Goal: Task Accomplishment & Management: Use online tool/utility

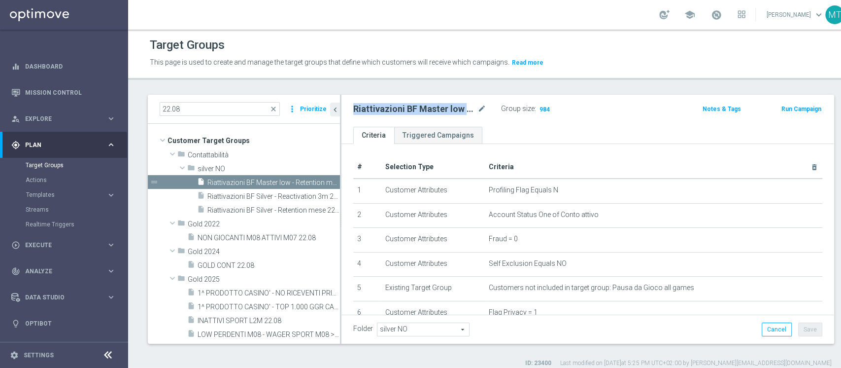
scroll to position [289, 0]
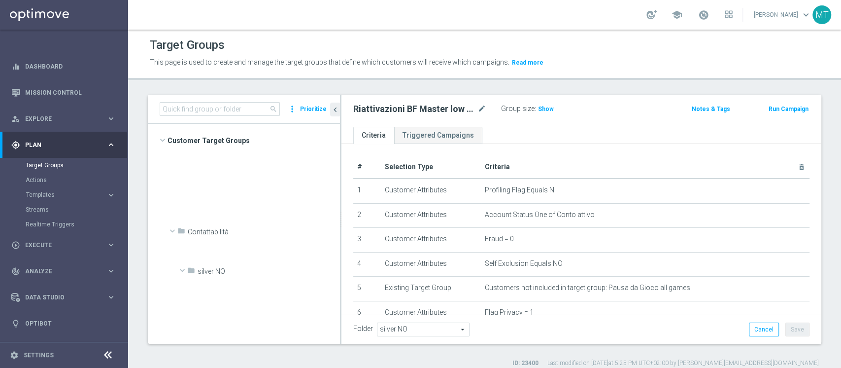
scroll to position [710, 0]
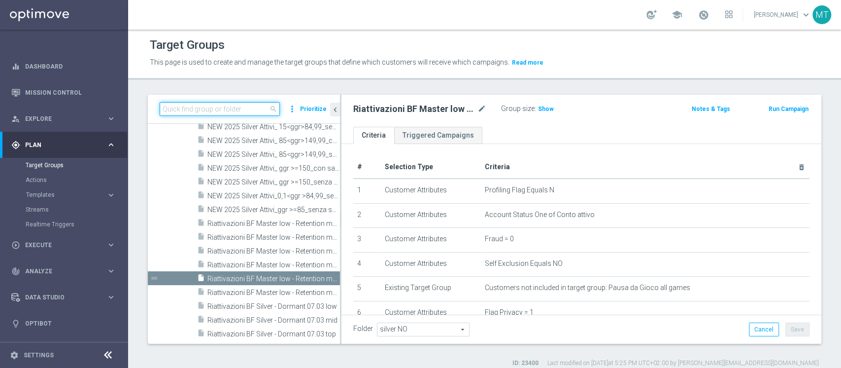
click at [265, 106] on input at bounding box center [220, 109] width 120 height 14
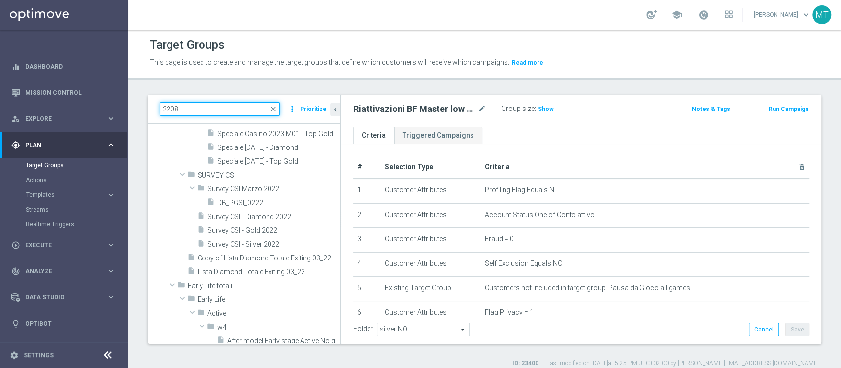
scroll to position [0, 0]
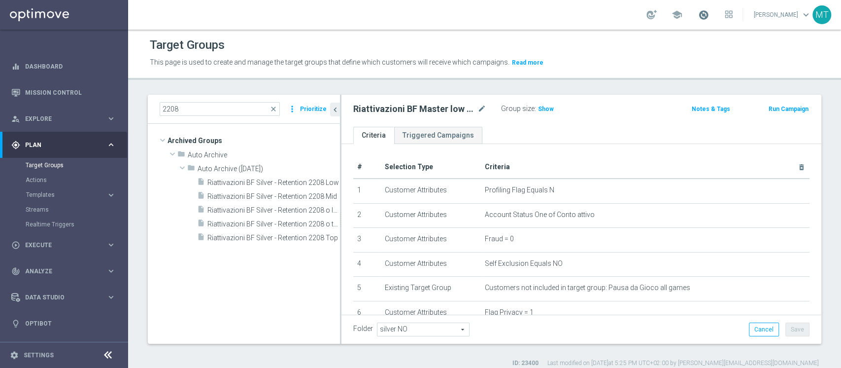
click at [709, 16] on span at bounding box center [703, 14] width 11 height 11
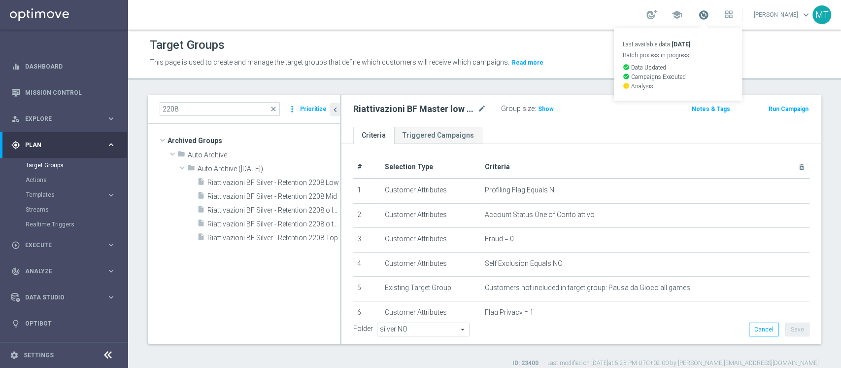
click at [709, 16] on span at bounding box center [703, 14] width 11 height 11
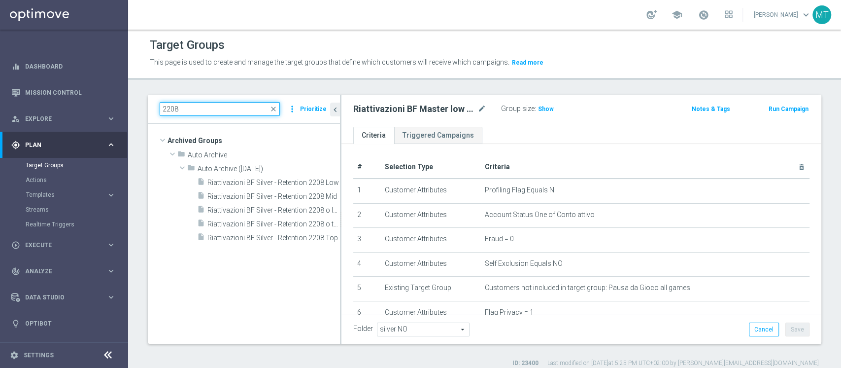
click at [173, 113] on input "2208" at bounding box center [220, 109] width 120 height 14
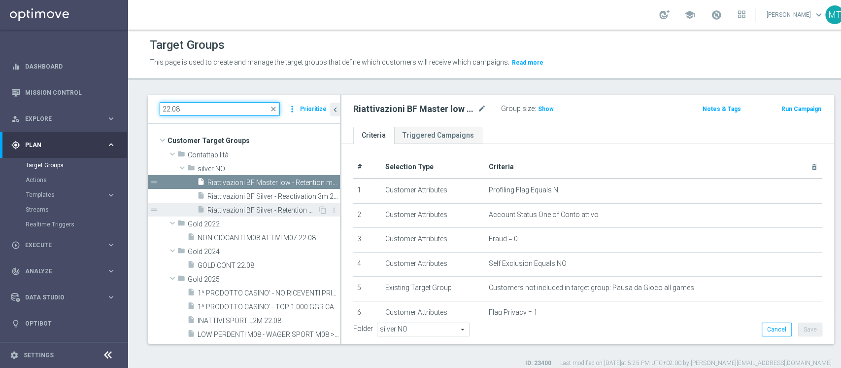
type input "22.08"
click at [266, 211] on span "Riattivazioni BF Silver - Retention mese 22.08" at bounding box center [262, 210] width 110 height 8
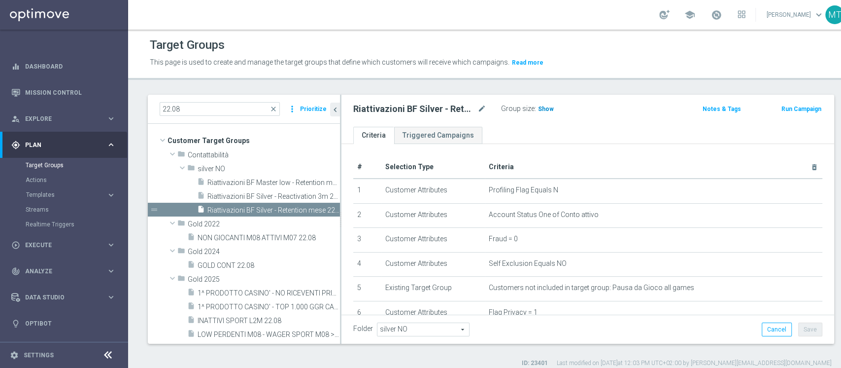
click at [540, 110] on span "Show" at bounding box center [546, 108] width 16 height 7
click at [288, 204] on div "insert_drive_file Riattivazioni BF Silver - Retention mese 22.08" at bounding box center [257, 210] width 121 height 14
click at [552, 107] on h3 "Show" at bounding box center [546, 108] width 18 height 11
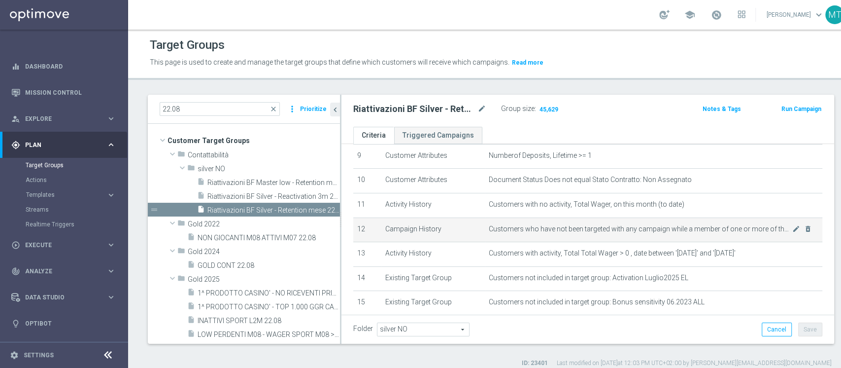
scroll to position [193, 0]
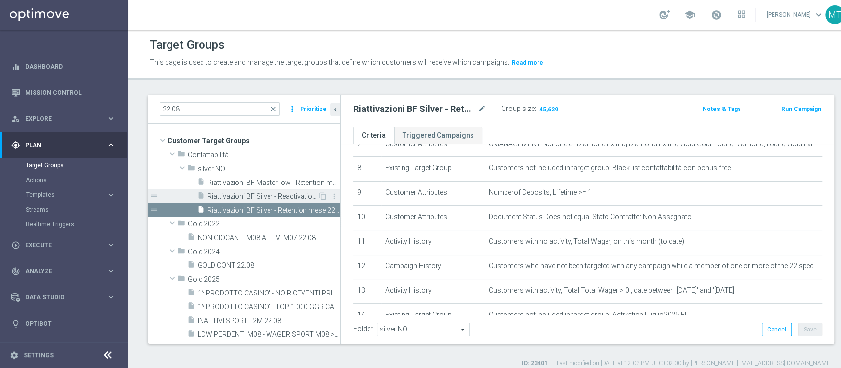
click at [300, 200] on span "Riattivazioni BF Silver - Reactivation 3m 22.08" at bounding box center [262, 196] width 110 height 8
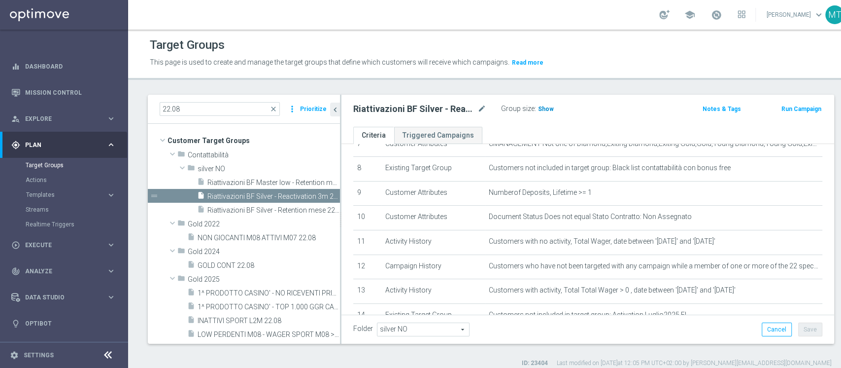
click at [550, 112] on h3 "Show" at bounding box center [546, 108] width 18 height 11
click at [281, 211] on span "Riattivazioni BF Silver - Retention mese 22.08" at bounding box center [262, 210] width 110 height 8
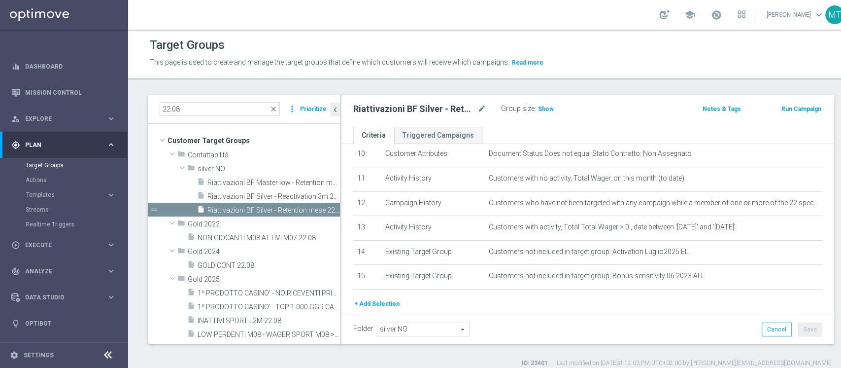
scroll to position [264, 0]
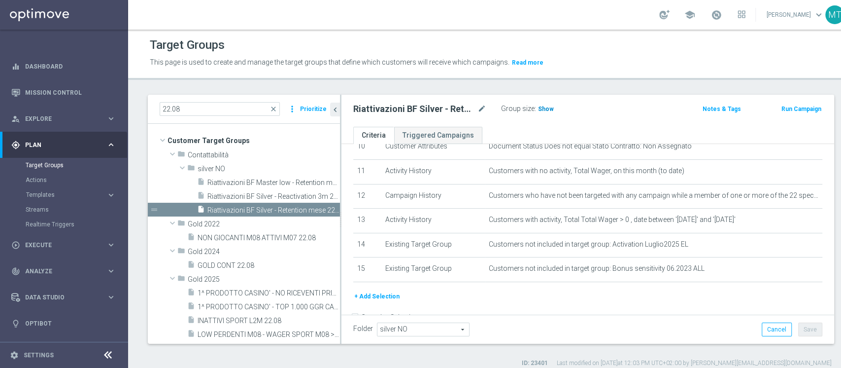
click at [538, 107] on span "Show" at bounding box center [546, 108] width 16 height 7
click at [390, 302] on button "+ Add Selection" at bounding box center [376, 296] width 47 height 11
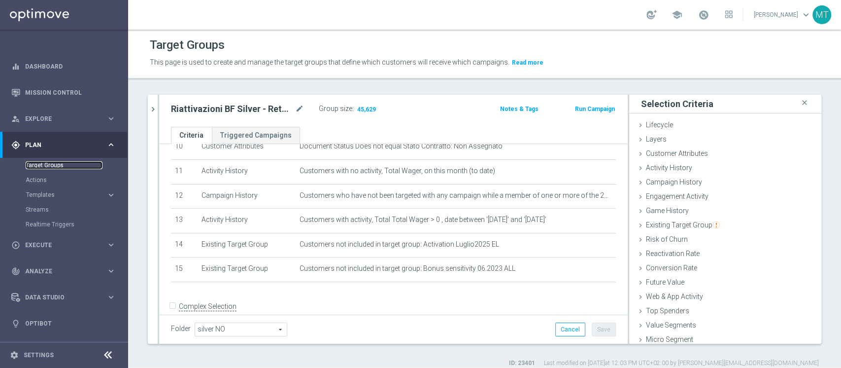
click at [66, 164] on link "Target Groups" at bounding box center [64, 165] width 77 height 8
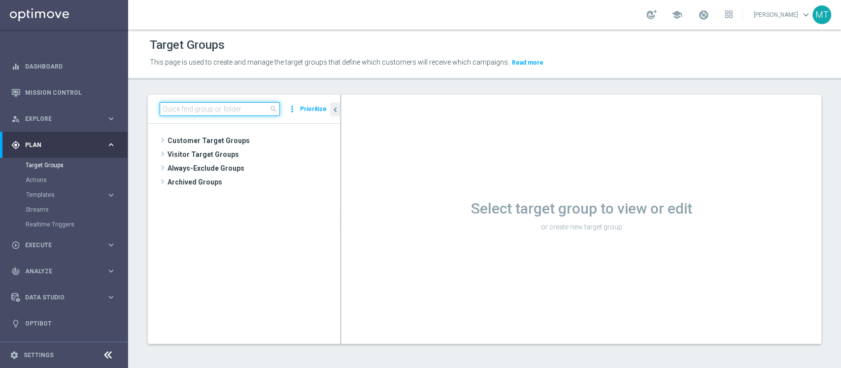
click at [201, 107] on input at bounding box center [220, 109] width 120 height 14
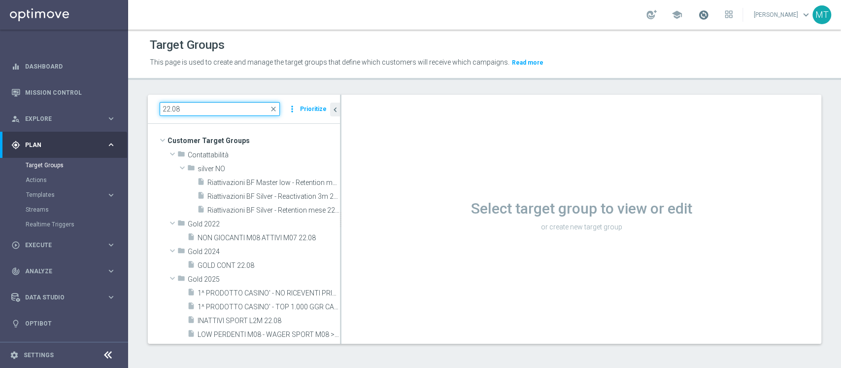
type input "22.08"
click at [709, 14] on span at bounding box center [703, 14] width 11 height 11
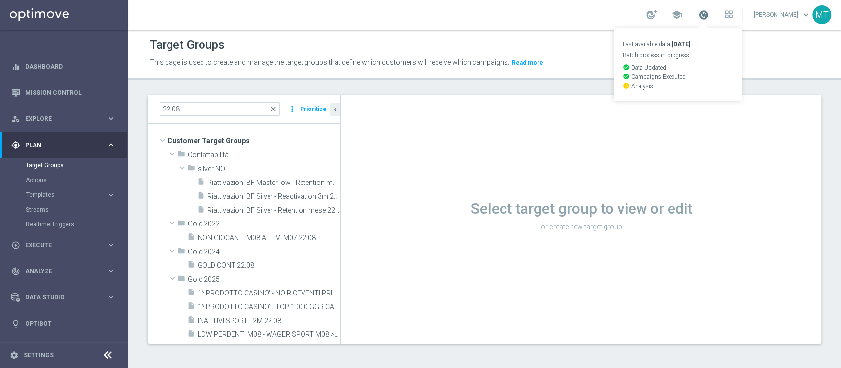
click at [709, 17] on span at bounding box center [703, 14] width 11 height 11
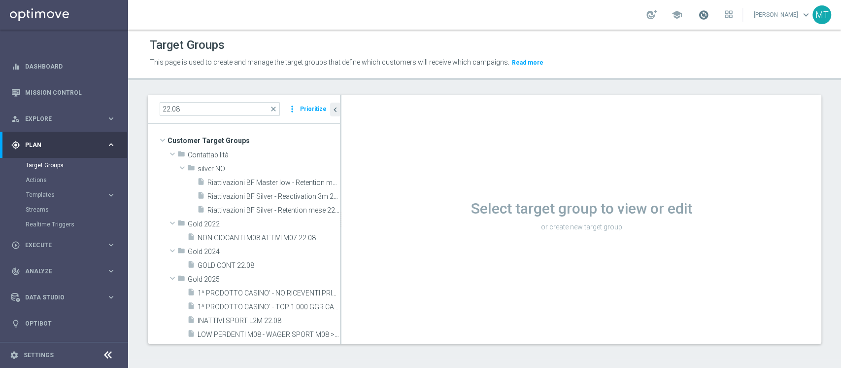
click at [709, 17] on span at bounding box center [703, 14] width 11 height 11
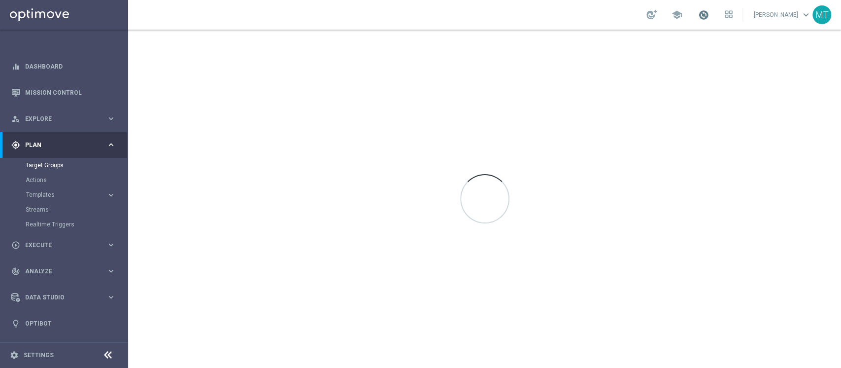
click at [709, 14] on span at bounding box center [703, 14] width 11 height 11
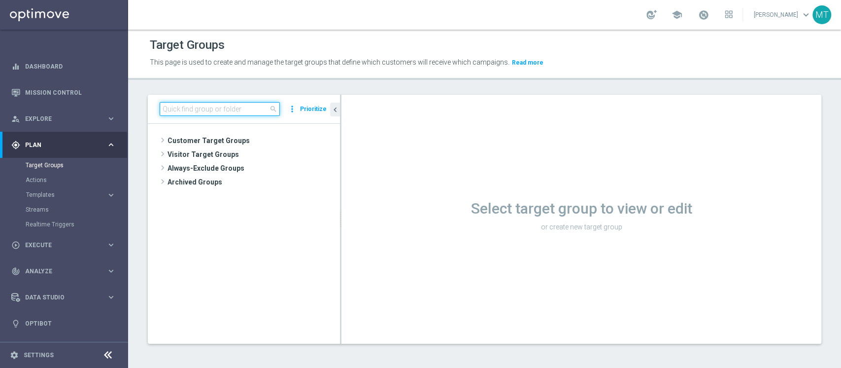
click at [243, 108] on input at bounding box center [220, 109] width 120 height 14
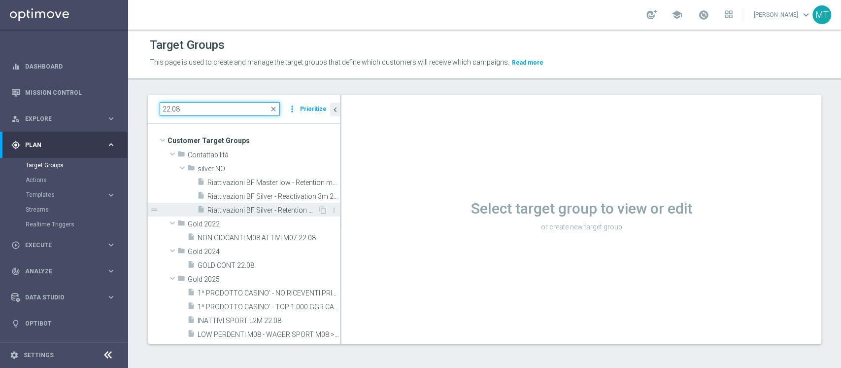
type input "22.08"
click at [248, 207] on span "Riattivazioni BF Silver - Retention mese 22.08" at bounding box center [262, 210] width 110 height 8
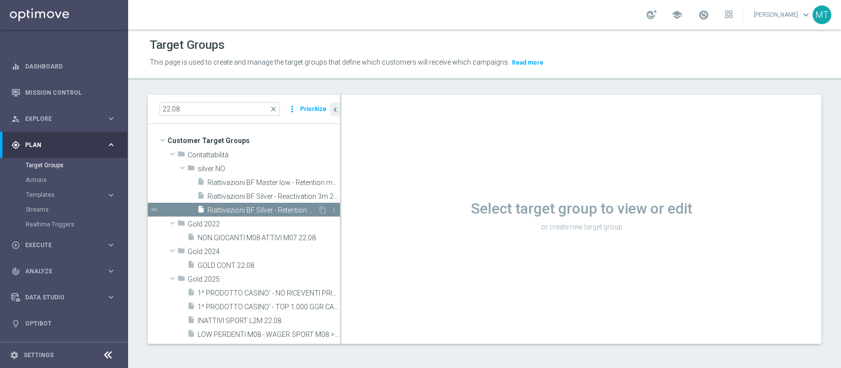
click at [289, 208] on span "Riattivazioni BF Silver - Retention mese 22.08" at bounding box center [262, 210] width 110 height 8
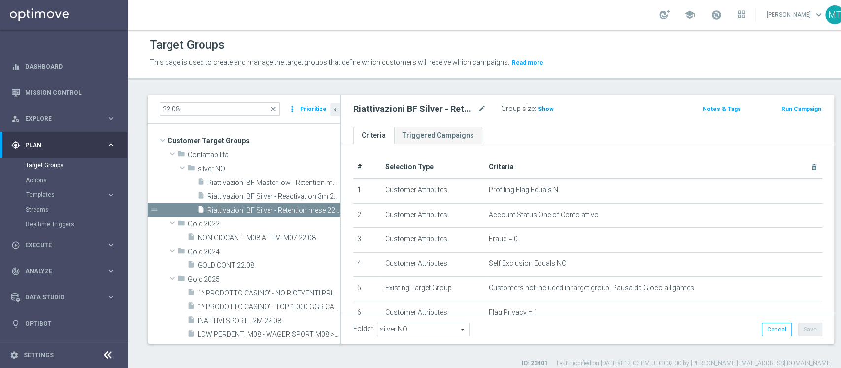
click at [541, 113] on h3 "Show" at bounding box center [546, 108] width 18 height 11
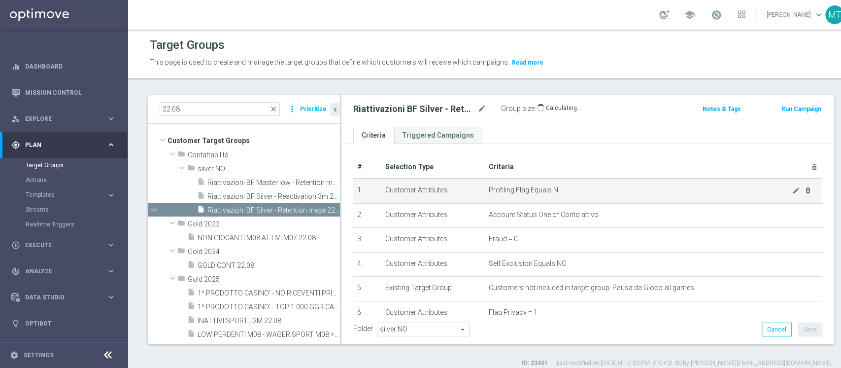
scroll to position [289, 0]
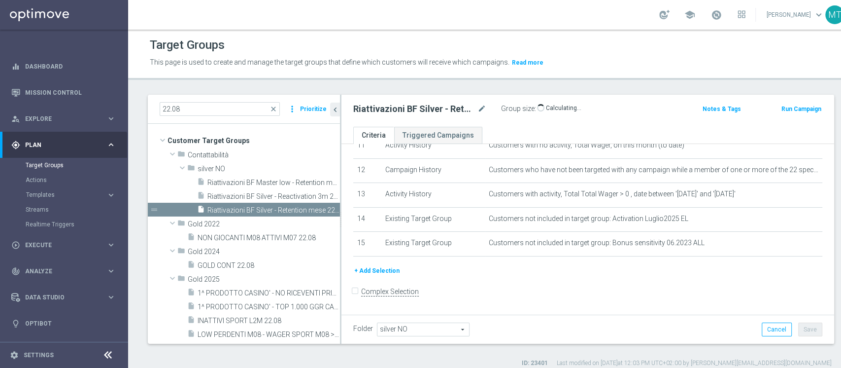
click at [367, 268] on button "+ Add Selection" at bounding box center [376, 270] width 47 height 11
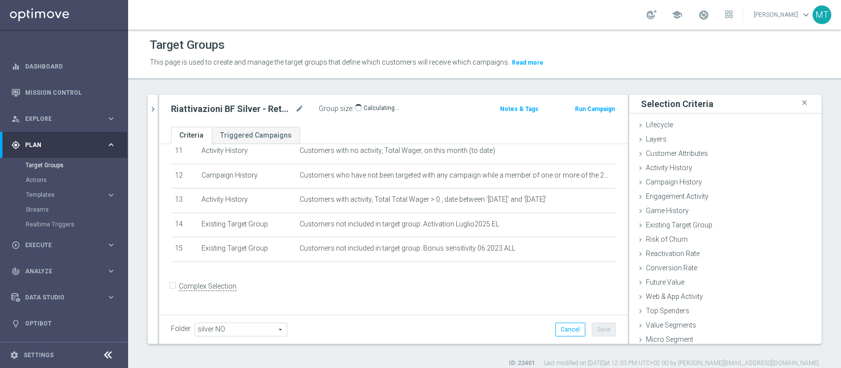
scroll to position [279, 0]
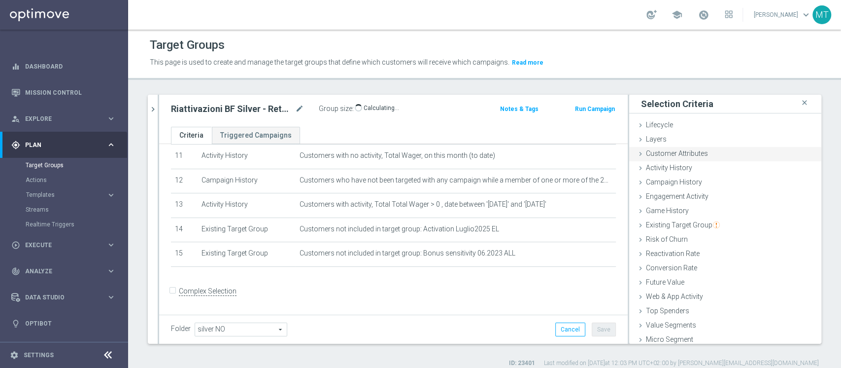
click at [663, 156] on span "Customer Attributes" at bounding box center [677, 153] width 62 height 8
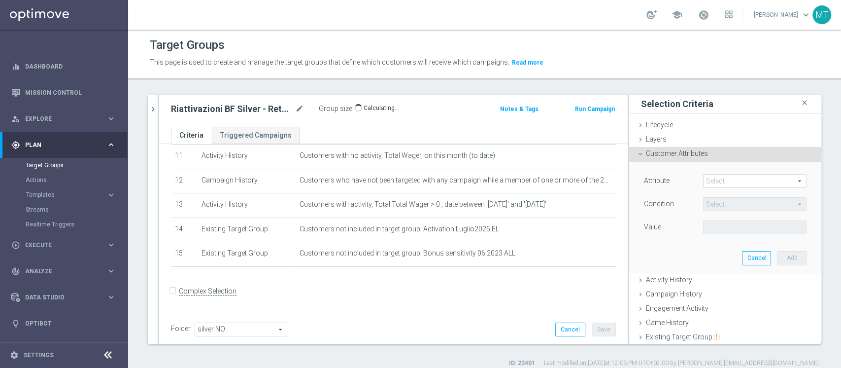
click at [704, 179] on span at bounding box center [755, 180] width 103 height 13
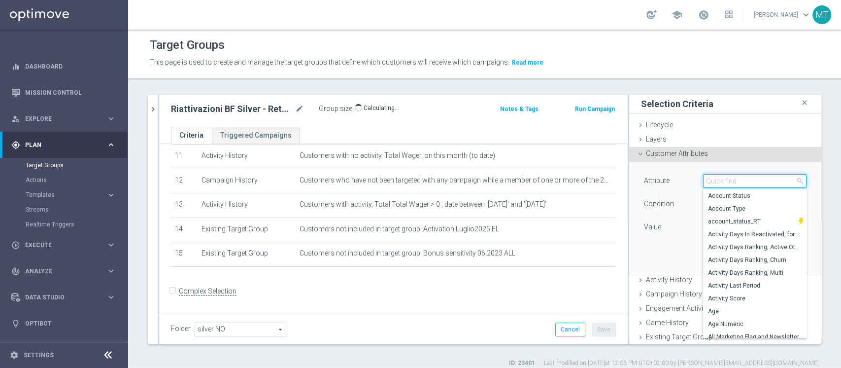
click at [703, 179] on input "search" at bounding box center [754, 181] width 103 height 14
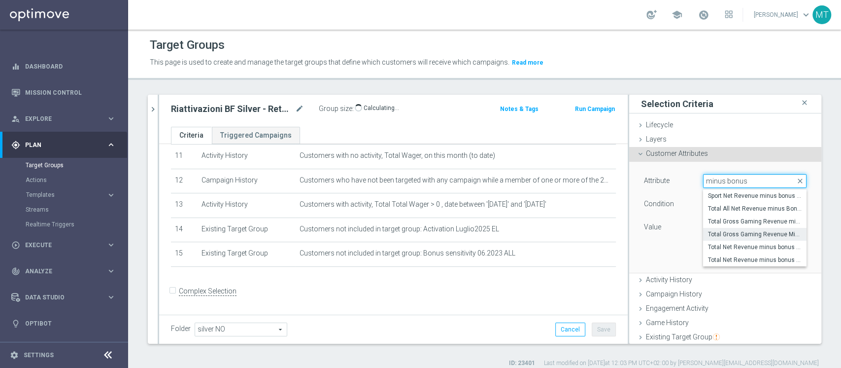
type input "minus bonus"
click at [743, 235] on span "Total Gross Gaming Revenue Minus Bonus Wagared" at bounding box center [755, 234] width 94 height 8
type input "Total Gross Gaming Revenue Minus Bonus Wagared"
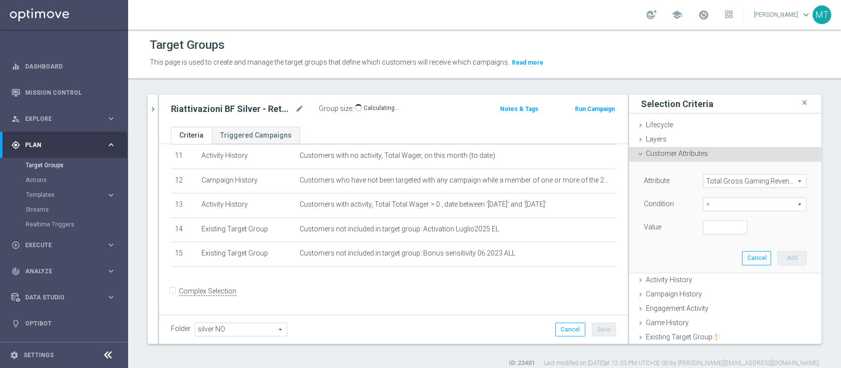
click at [716, 211] on div "Condition = = arrow_drop_down search" at bounding box center [725, 205] width 177 height 16
click at [712, 207] on span "=" at bounding box center [755, 204] width 103 height 13
click at [711, 279] on span ">=" at bounding box center [755, 283] width 94 height 8
type input ">="
click at [703, 231] on input "number" at bounding box center [725, 227] width 44 height 14
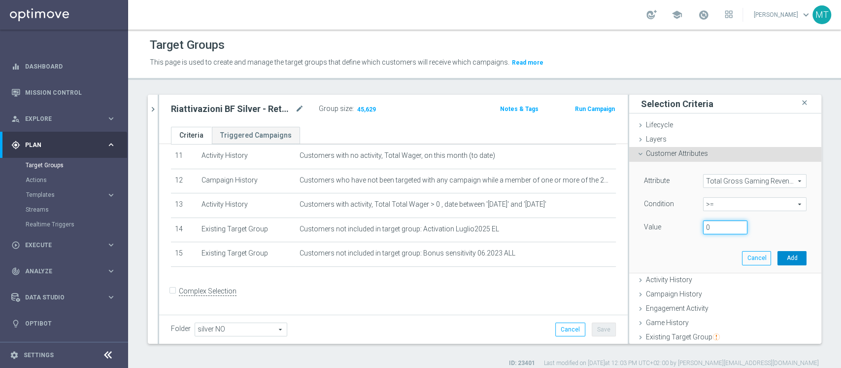
type input "0"
click at [778, 258] on button "Add" at bounding box center [792, 258] width 29 height 14
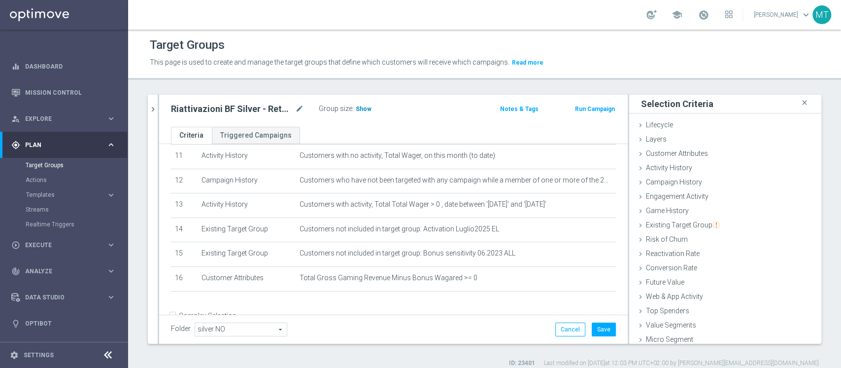
click at [363, 111] on span "Show" at bounding box center [364, 108] width 16 height 7
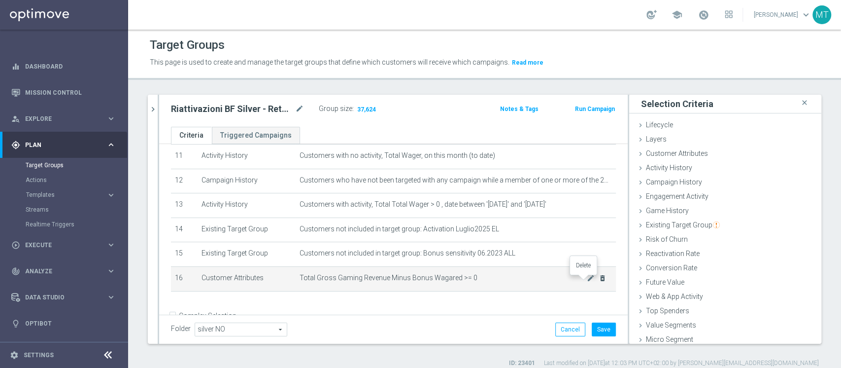
click at [599, 280] on icon "delete_forever" at bounding box center [603, 278] width 8 height 8
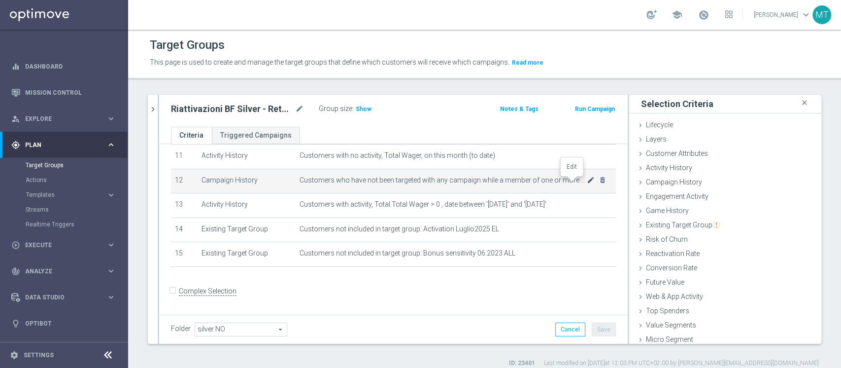
click at [587, 179] on icon "mode_edit" at bounding box center [591, 180] width 8 height 8
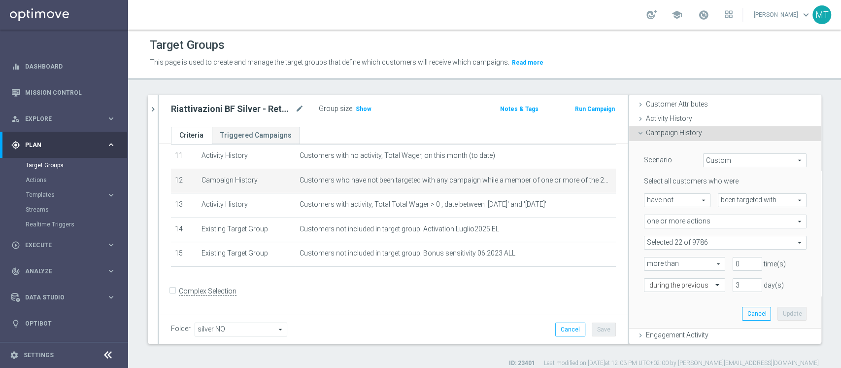
scroll to position [50, 0]
click at [737, 286] on input "2" at bounding box center [748, 284] width 30 height 14
type input "1"
click at [737, 286] on input "1" at bounding box center [748, 284] width 30 height 14
click at [778, 310] on button "Update" at bounding box center [792, 313] width 29 height 14
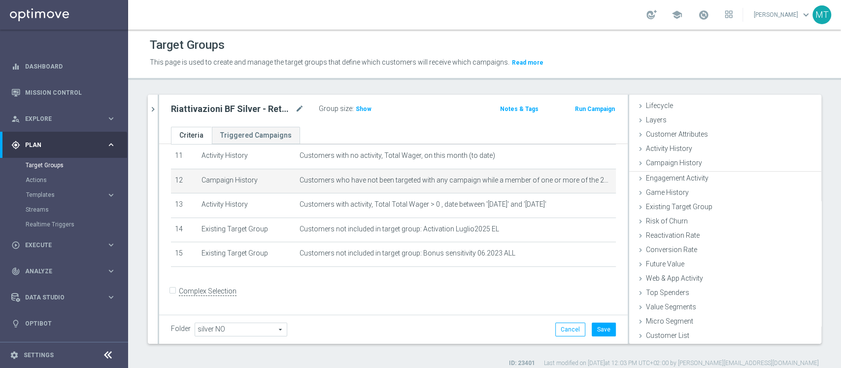
scroll to position [18, 0]
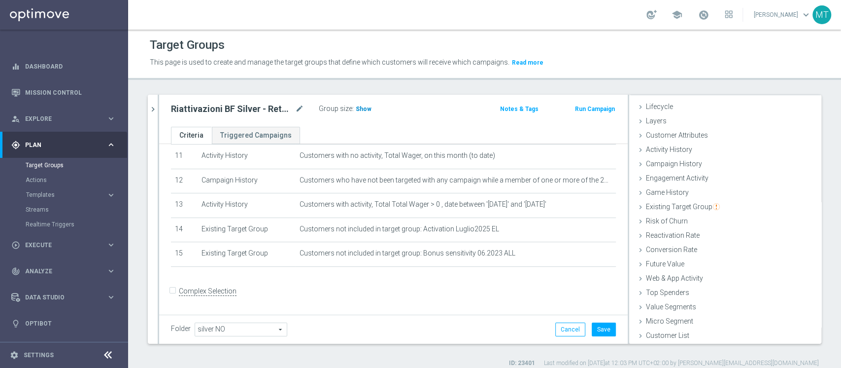
click at [362, 106] on span "Show" at bounding box center [364, 108] width 16 height 7
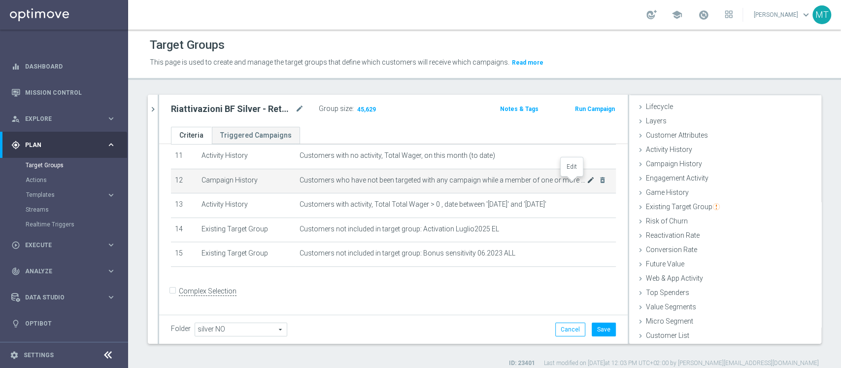
click at [587, 181] on icon "mode_edit" at bounding box center [591, 180] width 8 height 8
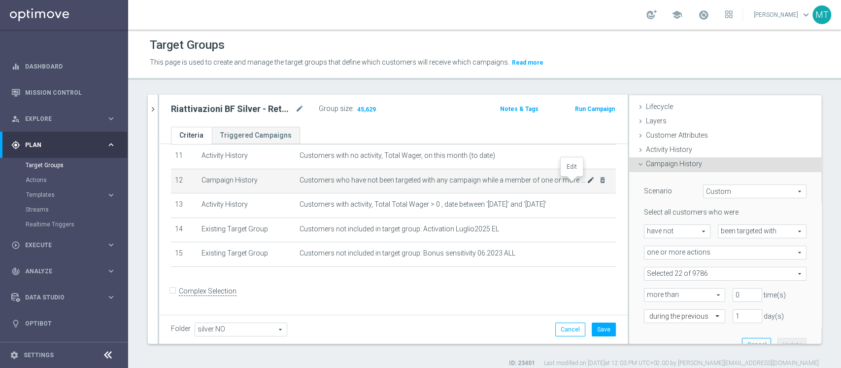
scroll to position [50, 0]
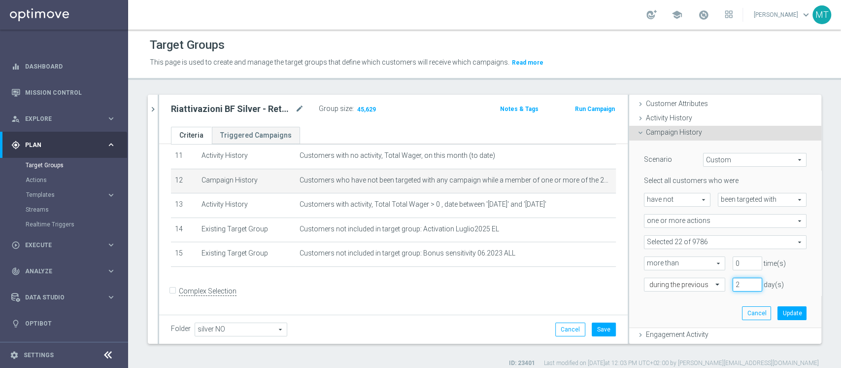
click at [740, 282] on input "2" at bounding box center [748, 284] width 30 height 14
type input "3"
click at [740, 282] on input "3" at bounding box center [748, 284] width 30 height 14
click at [778, 310] on button "Update" at bounding box center [792, 313] width 29 height 14
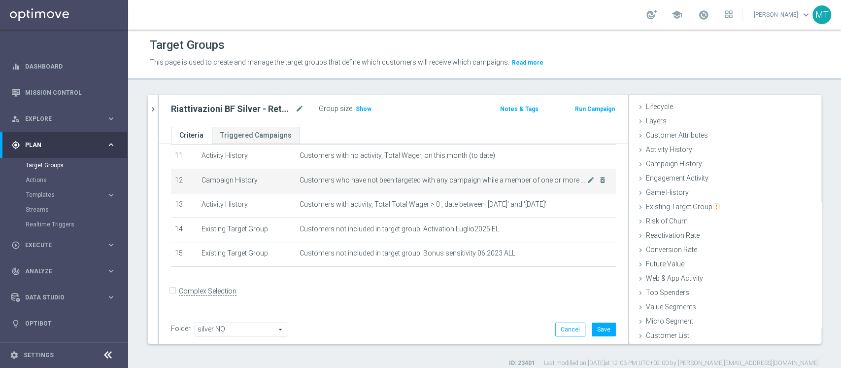
scroll to position [0, 0]
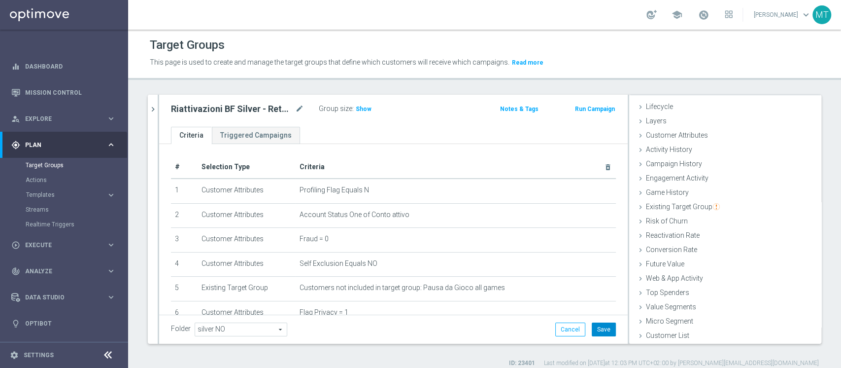
click at [592, 330] on button "Save" at bounding box center [604, 329] width 24 height 14
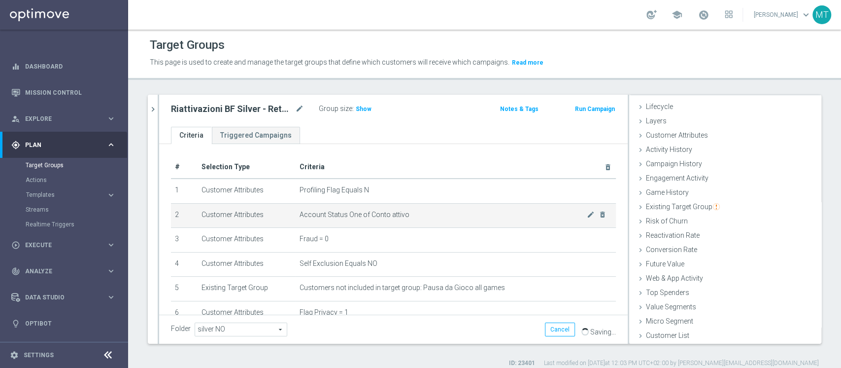
scroll to position [279, 0]
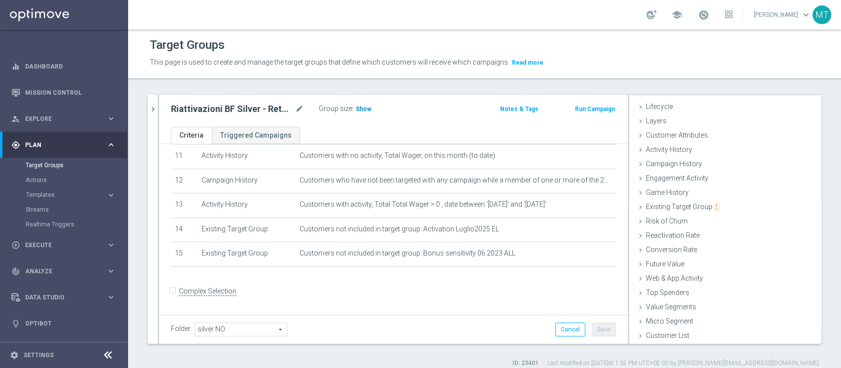
click at [363, 107] on span "Show" at bounding box center [364, 108] width 16 height 7
click at [149, 102] on button "chevron_right" at bounding box center [153, 109] width 10 height 29
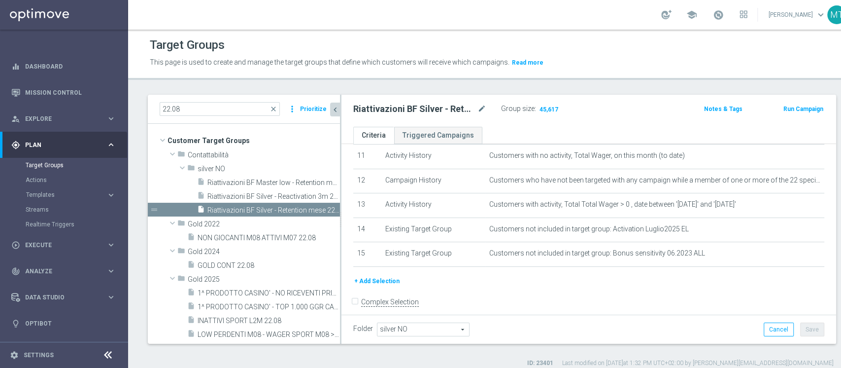
scroll to position [37, 0]
click at [268, 181] on span "Riattivazioni BF Master low - Retention mese 22.08" at bounding box center [262, 182] width 110 height 8
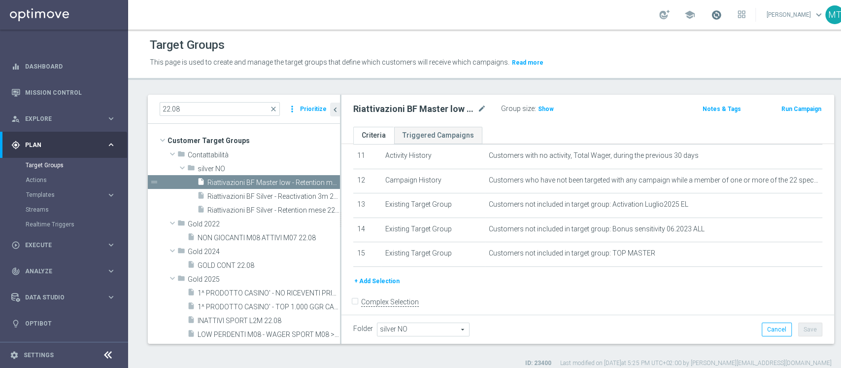
click at [719, 15] on span at bounding box center [716, 14] width 11 height 11
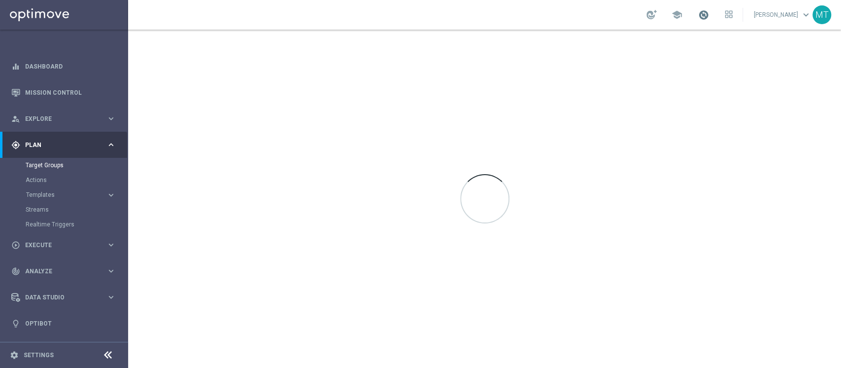
click at [709, 14] on span at bounding box center [703, 14] width 11 height 11
click at [709, 17] on span at bounding box center [703, 14] width 11 height 11
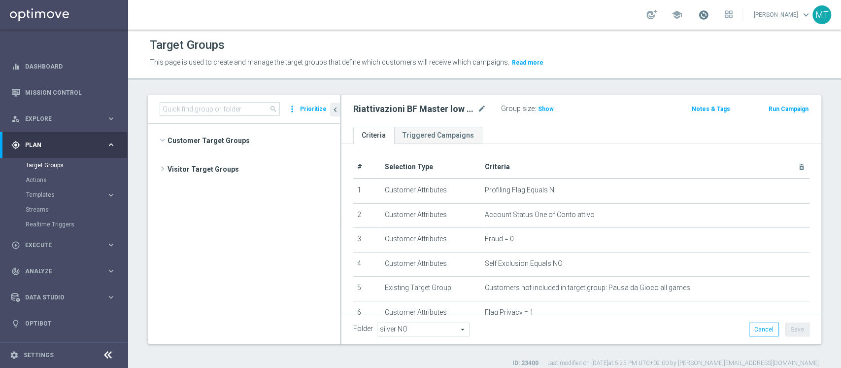
scroll to position [710, 0]
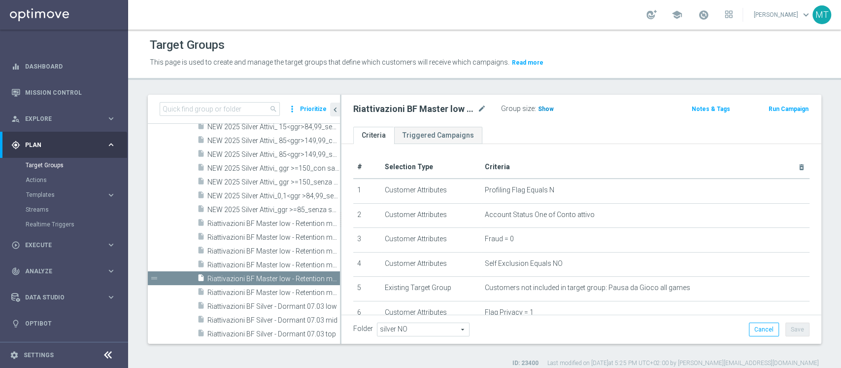
click at [544, 108] on span "Show" at bounding box center [546, 108] width 16 height 7
click at [248, 107] on input at bounding box center [220, 109] width 120 height 14
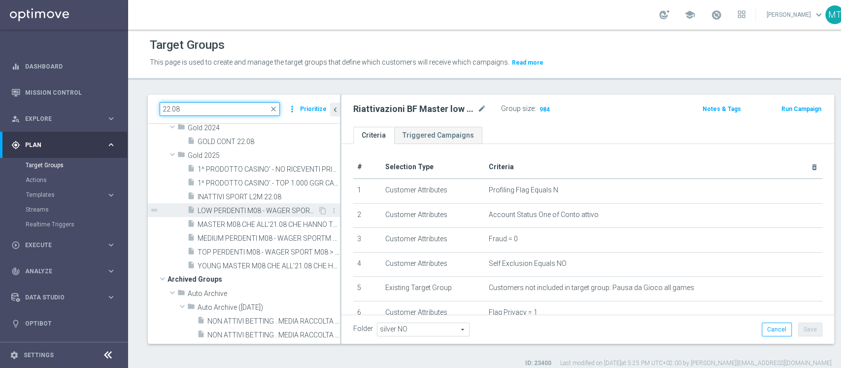
scroll to position [0, 0]
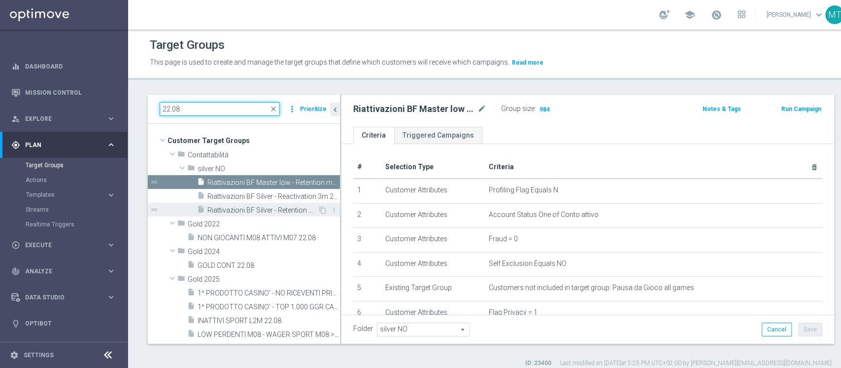
type input "22.08"
click at [288, 206] on span "Riattivazioni BF Silver - Retention mese 22.08" at bounding box center [262, 210] width 110 height 8
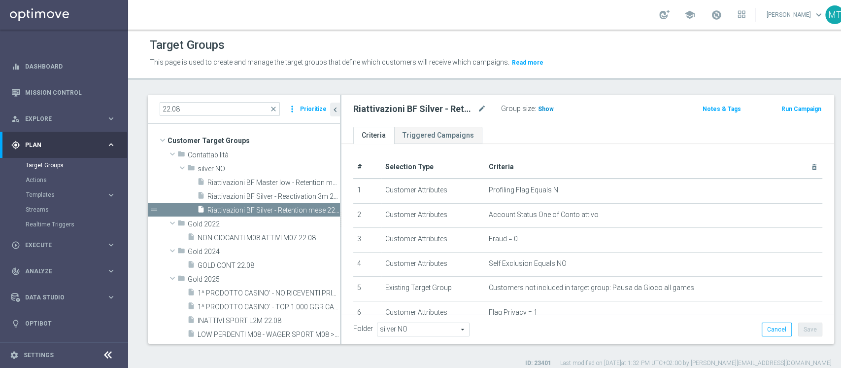
click at [549, 113] on h3 "Show" at bounding box center [546, 108] width 18 height 11
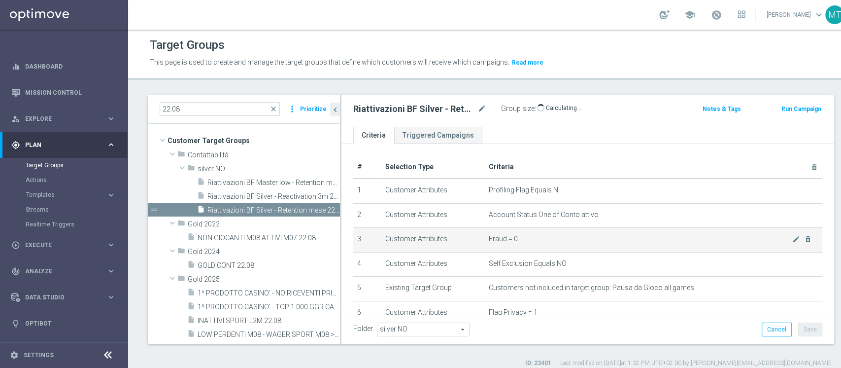
scroll to position [289, 0]
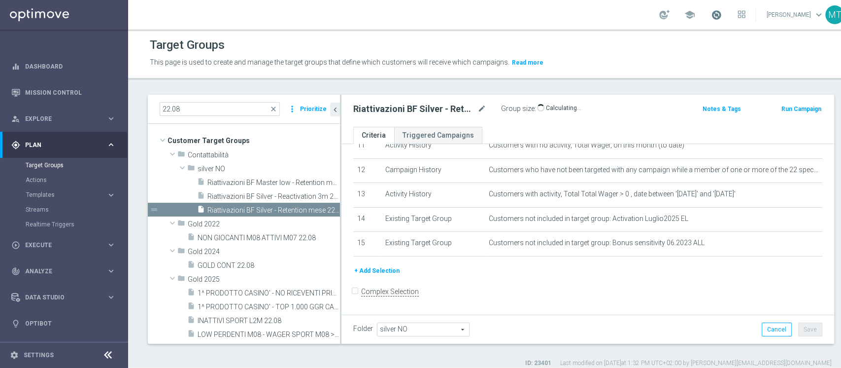
click at [720, 19] on span at bounding box center [716, 14] width 11 height 11
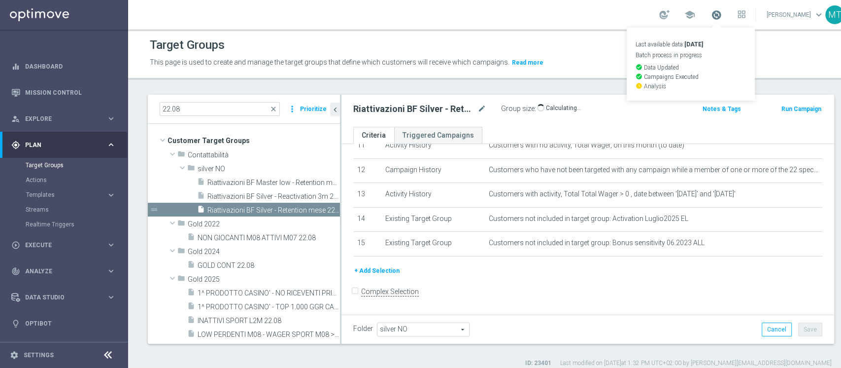
click at [720, 19] on span at bounding box center [716, 14] width 11 height 11
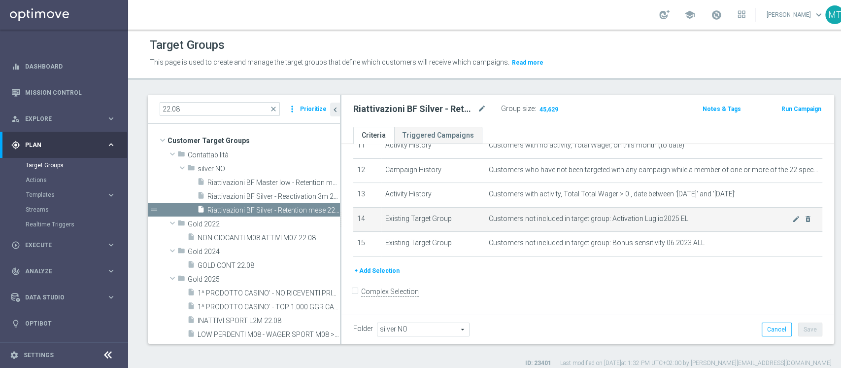
scroll to position [0, 0]
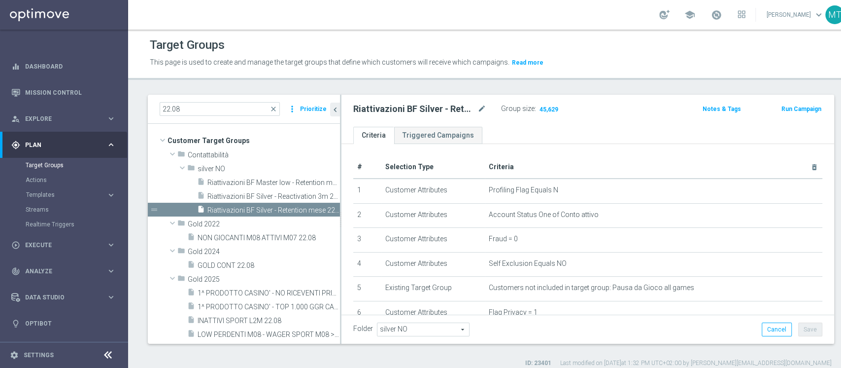
click at [781, 107] on button "Run Campaign" at bounding box center [802, 108] width 42 height 11
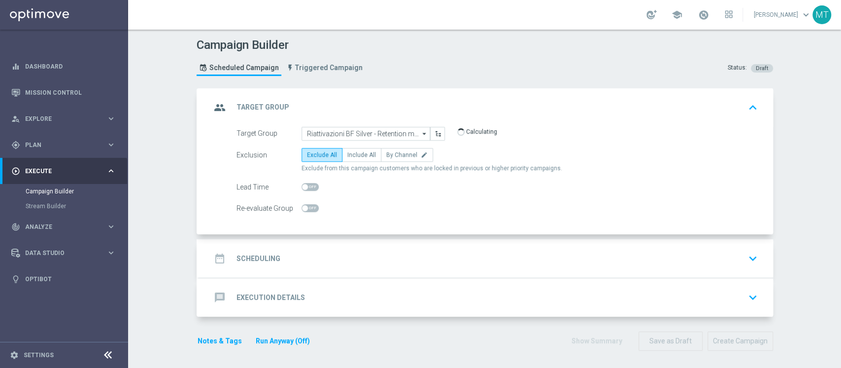
click at [379, 254] on div "date_range Scheduling keyboard_arrow_down" at bounding box center [486, 258] width 551 height 19
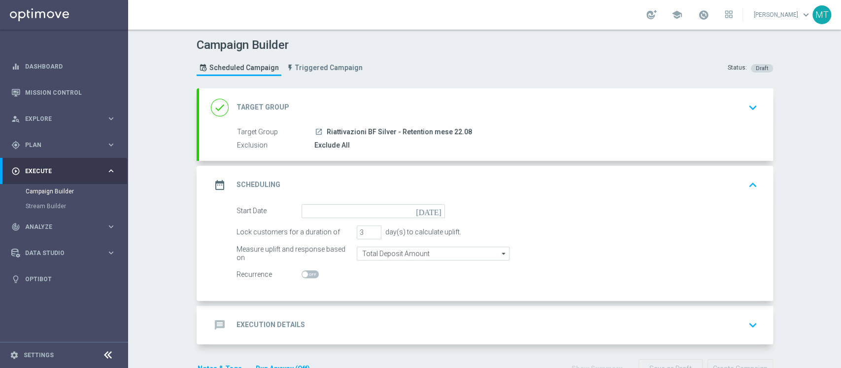
scroll to position [29, 0]
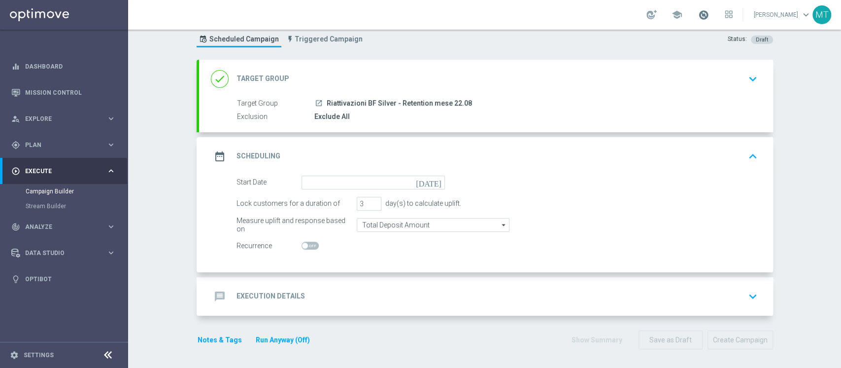
click at [709, 15] on span at bounding box center [703, 14] width 11 height 11
click at [315, 187] on input at bounding box center [373, 182] width 143 height 14
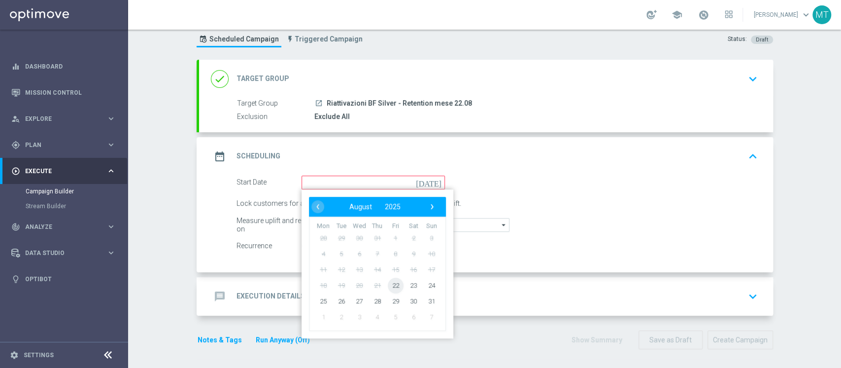
click at [390, 288] on span "22" at bounding box center [395, 285] width 16 height 16
type input "22 Aug 2025"
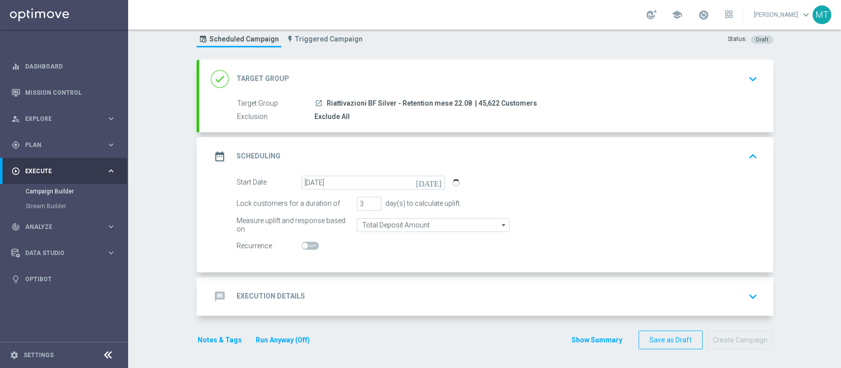
click at [385, 287] on div "message Execution Details keyboard_arrow_down" at bounding box center [486, 296] width 551 height 19
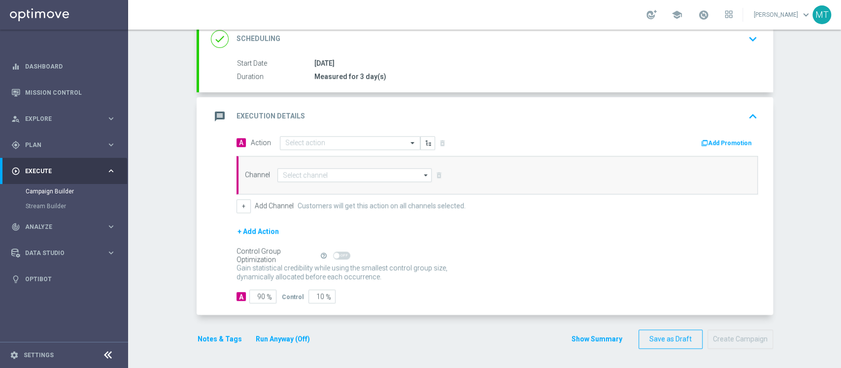
scroll to position [141, 0]
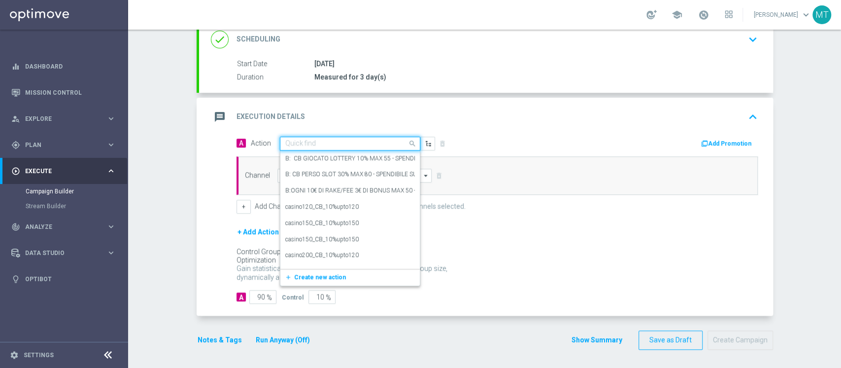
click at [357, 140] on input "text" at bounding box center [340, 143] width 110 height 8
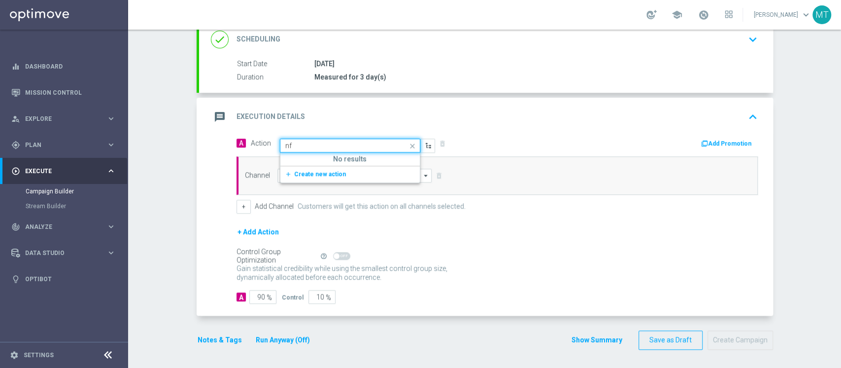
type input "n"
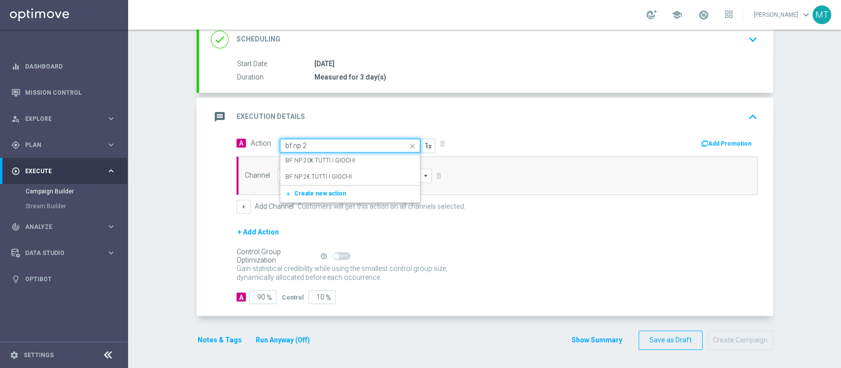
type input "bf np 2€"
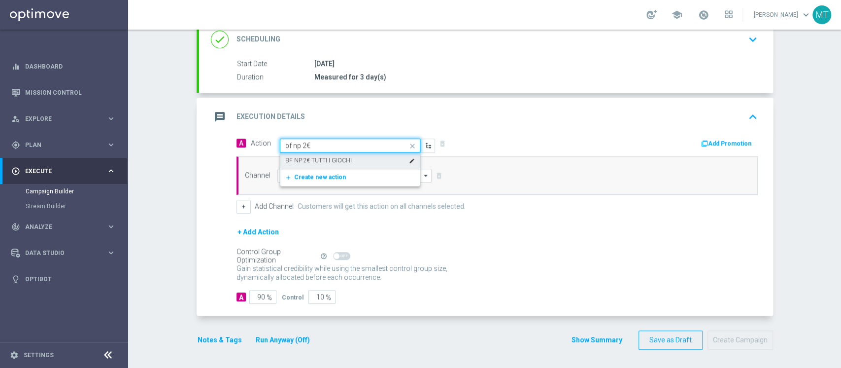
click at [346, 155] on div "BF NP 2€ TUTTI I GIOCHI edit" at bounding box center [350, 160] width 130 height 16
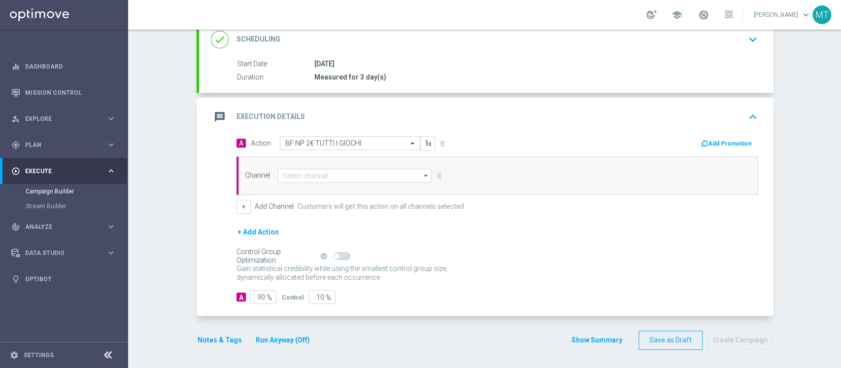
click at [717, 137] on div "Add Promotion" at bounding box center [729, 143] width 58 height 12
click at [704, 143] on icon "button" at bounding box center [704, 143] width 7 height 7
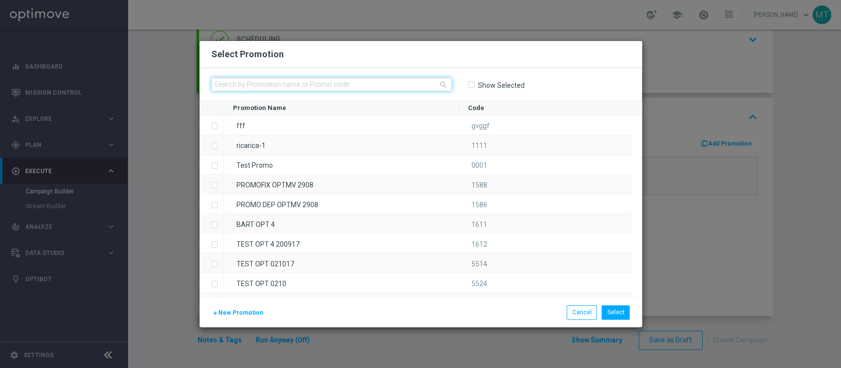
click at [384, 80] on input "text" at bounding box center [331, 84] width 241 height 14
paste input "230431"
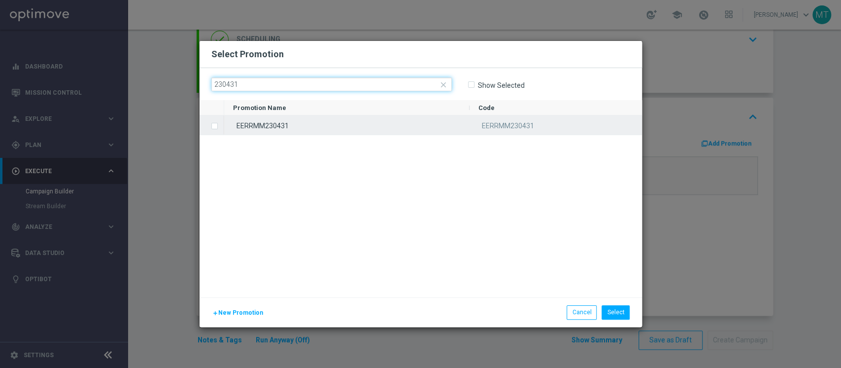
type input "230431"
click at [420, 129] on div "EERRMM230431" at bounding box center [346, 124] width 245 height 19
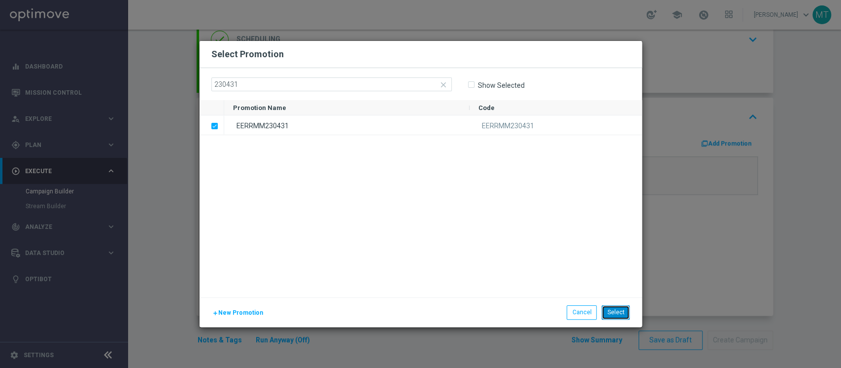
click at [611, 310] on button "Select" at bounding box center [616, 312] width 28 height 14
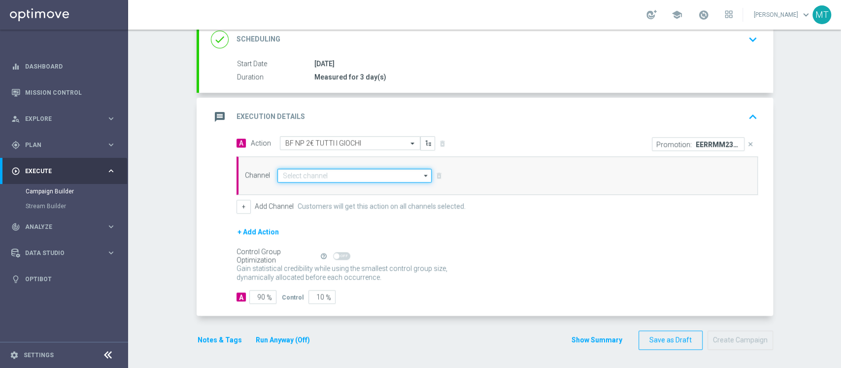
click at [298, 176] on input at bounding box center [354, 176] width 155 height 14
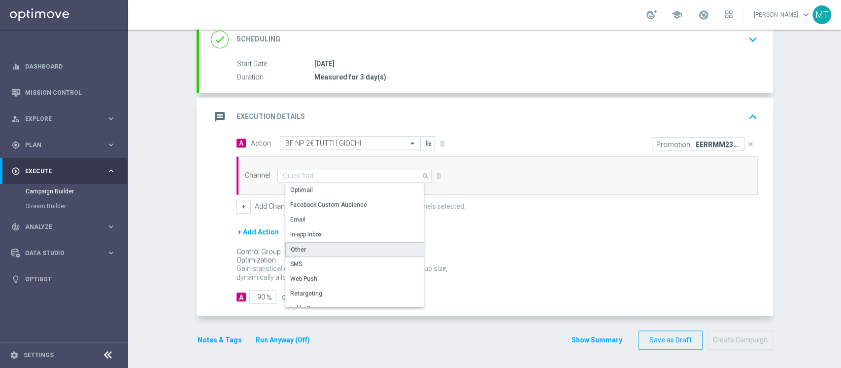
click at [295, 252] on div "Other" at bounding box center [298, 249] width 15 height 9
type input "Other"
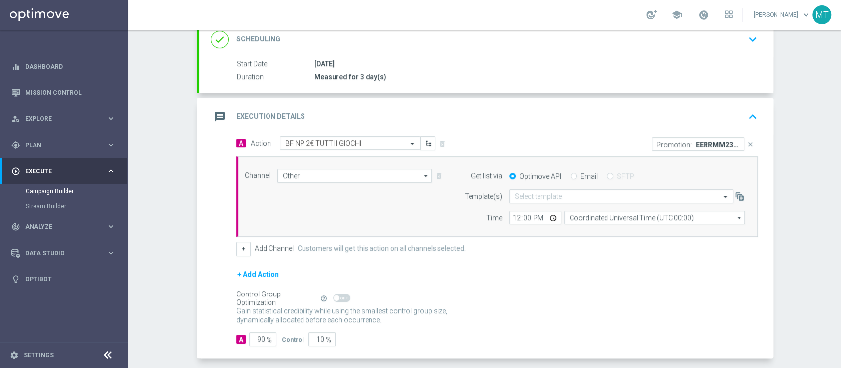
click at [571, 172] on div "Email" at bounding box center [584, 176] width 27 height 9
click at [571, 175] on input "Email" at bounding box center [574, 176] width 6 height 6
radio input "true"
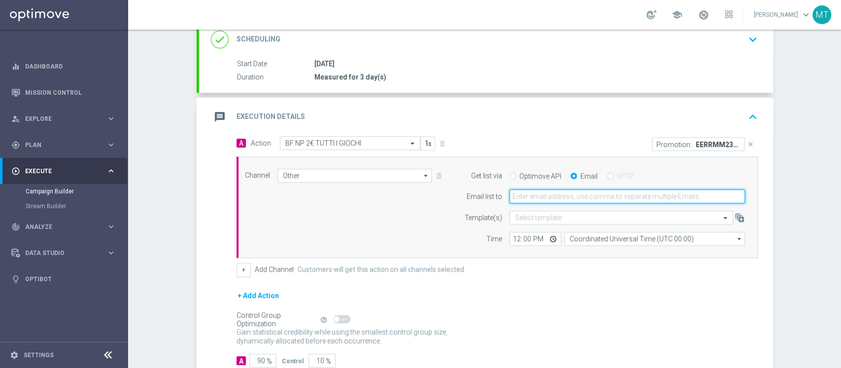
click at [557, 196] on input "email" at bounding box center [628, 196] width 236 height 14
type input "matteo.turri@sisal.it"
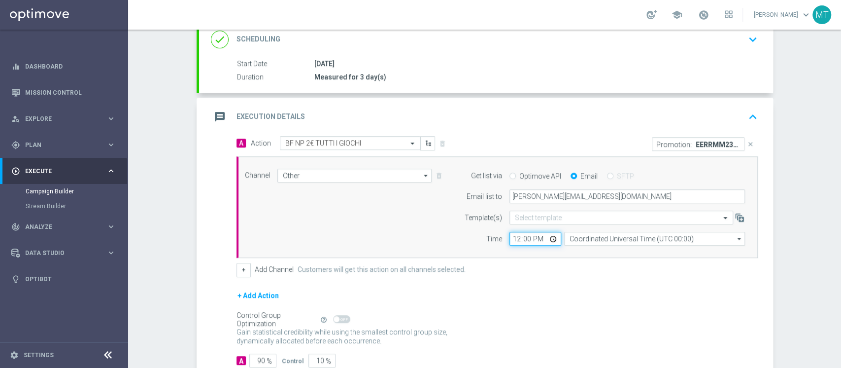
click at [514, 240] on input "12:00" at bounding box center [536, 239] width 52 height 14
type input "13:45"
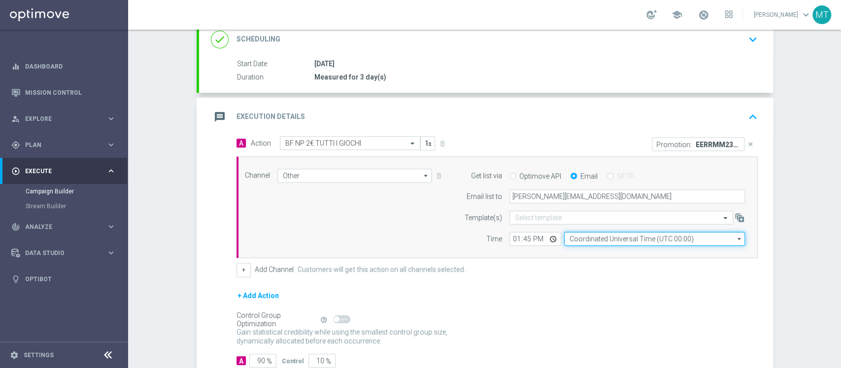
click at [578, 235] on input "Coordinated Universal Time (UTC 00:00)" at bounding box center [654, 239] width 181 height 14
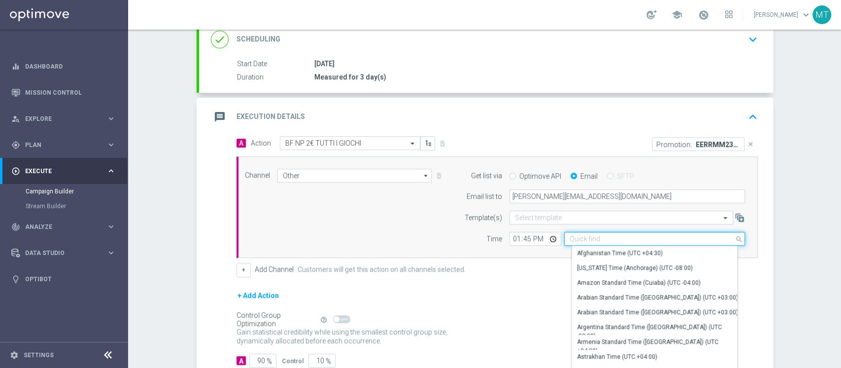
click at [578, 235] on input at bounding box center [654, 239] width 181 height 14
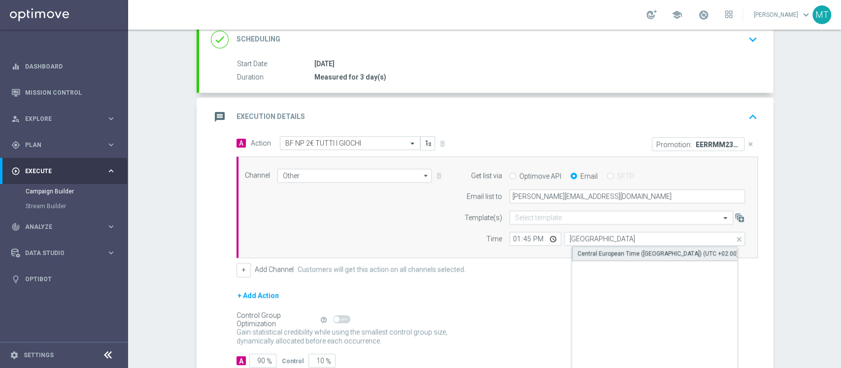
click at [584, 253] on div "Central European Time ([GEOGRAPHIC_DATA]) (UTC +02:00)" at bounding box center [658, 253] width 161 height 9
type input "Central European Time ([GEOGRAPHIC_DATA]) (UTC +02:00)"
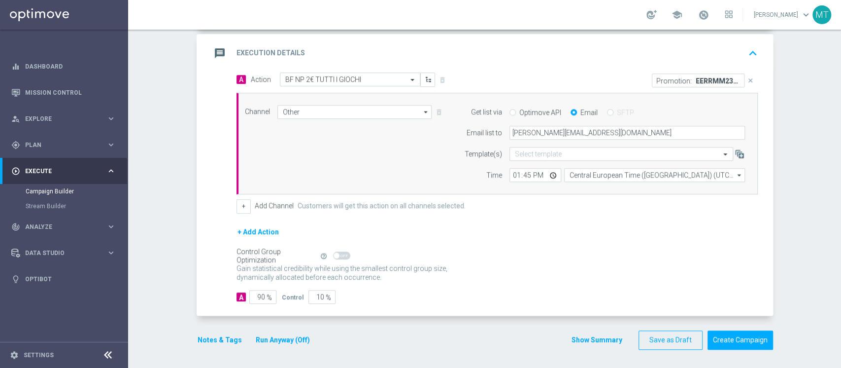
click at [272, 341] on button "Run Anyway (Off)" at bounding box center [283, 340] width 56 height 12
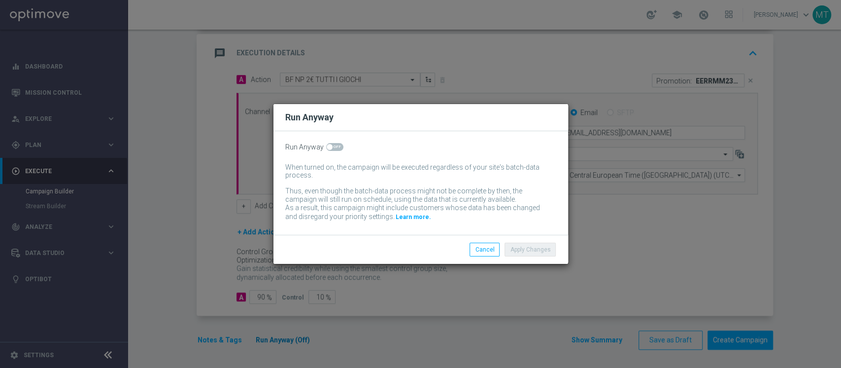
click at [272, 341] on modal-container "Run Anyway Run Anyway When turned on, the campaign will be executed regardless …" at bounding box center [420, 184] width 841 height 368
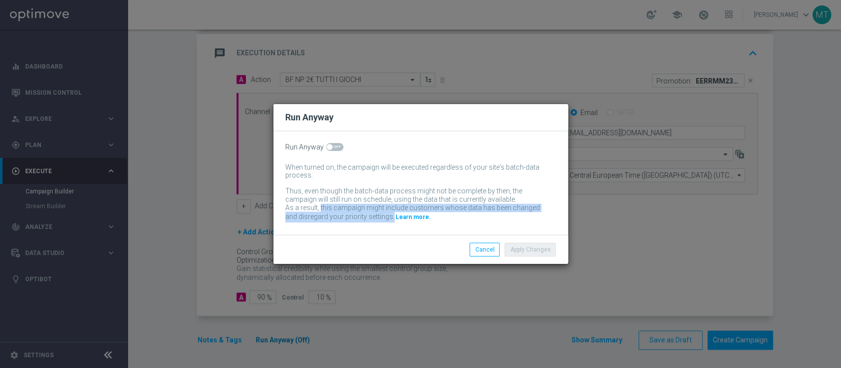
click at [272, 341] on modal-container "Run Anyway Run Anyway When turned on, the campaign will be executed regardless …" at bounding box center [420, 184] width 841 height 368
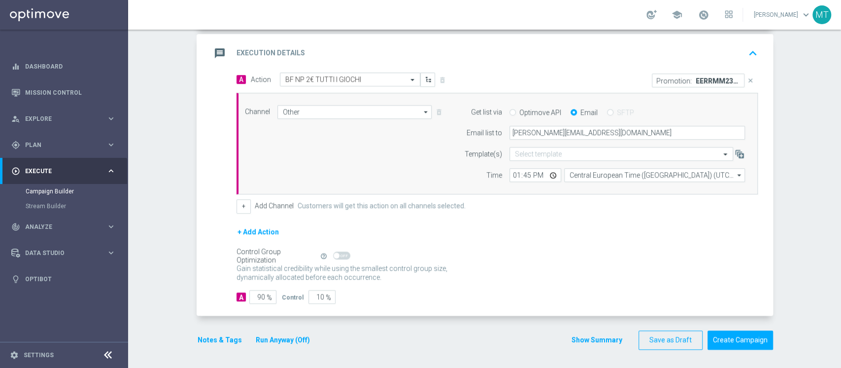
click at [210, 338] on button "Notes & Tags" at bounding box center [220, 340] width 46 height 12
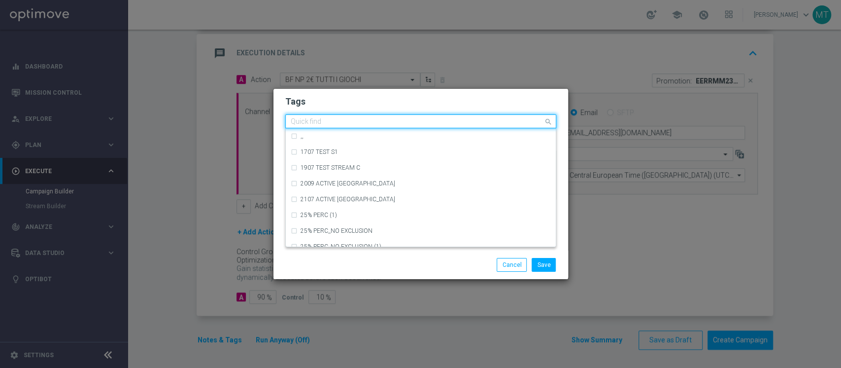
click at [378, 116] on div "Quick find" at bounding box center [415, 121] width 258 height 12
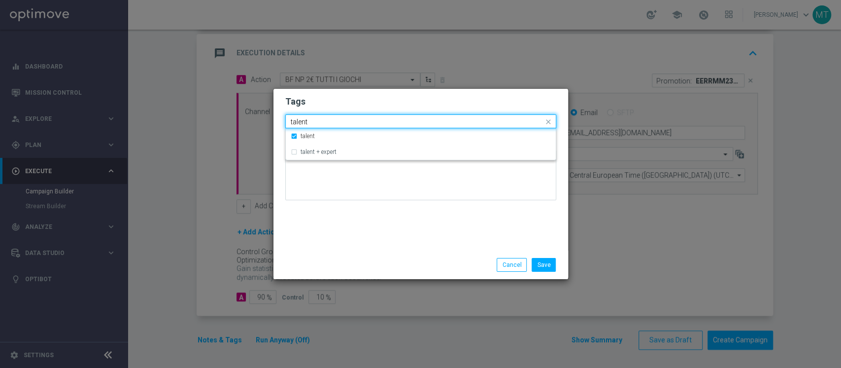
click at [377, 116] on div "Quick find × talent talent" at bounding box center [415, 121] width 258 height 12
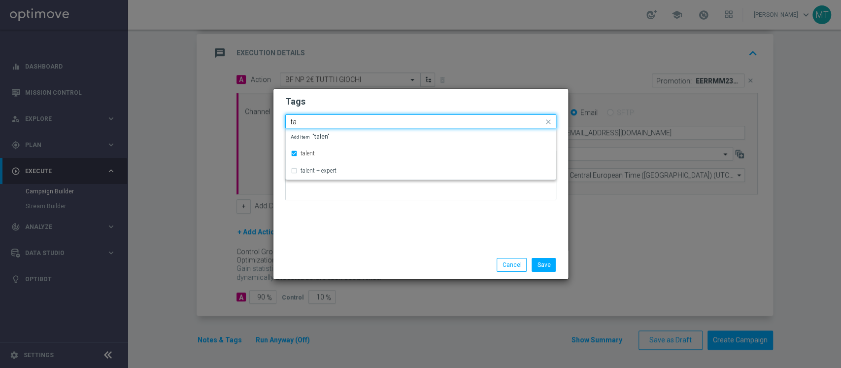
type input "t"
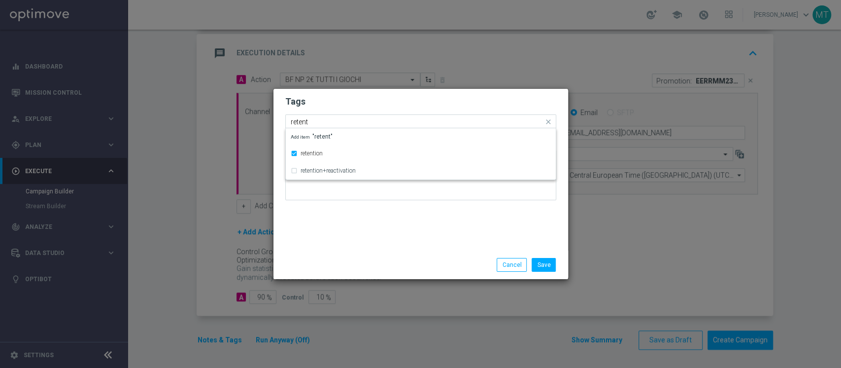
click at [363, 122] on input "retent" at bounding box center [417, 122] width 253 height 8
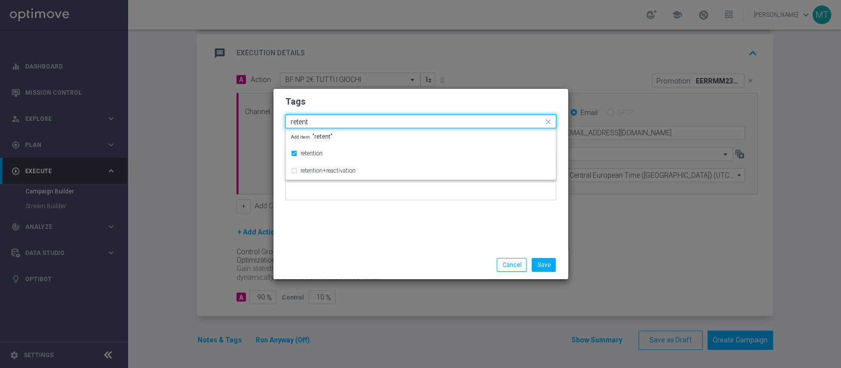
click at [363, 122] on input "retent" at bounding box center [417, 122] width 253 height 8
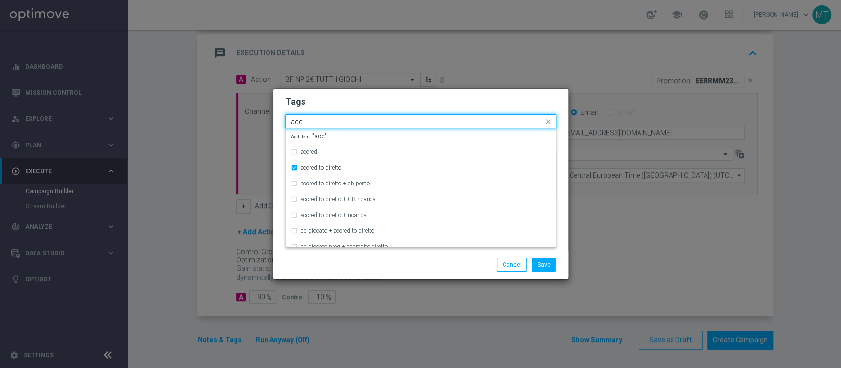
click at [359, 122] on input "acc" at bounding box center [417, 122] width 253 height 8
click at [359, 122] on input "free" at bounding box center [417, 122] width 253 height 8
click at [359, 122] on input "all" at bounding box center [417, 122] width 253 height 8
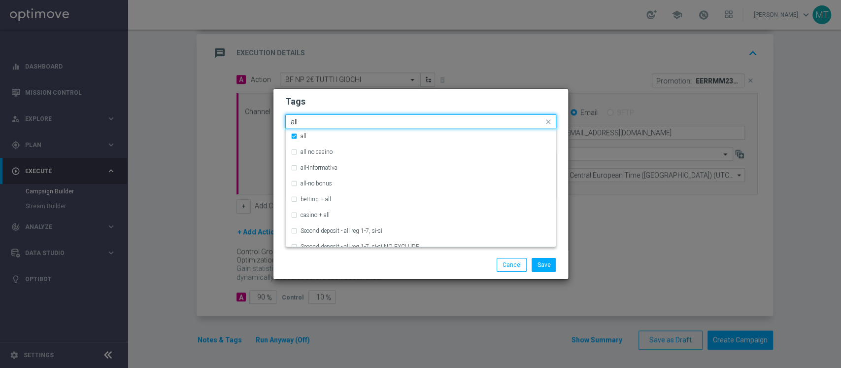
click at [359, 122] on input "all" at bounding box center [417, 122] width 253 height 8
type input "acc"
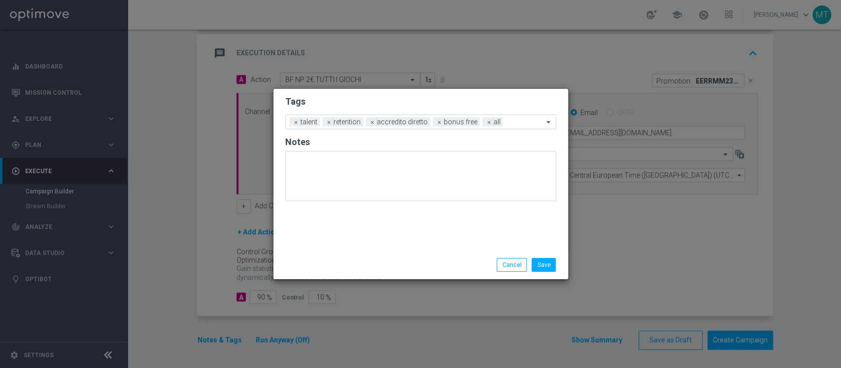
click at [426, 259] on div "Save Cancel" at bounding box center [468, 265] width 191 height 14
click at [540, 263] on button "Save" at bounding box center [544, 265] width 24 height 14
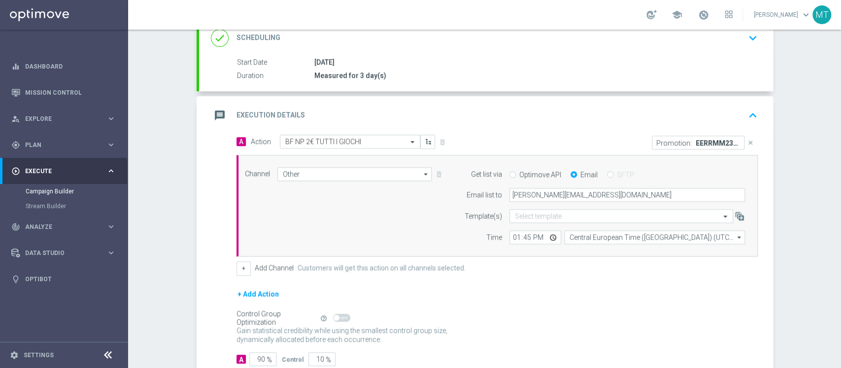
scroll to position [138, 0]
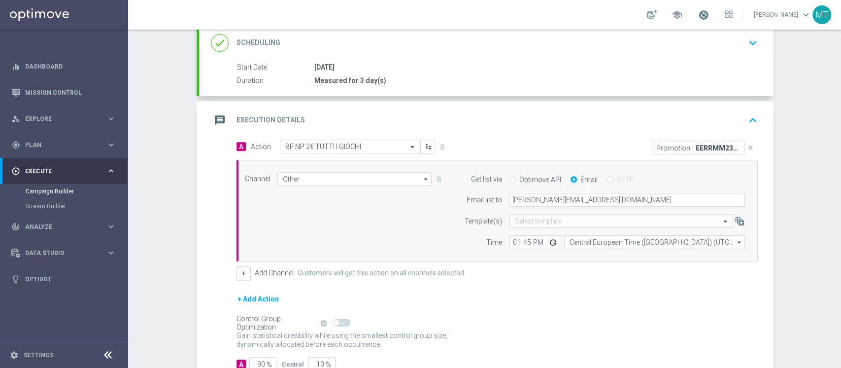
click at [709, 16] on span at bounding box center [703, 14] width 11 height 11
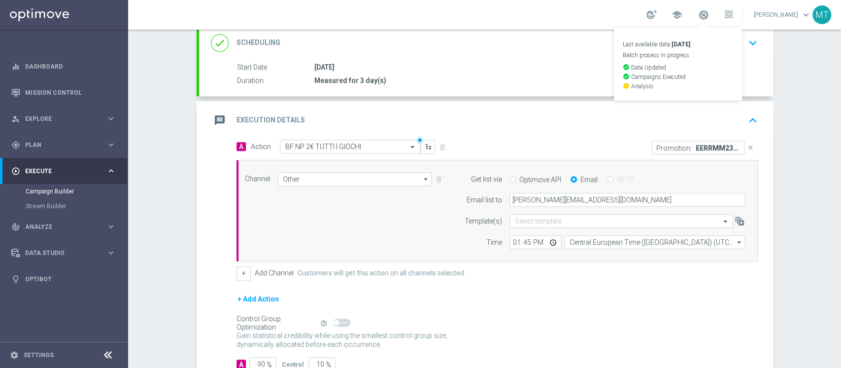
click at [775, 187] on section "done Target Group keyboard_arrow_down Target Group launch Riattivazioni BF Silv…" at bounding box center [484, 189] width 591 height 476
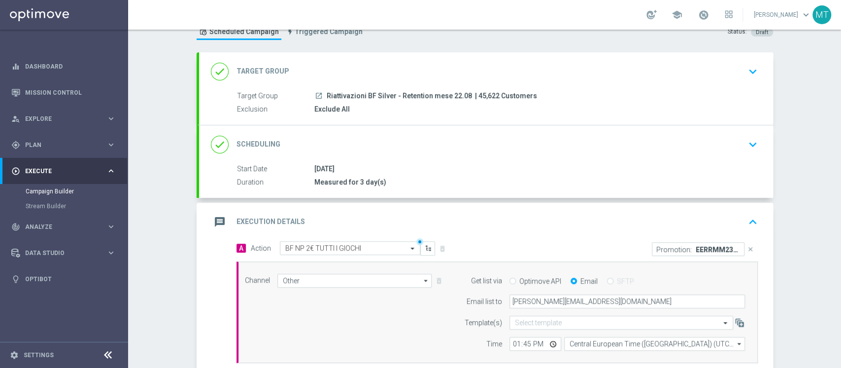
scroll to position [0, 0]
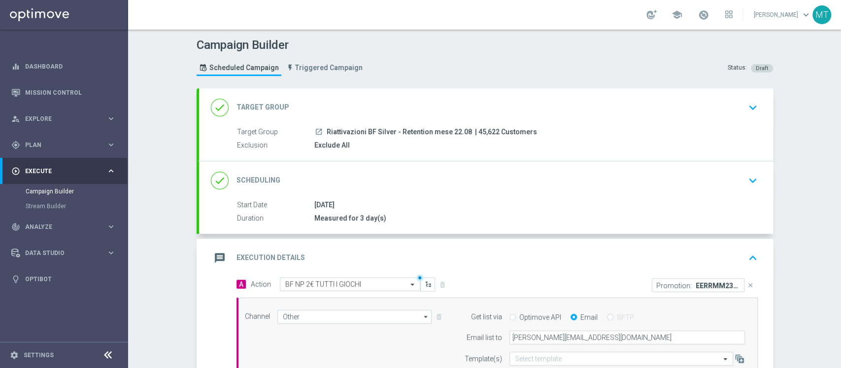
click at [591, 107] on div "done Target Group keyboard_arrow_down" at bounding box center [486, 107] width 551 height 19
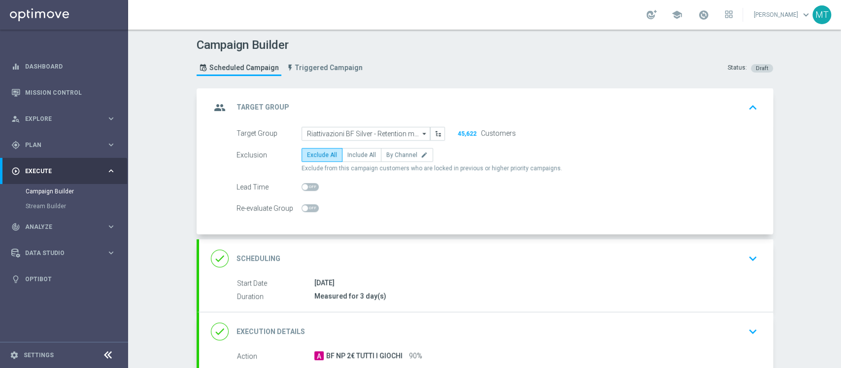
click at [576, 258] on div "done Scheduling keyboard_arrow_down" at bounding box center [486, 258] width 551 height 19
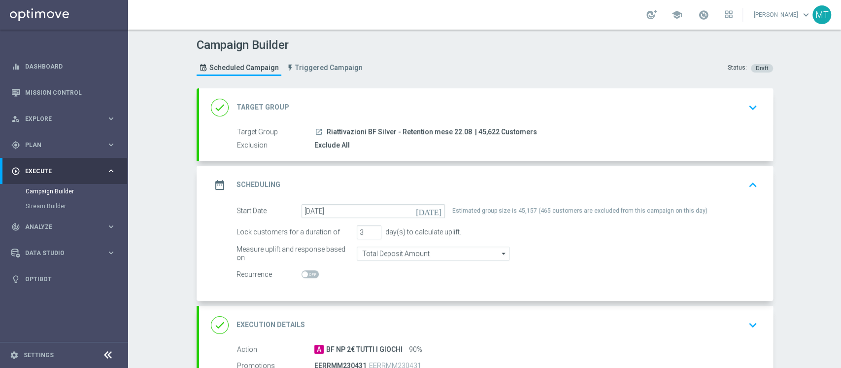
click at [538, 122] on div "done Target Group keyboard_arrow_down" at bounding box center [486, 107] width 574 height 38
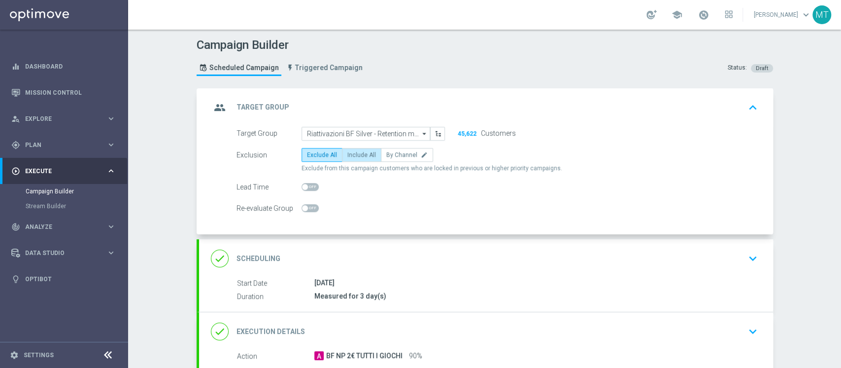
click at [369, 151] on label "Include All" at bounding box center [361, 155] width 39 height 14
click at [354, 153] on input "Include All" at bounding box center [350, 156] width 6 height 6
radio input "true"
click at [390, 102] on div "group Target Group keyboard_arrow_up" at bounding box center [486, 107] width 551 height 19
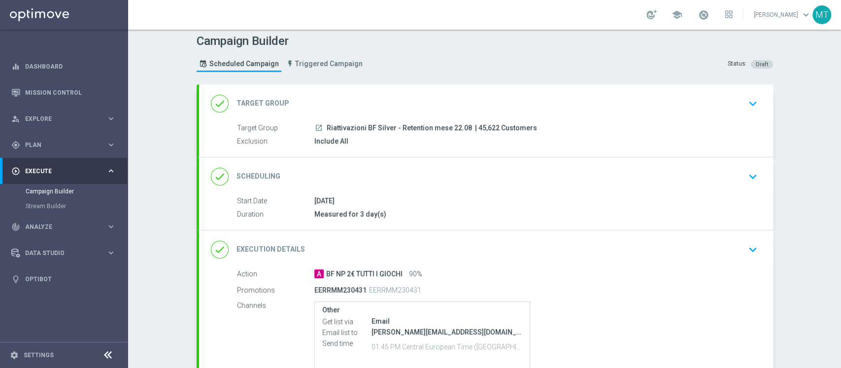
scroll to position [4, 0]
click at [392, 102] on div "done Target Group keyboard_arrow_down" at bounding box center [486, 103] width 551 height 19
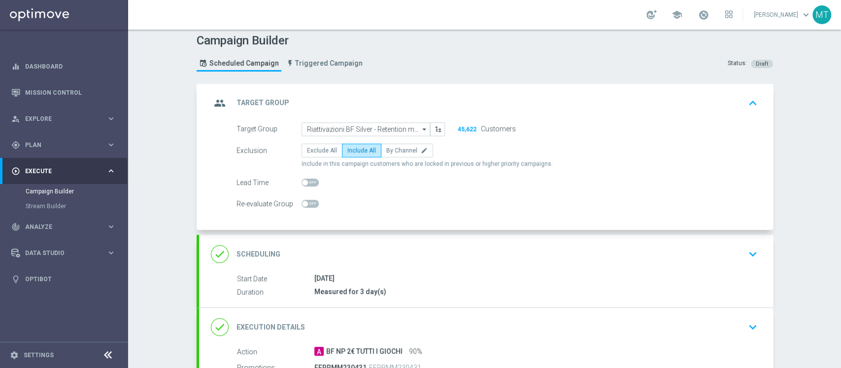
click at [392, 102] on div "group Target Group keyboard_arrow_up" at bounding box center [486, 103] width 551 height 19
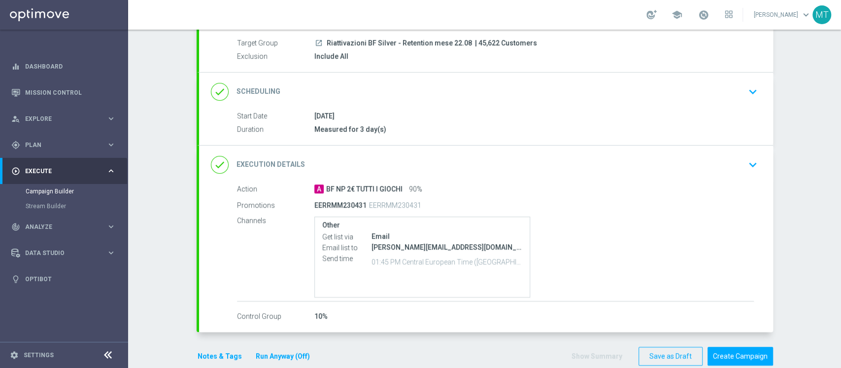
scroll to position [43, 0]
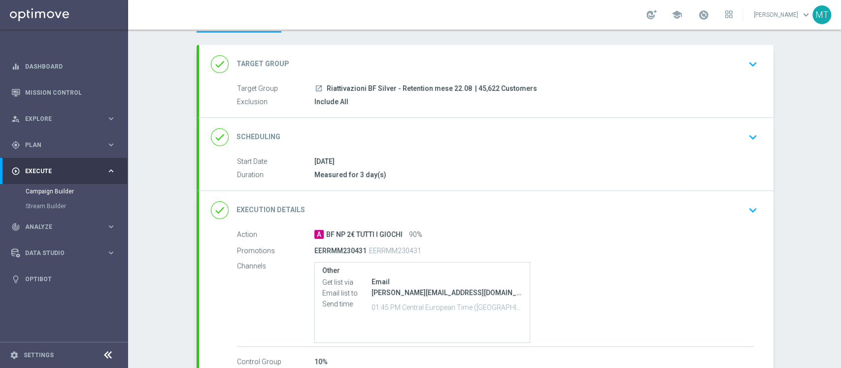
click at [418, 73] on div "done Target Group keyboard_arrow_down" at bounding box center [486, 64] width 574 height 38
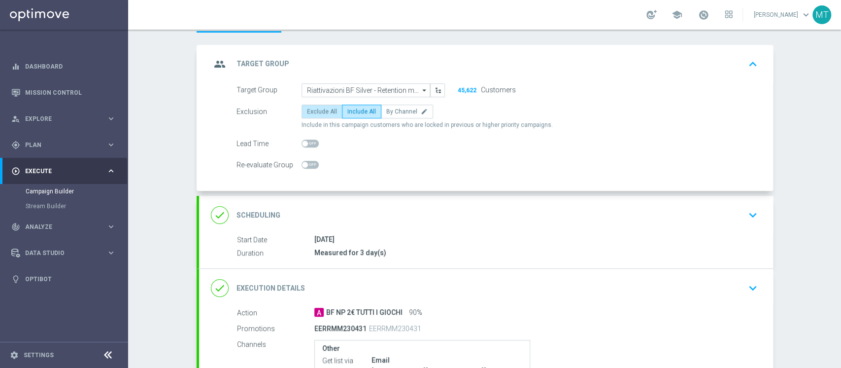
click at [322, 108] on span "Exclude All" at bounding box center [322, 111] width 30 height 7
click at [313, 110] on input "Exclude All" at bounding box center [310, 113] width 6 height 6
radio input "true"
click at [467, 229] on div "done Scheduling keyboard_arrow_down" at bounding box center [486, 215] width 574 height 38
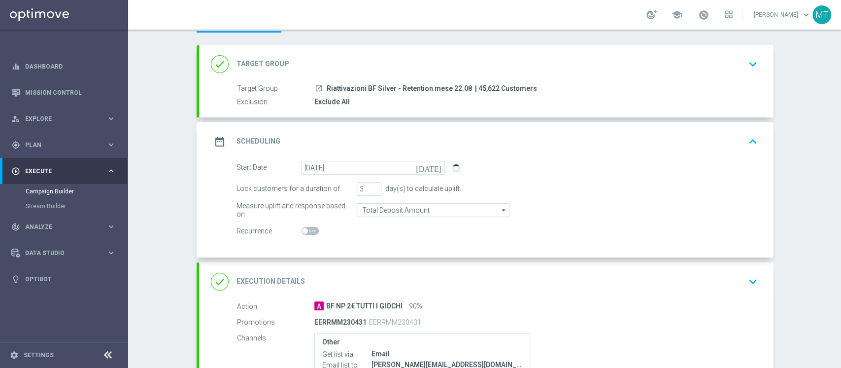
scroll to position [123, 0]
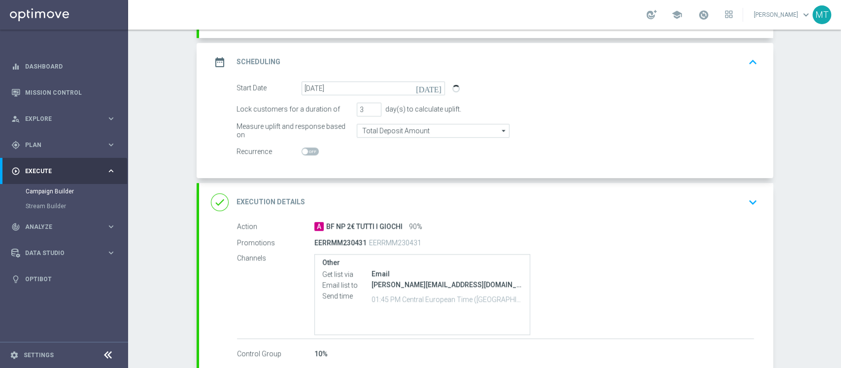
click at [507, 69] on div "date_range Scheduling keyboard_arrow_up" at bounding box center [486, 62] width 551 height 19
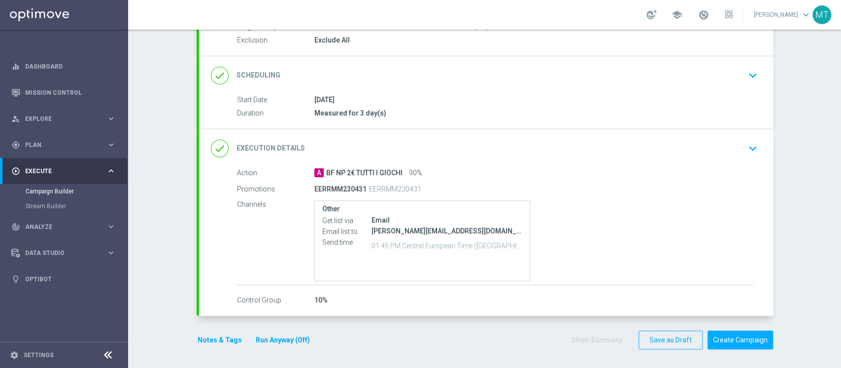
click at [517, 67] on div "done Scheduling keyboard_arrow_down" at bounding box center [486, 75] width 551 height 19
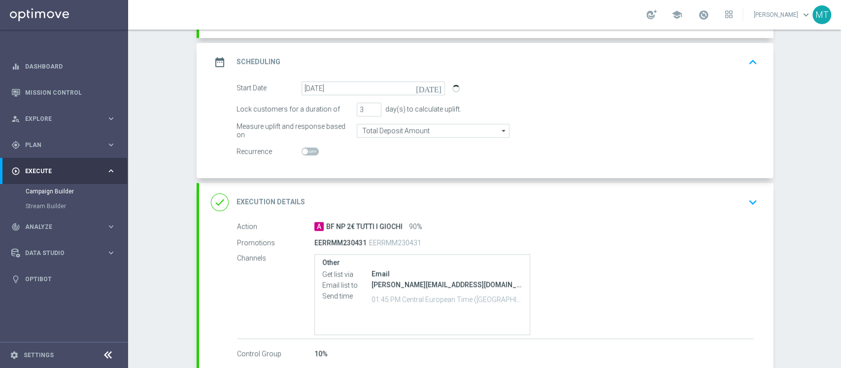
click at [517, 67] on div "date_range Scheduling keyboard_arrow_up" at bounding box center [486, 62] width 551 height 19
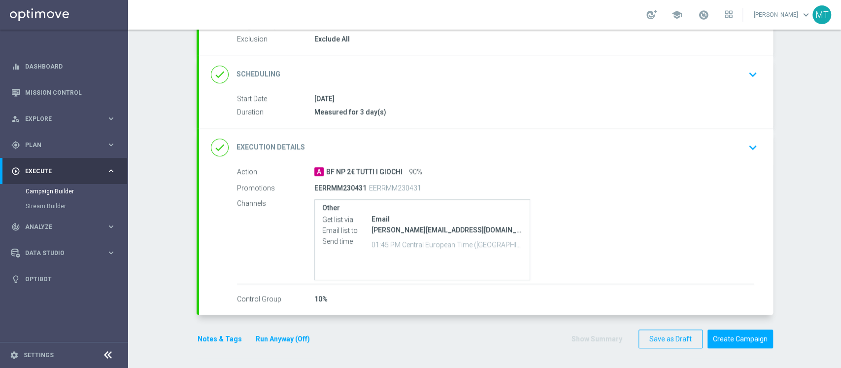
scroll to position [105, 0]
click at [438, 93] on div "done Scheduling keyboard_arrow_down" at bounding box center [486, 75] width 574 height 38
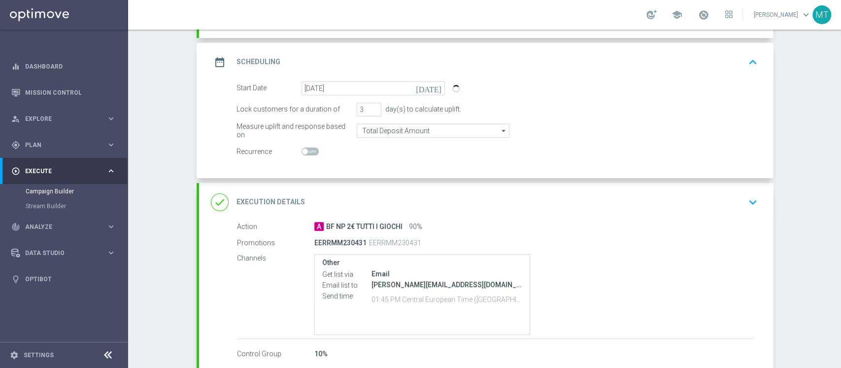
scroll to position [0, 0]
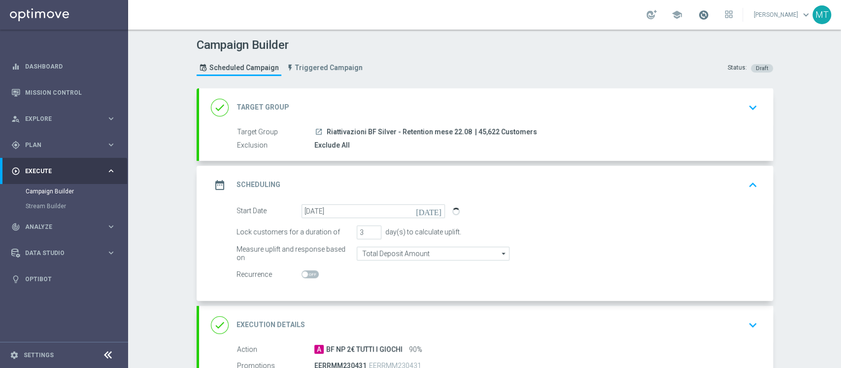
click at [709, 14] on span at bounding box center [703, 14] width 11 height 11
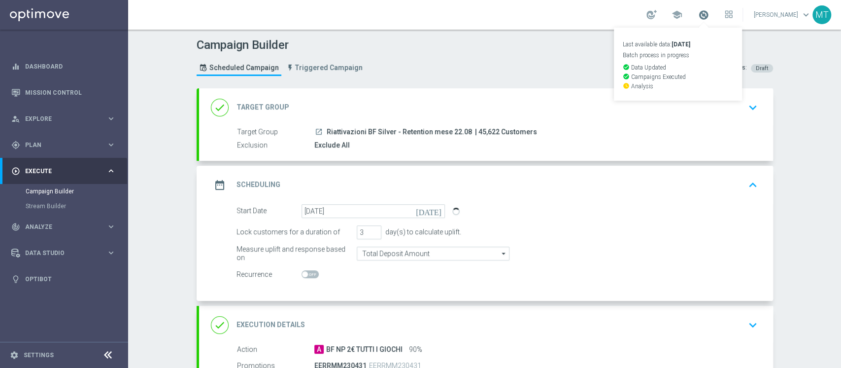
click at [709, 14] on span at bounding box center [703, 14] width 11 height 11
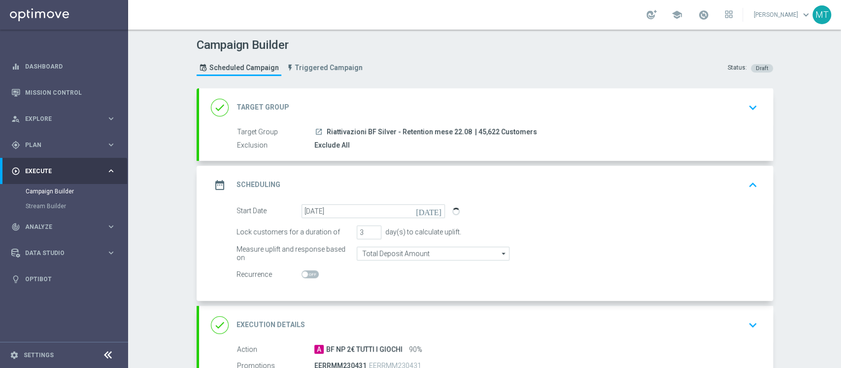
click at [506, 102] on div "done Target Group keyboard_arrow_down" at bounding box center [486, 107] width 551 height 19
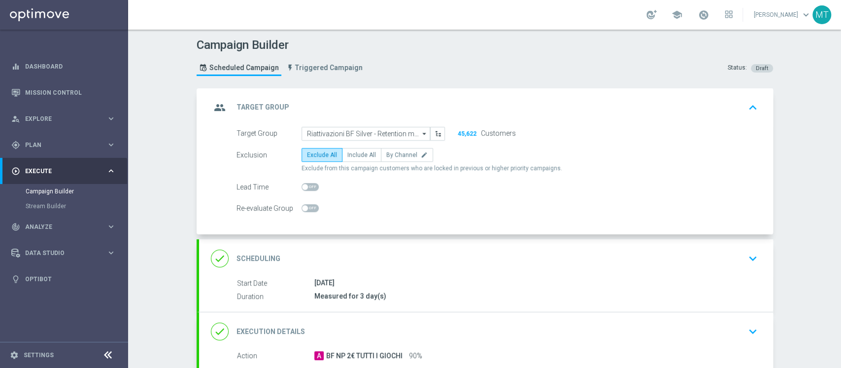
click at [506, 102] on div "group Target Group keyboard_arrow_up" at bounding box center [486, 107] width 551 height 19
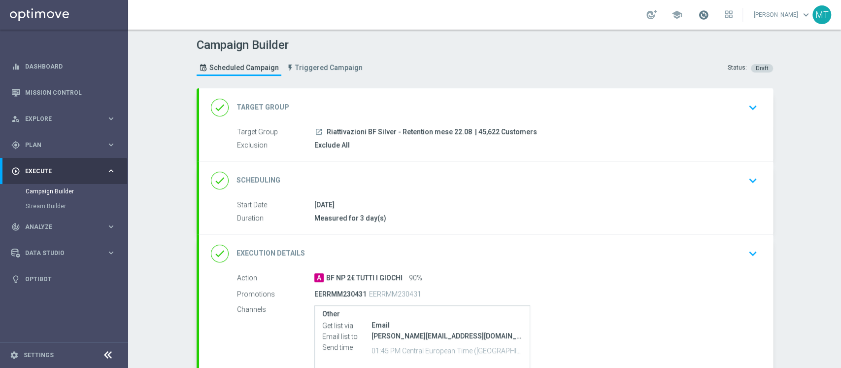
click at [709, 19] on span at bounding box center [703, 14] width 11 height 11
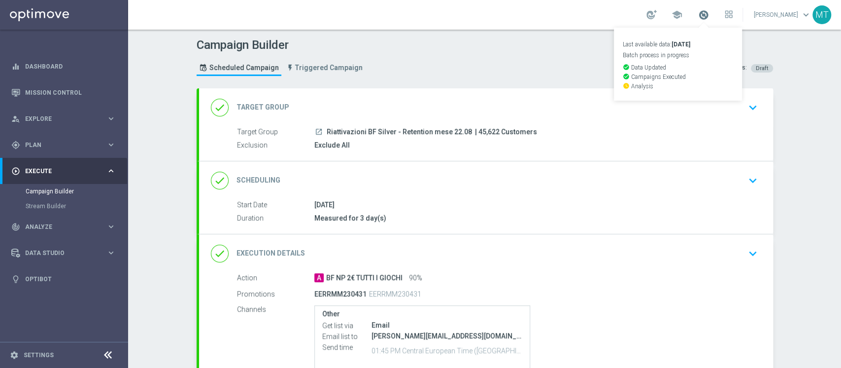
click at [709, 19] on span at bounding box center [703, 14] width 11 height 11
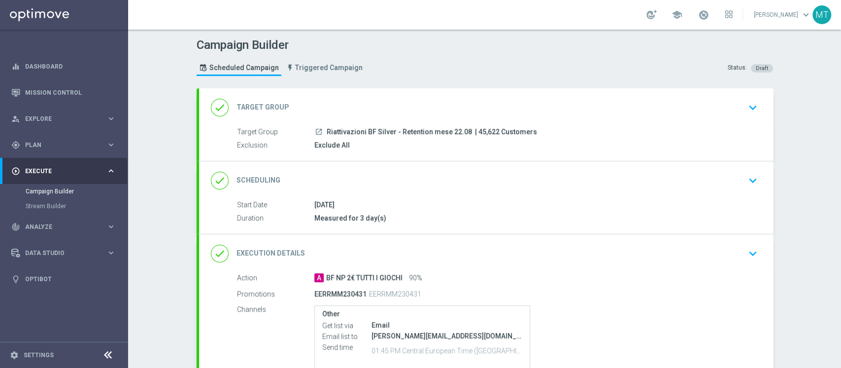
click at [485, 196] on div "done Scheduling keyboard_arrow_down" at bounding box center [486, 180] width 574 height 38
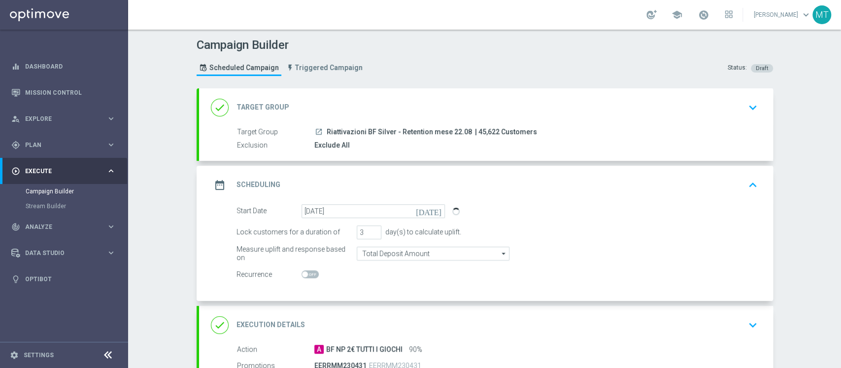
click at [472, 187] on div "date_range Scheduling keyboard_arrow_up" at bounding box center [486, 184] width 551 height 19
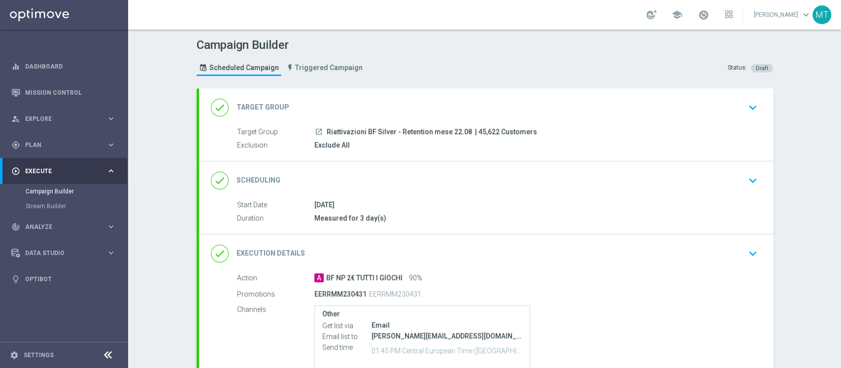
scroll to position [105, 0]
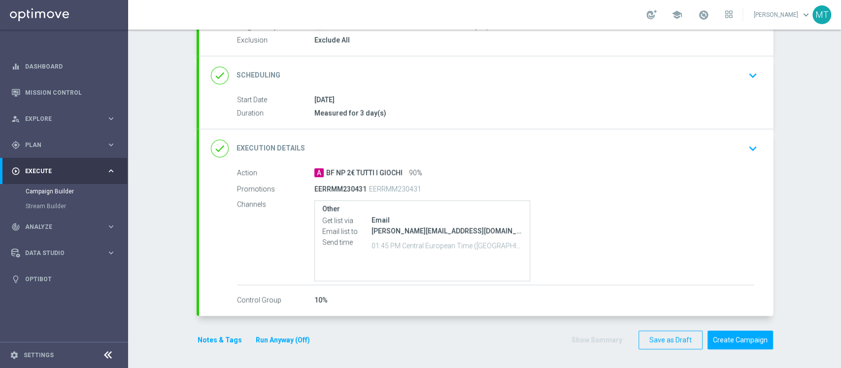
click at [448, 89] on div "done Scheduling keyboard_arrow_down" at bounding box center [486, 75] width 574 height 38
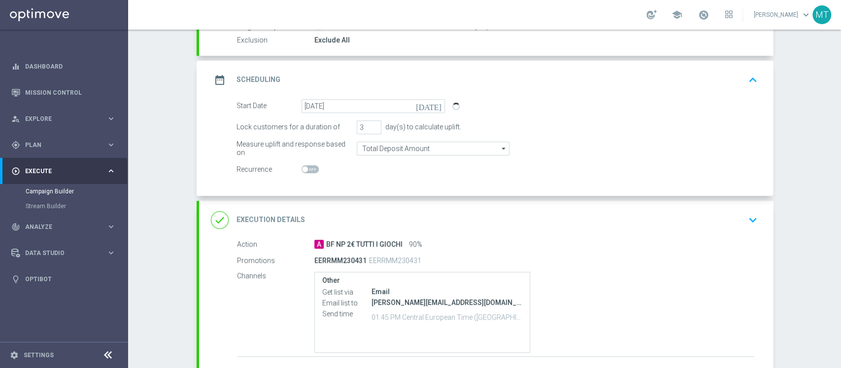
click at [448, 89] on div "date_range Scheduling keyboard_arrow_up" at bounding box center [486, 80] width 574 height 38
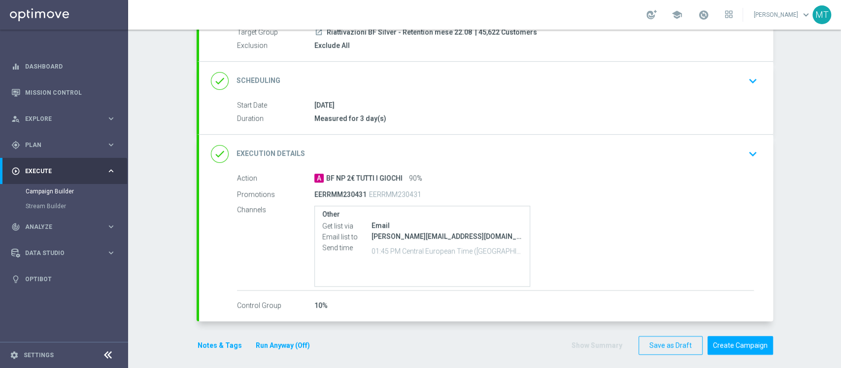
click at [448, 89] on div "done Scheduling keyboard_arrow_down" at bounding box center [486, 81] width 574 height 38
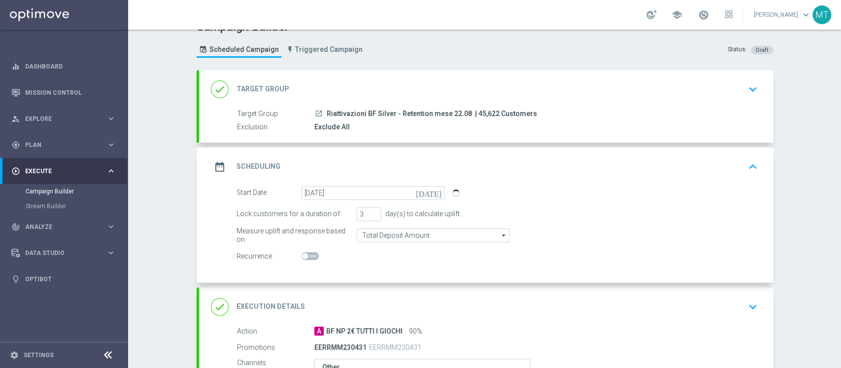
scroll to position [0, 0]
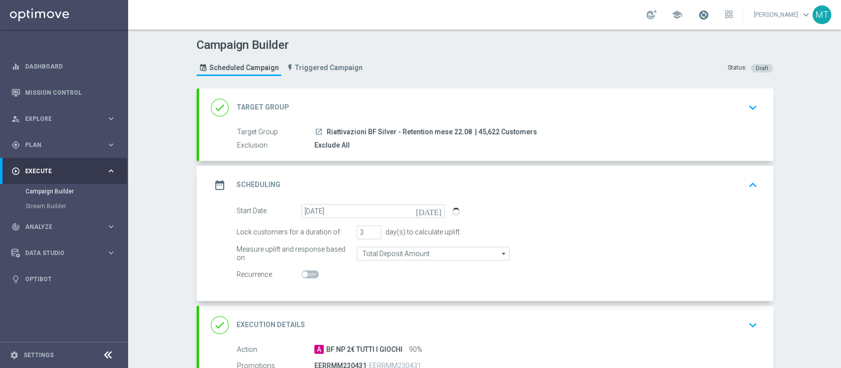
click at [709, 17] on span at bounding box center [703, 14] width 11 height 11
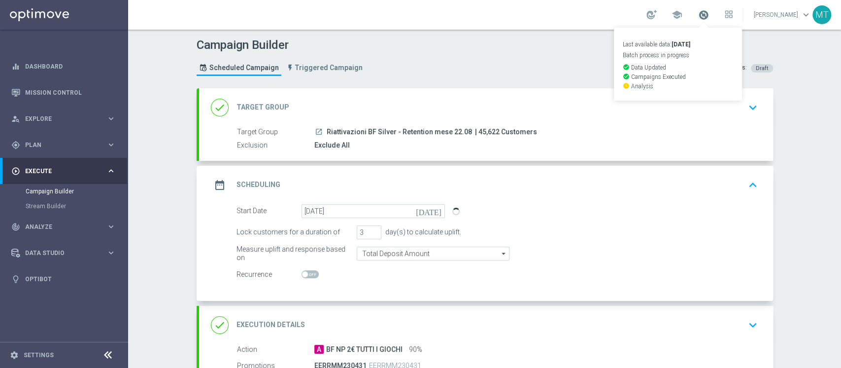
click at [709, 17] on span at bounding box center [703, 14] width 11 height 11
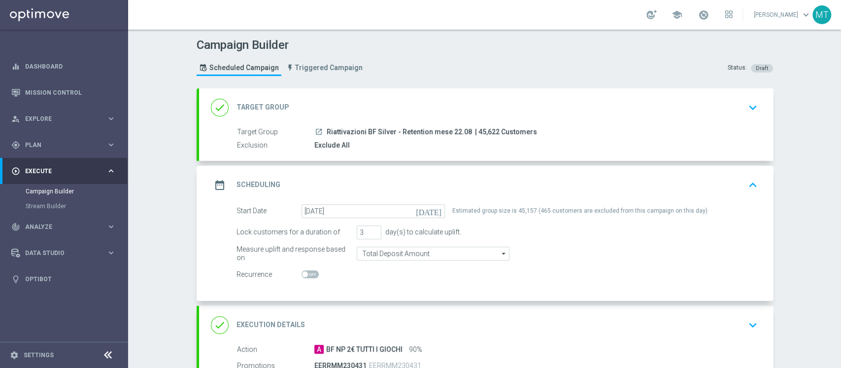
scroll to position [176, 0]
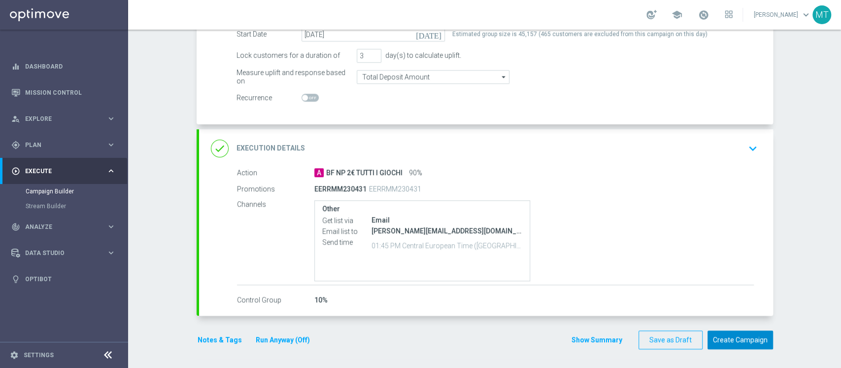
click at [740, 333] on button "Create Campaign" at bounding box center [741, 339] width 66 height 19
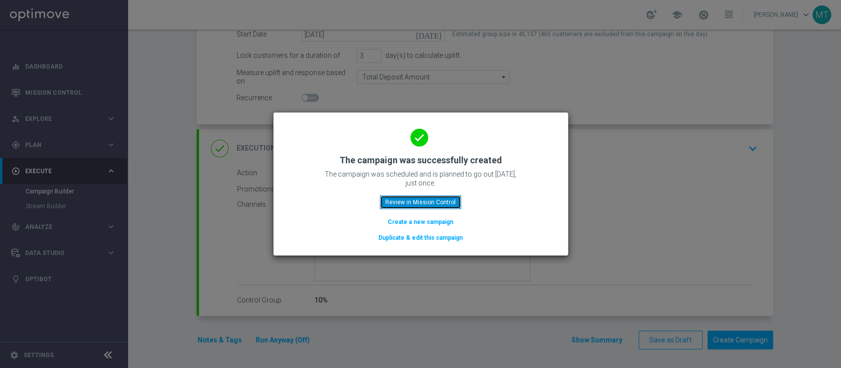
click at [442, 205] on button "Review in Mission Control" at bounding box center [420, 202] width 81 height 14
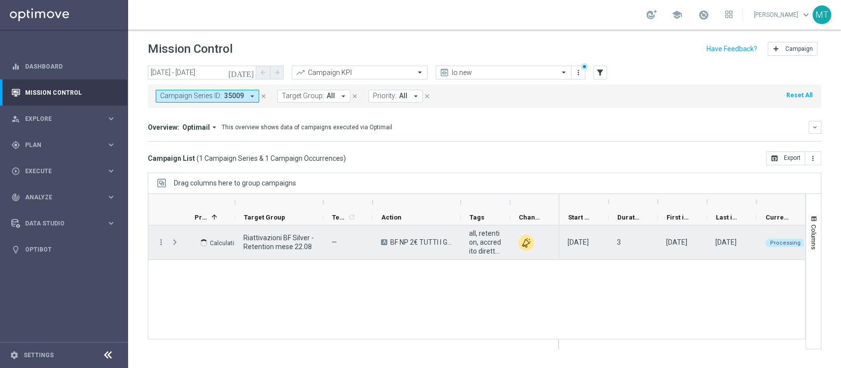
click at [177, 241] on span "Press SPACE to select this row." at bounding box center [175, 242] width 9 height 8
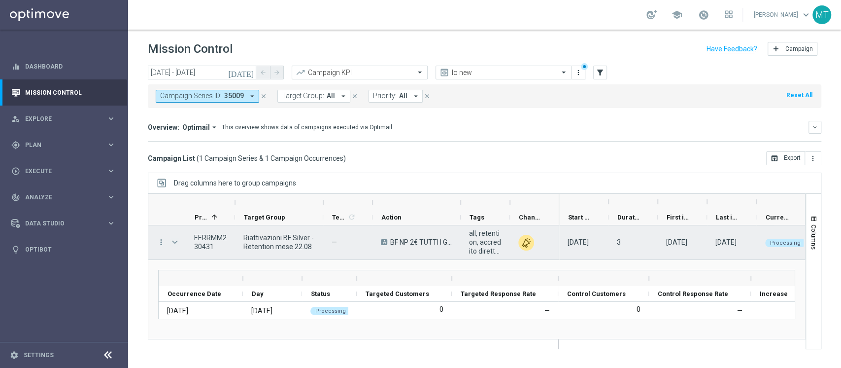
click at [176, 241] on span "Press SPACE to select this row." at bounding box center [175, 242] width 9 height 8
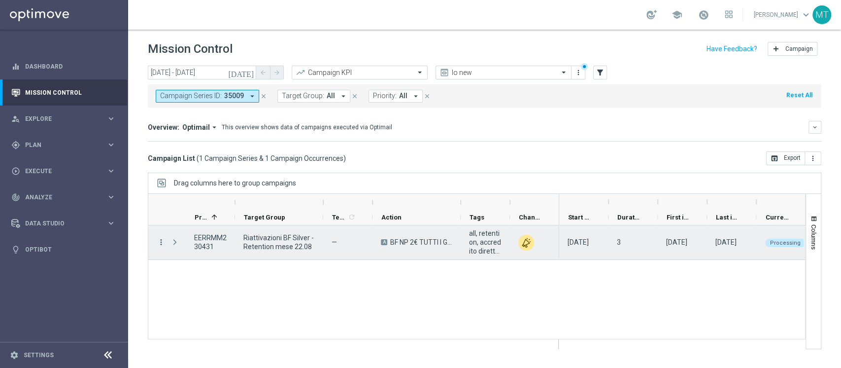
click at [162, 240] on icon "more_vert" at bounding box center [161, 242] width 9 height 9
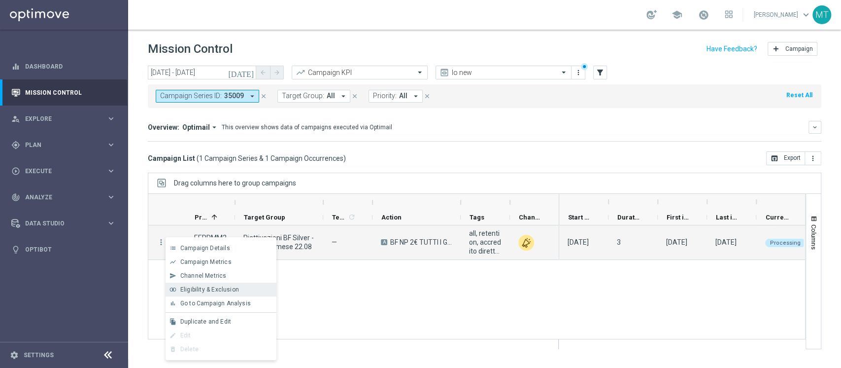
click at [203, 289] on span "Eligibility & Exclusion" at bounding box center [209, 289] width 59 height 7
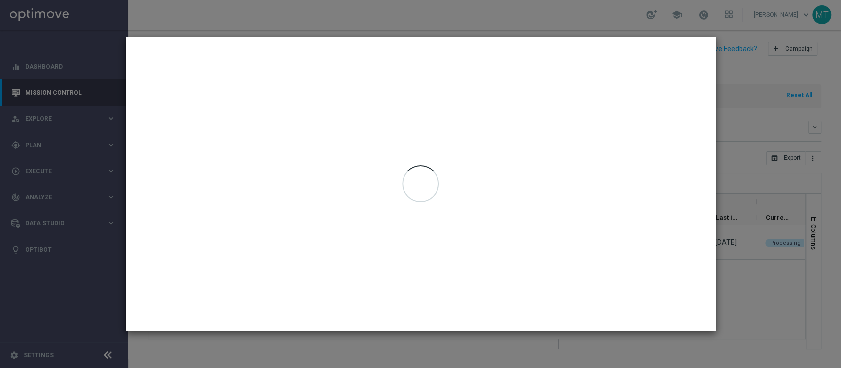
type input "22 Aug 2025 - 22 Aug 2025"
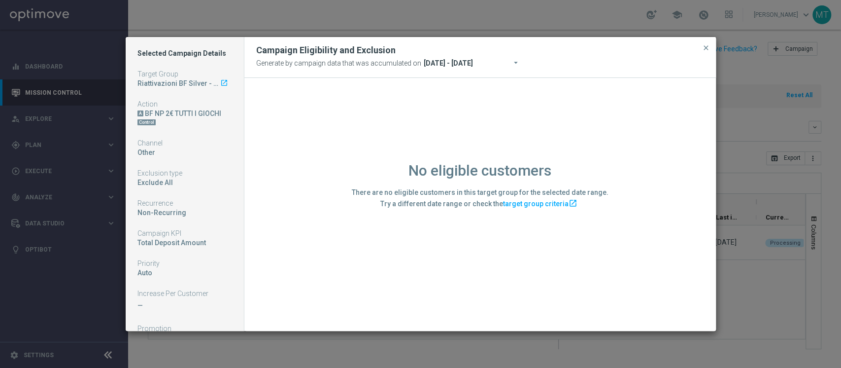
click at [710, 50] on button "close" at bounding box center [706, 48] width 10 height 12
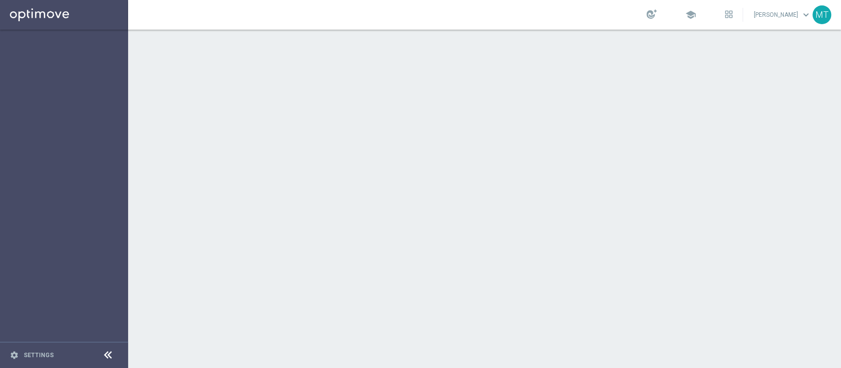
click at [718, 14] on div "school" at bounding box center [690, 15] width 86 height 14
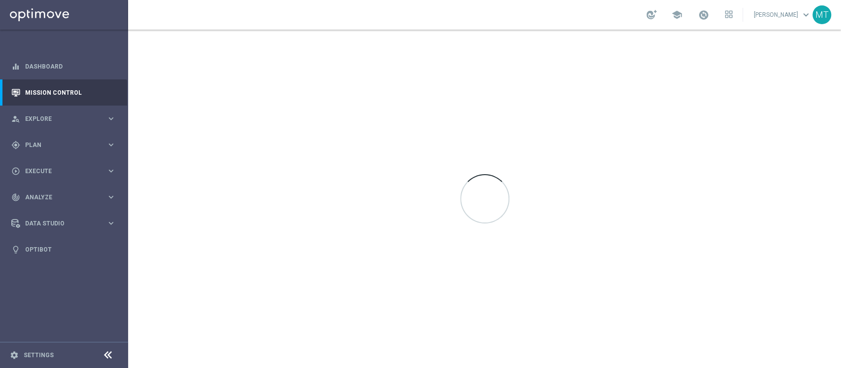
click at [709, 14] on span at bounding box center [703, 14] width 11 height 11
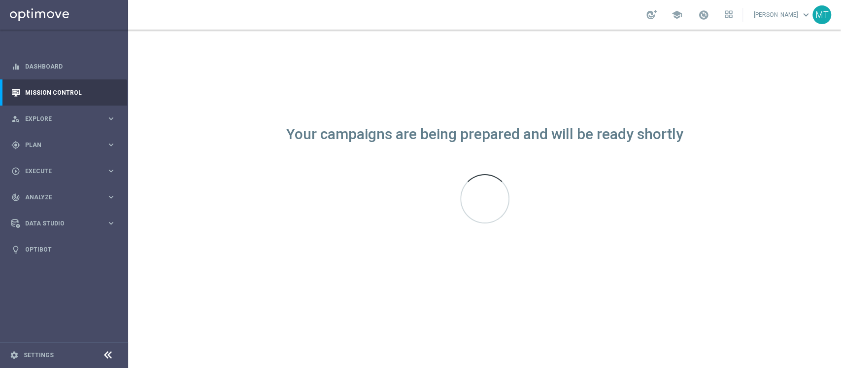
click at [709, 14] on span at bounding box center [703, 14] width 11 height 11
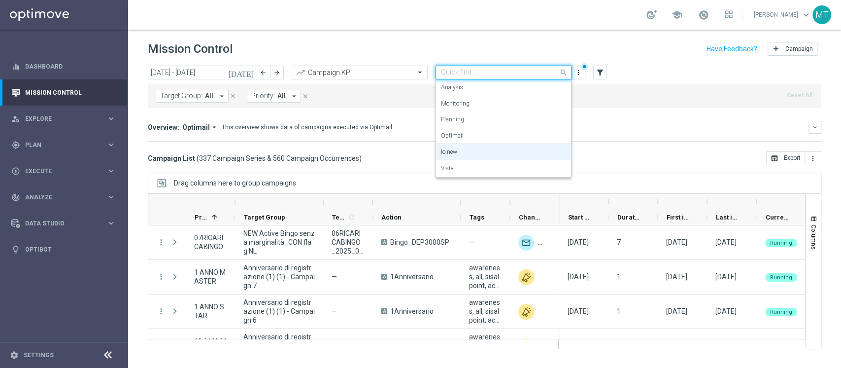
click at [501, 77] on div "Quick find Io new" at bounding box center [504, 73] width 136 height 14
click at [469, 172] on div "Vista" at bounding box center [503, 168] width 125 height 16
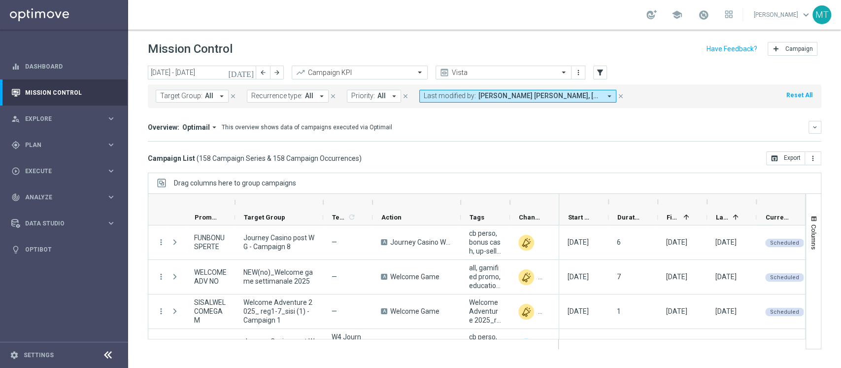
click at [478, 80] on div "Target Group: All arrow_drop_down close Recurrence type: All arrow_drop_down cl…" at bounding box center [485, 94] width 674 height 28
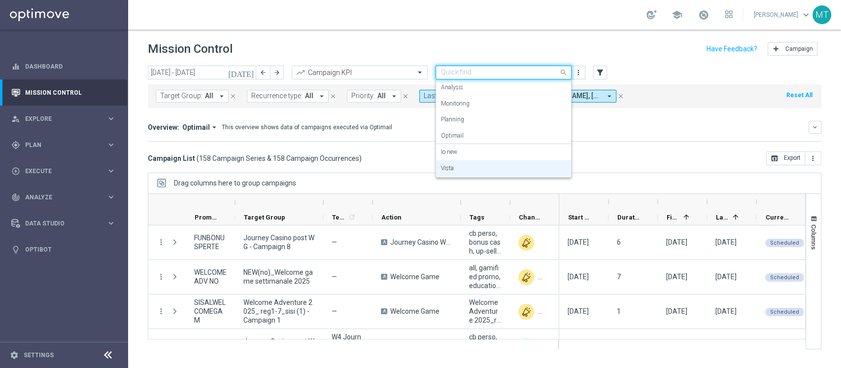
click at [487, 73] on input "text" at bounding box center [493, 73] width 105 height 8
click at [501, 153] on div "Io new" at bounding box center [503, 152] width 125 height 16
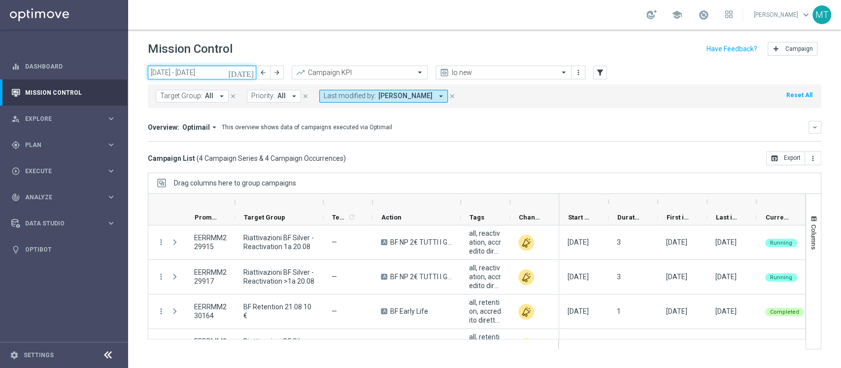
click at [178, 74] on input "[DATE] - [DATE]" at bounding box center [202, 73] width 108 height 14
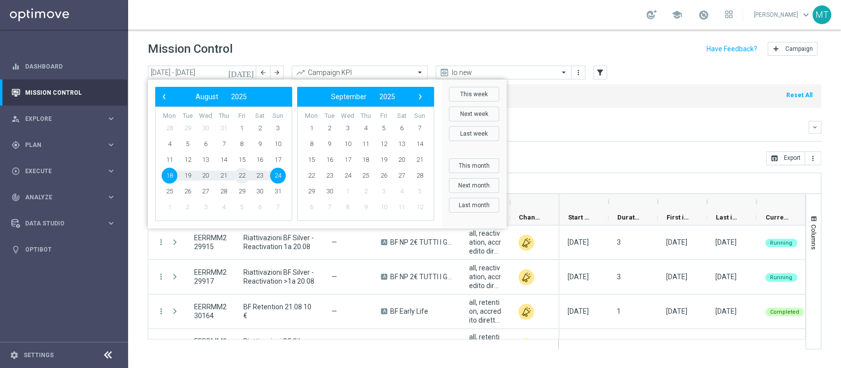
click at [248, 176] on span "22" at bounding box center [242, 176] width 16 height 16
type input "[DATE] - [DATE]"
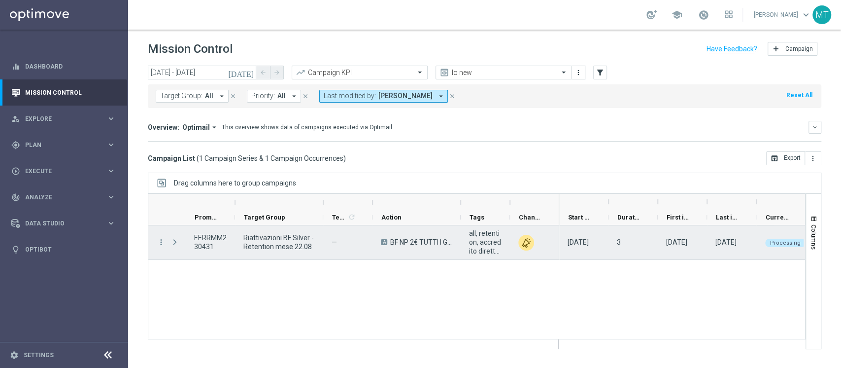
click at [162, 246] on overflow-menu "more_vert" at bounding box center [161, 243] width 9 height 8
click at [160, 243] on icon "more_vert" at bounding box center [161, 242] width 9 height 9
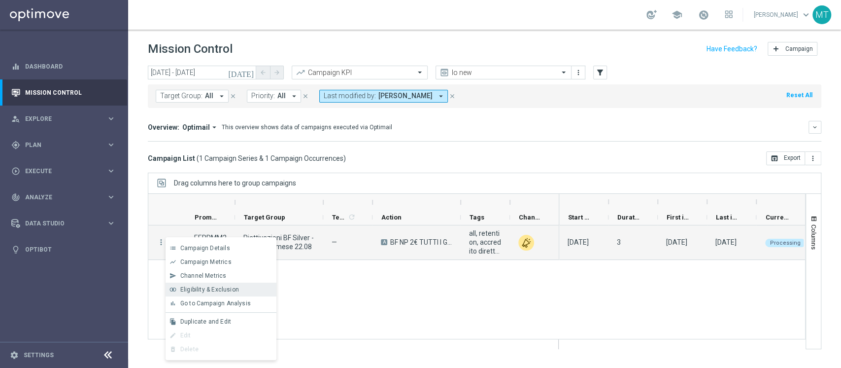
click at [204, 286] on span "Eligibility & Exclusion" at bounding box center [209, 289] width 59 height 7
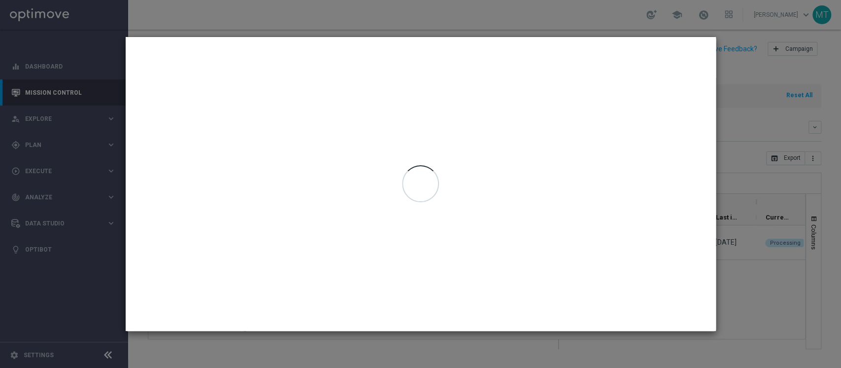
type input "[DATE] - [DATE]"
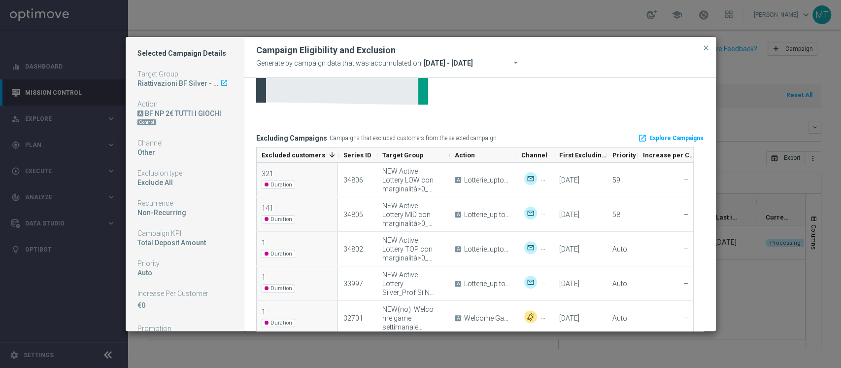
scroll to position [154, 0]
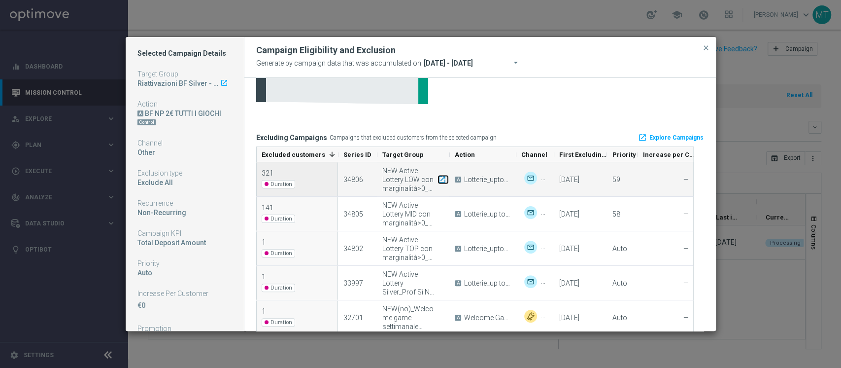
click at [442, 178] on icon "launch" at bounding box center [442, 178] width 9 height 9
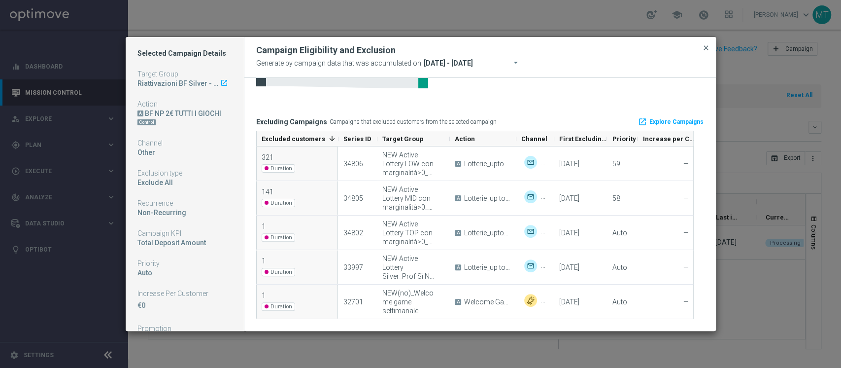
click at [703, 44] on span "close" at bounding box center [706, 48] width 8 height 8
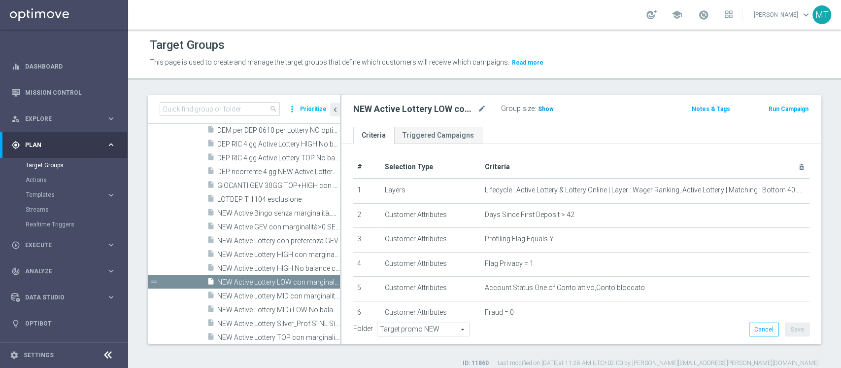
click at [552, 112] on h3 "Show" at bounding box center [546, 108] width 18 height 11
click at [541, 112] on span "16,608" at bounding box center [549, 109] width 21 height 9
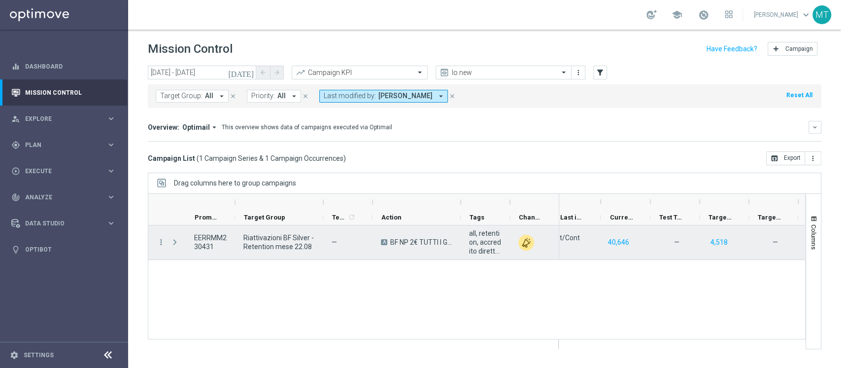
scroll to position [0, 270]
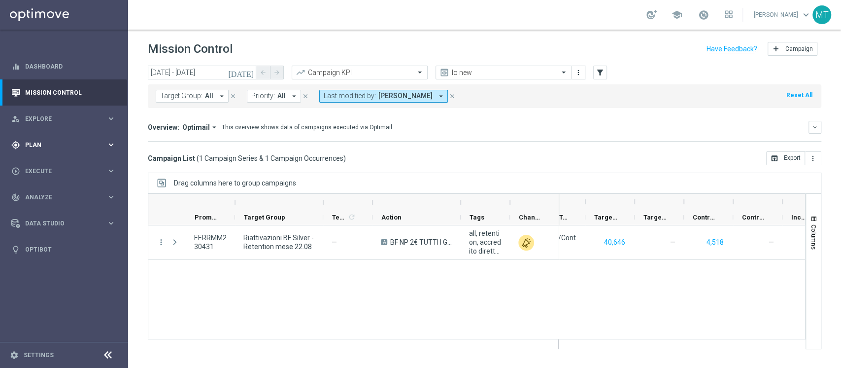
click at [51, 152] on div "gps_fixed Plan keyboard_arrow_right" at bounding box center [63, 145] width 127 height 26
click at [39, 164] on link "Target Groups" at bounding box center [64, 165] width 77 height 8
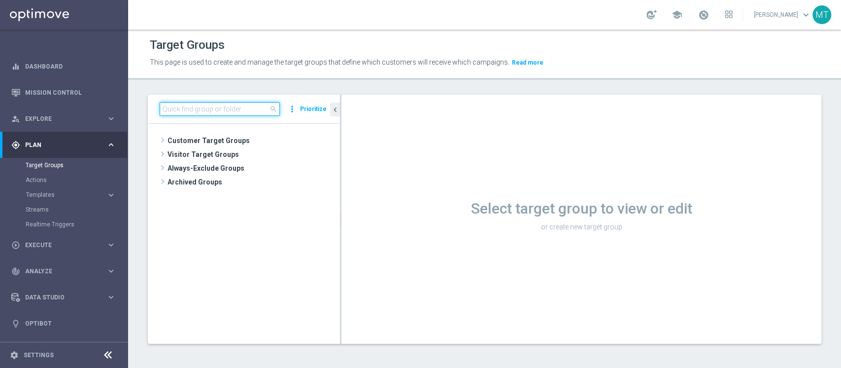
click at [171, 104] on input at bounding box center [220, 109] width 120 height 14
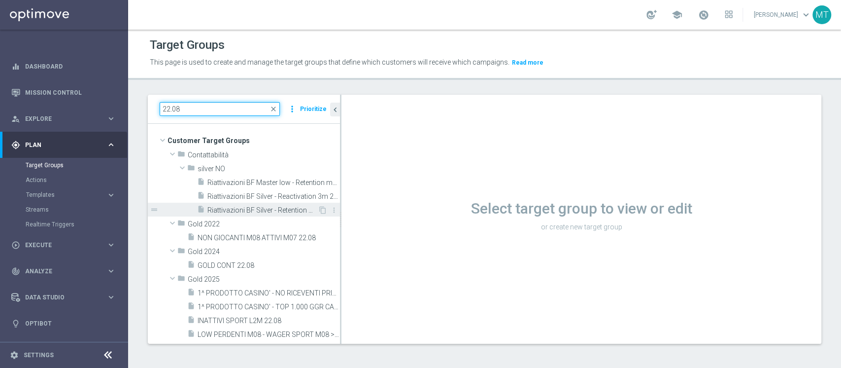
type input "22.08"
click at [264, 207] on span "Riattivazioni BF Silver - Retention mese 22.08" at bounding box center [262, 210] width 110 height 8
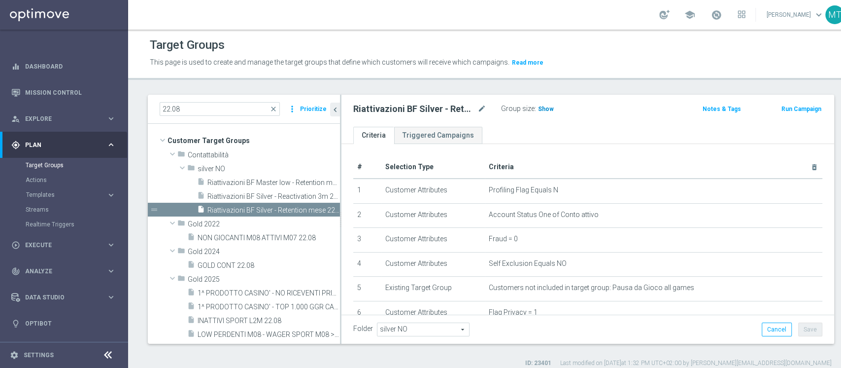
click at [544, 106] on span "Show" at bounding box center [546, 108] width 16 height 7
click at [781, 110] on button "Run Campaign" at bounding box center [802, 108] width 42 height 11
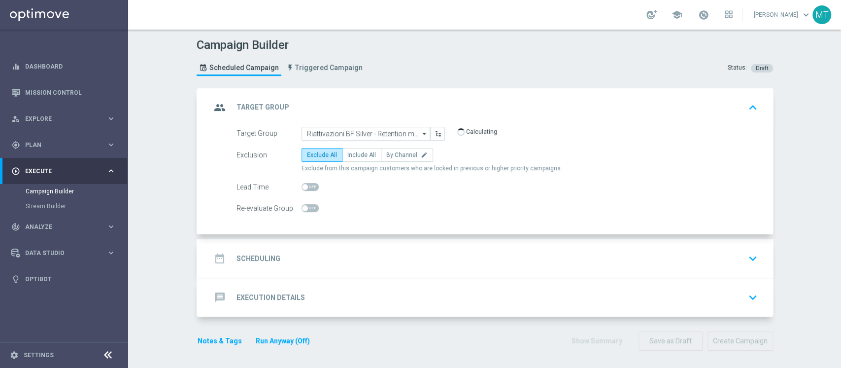
click at [337, 266] on div "date_range Scheduling keyboard_arrow_down" at bounding box center [486, 258] width 551 height 19
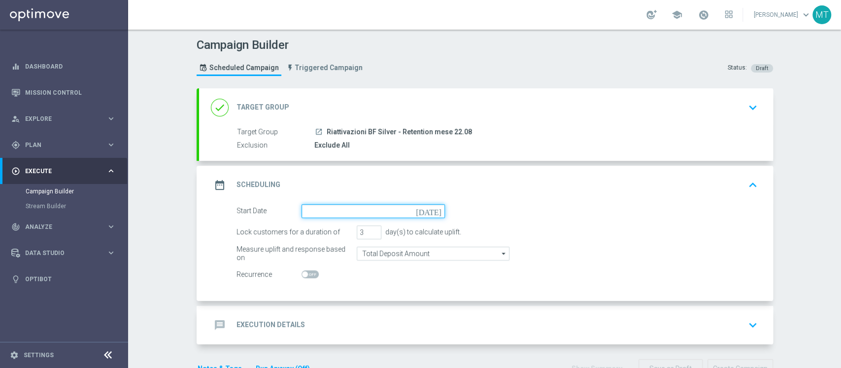
click at [335, 217] on input at bounding box center [373, 211] width 143 height 14
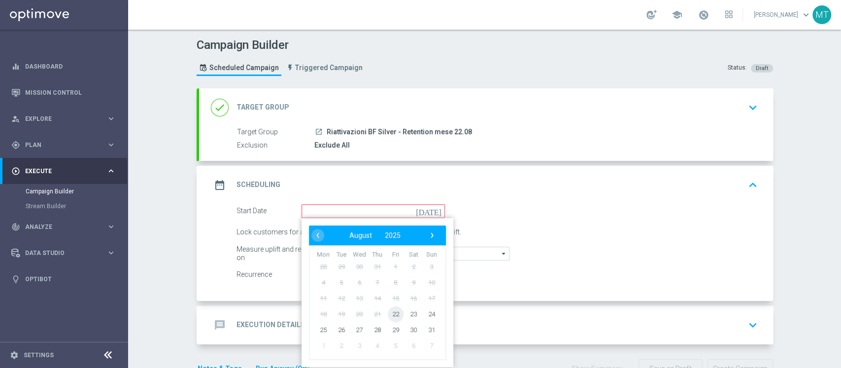
click at [394, 311] on span "22" at bounding box center [395, 314] width 16 height 16
type input "22 Aug 2025"
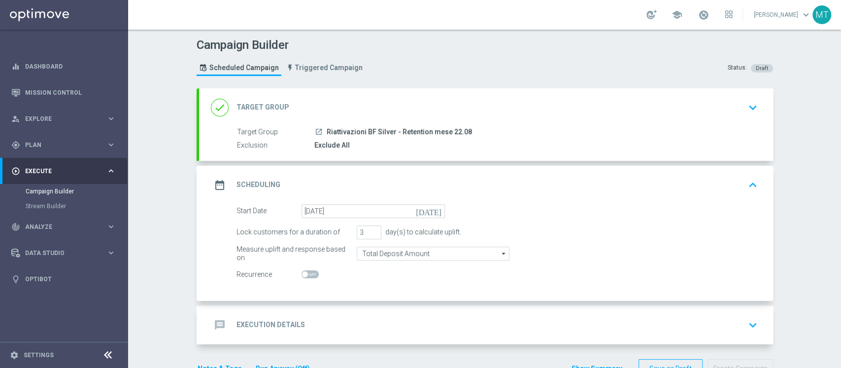
click at [362, 107] on div "done Target Group keyboard_arrow_down" at bounding box center [486, 107] width 551 height 19
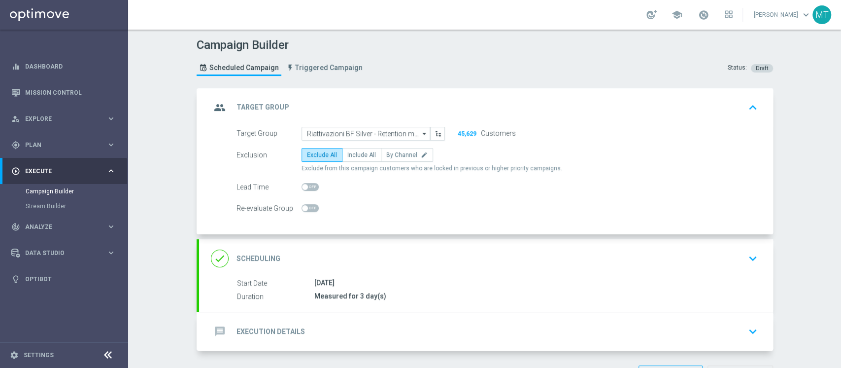
click at [458, 264] on div "done Scheduling keyboard_arrow_down" at bounding box center [486, 258] width 551 height 19
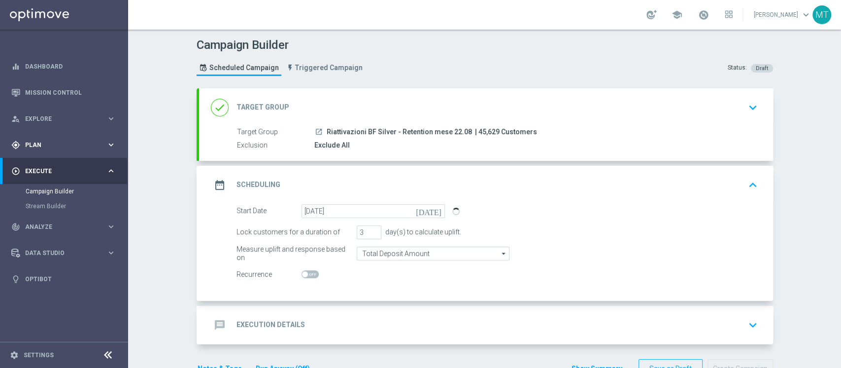
click at [48, 144] on span "Plan" at bounding box center [65, 145] width 81 height 6
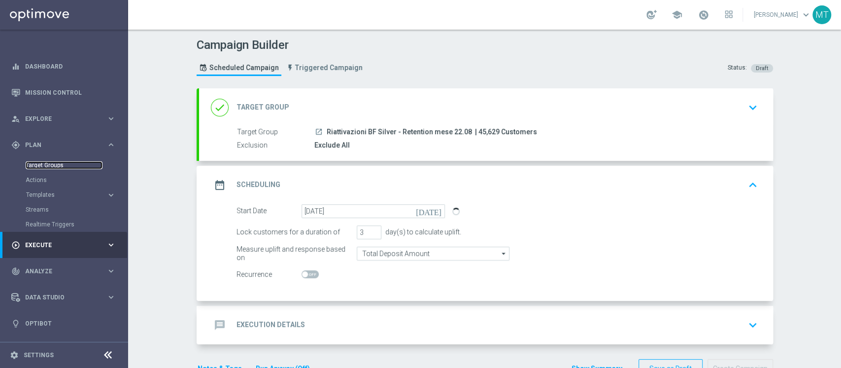
click at [60, 165] on link "Target Groups" at bounding box center [64, 165] width 77 height 8
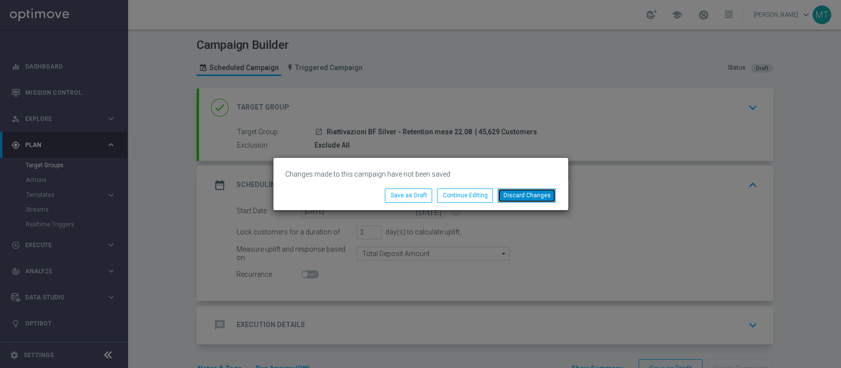
click at [512, 196] on button "Discard Changes" at bounding box center [527, 195] width 58 height 14
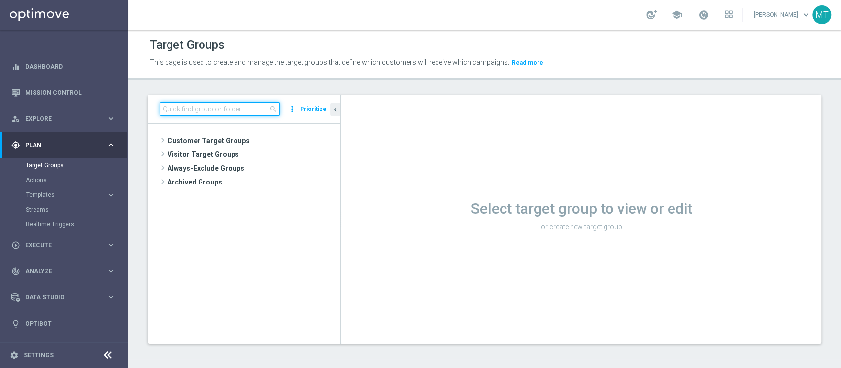
click at [238, 115] on input at bounding box center [220, 109] width 120 height 14
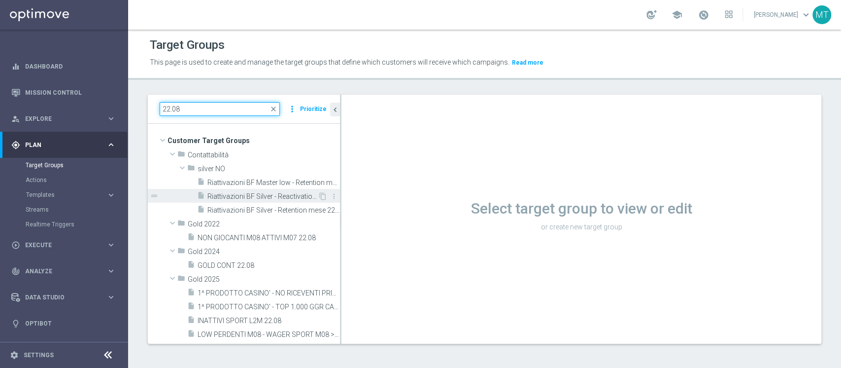
type input "22.08"
click at [249, 189] on div "insert_drive_file Riattivazioni BF Silver - Reactivation 3m 22.08" at bounding box center [257, 196] width 121 height 14
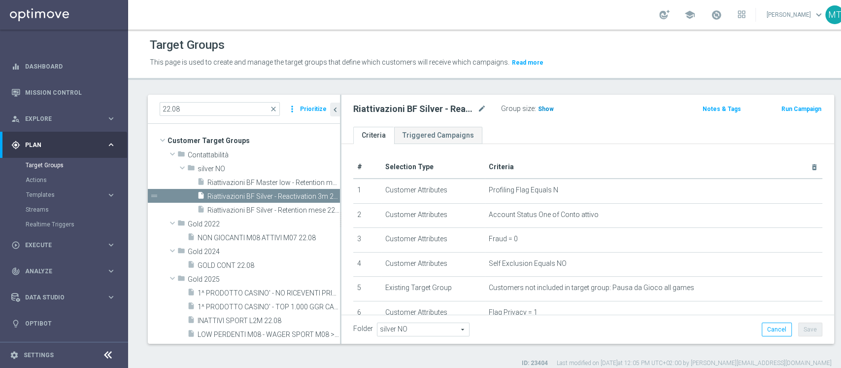
click at [544, 112] on span "Show" at bounding box center [546, 108] width 16 height 7
click at [598, 91] on div "Target Groups This page is used to create and manage the target groups that def…" at bounding box center [491, 199] width 726 height 338
click at [781, 113] on button "Run Campaign" at bounding box center [802, 108] width 42 height 11
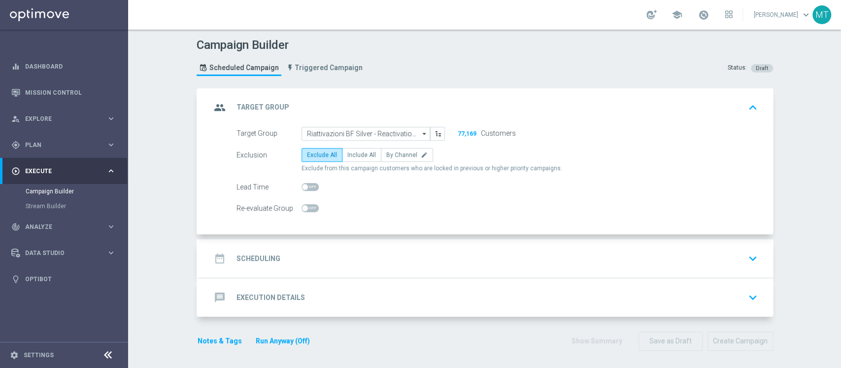
click at [379, 258] on div "date_range Scheduling keyboard_arrow_down" at bounding box center [486, 258] width 551 height 19
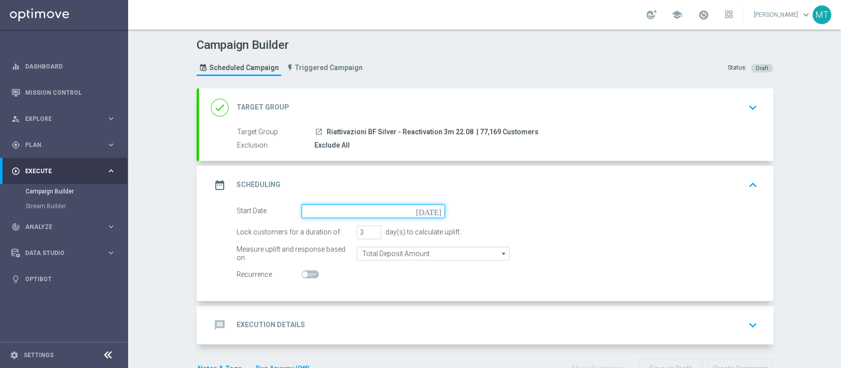
click at [394, 209] on input at bounding box center [373, 211] width 143 height 14
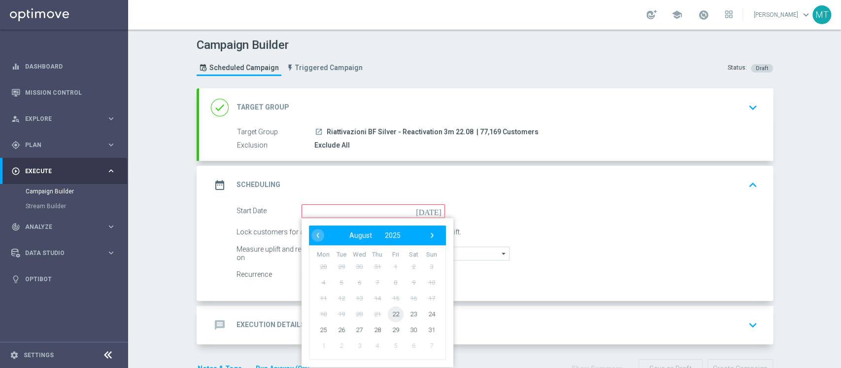
click at [391, 310] on span "22" at bounding box center [395, 314] width 16 height 16
type input "22 Aug 2025"
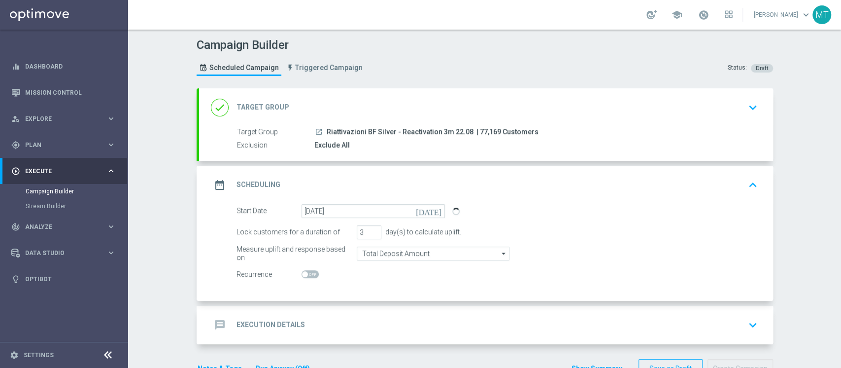
click at [414, 259] on form "Start Date 22 Aug 2025 today Lock customers for a duration of 3 day(s) to calcu…" at bounding box center [497, 242] width 521 height 77
click at [400, 315] on div "message Execution Details keyboard_arrow_down" at bounding box center [486, 324] width 551 height 19
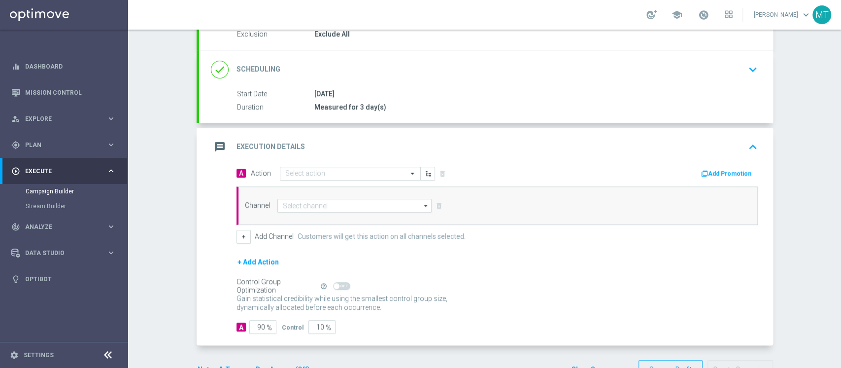
scroll to position [111, 0]
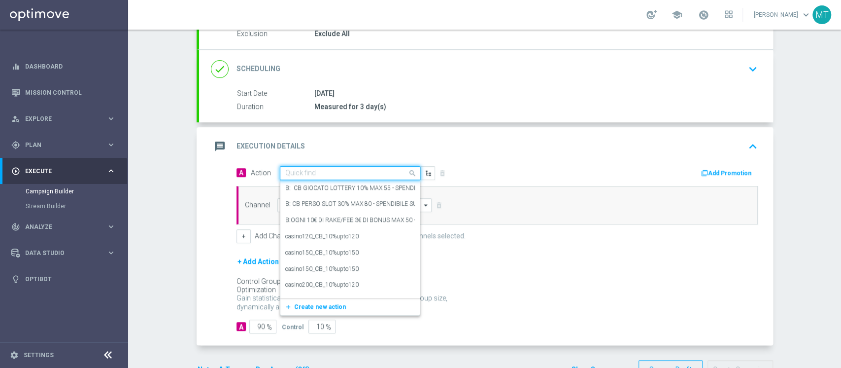
click at [341, 173] on input "text" at bounding box center [340, 173] width 110 height 8
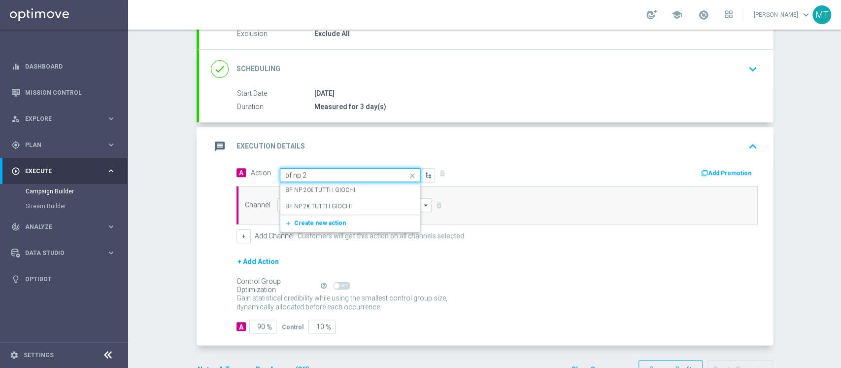
type input "bf np 2€"
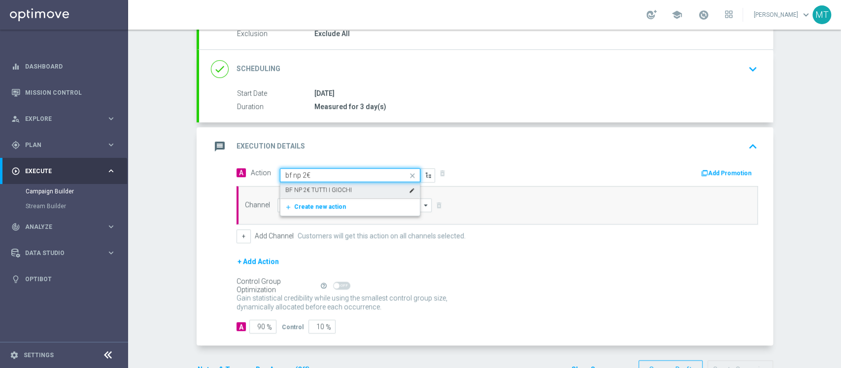
click at [343, 183] on div "BF NP 2€ TUTTI I GIOCHI edit" at bounding box center [350, 190] width 130 height 16
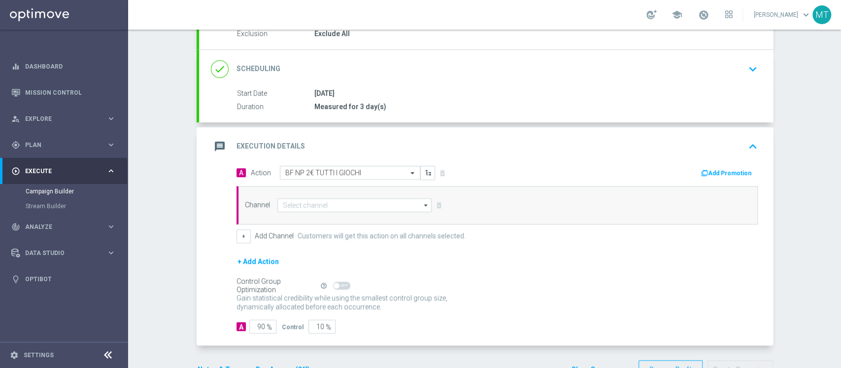
click at [718, 174] on button "Add Promotion" at bounding box center [727, 173] width 55 height 11
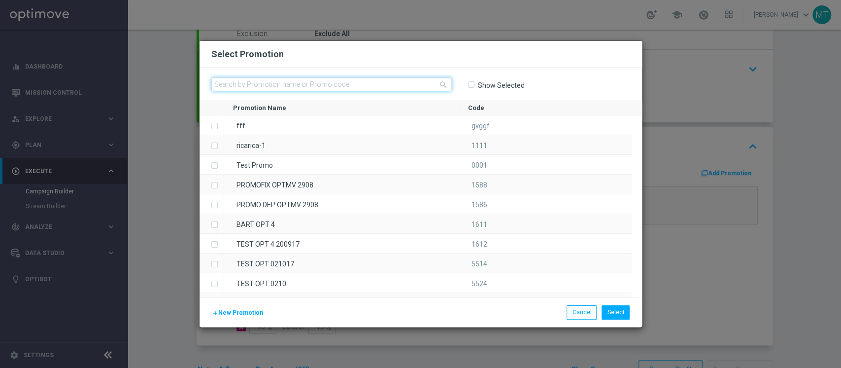
click at [406, 83] on input "text" at bounding box center [331, 84] width 241 height 14
paste input "230437"
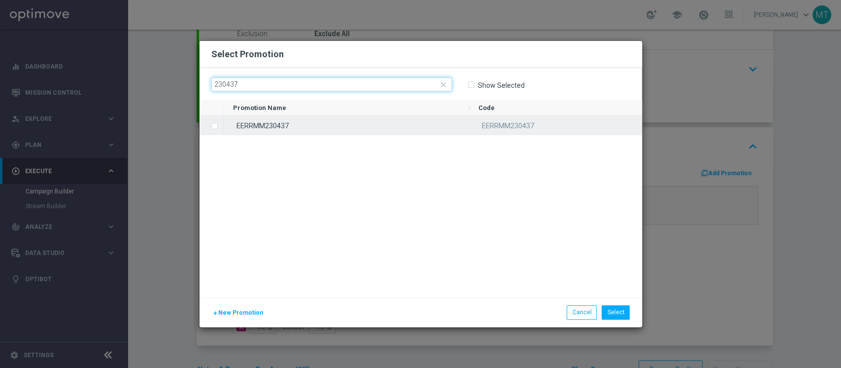
type input "230437"
click at [327, 124] on div "EERRMM230437" at bounding box center [346, 124] width 245 height 19
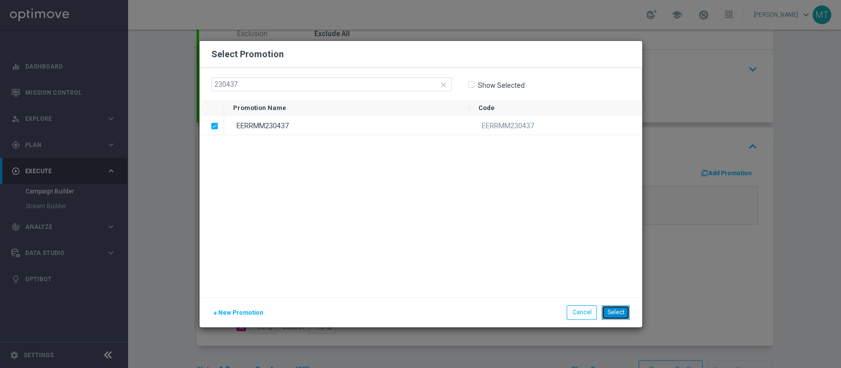
click at [618, 312] on button "Select" at bounding box center [616, 312] width 28 height 14
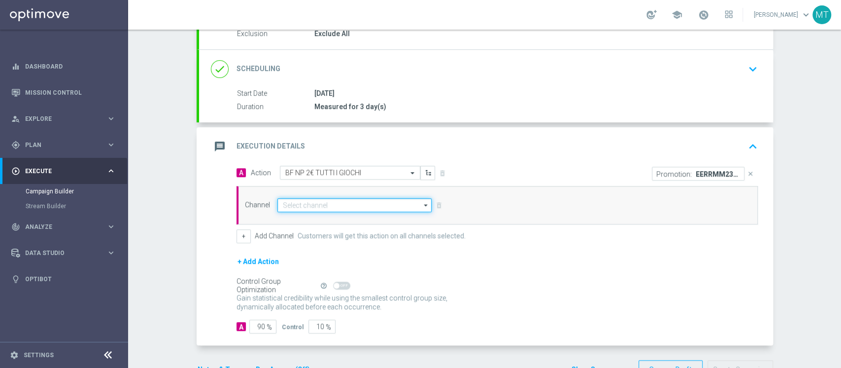
click at [363, 205] on input at bounding box center [354, 205] width 155 height 14
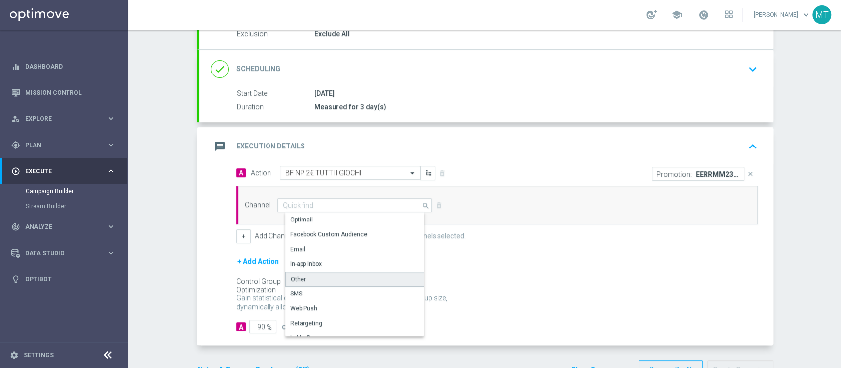
click at [291, 280] on div "Other" at bounding box center [298, 279] width 15 height 9
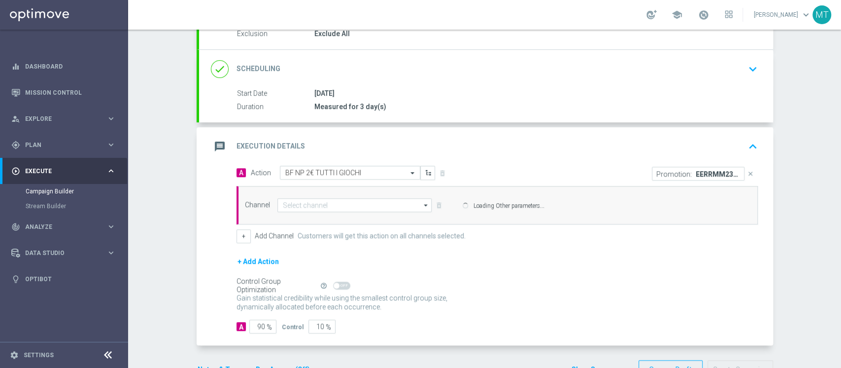
type input "Other"
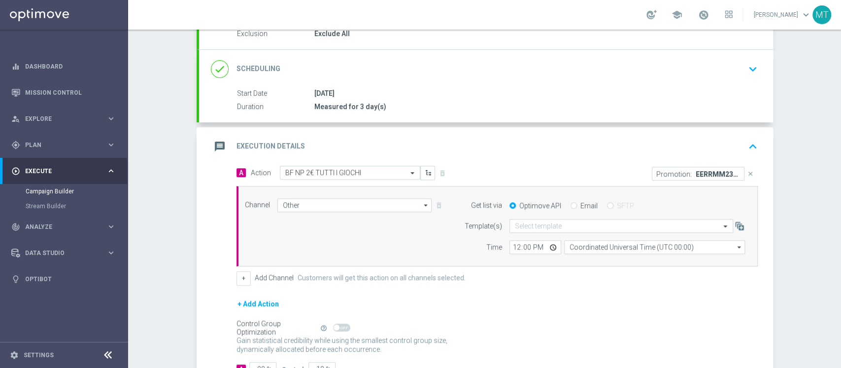
click at [571, 205] on div "Email" at bounding box center [584, 205] width 27 height 9
click at [571, 205] on input "Email" at bounding box center [574, 206] width 6 height 6
radio input "true"
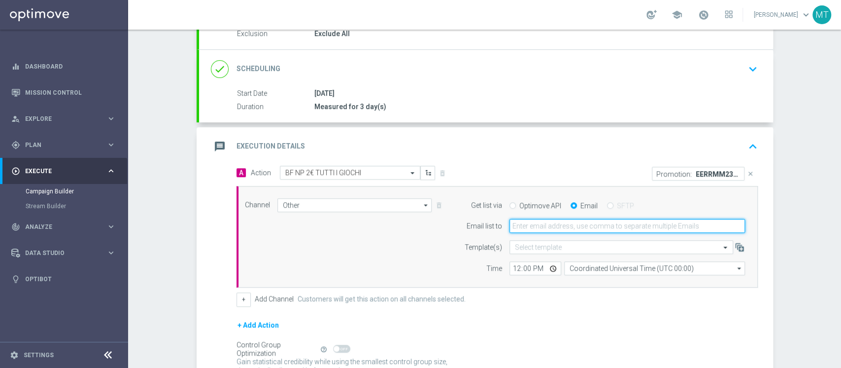
click at [552, 219] on input "email" at bounding box center [628, 226] width 236 height 14
type input "matteo.turri@sisal.it"
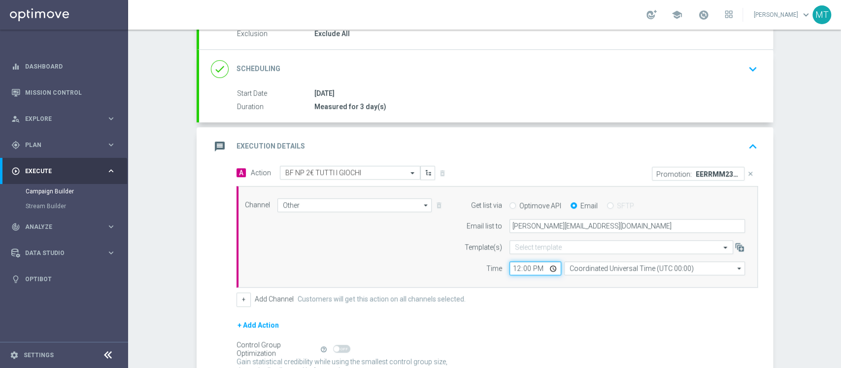
click at [514, 270] on input "12:00" at bounding box center [536, 268] width 52 height 14
type input "14:00"
click at [564, 274] on div "Channel Other Other arrow_drop_down Drag here to set row groups Drag here to se…" at bounding box center [497, 237] width 521 height 102
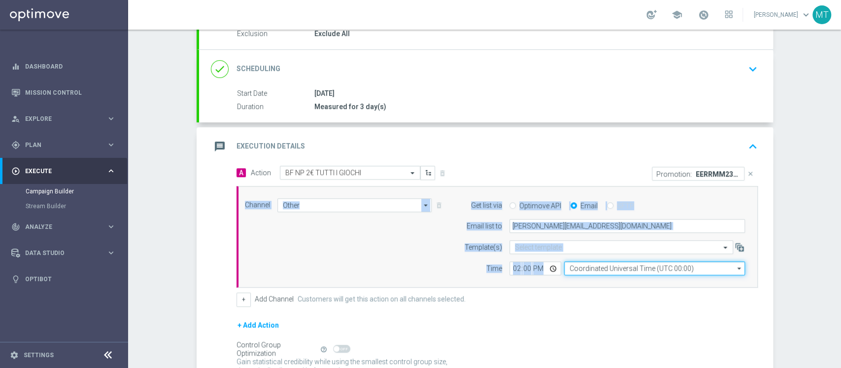
click at [564, 274] on input "Coordinated Universal Time (UTC 00:00)" at bounding box center [654, 268] width 181 height 14
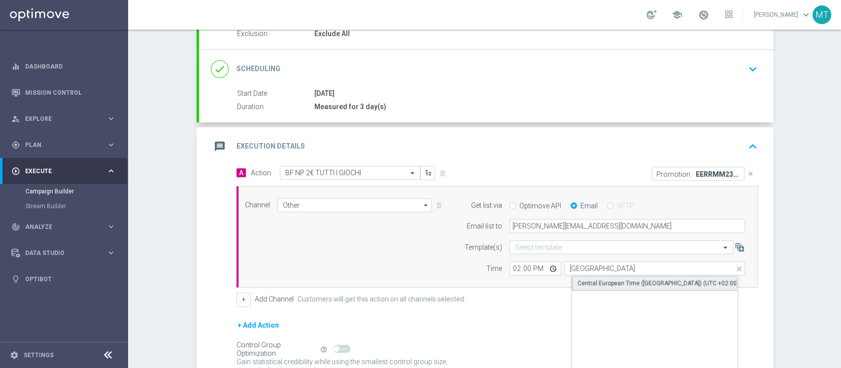
click at [602, 278] on div "Central European Time (Berlin) (UTC +02:00)" at bounding box center [658, 282] width 161 height 9
type input "Central European Time (Berlin) (UTC +02:00)"
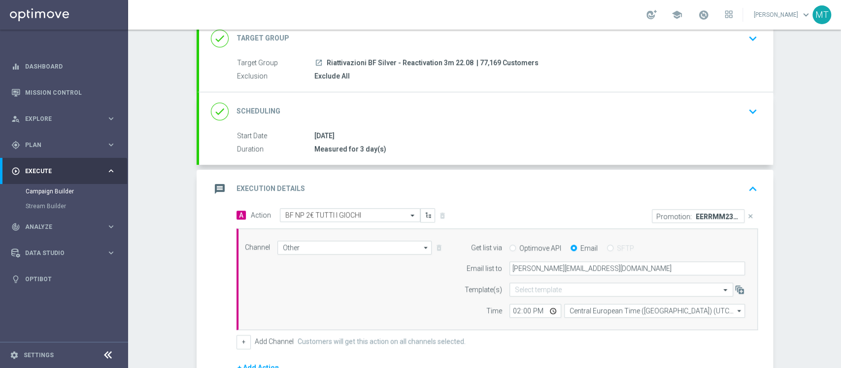
scroll to position [43, 0]
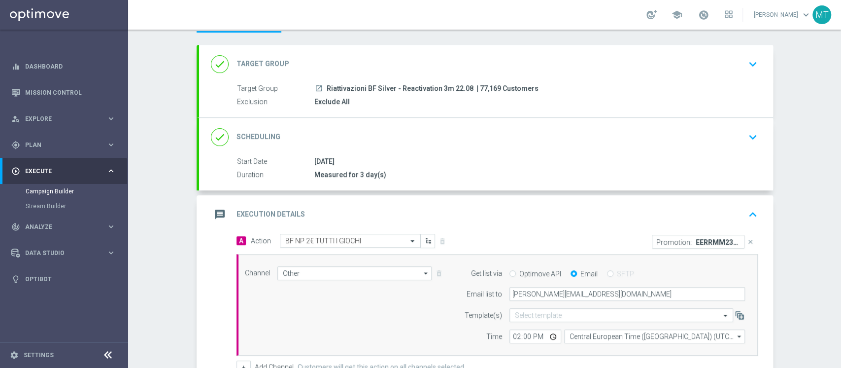
click at [351, 140] on div "done Scheduling keyboard_arrow_down" at bounding box center [486, 137] width 551 height 19
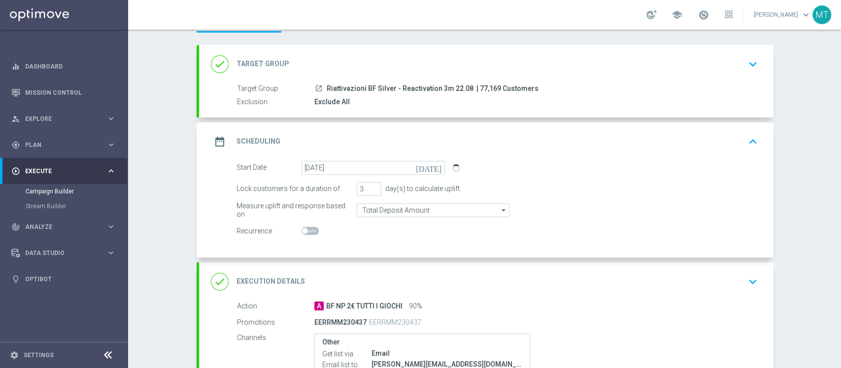
click at [535, 77] on div "done Target Group keyboard_arrow_down" at bounding box center [486, 64] width 574 height 38
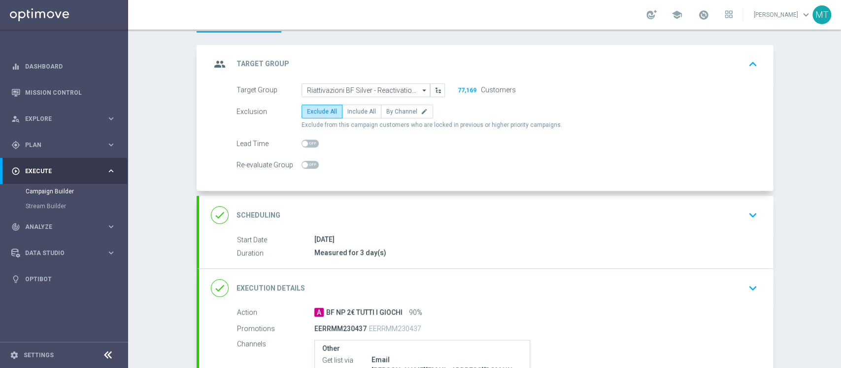
click at [535, 77] on div "group Target Group keyboard_arrow_up Target Group launch Riattivazioni BF Silve…" at bounding box center [486, 118] width 574 height 146
click at [535, 77] on div "group Target Group keyboard_arrow_up" at bounding box center [486, 64] width 574 height 38
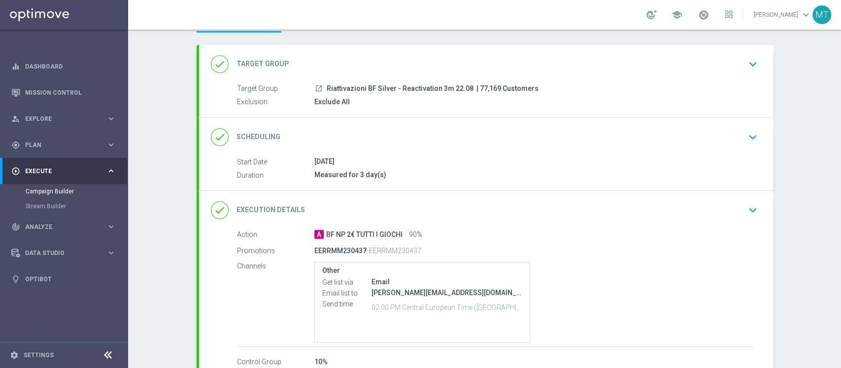
scroll to position [104, 0]
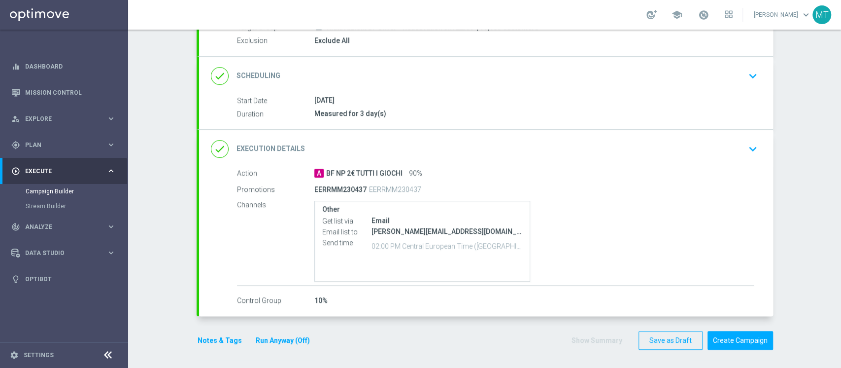
click at [523, 75] on div "done Scheduling keyboard_arrow_down" at bounding box center [486, 76] width 551 height 19
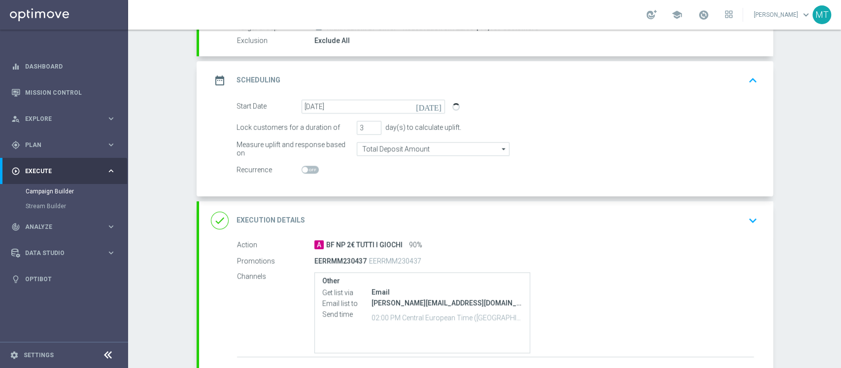
click at [523, 75] on div "date_range Scheduling keyboard_arrow_up" at bounding box center [486, 80] width 551 height 19
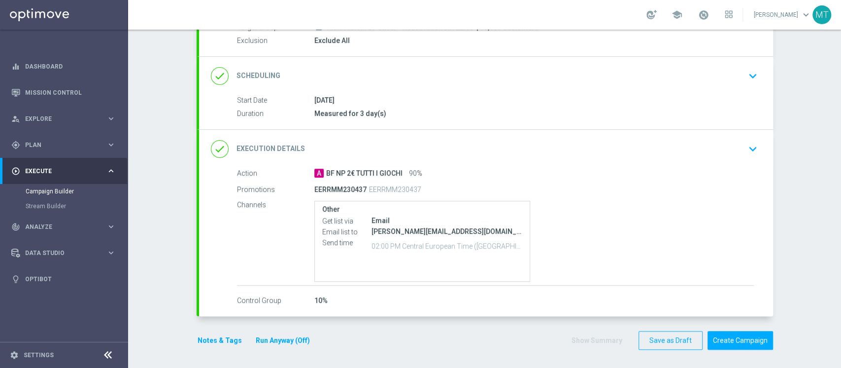
click at [532, 154] on div "done Execution Details keyboard_arrow_down" at bounding box center [486, 148] width 551 height 19
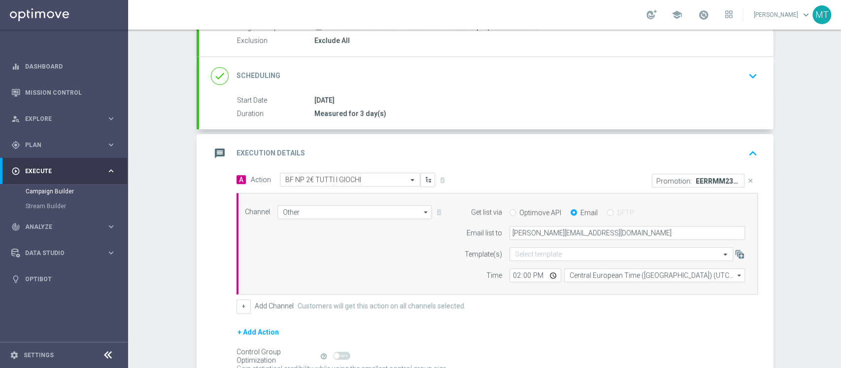
click at [560, 161] on div "message Execution Details keyboard_arrow_up" at bounding box center [486, 153] width 551 height 19
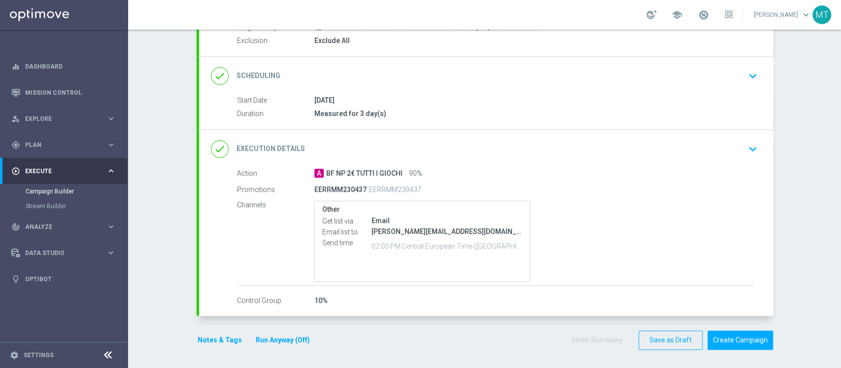
scroll to position [105, 0]
click at [218, 338] on button "Notes & Tags" at bounding box center [220, 340] width 46 height 12
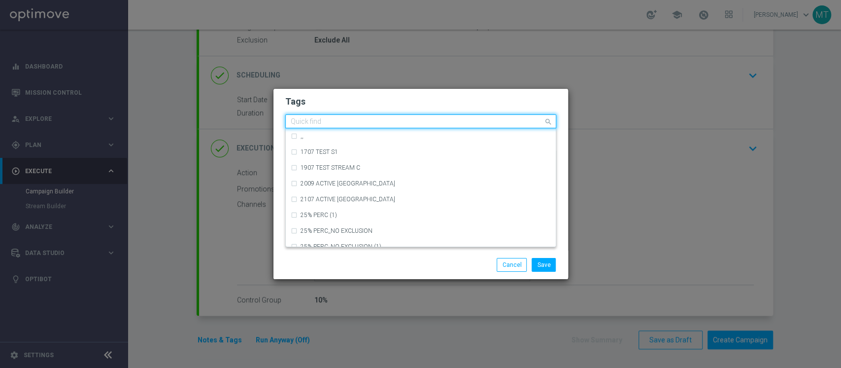
click at [351, 119] on input "text" at bounding box center [417, 122] width 253 height 8
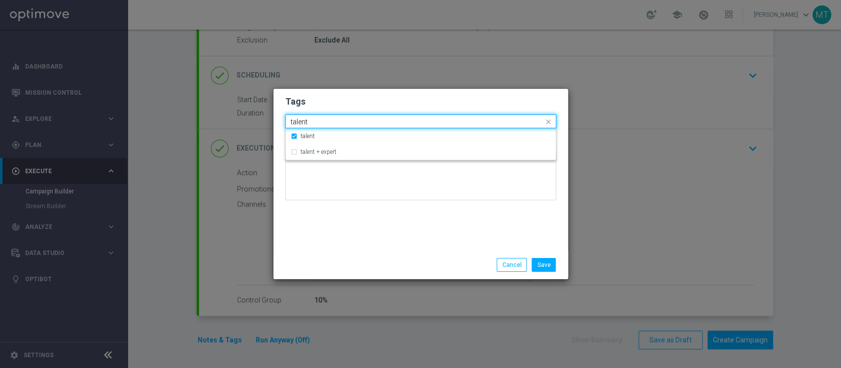
click at [351, 119] on input "talent" at bounding box center [417, 122] width 253 height 8
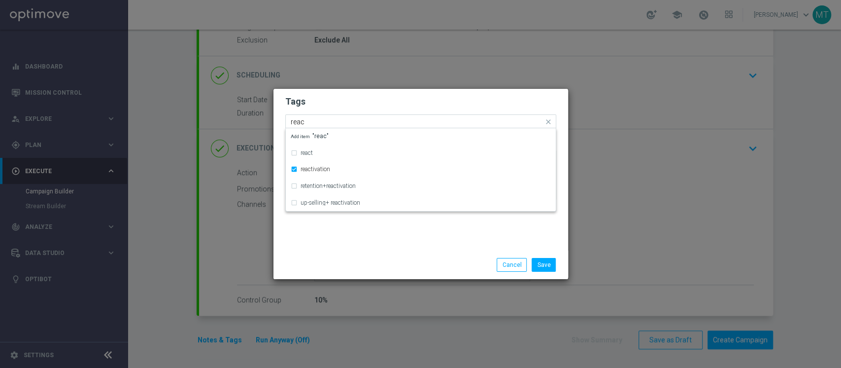
click at [351, 119] on input "reac" at bounding box center [417, 122] width 253 height 8
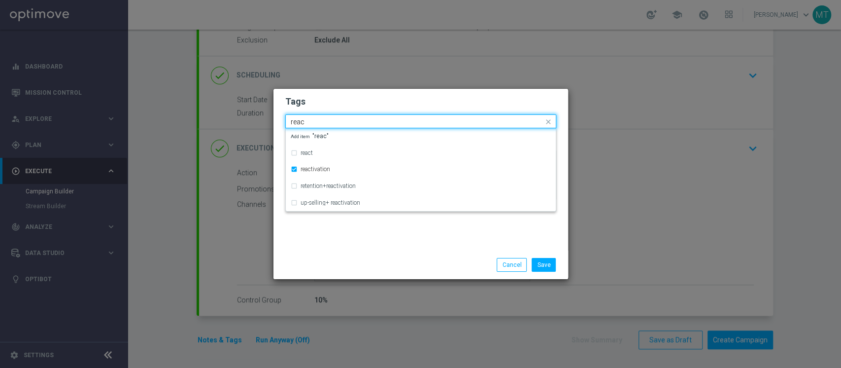
click at [351, 119] on input "reac" at bounding box center [417, 122] width 253 height 8
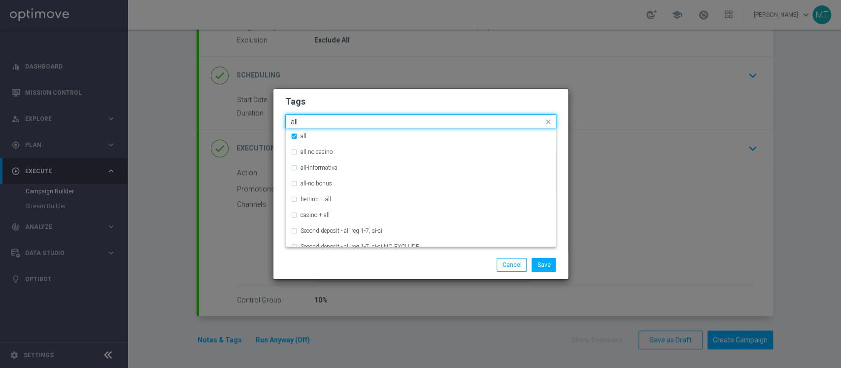
click at [351, 119] on input "all" at bounding box center [417, 122] width 253 height 8
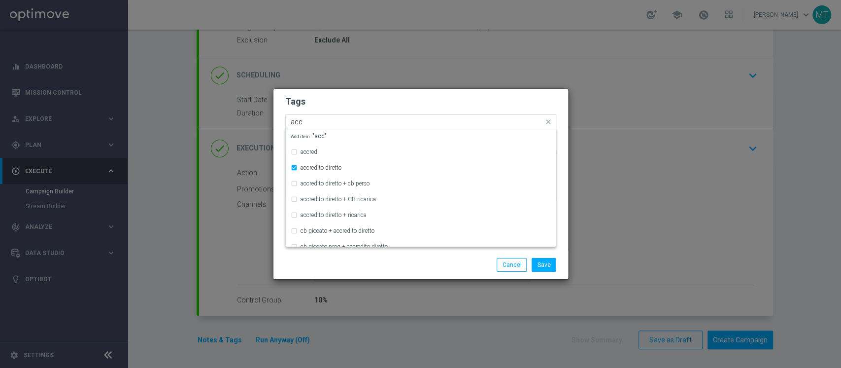
click at [351, 118] on input "acc" at bounding box center [417, 122] width 253 height 8
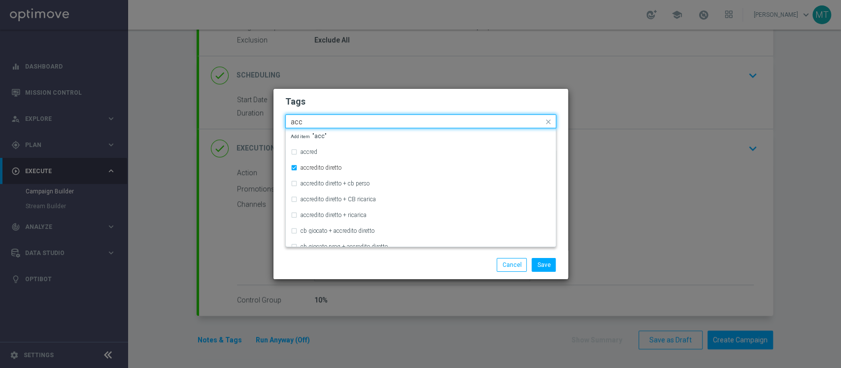
click at [351, 118] on input "acc" at bounding box center [417, 122] width 253 height 8
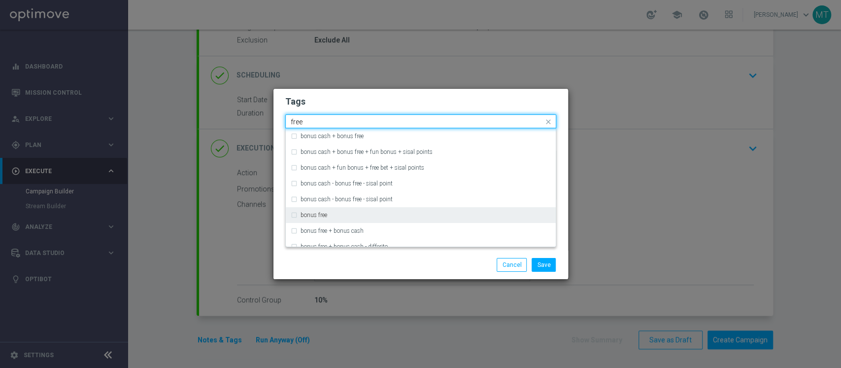
type input "free"
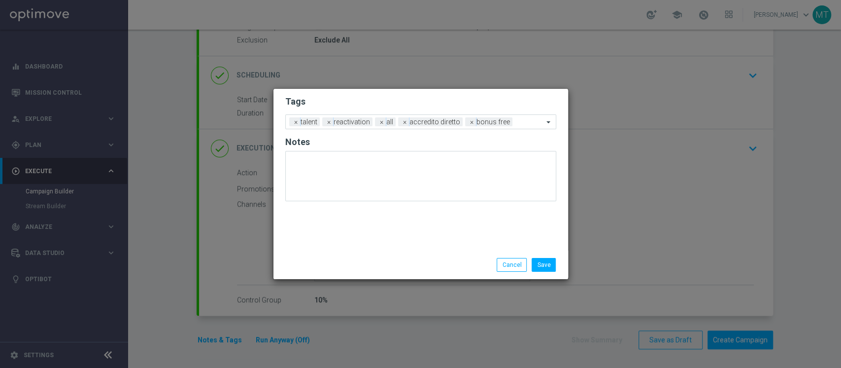
click at [431, 256] on div "Save Cancel" at bounding box center [421, 264] width 295 height 29
click at [551, 269] on button "Save" at bounding box center [544, 265] width 24 height 14
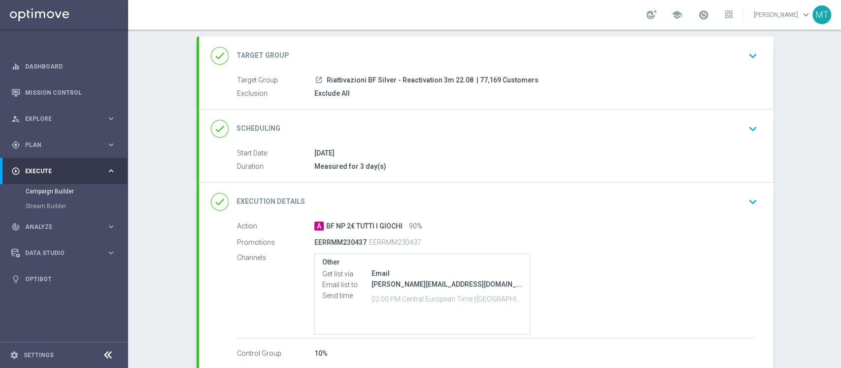
scroll to position [50, 0]
click at [451, 138] on div "done Scheduling keyboard_arrow_down" at bounding box center [486, 130] width 551 height 19
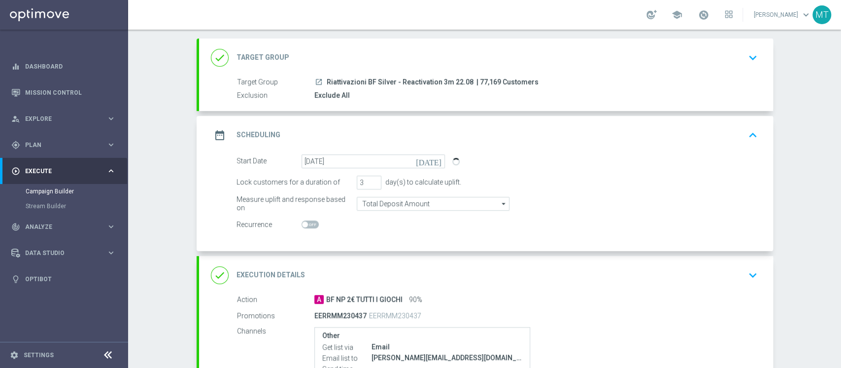
click at [434, 74] on div "done Target Group keyboard_arrow_down" at bounding box center [486, 57] width 574 height 38
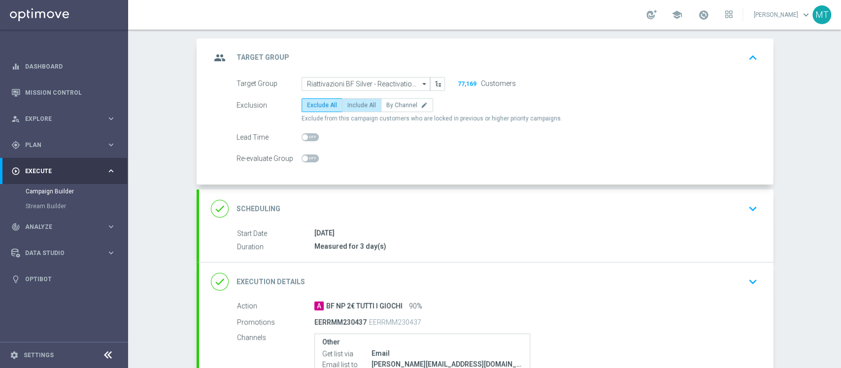
click at [366, 105] on span "Include All" at bounding box center [361, 105] width 29 height 7
click at [354, 105] on input "Include All" at bounding box center [350, 106] width 6 height 6
radio input "true"
click at [323, 109] on label "Exclude All" at bounding box center [322, 105] width 41 height 14
click at [313, 109] on input "Exclude All" at bounding box center [310, 106] width 6 height 6
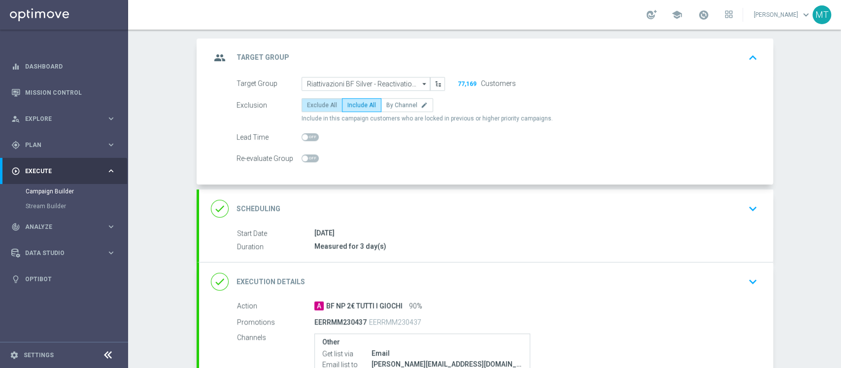
radio input "true"
click at [418, 208] on div "done Scheduling keyboard_arrow_down" at bounding box center [486, 208] width 551 height 19
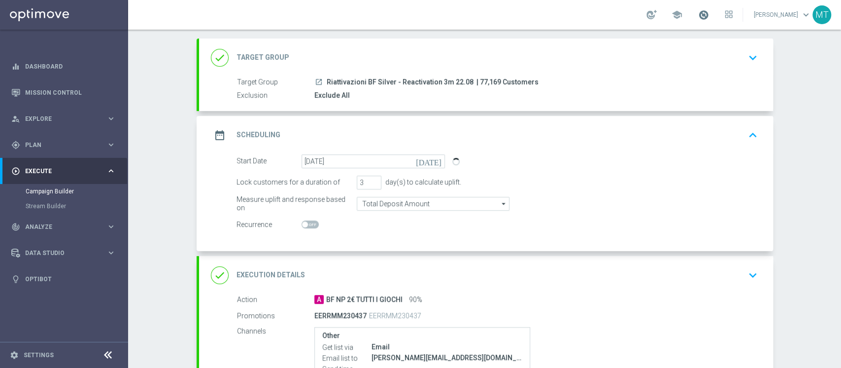
click at [709, 16] on span at bounding box center [703, 14] width 11 height 11
click at [560, 145] on div "date_range Scheduling keyboard_arrow_up" at bounding box center [486, 135] width 574 height 38
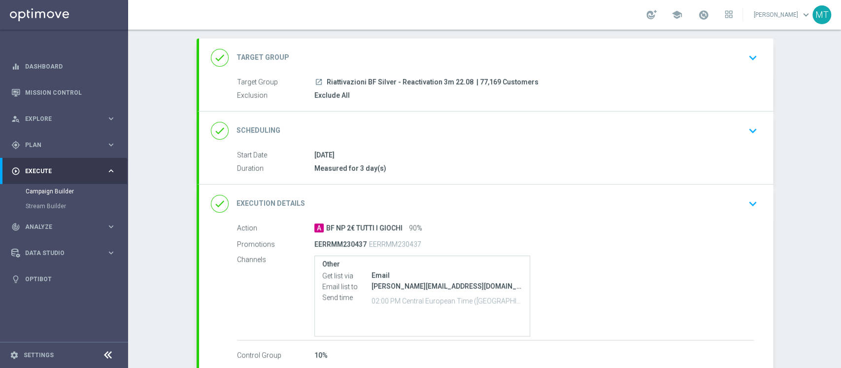
click at [560, 145] on div "done Scheduling keyboard_arrow_down Start Date 22 Aug 2025 Duration Measured fo…" at bounding box center [486, 147] width 574 height 72
click at [560, 145] on div "done Scheduling keyboard_arrow_down" at bounding box center [486, 130] width 574 height 38
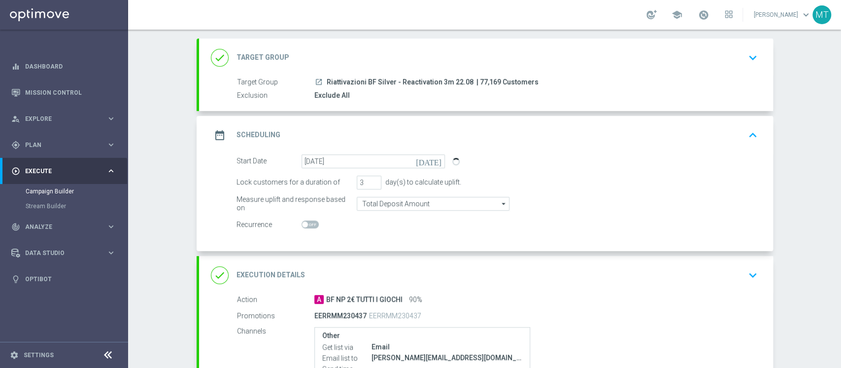
click at [588, 81] on div "launch Riattivazioni BF Silver - Reactivation 3m 22.08 | 77,169 Customers" at bounding box center [534, 82] width 440 height 10
click at [548, 60] on div "done Target Group keyboard_arrow_down" at bounding box center [486, 57] width 551 height 19
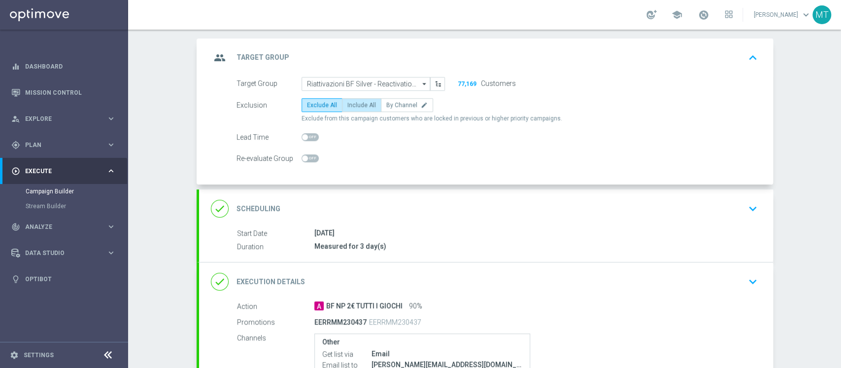
click at [351, 106] on span "Include All" at bounding box center [361, 105] width 29 height 7
click at [351, 106] on input "Include All" at bounding box center [350, 106] width 6 height 6
radio input "true"
click at [417, 209] on div "done Scheduling keyboard_arrow_down" at bounding box center [486, 208] width 551 height 19
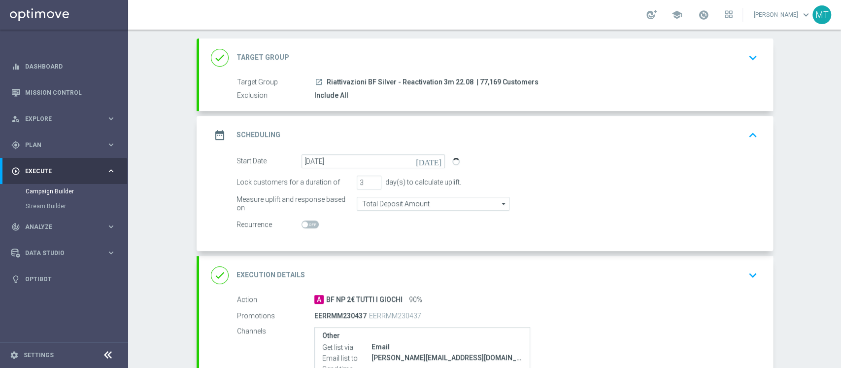
click at [481, 50] on div "done Target Group keyboard_arrow_down" at bounding box center [486, 57] width 551 height 19
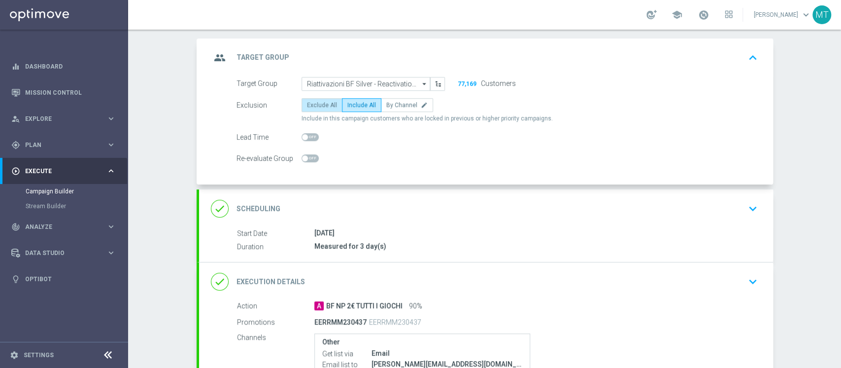
click at [326, 104] on span "Exclude All" at bounding box center [322, 105] width 30 height 7
click at [313, 104] on input "Exclude All" at bounding box center [310, 106] width 6 height 6
radio input "true"
click at [460, 203] on div "done Scheduling keyboard_arrow_down" at bounding box center [486, 208] width 551 height 19
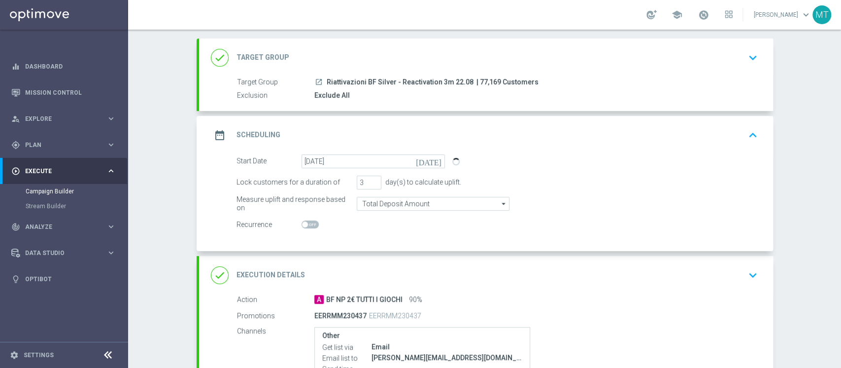
scroll to position [176, 0]
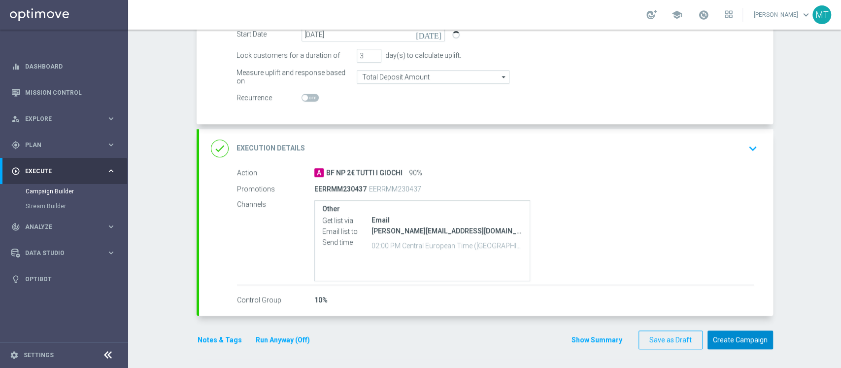
click at [736, 332] on button "Create Campaign" at bounding box center [741, 339] width 66 height 19
click at [709, 14] on span at bounding box center [703, 14] width 11 height 11
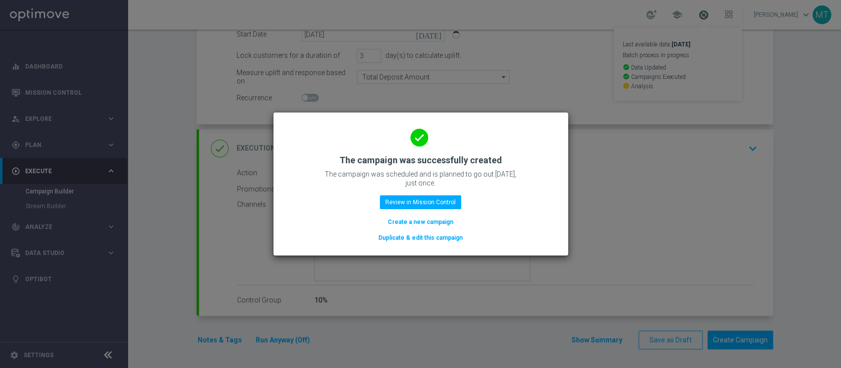
click at [719, 14] on modal-container "done The campaign was successfully created The campaign was scheduled and is pl…" at bounding box center [420, 184] width 841 height 368
click at [398, 200] on button "Review in Mission Control" at bounding box center [420, 202] width 81 height 14
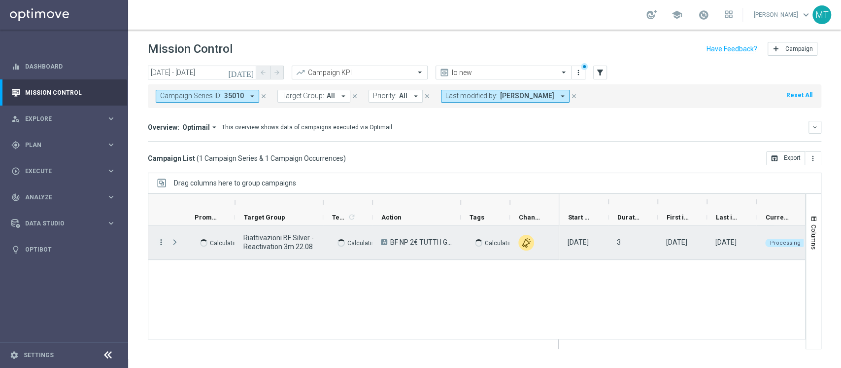
click at [165, 243] on icon "more_vert" at bounding box center [161, 242] width 9 height 9
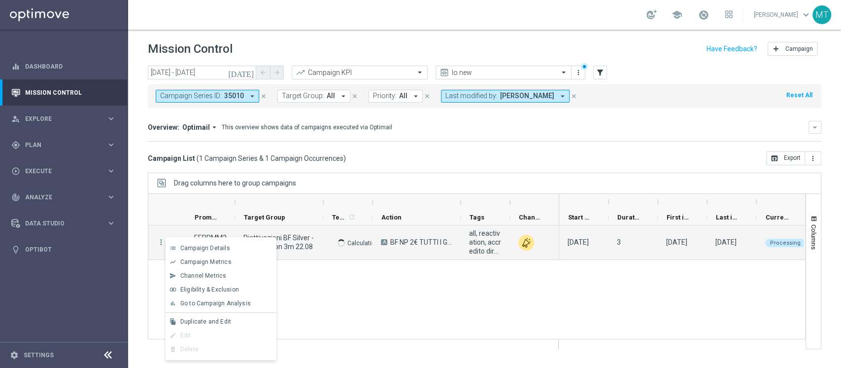
click at [227, 290] on span "Eligibility & Exclusion" at bounding box center [209, 289] width 59 height 7
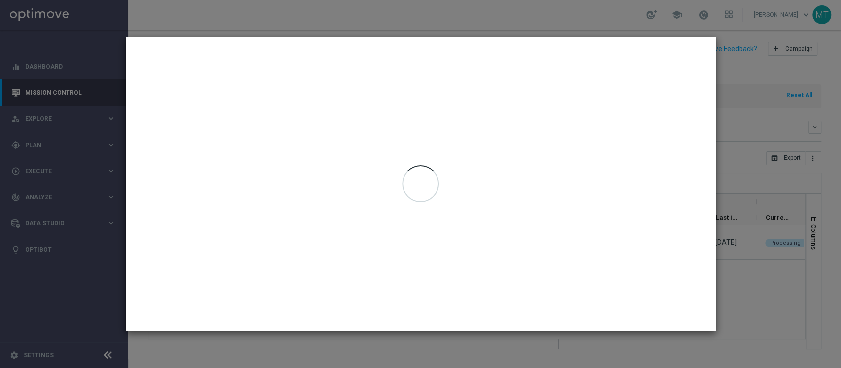
type input "[DATE] - [DATE]"
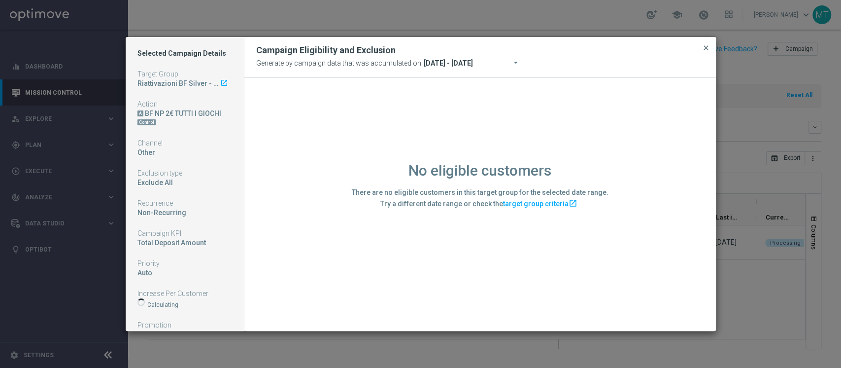
click at [705, 46] on span "close" at bounding box center [706, 48] width 8 height 8
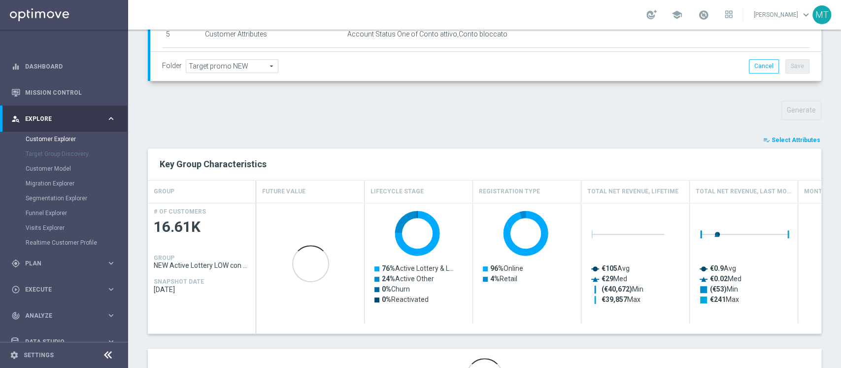
scroll to position [286, 0]
click at [784, 138] on span "Select Attributes" at bounding box center [796, 139] width 49 height 7
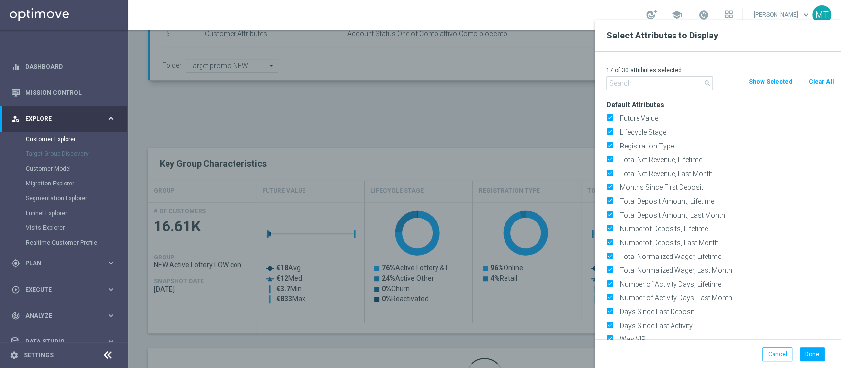
click at [819, 80] on button "Clear All" at bounding box center [821, 81] width 26 height 11
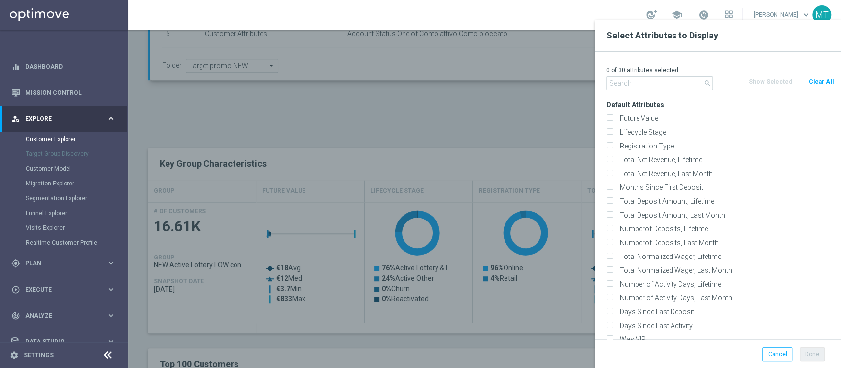
checkbox input "false"
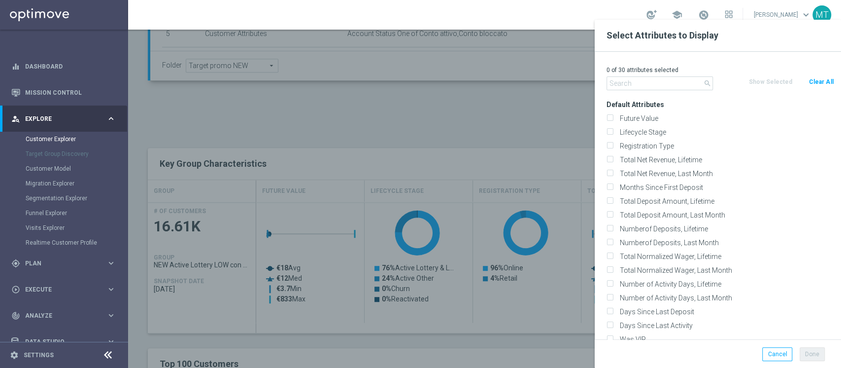
checkbox input "false"
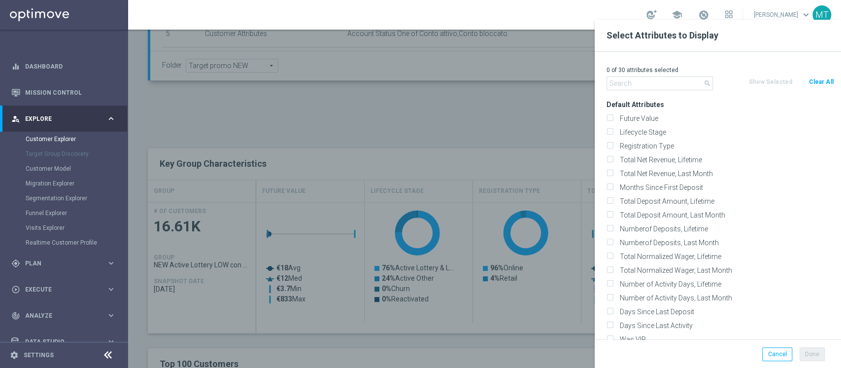
checkbox input "false"
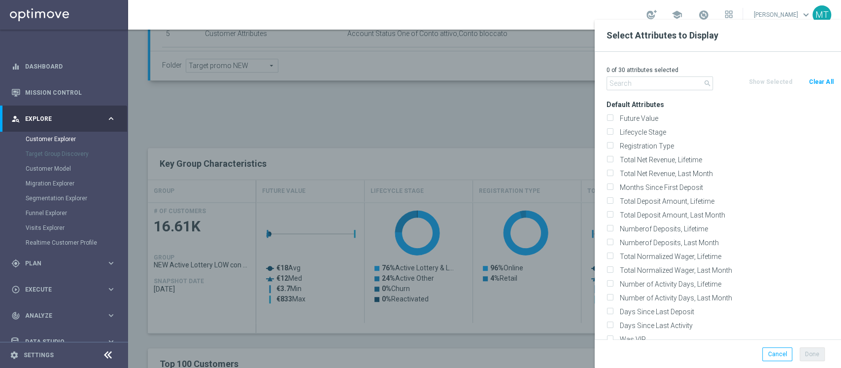
checkbox input "false"
click at [674, 78] on input "text" at bounding box center [660, 83] width 106 height 14
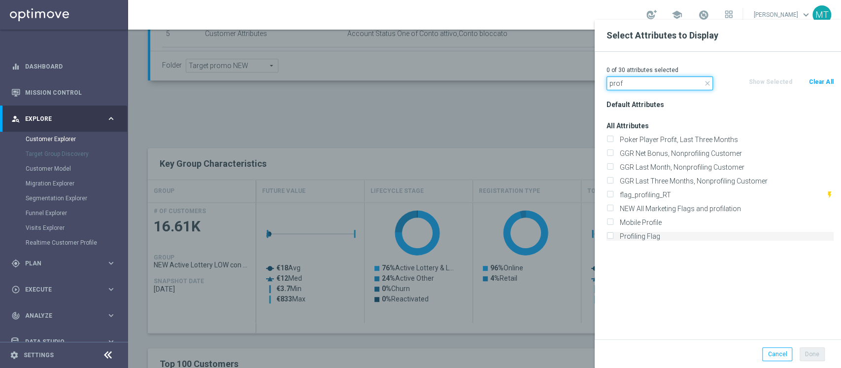
type input "prof"
click at [641, 234] on label "Profiling Flag" at bounding box center [725, 236] width 217 height 9
click at [613, 234] on input "Profiling Flag" at bounding box center [610, 237] width 6 height 6
checkbox input "true"
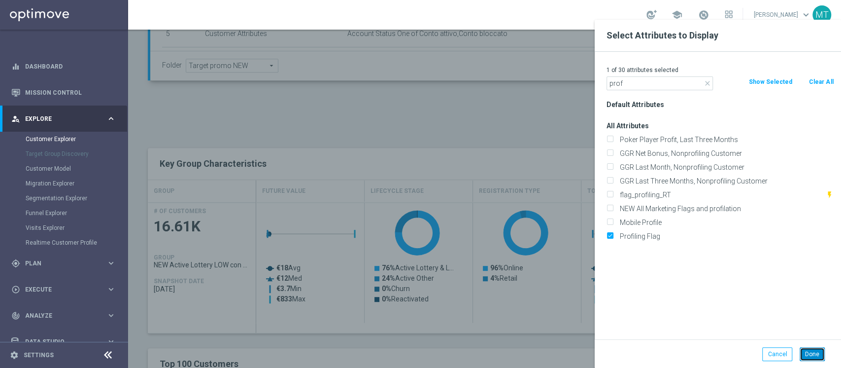
click at [805, 351] on button "Done" at bounding box center [812, 354] width 25 height 14
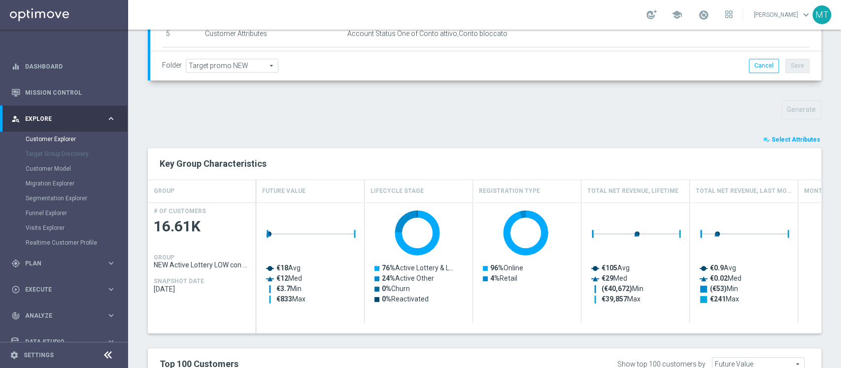
type input "Search"
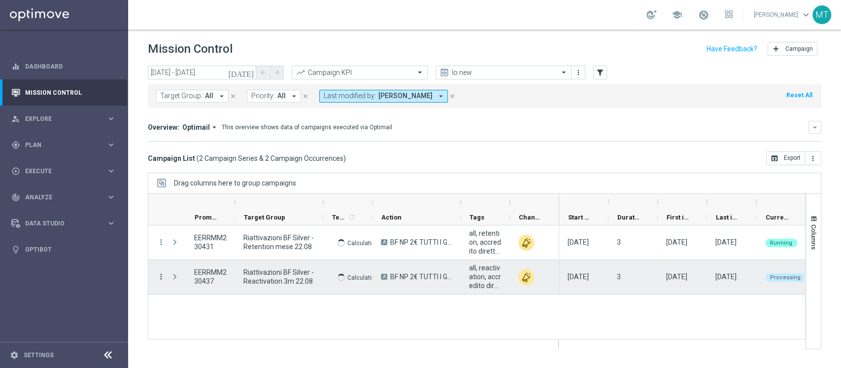
click at [165, 275] on icon "more_vert" at bounding box center [161, 276] width 9 height 9
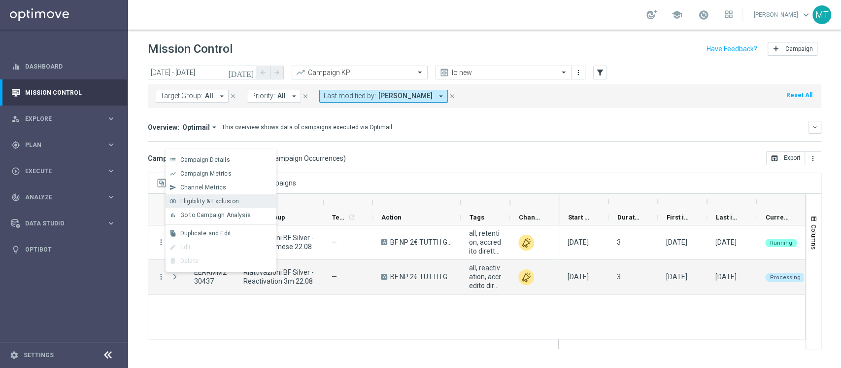
click at [215, 198] on span "Eligibility & Exclusion" at bounding box center [209, 201] width 59 height 7
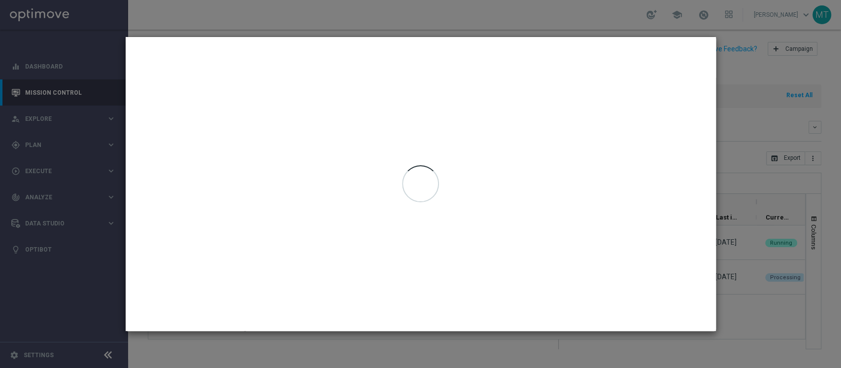
type input "[DATE] - [DATE]"
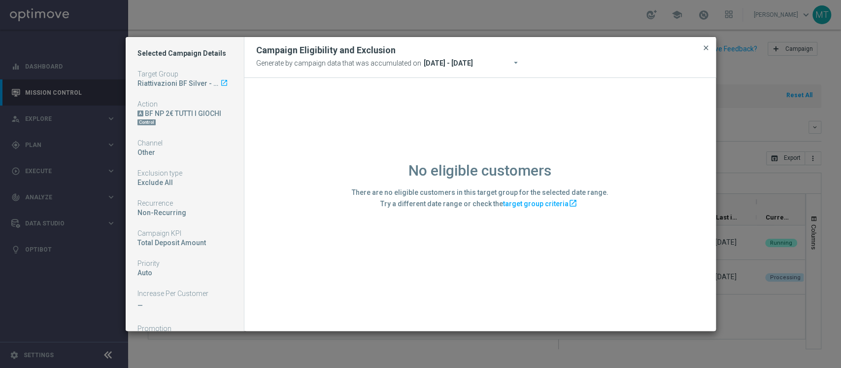
click at [707, 47] on span "close" at bounding box center [706, 48] width 8 height 8
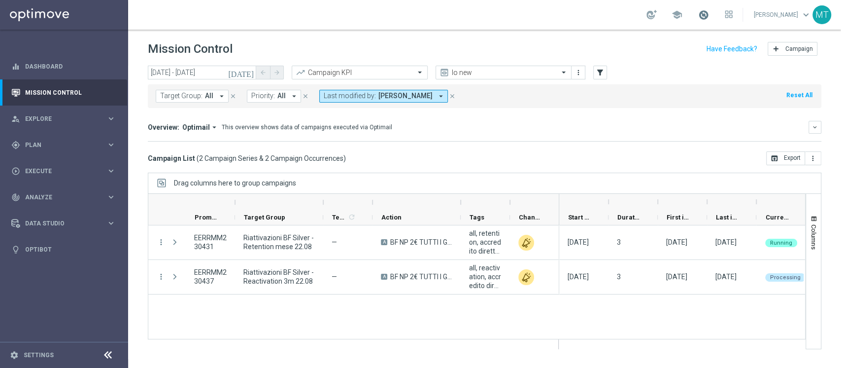
click at [709, 15] on span at bounding box center [703, 14] width 11 height 11
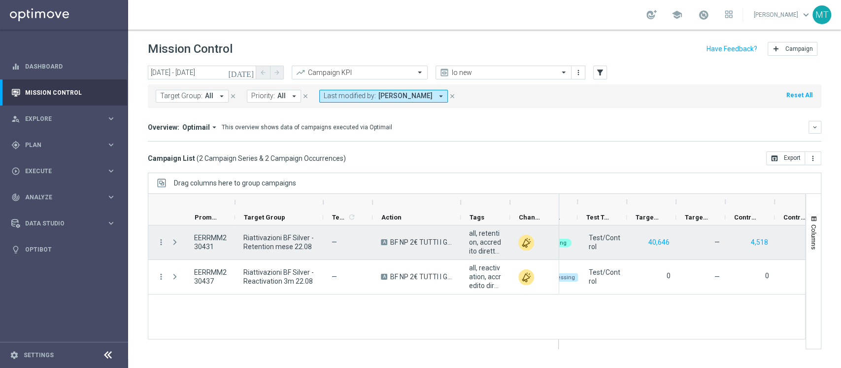
scroll to position [0, 229]
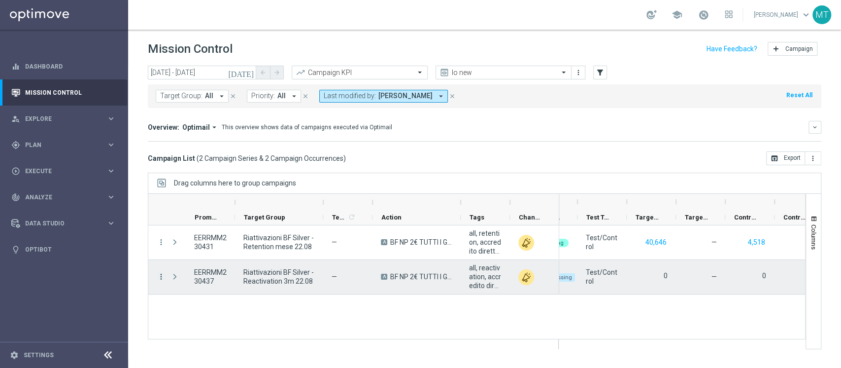
click at [158, 278] on icon "more_vert" at bounding box center [161, 276] width 9 height 9
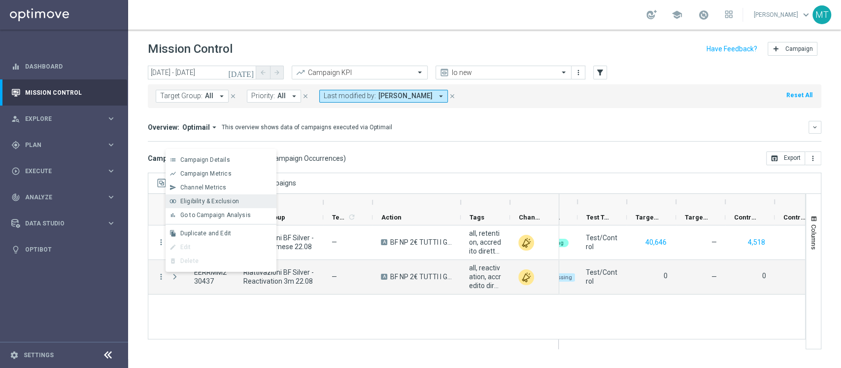
click at [202, 204] on span "Eligibility & Exclusion" at bounding box center [209, 201] width 59 height 7
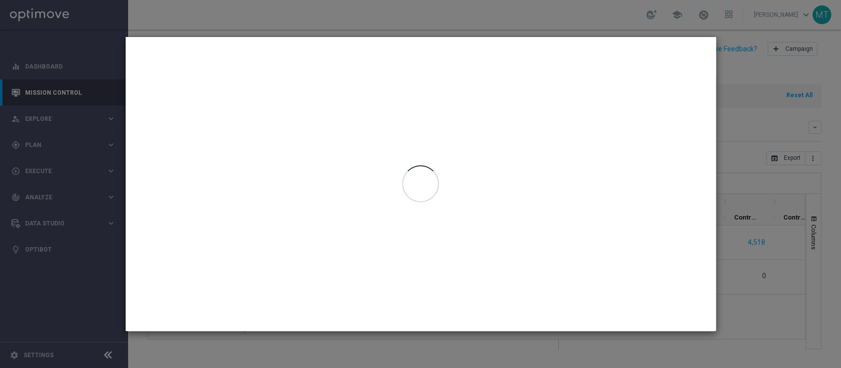
type input "[DATE] - [DATE]"
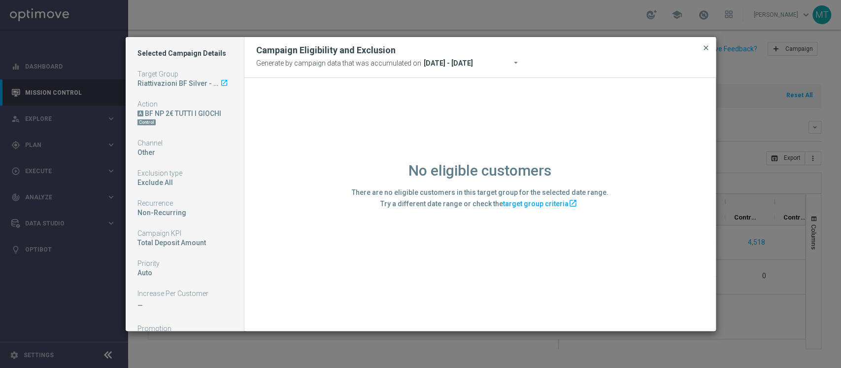
click at [703, 46] on span "close" at bounding box center [706, 48] width 8 height 8
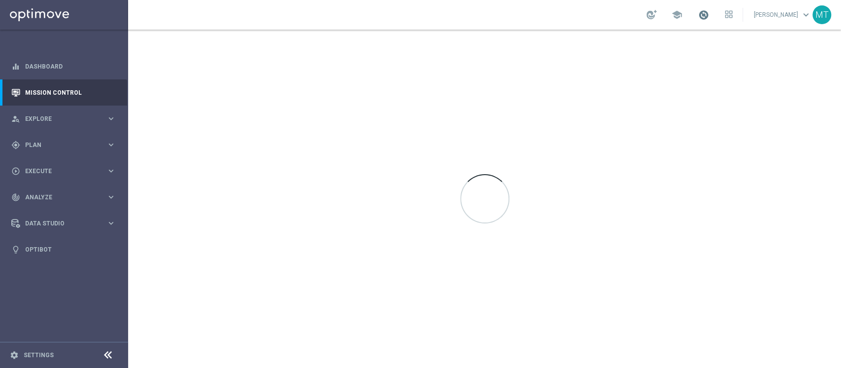
drag, startPoint x: 712, startPoint y: 25, endPoint x: 721, endPoint y: 11, distance: 16.1
click at [721, 11] on div "school Matteo Turri keyboard_arrow_down MT" at bounding box center [484, 15] width 713 height 30
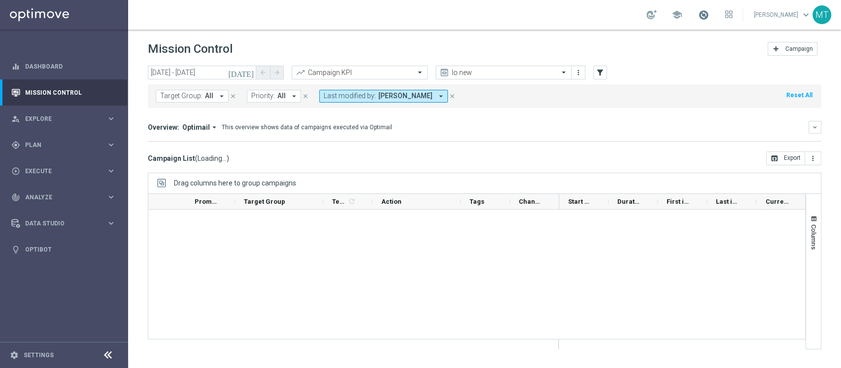
click at [709, 11] on span at bounding box center [703, 14] width 11 height 11
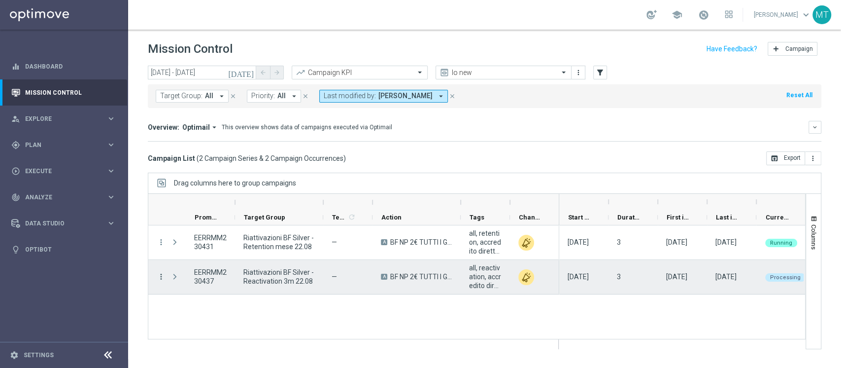
click at [162, 277] on icon "more_vert" at bounding box center [161, 276] width 9 height 9
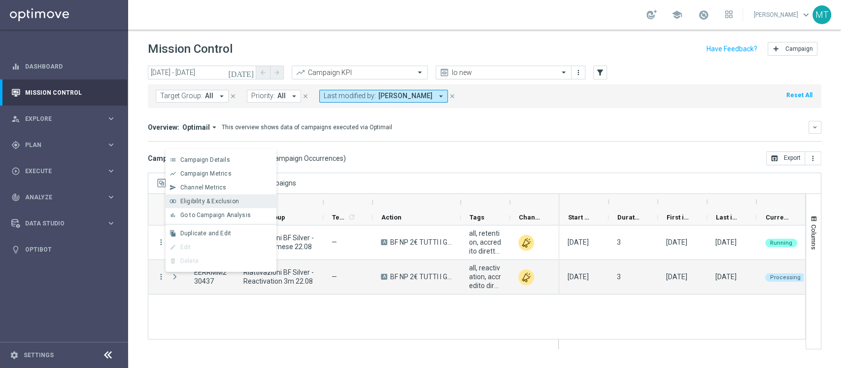
click at [208, 202] on span "Eligibility & Exclusion" at bounding box center [209, 201] width 59 height 7
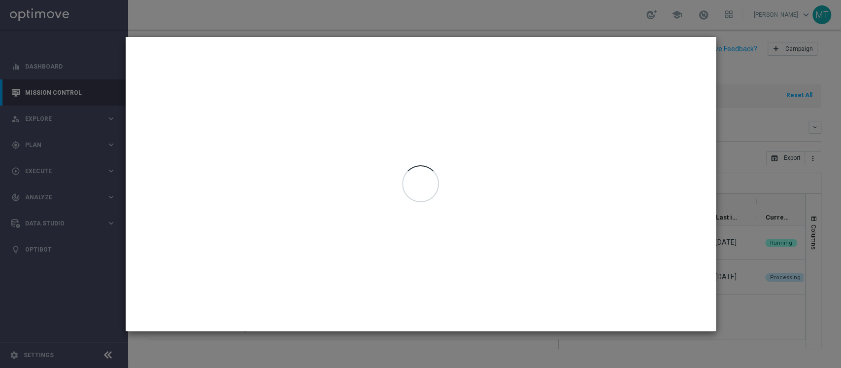
drag, startPoint x: 207, startPoint y: 202, endPoint x: 34, endPoint y: 9, distance: 259.6
click at [35, 0] on html "equalizer Dashboard Mission Control" at bounding box center [420, 184] width 841 height 368
type input "22 Aug 2025 - 22 Aug 2025"
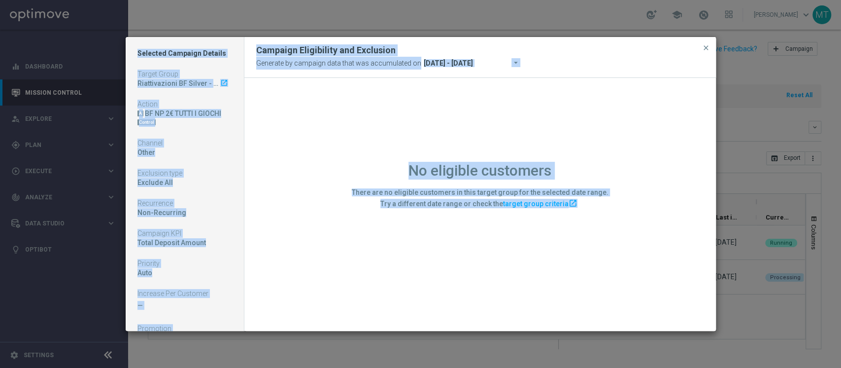
click at [473, 184] on div "No eligible customers There are no eligible customers in this target group for …" at bounding box center [480, 184] width 257 height 54
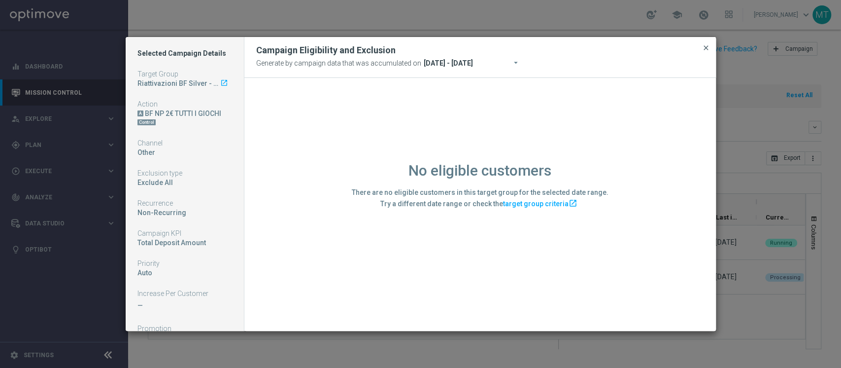
click at [707, 47] on span "close" at bounding box center [706, 48] width 8 height 8
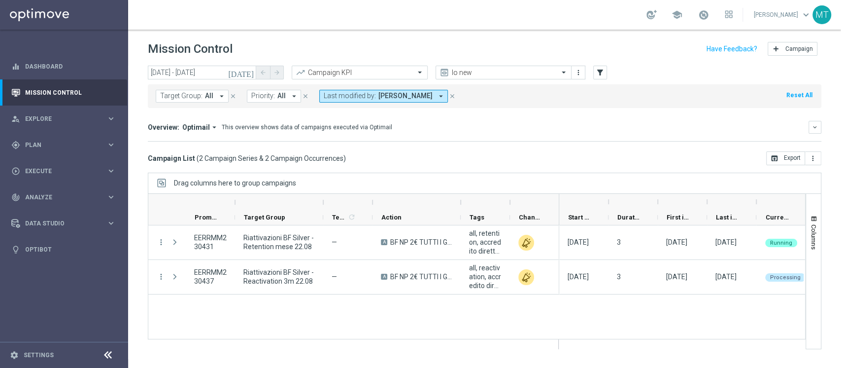
click at [737, 154] on div "Campaign List ( 2 Campaign Series & 2 Campaign Occurrences ) open_in_browser Ex…" at bounding box center [485, 158] width 674 height 14
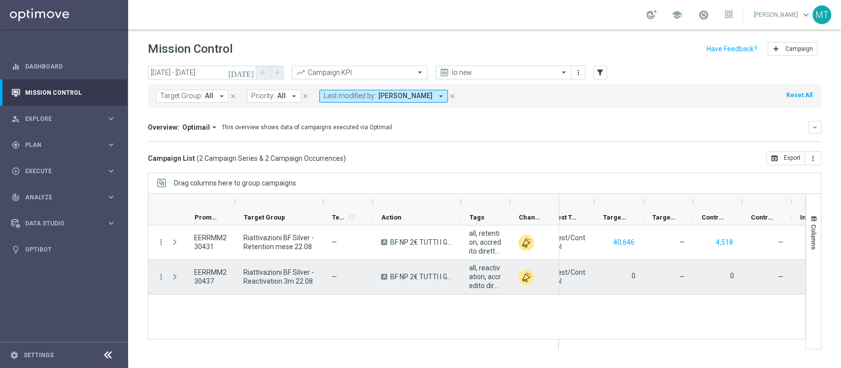
scroll to position [0, 261]
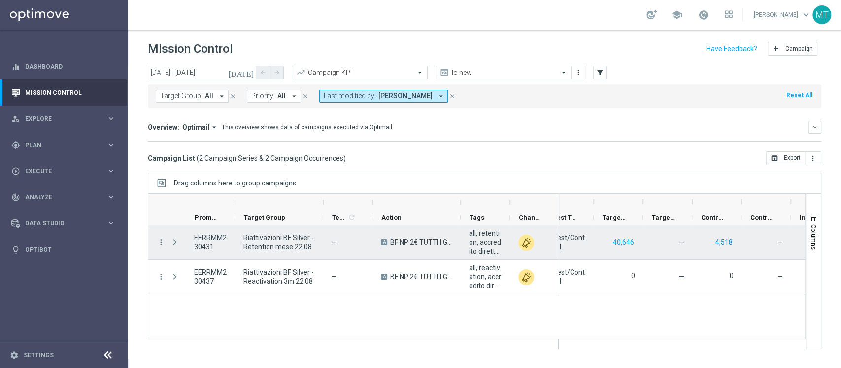
click at [720, 239] on button "4,518" at bounding box center [724, 242] width 19 height 12
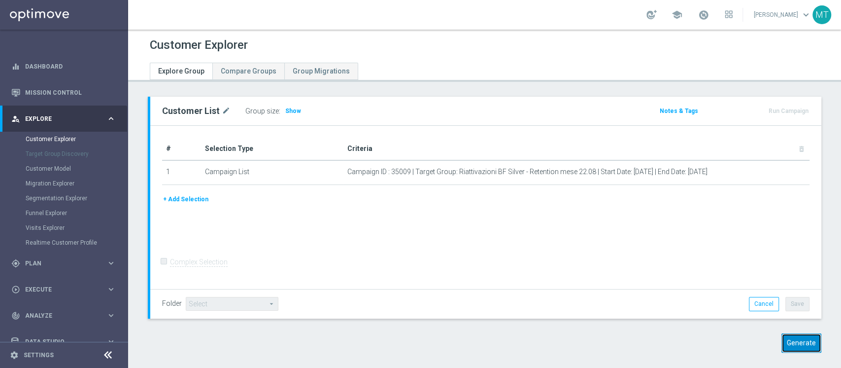
click at [782, 346] on button "Generate" at bounding box center [802, 342] width 40 height 19
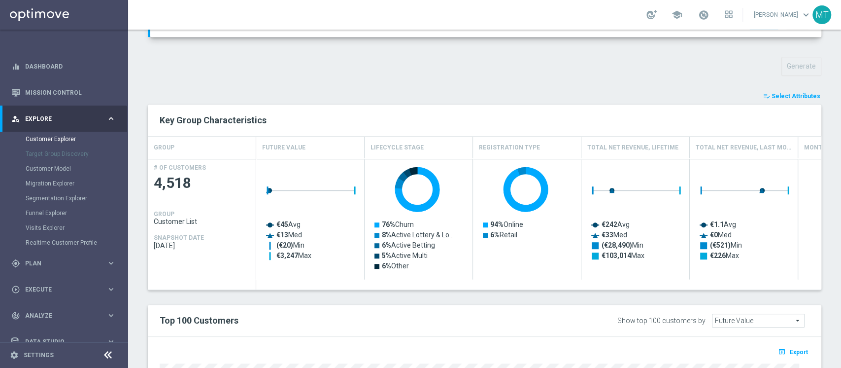
scroll to position [335, 0]
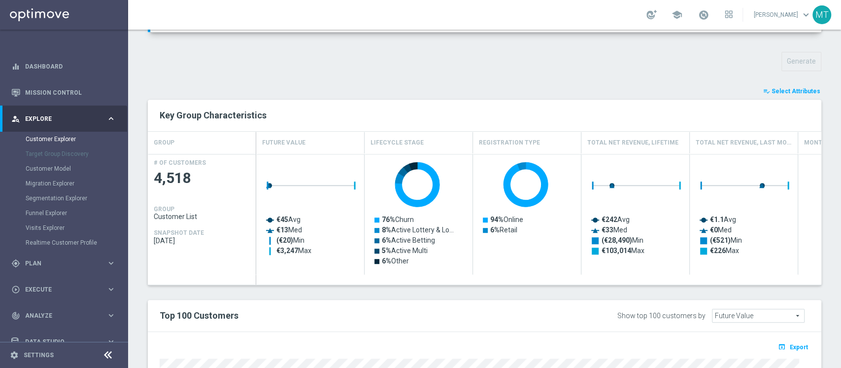
click at [796, 86] on button "playlist_add_check Select Attributes" at bounding box center [791, 91] width 59 height 11
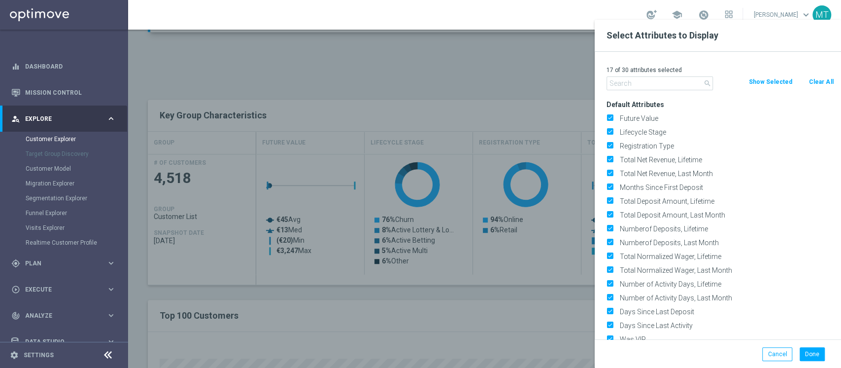
click at [688, 86] on input "text" at bounding box center [660, 83] width 106 height 14
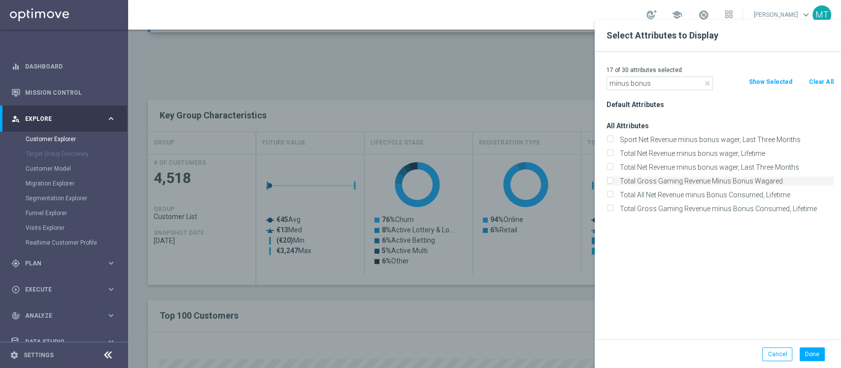
type input "minus bonus"
click at [725, 179] on label "Total Gross Gaming Revenue Minus Bonus Wagared" at bounding box center [725, 180] width 217 height 9
click at [613, 179] on input "Total Gross Gaming Revenue Minus Bonus Wagared" at bounding box center [610, 182] width 6 height 6
checkbox input "true"
click at [643, 77] on input "minus bonus" at bounding box center [660, 83] width 106 height 14
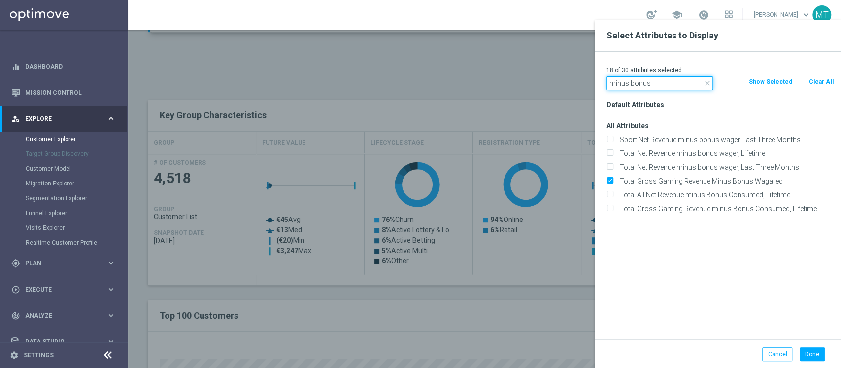
click at [643, 77] on input "minus bonus" at bounding box center [660, 83] width 106 height 14
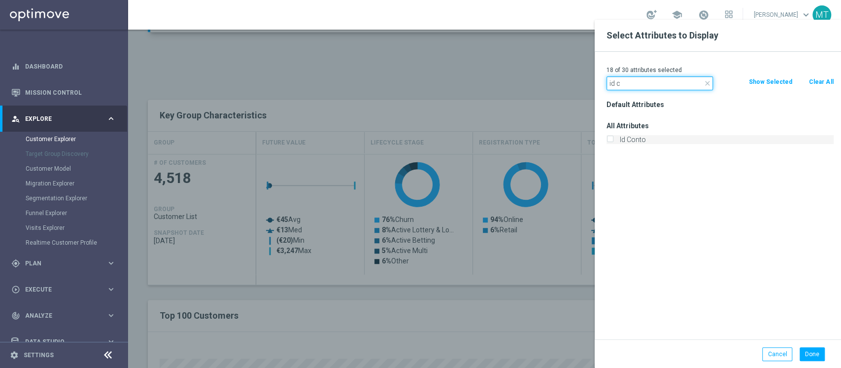
type input "id c"
click at [635, 139] on label "Id Conto" at bounding box center [725, 139] width 217 height 9
click at [613, 139] on input "Id Conto" at bounding box center [610, 141] width 6 height 6
checkbox input "true"
click at [815, 356] on button "Done" at bounding box center [812, 354] width 25 height 14
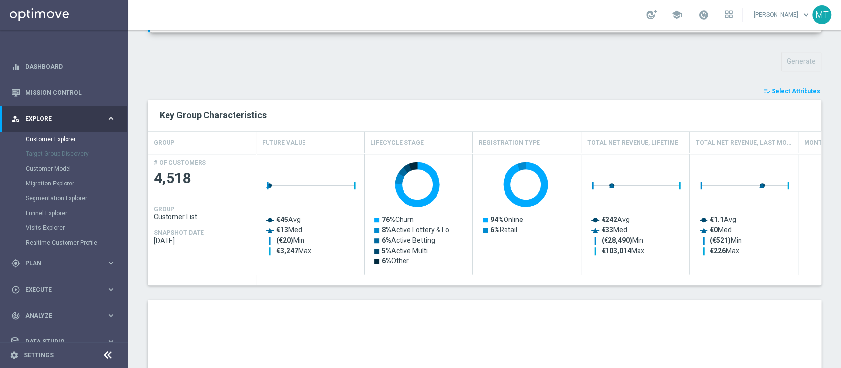
click at [799, 88] on span "Select Attributes" at bounding box center [796, 91] width 49 height 7
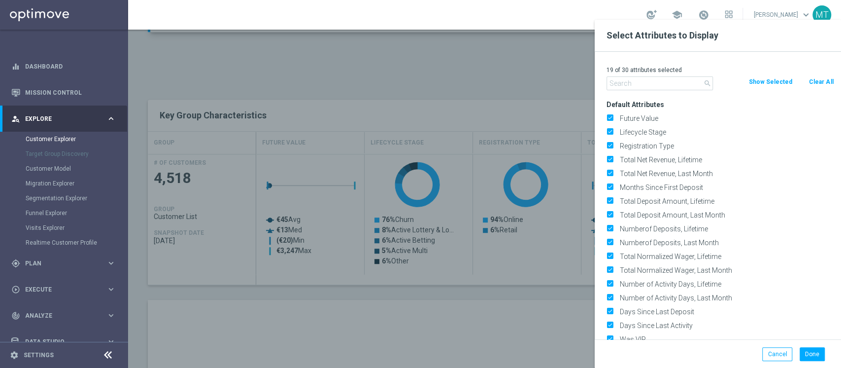
click at [828, 78] on button "Clear All" at bounding box center [821, 81] width 26 height 11
checkbox input "false"
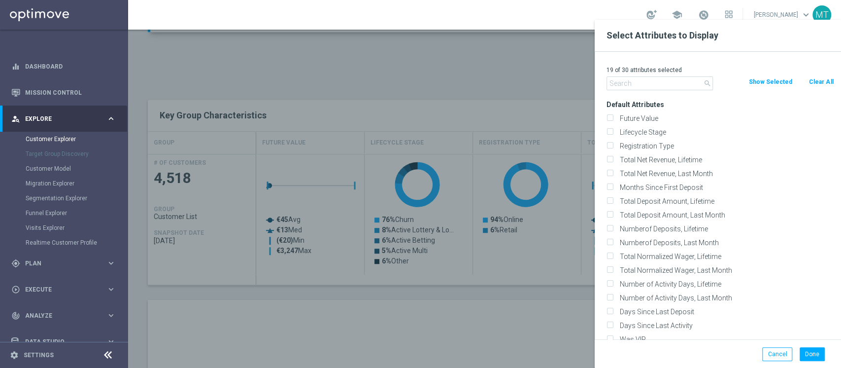
checkbox input "false"
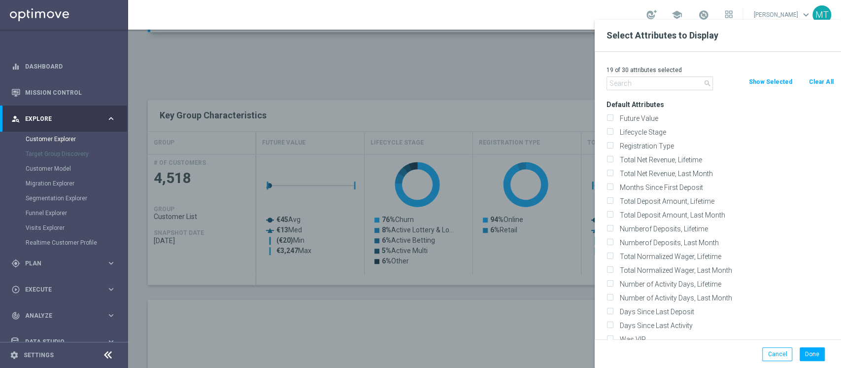
checkbox input "false"
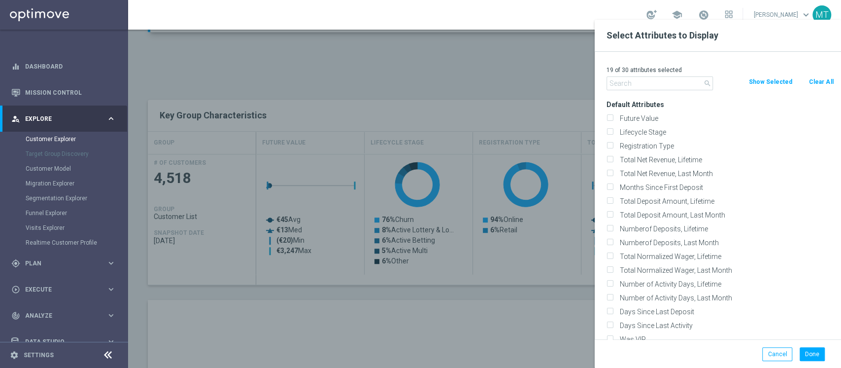
checkbox input "false"
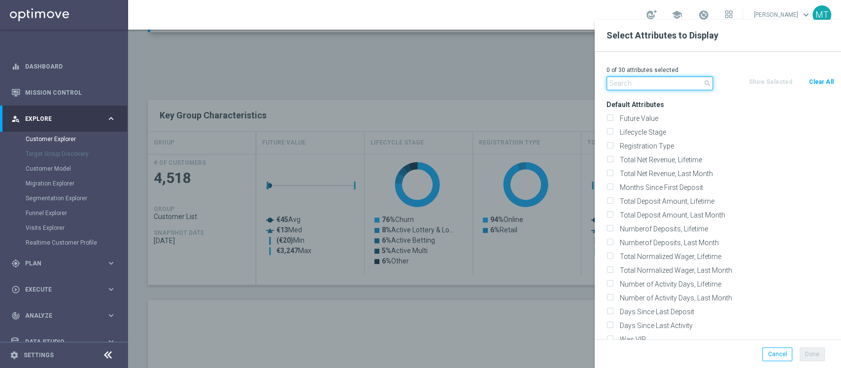
click at [695, 81] on input "text" at bounding box center [660, 83] width 106 height 14
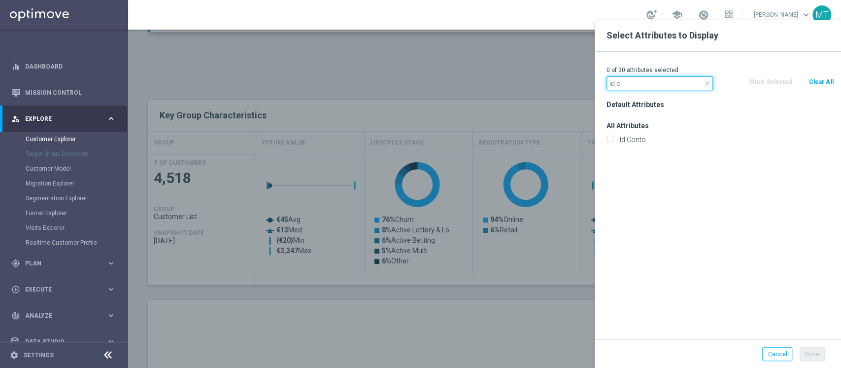
type input "id c"
click at [647, 136] on label "Id Conto" at bounding box center [725, 139] width 217 height 9
click at [613, 138] on input "Id Conto" at bounding box center [610, 141] width 6 height 6
checkbox input "true"
click at [644, 81] on input "id c" at bounding box center [660, 83] width 106 height 14
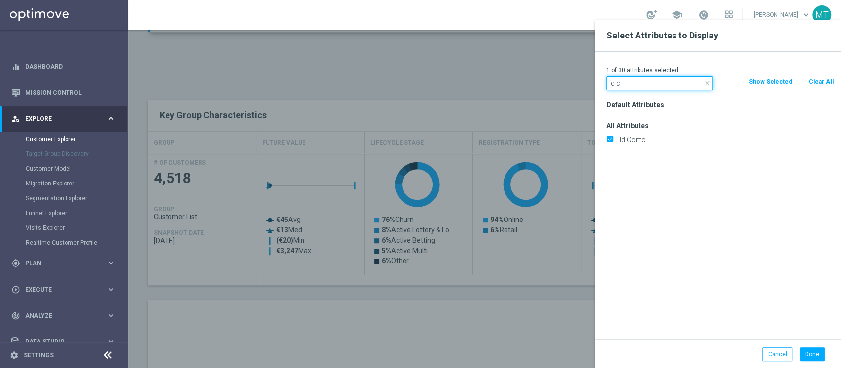
click at [644, 81] on input "id c" at bounding box center [660, 83] width 106 height 14
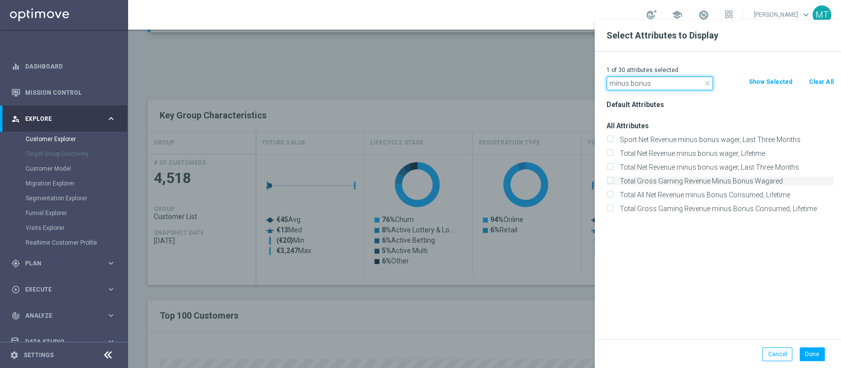
type input "minus bonus"
click at [726, 180] on label "Total Gross Gaming Revenue Minus Bonus Wagared" at bounding box center [725, 180] width 217 height 9
click at [613, 180] on input "Total Gross Gaming Revenue Minus Bonus Wagared" at bounding box center [610, 182] width 6 height 6
checkbox input "true"
click at [810, 348] on button "Done" at bounding box center [812, 354] width 25 height 14
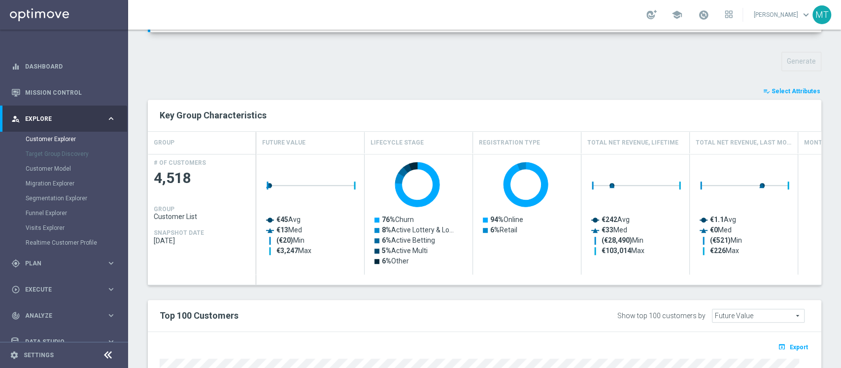
type input "Search"
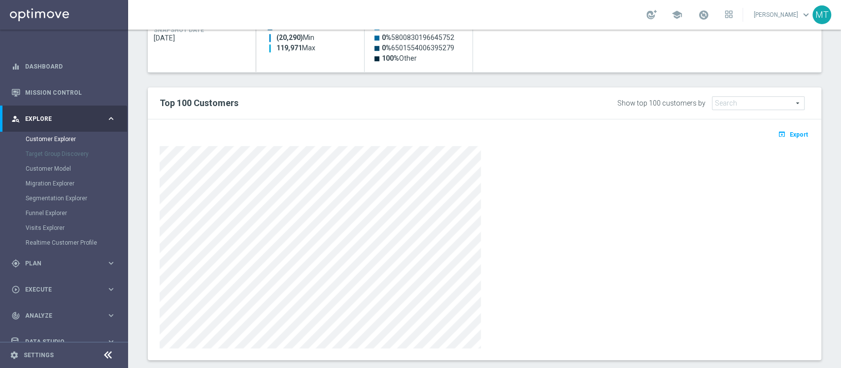
scroll to position [553, 0]
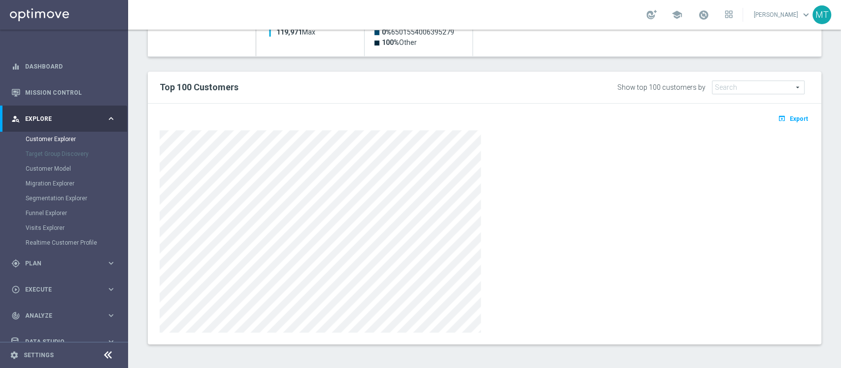
click at [783, 125] on div "open_in_browser Export" at bounding box center [484, 121] width 665 height 12
click at [790, 120] on span "Export" at bounding box center [799, 118] width 18 height 7
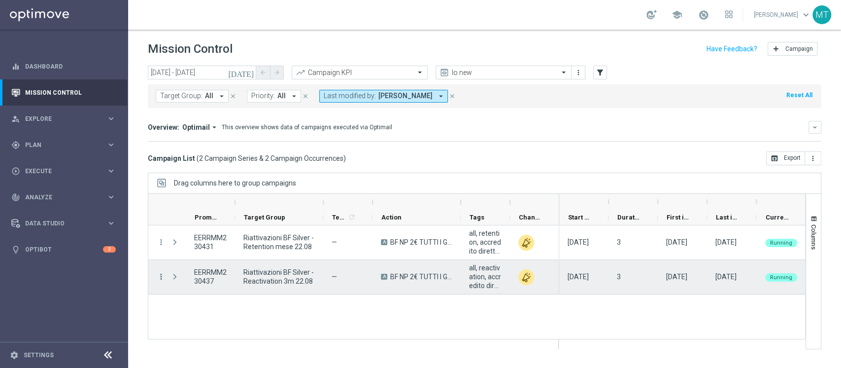
click at [161, 279] on icon "more_vert" at bounding box center [161, 276] width 9 height 9
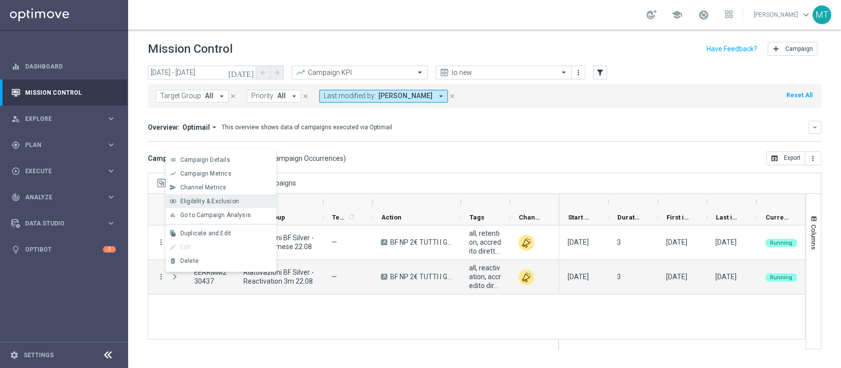
click at [192, 194] on div "join_inner Eligibility & Exclusion" at bounding box center [221, 201] width 111 height 14
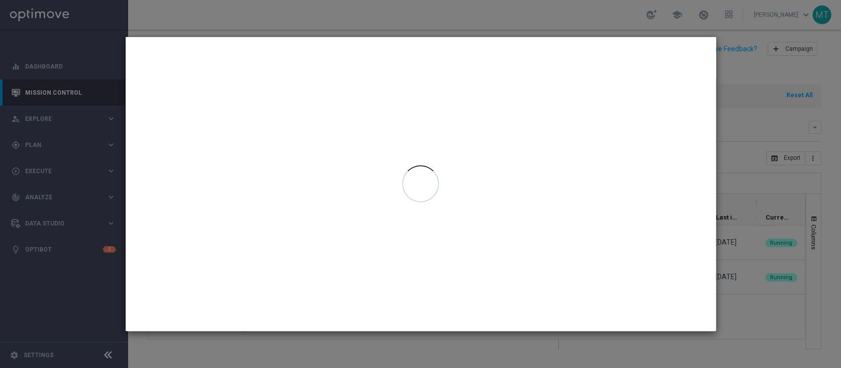
type input "[DATE] - [DATE]"
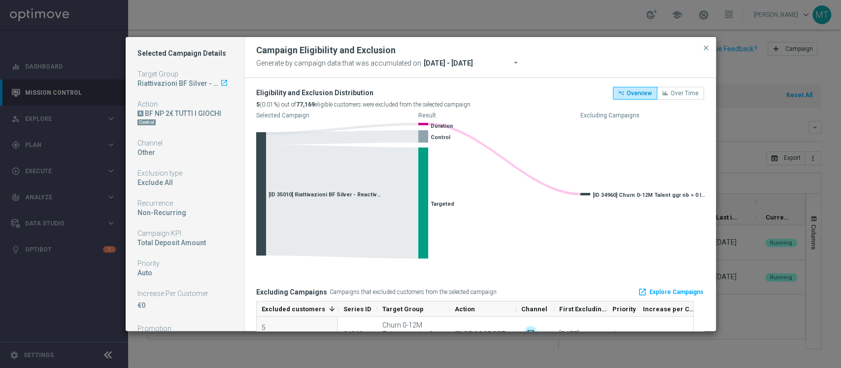
click at [508, 219] on rect at bounding box center [428, 186] width 334 height 143
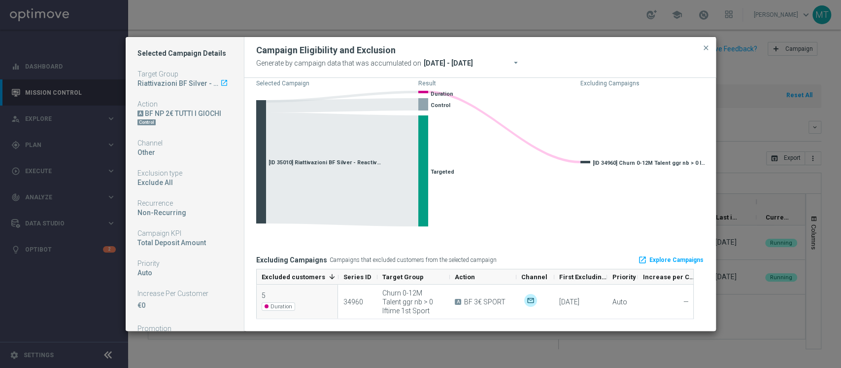
scroll to position [32, 0]
click at [705, 48] on span "close" at bounding box center [706, 48] width 8 height 8
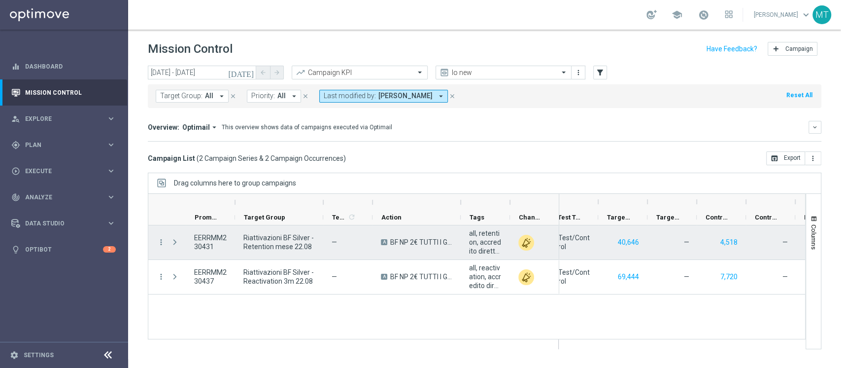
scroll to position [0, 259]
click at [629, 243] on button "40,646" at bounding box center [626, 242] width 23 height 12
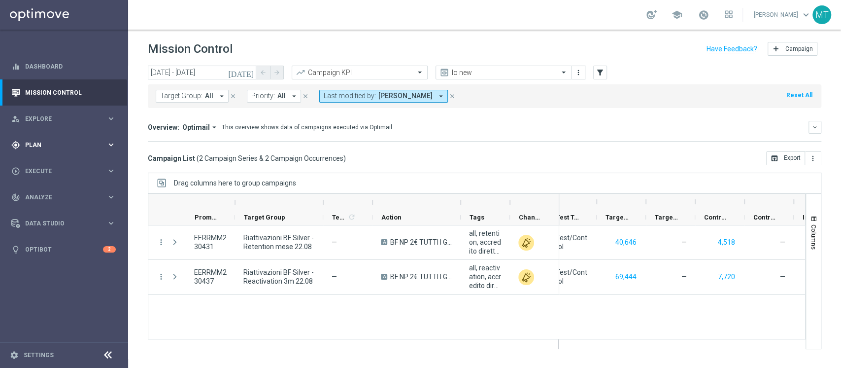
click at [44, 140] on div "gps_fixed Plan" at bounding box center [58, 144] width 95 height 9
click at [51, 161] on link "Target Groups" at bounding box center [64, 165] width 77 height 8
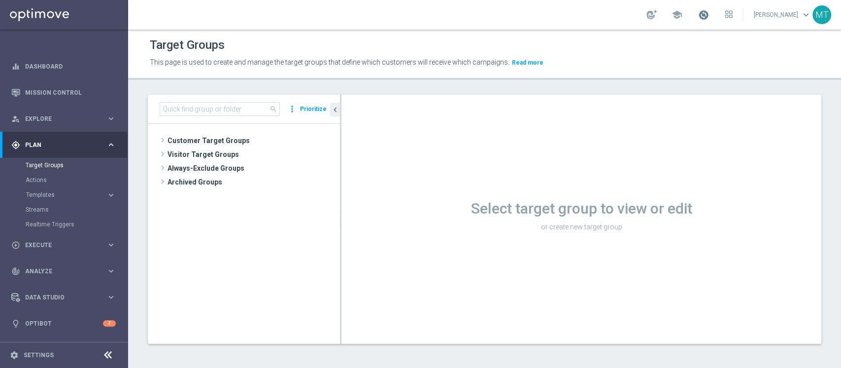
click at [709, 17] on span at bounding box center [703, 14] width 11 height 11
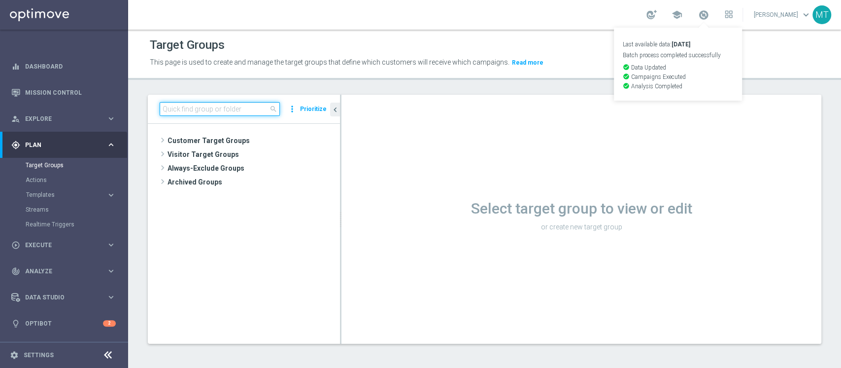
click at [163, 110] on input at bounding box center [220, 109] width 120 height 14
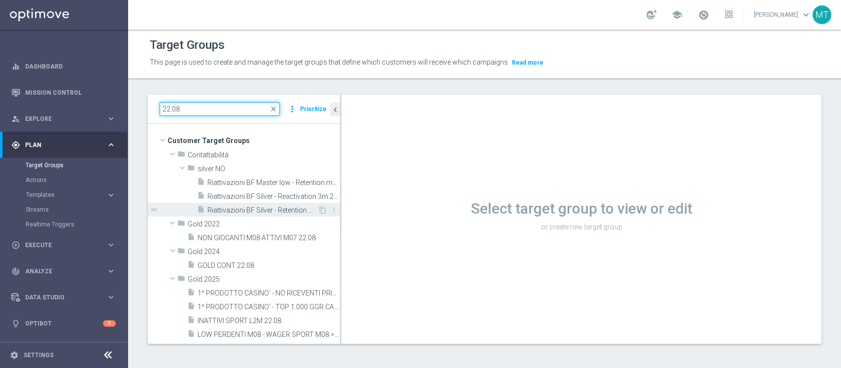
type input "22.08"
click at [259, 204] on div "insert_drive_file Riattivazioni BF Silver - Retention mese 22.08" at bounding box center [257, 210] width 121 height 14
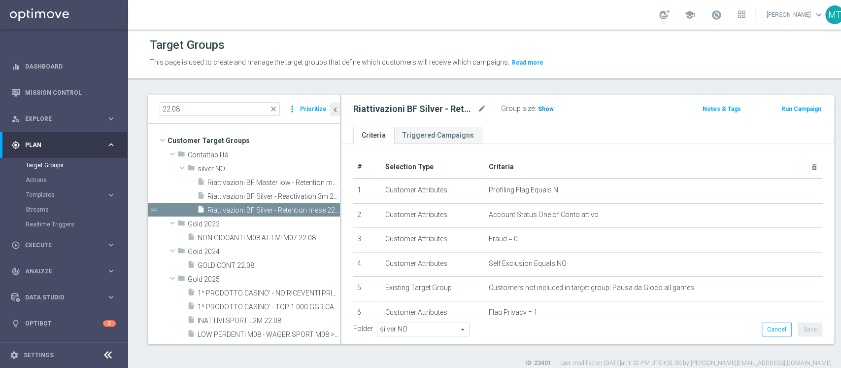
click at [538, 111] on div "Group size : Show" at bounding box center [550, 108] width 99 height 12
click at [538, 111] on span "Show" at bounding box center [546, 108] width 16 height 7
click at [280, 181] on span "Riattivazioni BF Master low - Retention mese 22.08" at bounding box center [262, 182] width 110 height 8
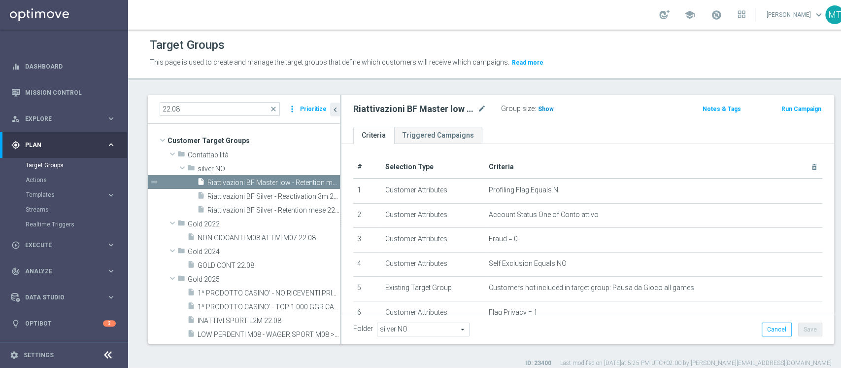
click at [540, 108] on span "Show" at bounding box center [546, 108] width 16 height 7
click at [781, 110] on button "Run Campaign" at bounding box center [802, 108] width 42 height 11
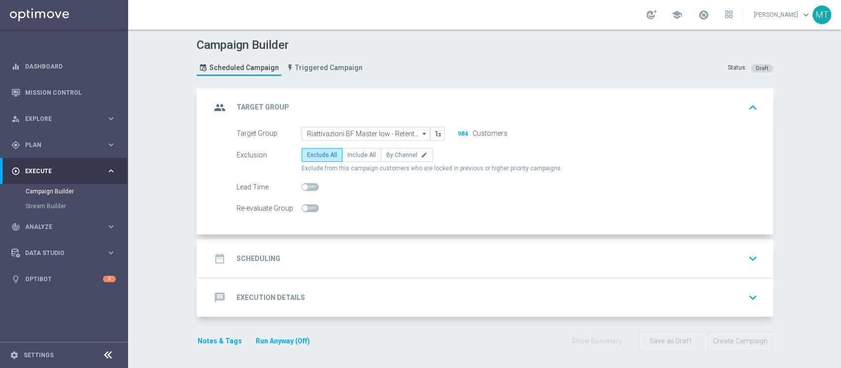
click at [353, 258] on div "date_range Scheduling keyboard_arrow_down" at bounding box center [486, 258] width 551 height 19
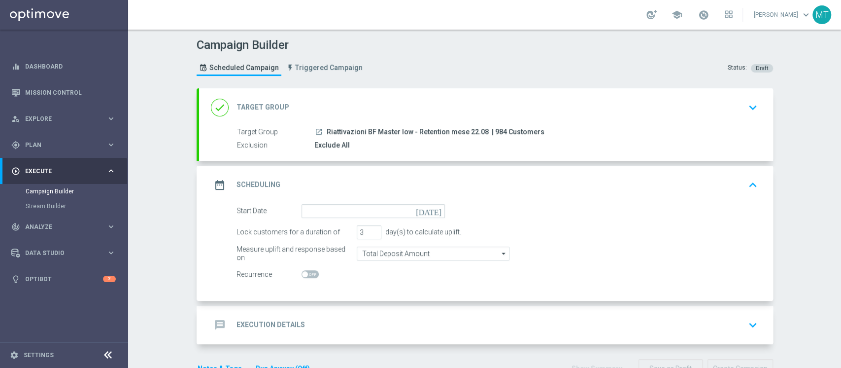
scroll to position [29, 0]
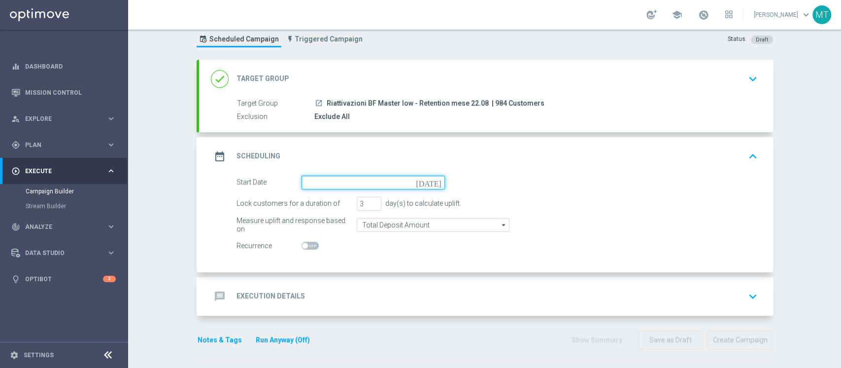
click at [334, 187] on input at bounding box center [373, 182] width 143 height 14
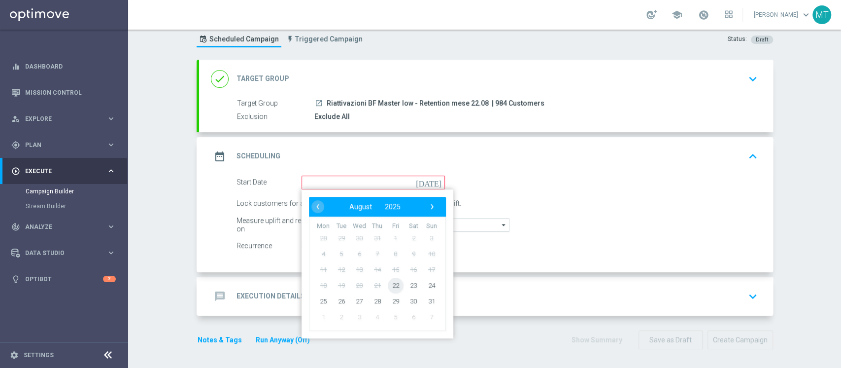
click at [396, 285] on span "22" at bounding box center [395, 285] width 16 height 16
type input "22 Aug 2025"
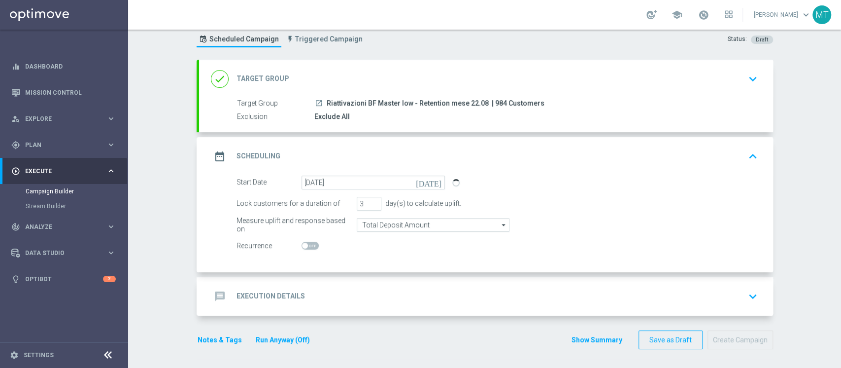
click at [388, 278] on div "message Execution Details keyboard_arrow_down" at bounding box center [486, 296] width 574 height 38
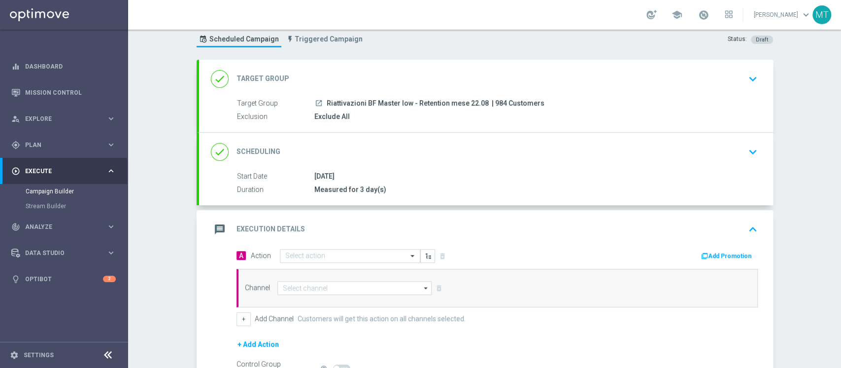
scroll to position [141, 0]
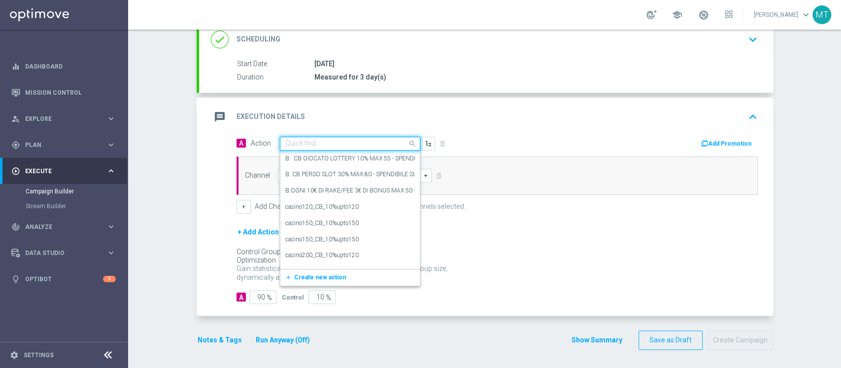
click at [311, 144] on input "text" at bounding box center [340, 143] width 110 height 8
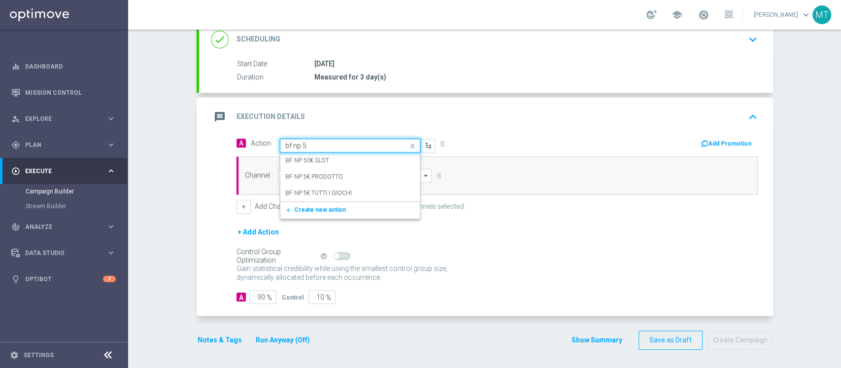
type input "bf np 5€"
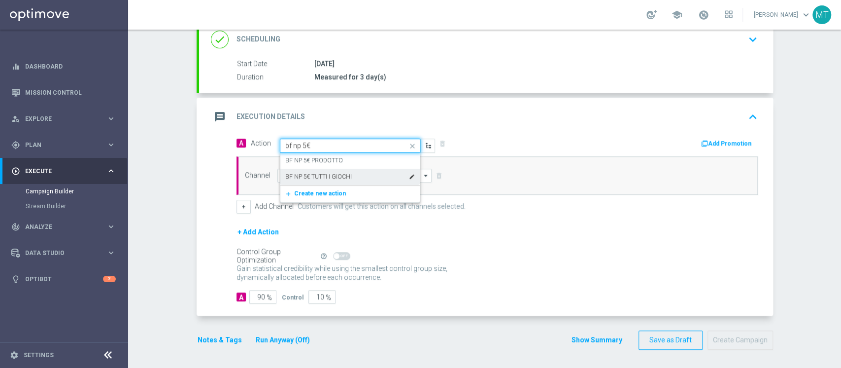
click at [335, 177] on label "BF NP 5€ TUTTI I GIOCHI" at bounding box center [318, 176] width 67 height 8
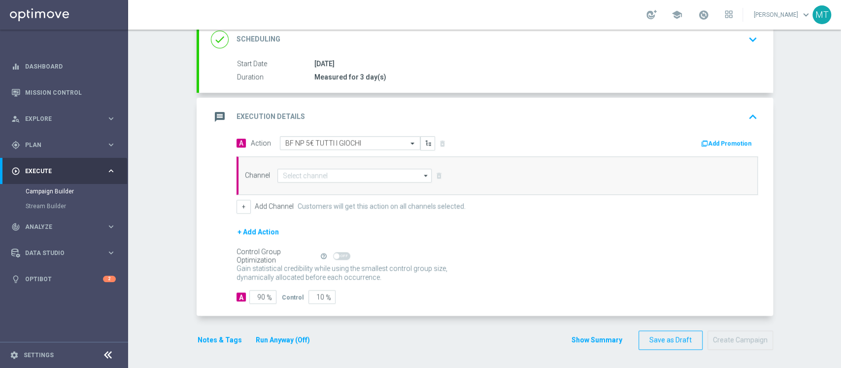
click at [719, 133] on div "message Execution Details keyboard_arrow_up" at bounding box center [486, 117] width 574 height 38
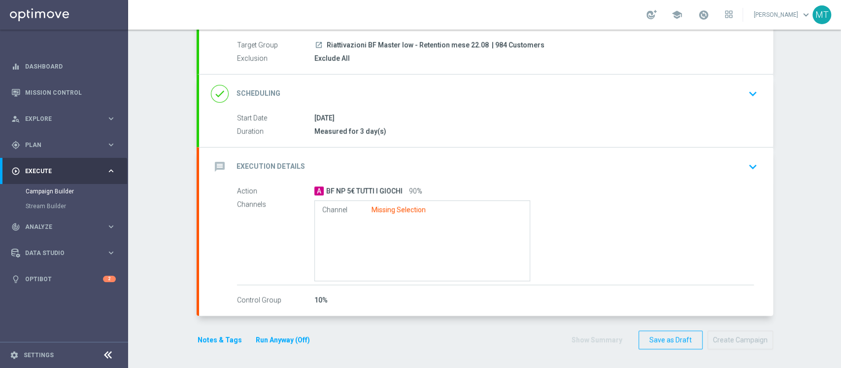
scroll to position [87, 0]
click at [709, 157] on div "message Execution Details keyboard_arrow_down" at bounding box center [486, 166] width 551 height 19
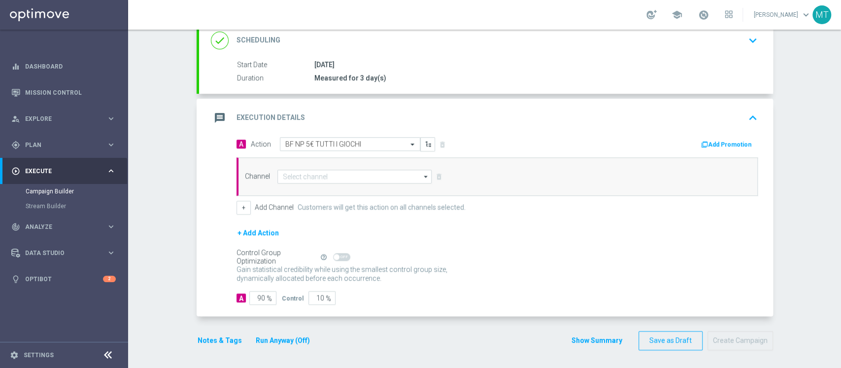
scroll to position [141, 0]
click at [710, 147] on button "Add Promotion" at bounding box center [727, 143] width 55 height 11
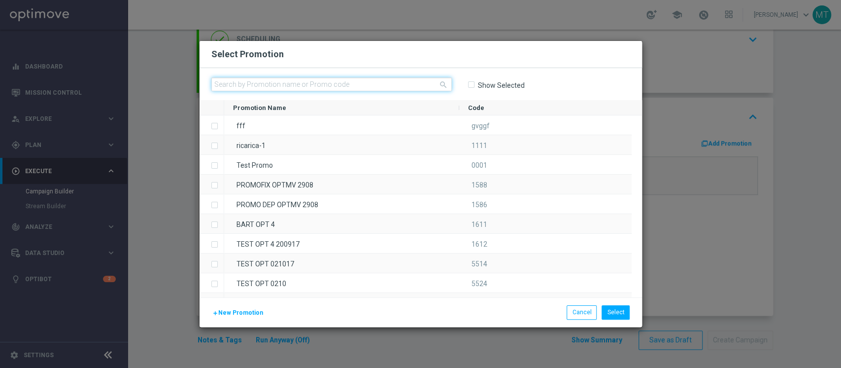
click at [409, 88] on input "text" at bounding box center [331, 84] width 241 height 14
paste input "230444"
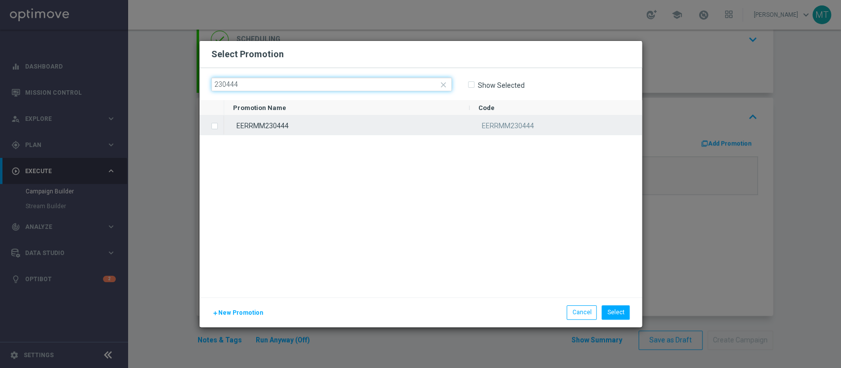
type input "230444"
click at [267, 128] on div "EERRMM230444" at bounding box center [346, 124] width 245 height 19
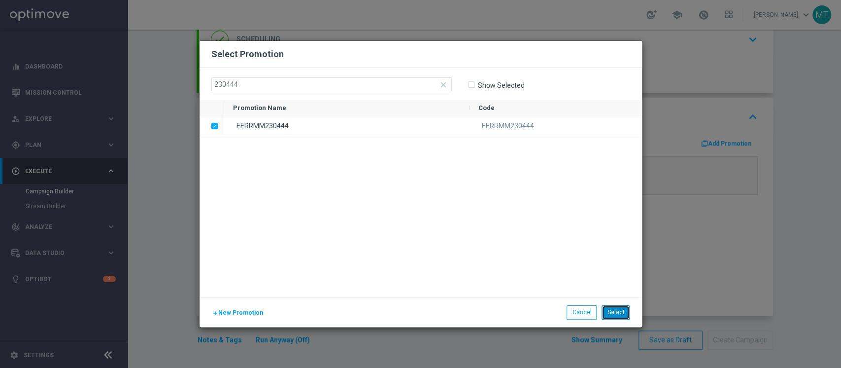
click at [614, 310] on button "Select" at bounding box center [616, 312] width 28 height 14
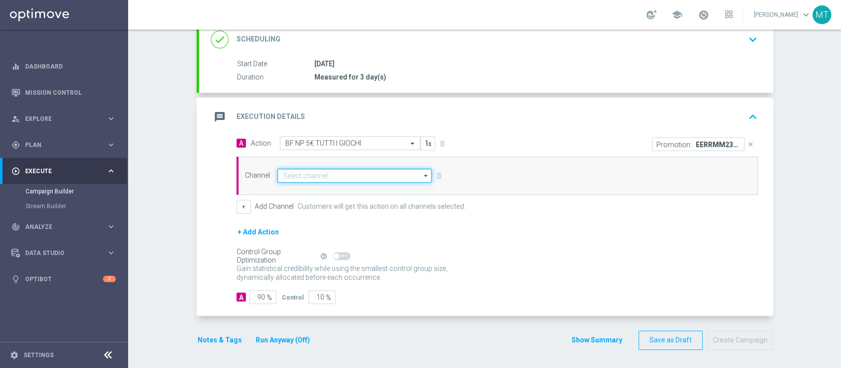
click at [367, 178] on input at bounding box center [354, 176] width 155 height 14
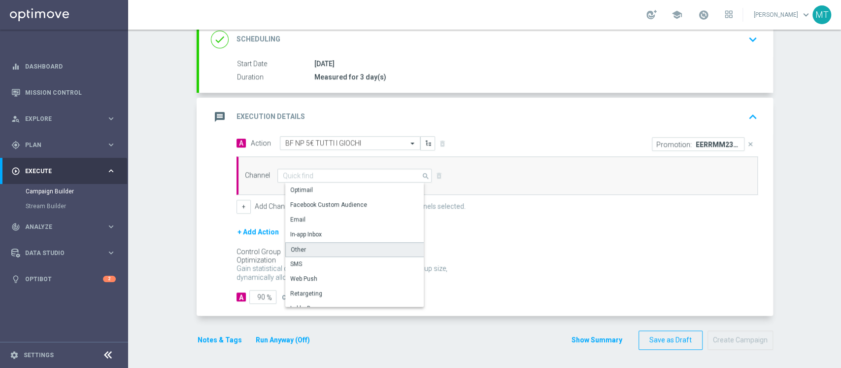
click at [300, 245] on div "Other" at bounding box center [358, 249] width 147 height 15
type input "Other"
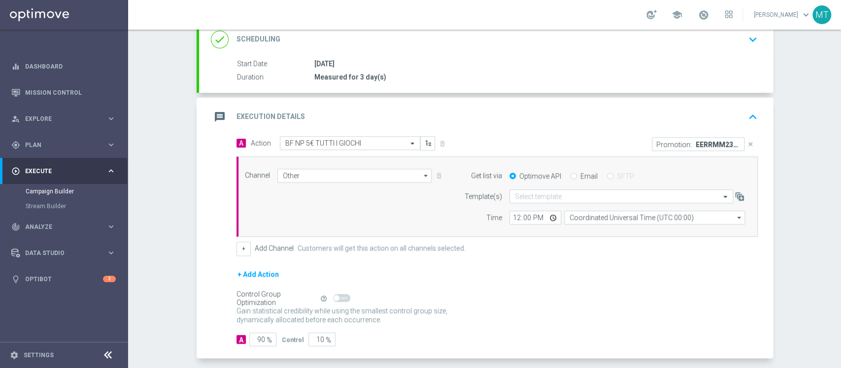
click at [572, 172] on div "Email" at bounding box center [584, 176] width 27 height 9
click at [571, 173] on input "Email" at bounding box center [574, 176] width 6 height 6
radio input "true"
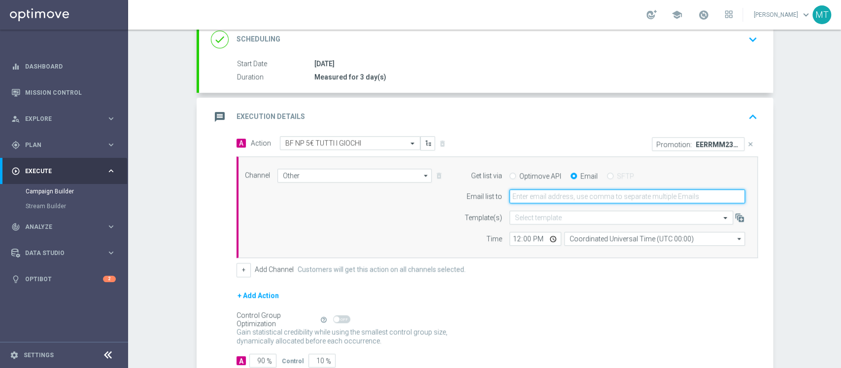
click at [558, 193] on input "email" at bounding box center [628, 196] width 236 height 14
type input "matteo.turri@sisal.it"
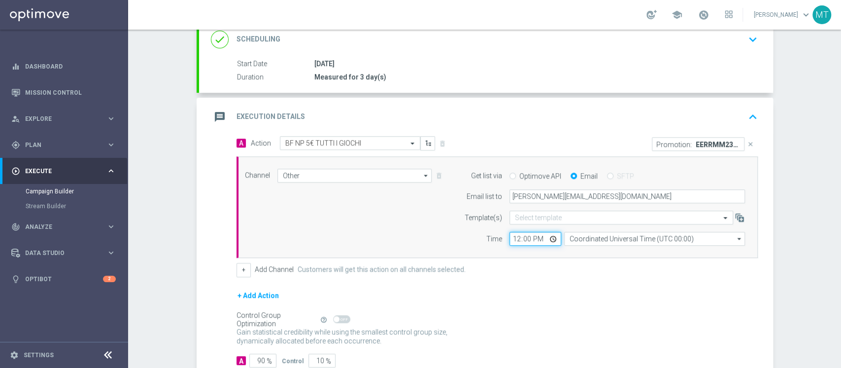
click at [513, 237] on input "12:00" at bounding box center [536, 239] width 52 height 14
type input "14:30"
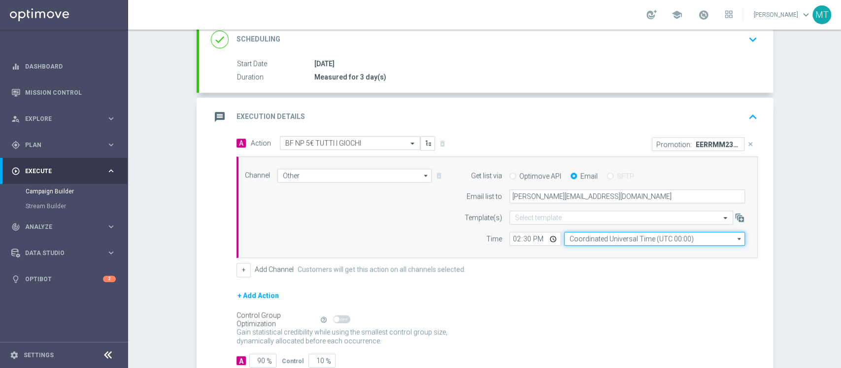
click at [568, 244] on input "Coordinated Universal Time (UTC 00:00)" at bounding box center [654, 239] width 181 height 14
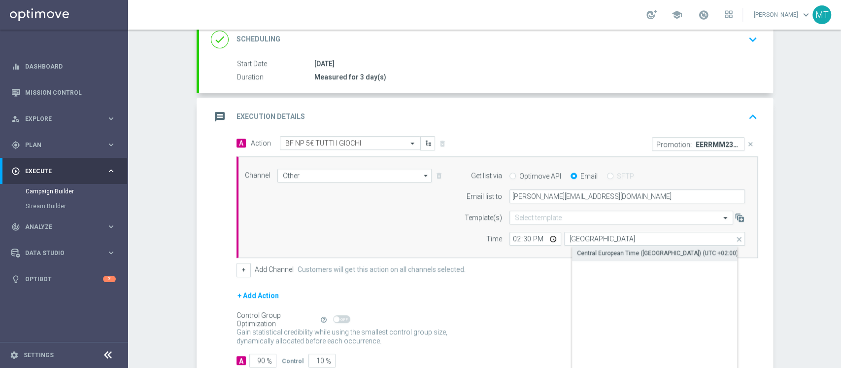
drag, startPoint x: 610, startPoint y: 262, endPoint x: 607, endPoint y: 256, distance: 6.4
click at [607, 256] on div "Central European Time (Berlin) (UTC +02:00)" at bounding box center [654, 308] width 165 height 124
click at [607, 256] on div "Central European Time (Berlin) (UTC +02:00)" at bounding box center [658, 253] width 161 height 9
type input "Central European Time (Berlin) (UTC +02:00)"
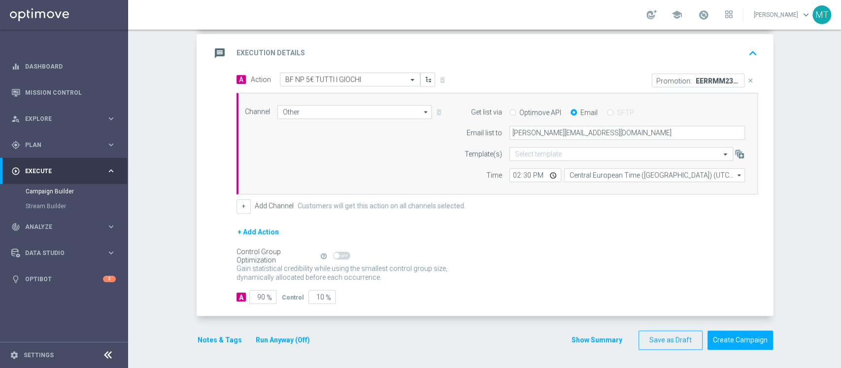
click at [278, 343] on button "Run Anyway (Off)" at bounding box center [283, 340] width 56 height 12
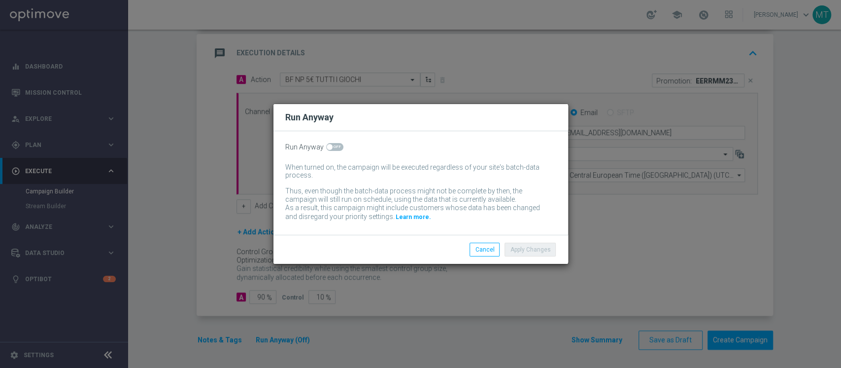
click at [271, 344] on modal-container "Run Anyway Run Anyway When turned on, the campaign will be executed regardless …" at bounding box center [420, 184] width 841 height 368
click at [495, 245] on button "Cancel" at bounding box center [485, 249] width 30 height 14
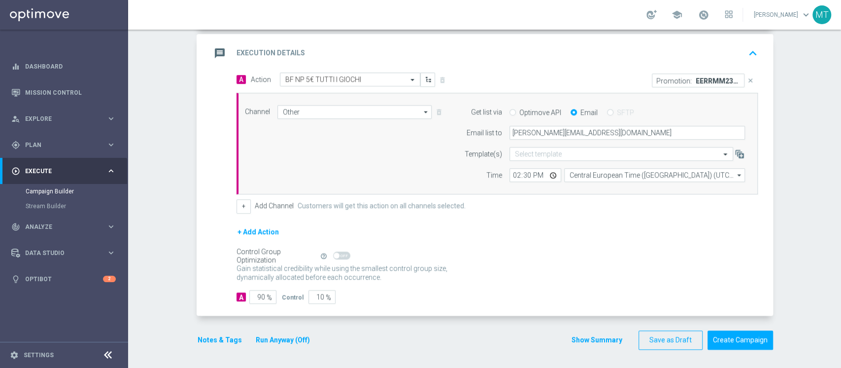
click at [227, 342] on button "Notes & Tags" at bounding box center [220, 340] width 46 height 12
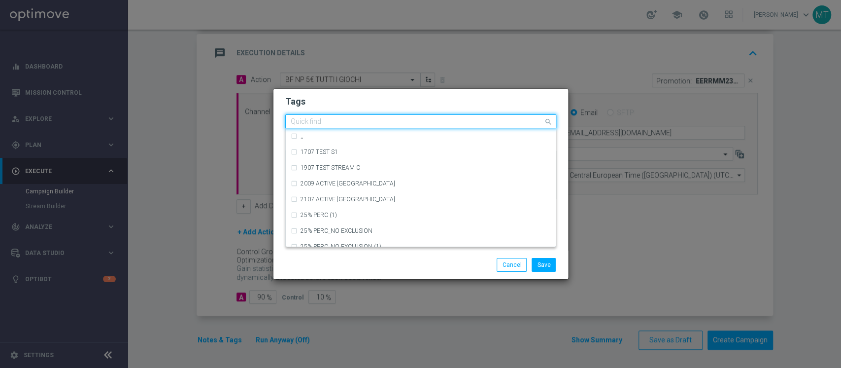
click at [322, 120] on input "text" at bounding box center [417, 122] width 253 height 8
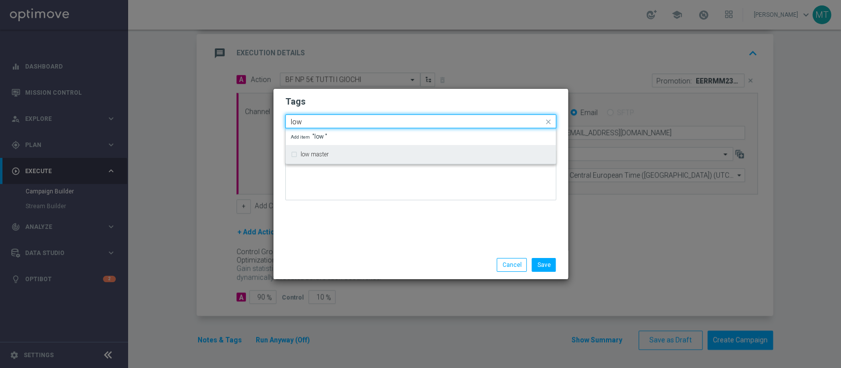
drag, startPoint x: 322, startPoint y: 120, endPoint x: 326, endPoint y: 148, distance: 27.8
click at [326, 128] on ng-select "Quick find low low master Add item "low "" at bounding box center [420, 121] width 271 height 14
click at [326, 148] on div "low master" at bounding box center [421, 154] width 260 height 16
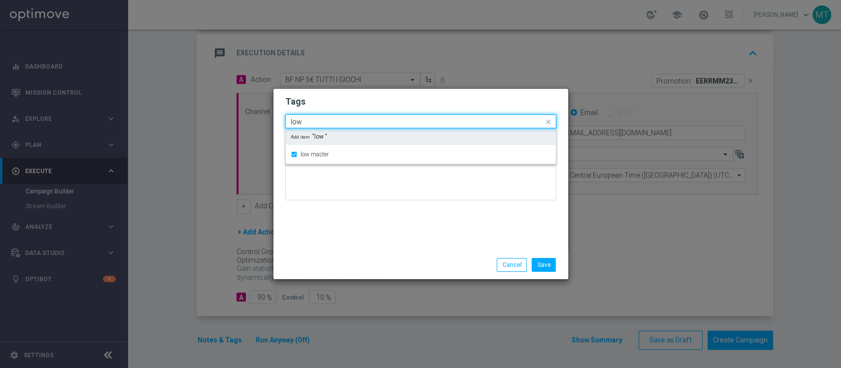
click at [311, 122] on input "low" at bounding box center [417, 122] width 253 height 8
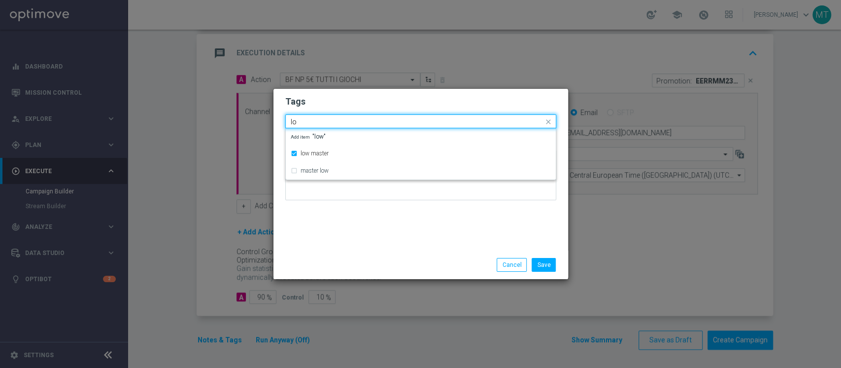
type input "l"
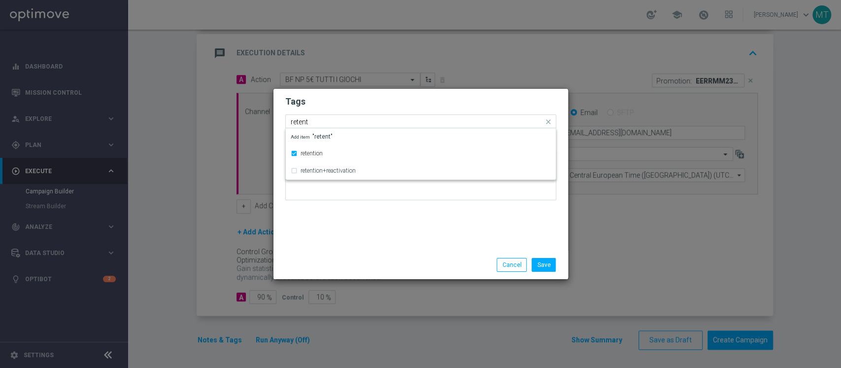
click at [325, 121] on input "retent" at bounding box center [417, 122] width 253 height 8
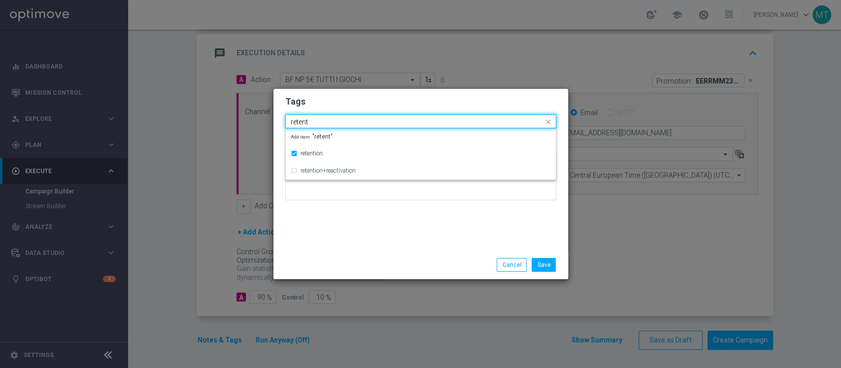
click at [325, 121] on input "retent" at bounding box center [417, 122] width 253 height 8
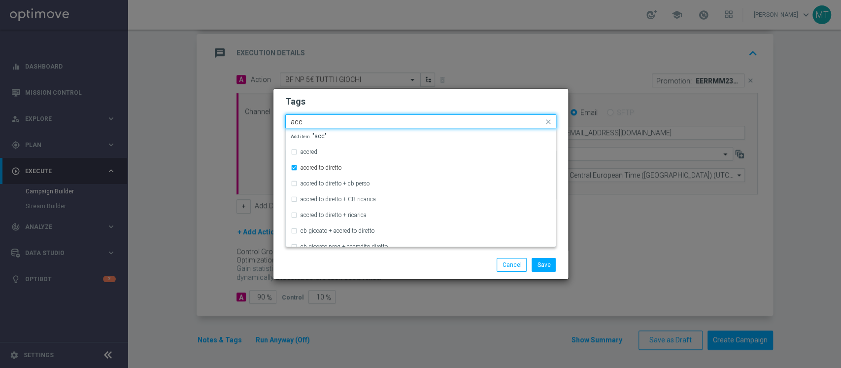
click at [325, 121] on input "acc" at bounding box center [417, 122] width 253 height 8
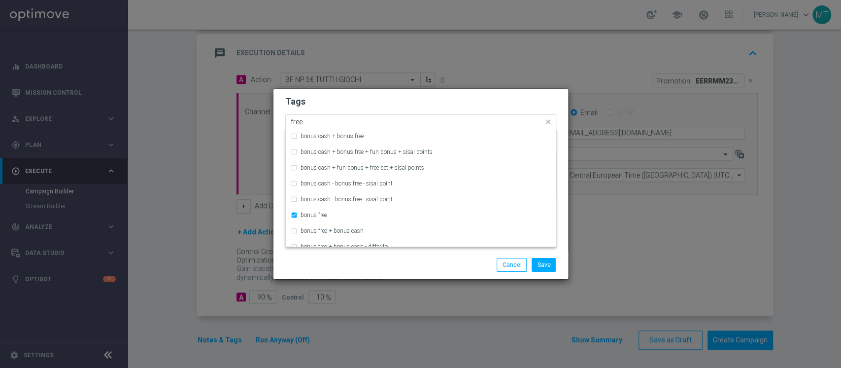
click at [325, 121] on input "free" at bounding box center [417, 122] width 253 height 8
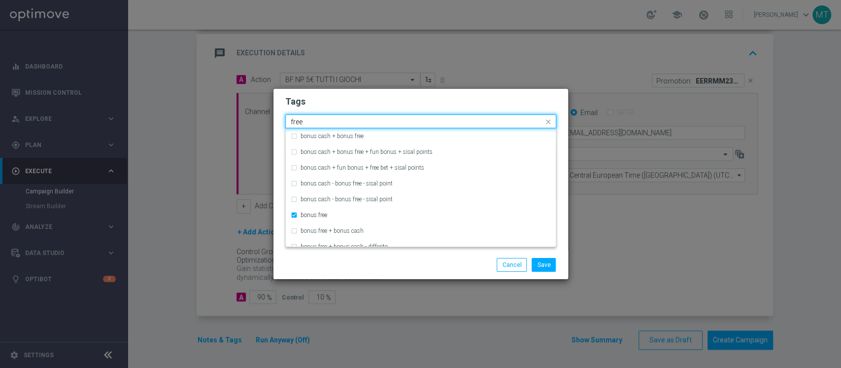
click at [325, 121] on input "free" at bounding box center [417, 122] width 253 height 8
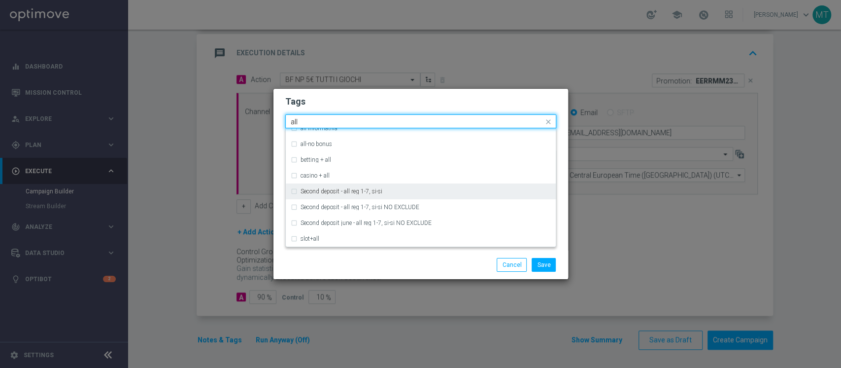
scroll to position [0, 0]
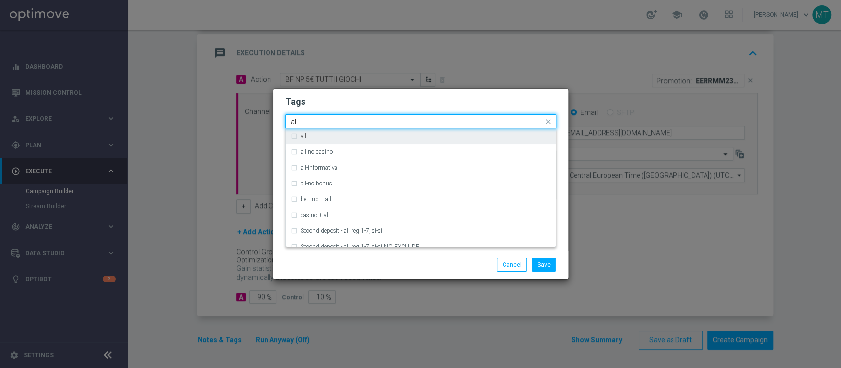
click at [300, 138] on div "all" at bounding box center [421, 136] width 260 height 16
type input "all"
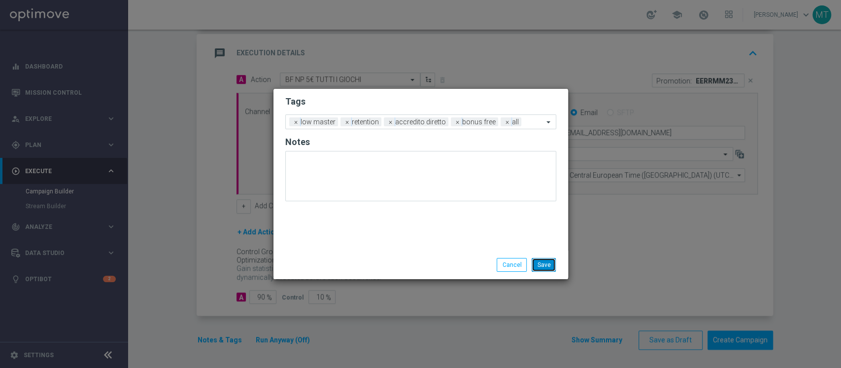
click at [543, 266] on button "Save" at bounding box center [544, 265] width 24 height 14
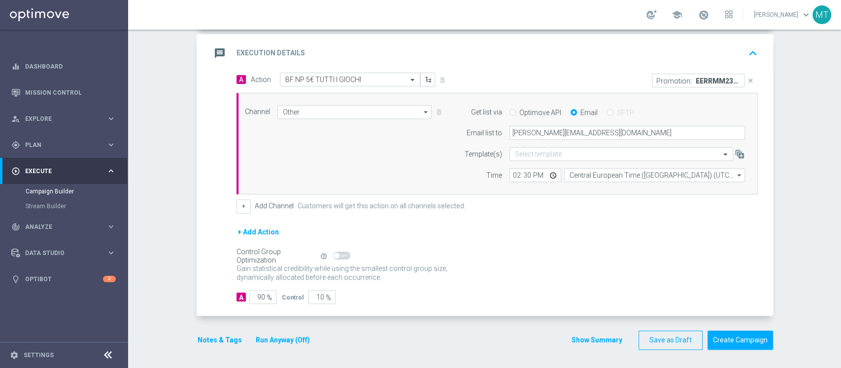
click at [182, 197] on div "Campaign Builder Scheduled Campaign Triggered Campaign Status: Draft done Targe…" at bounding box center [484, 199] width 713 height 338
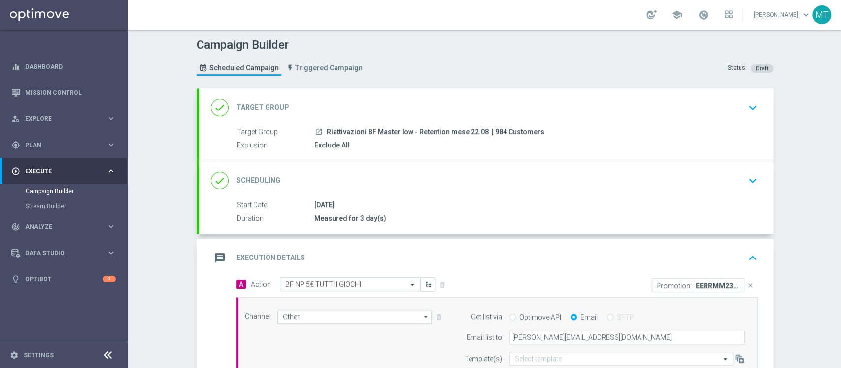
click at [411, 115] on div "done Target Group keyboard_arrow_down" at bounding box center [486, 107] width 551 height 19
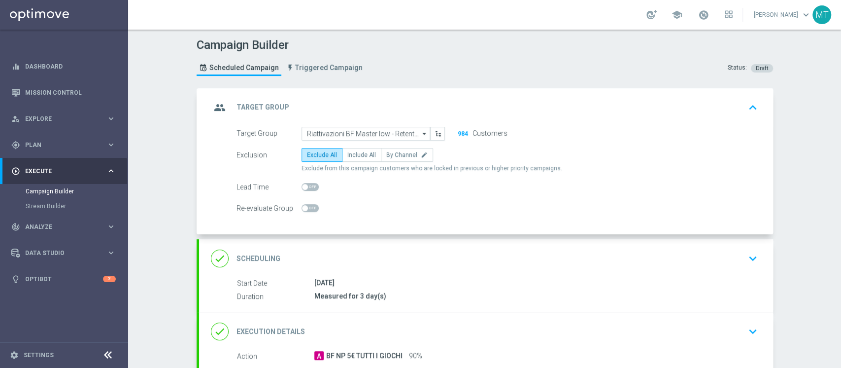
click at [421, 121] on div "group Target Group keyboard_arrow_up" at bounding box center [486, 107] width 574 height 38
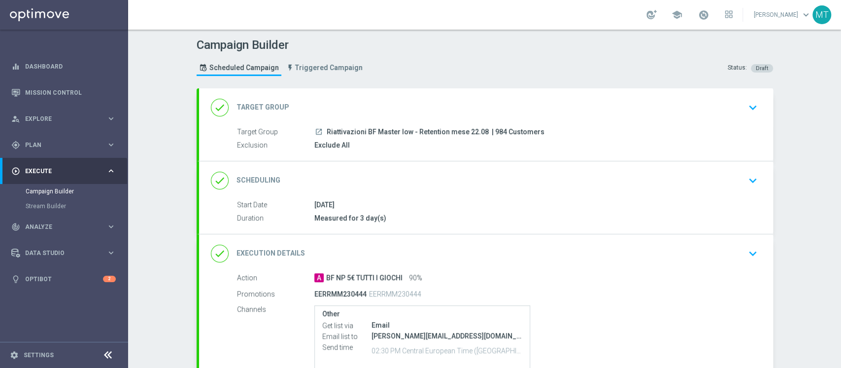
click at [454, 186] on div "done Scheduling keyboard_arrow_down" at bounding box center [486, 180] width 551 height 19
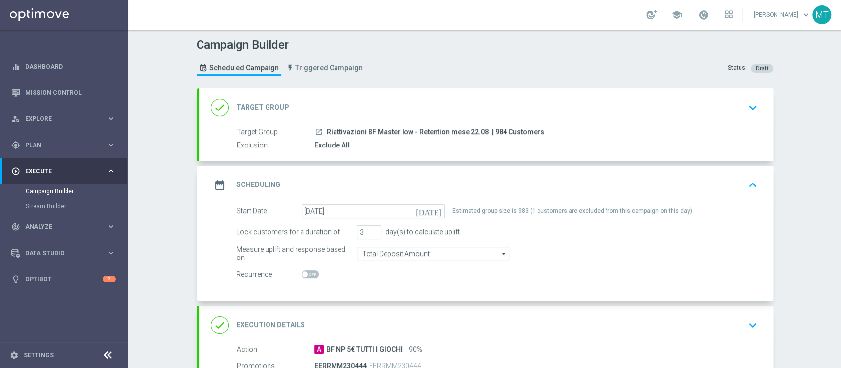
click at [477, 183] on div "date_range Scheduling keyboard_arrow_up" at bounding box center [486, 184] width 551 height 19
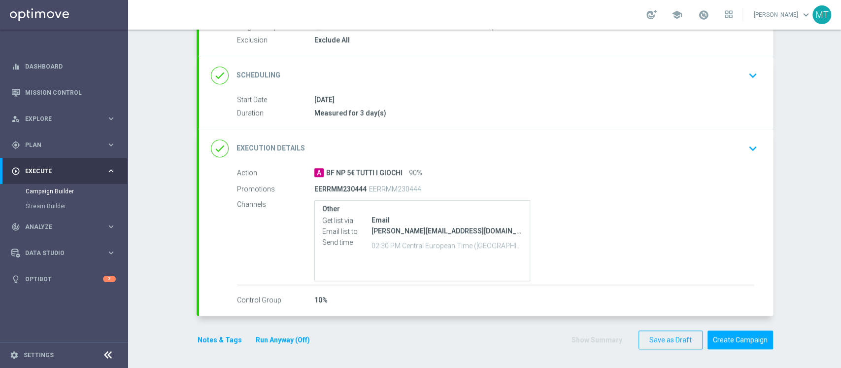
scroll to position [105, 0]
click at [721, 337] on button "Create Campaign" at bounding box center [741, 339] width 66 height 19
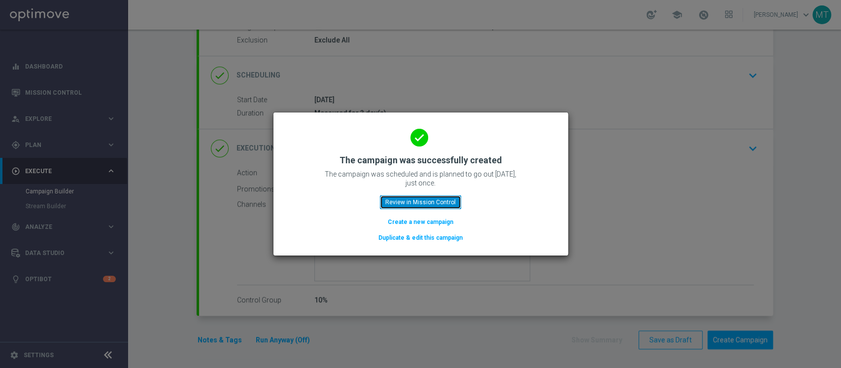
click at [454, 199] on button "Review in Mission Control" at bounding box center [420, 202] width 81 height 14
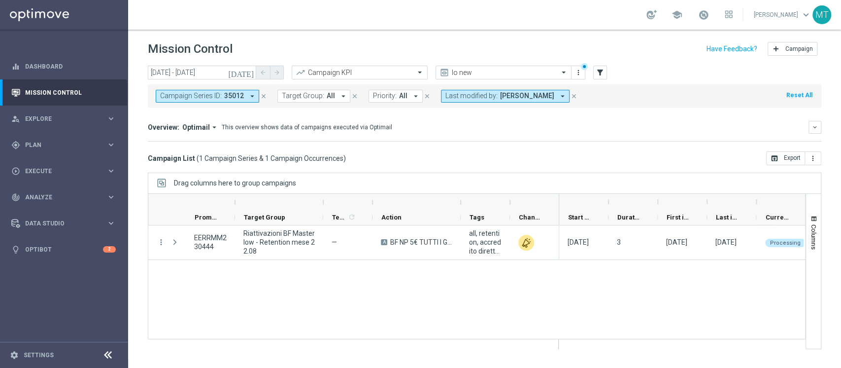
click at [263, 97] on icon "close" at bounding box center [263, 96] width 7 height 7
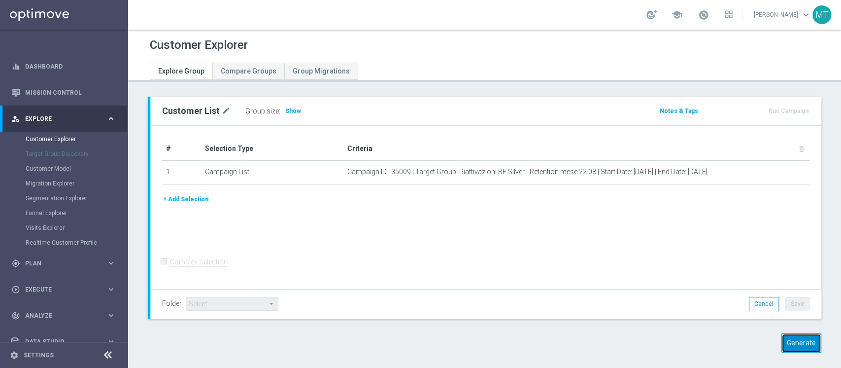
click at [787, 341] on button "Generate" at bounding box center [802, 342] width 40 height 19
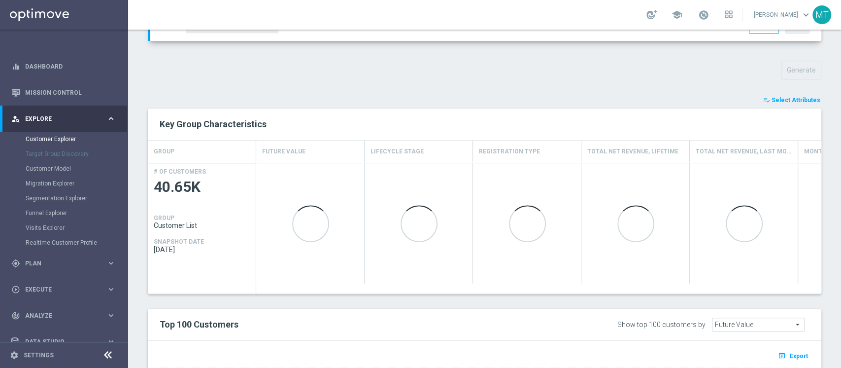
scroll to position [332, 0]
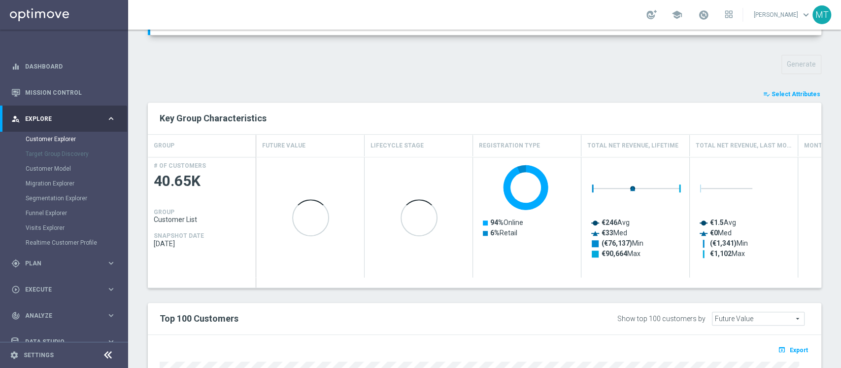
click at [785, 97] on button "playlist_add_check Select Attributes" at bounding box center [791, 94] width 59 height 11
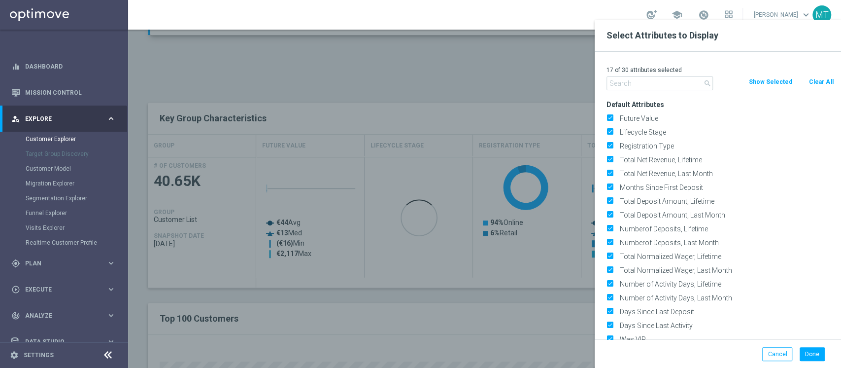
click at [814, 79] on button "Clear All" at bounding box center [821, 81] width 26 height 11
checkbox input "false"
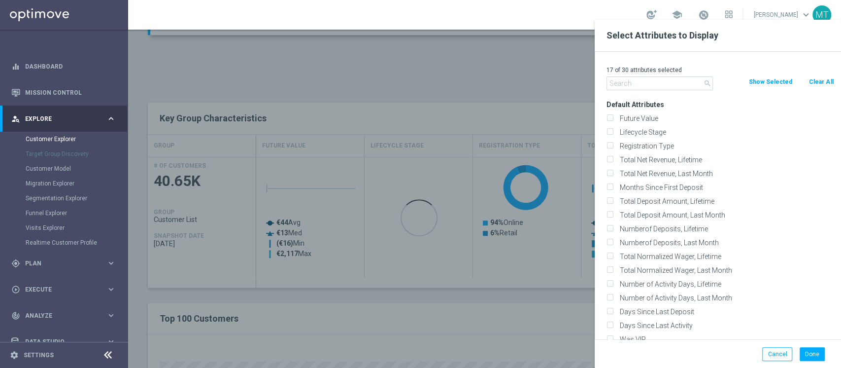
checkbox input "false"
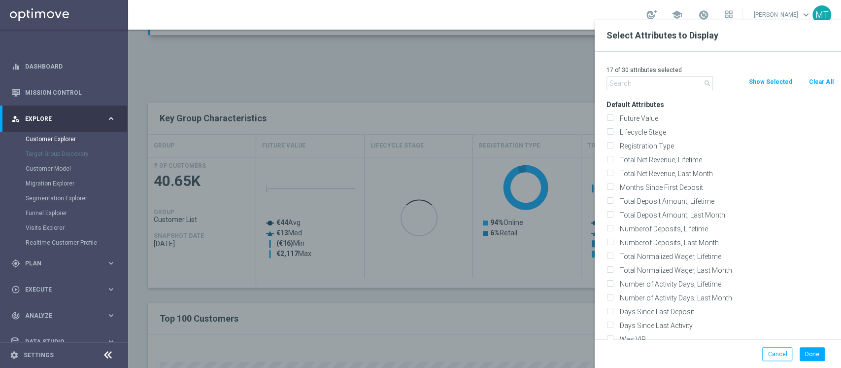
checkbox input "false"
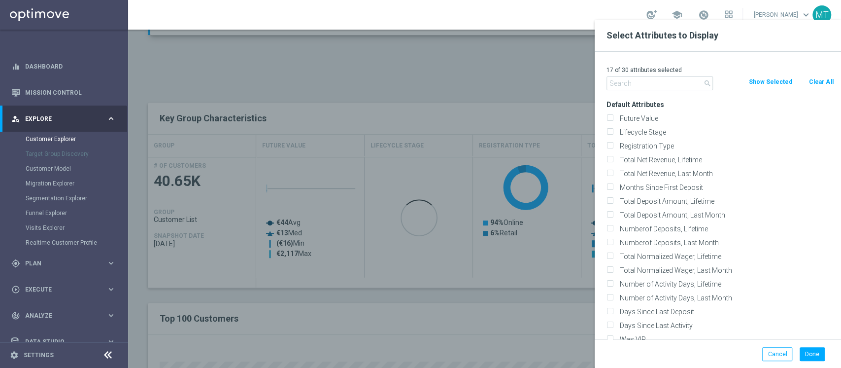
checkbox input "false"
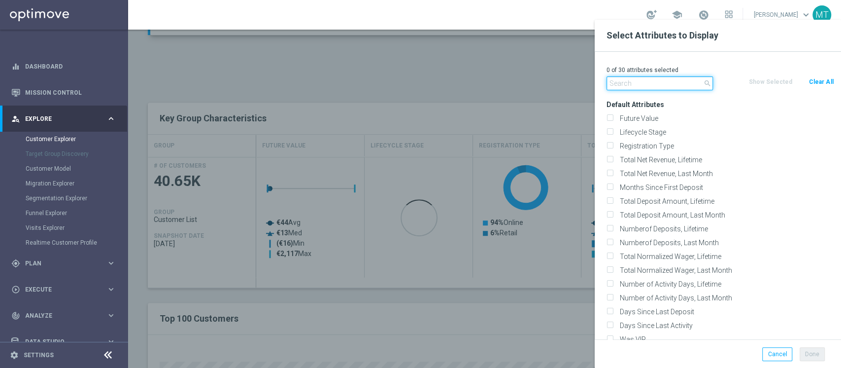
click at [679, 87] on input "text" at bounding box center [660, 83] width 106 height 14
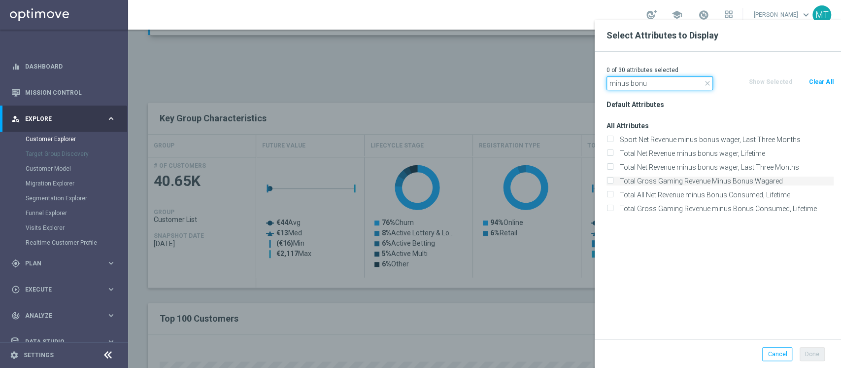
type input "minus bonu"
click at [748, 178] on label "Total Gross Gaming Revenue Minus Bonus Wagared" at bounding box center [725, 180] width 217 height 9
click at [613, 179] on input "Total Gross Gaming Revenue Minus Bonus Wagared" at bounding box center [610, 182] width 6 height 6
checkbox input "true"
click at [667, 86] on input "minus bonu" at bounding box center [660, 83] width 106 height 14
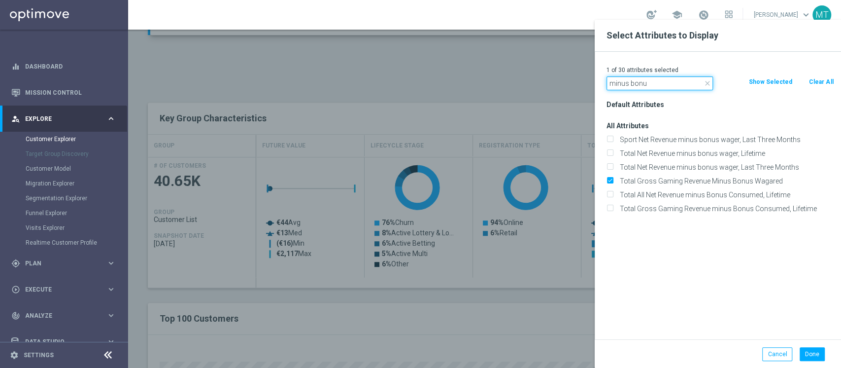
click at [667, 86] on input "minus bonu" at bounding box center [660, 83] width 106 height 14
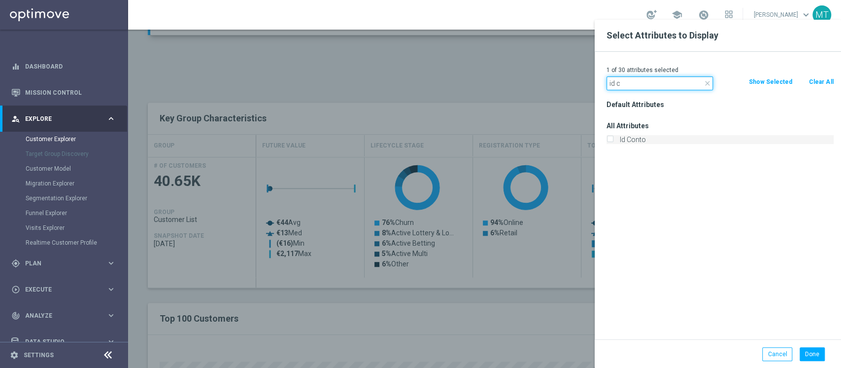
type input "id c"
click at [637, 135] on label "Id Conto" at bounding box center [725, 139] width 217 height 9
click at [613, 138] on input "Id Conto" at bounding box center [610, 141] width 6 height 6
checkbox input "true"
click at [798, 354] on div "Done" at bounding box center [811, 354] width 37 height 14
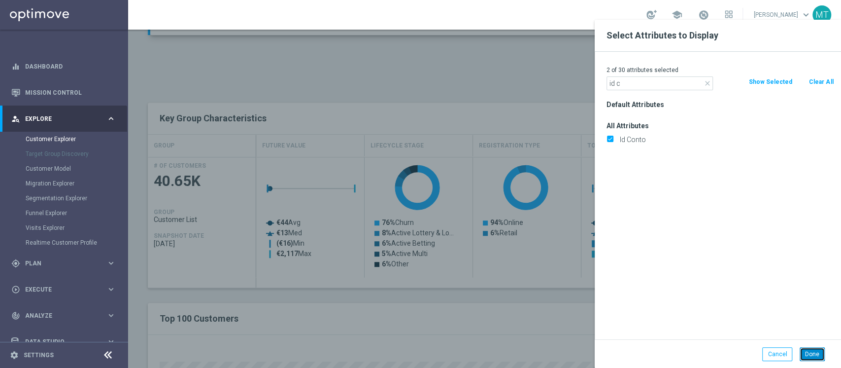
click at [807, 354] on button "Done" at bounding box center [812, 354] width 25 height 14
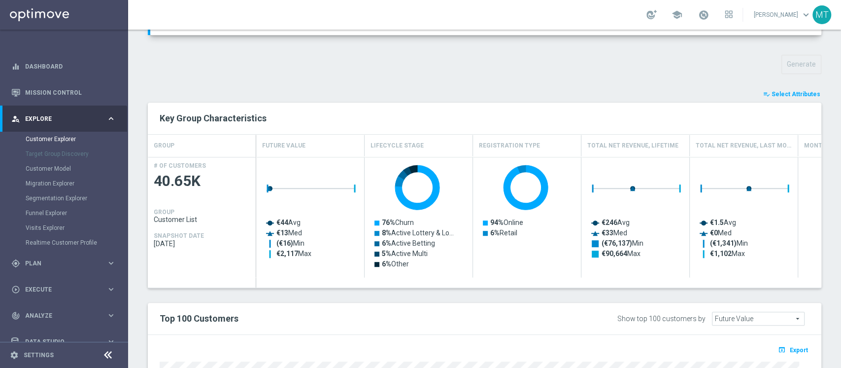
type input "Search"
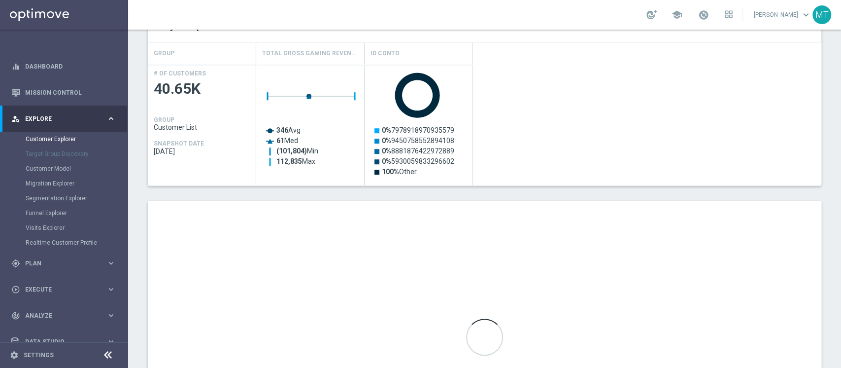
scroll to position [426, 0]
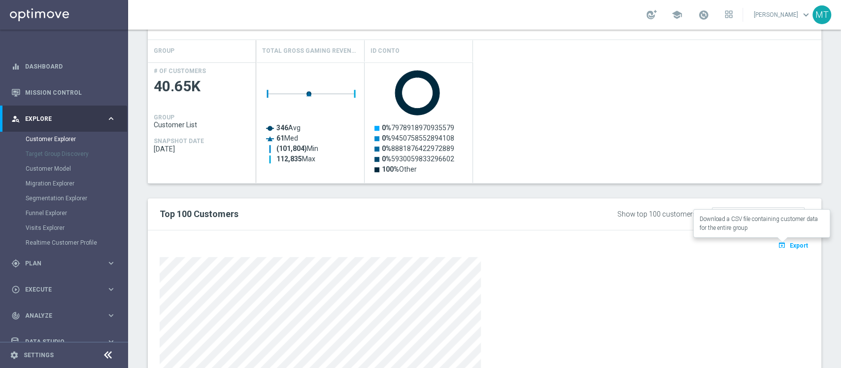
click at [792, 242] on span "Export" at bounding box center [799, 245] width 18 height 7
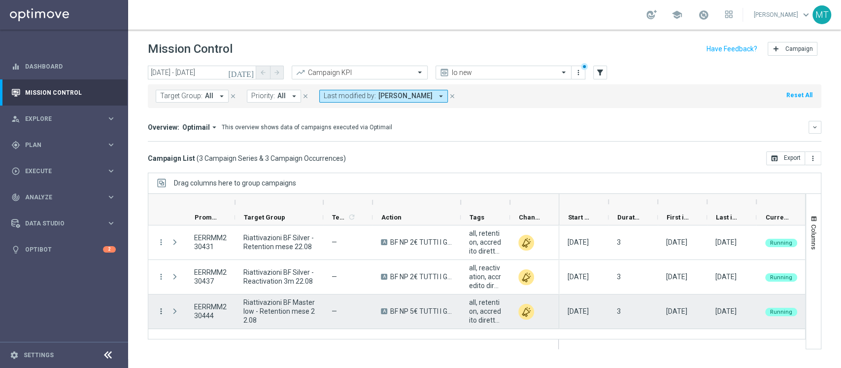
click at [160, 312] on icon "more_vert" at bounding box center [161, 311] width 9 height 9
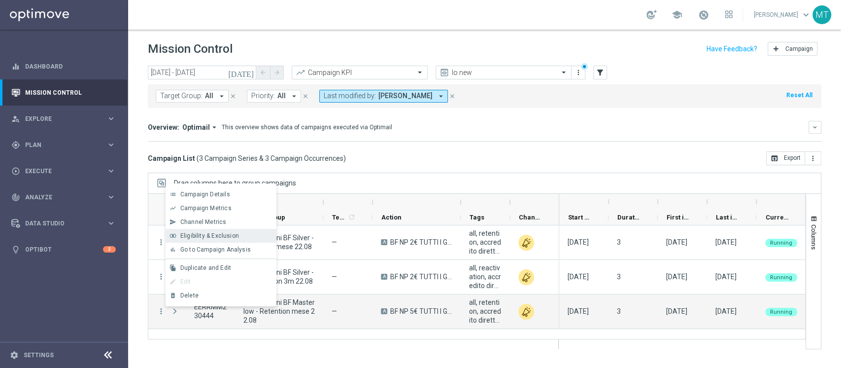
click at [209, 233] on span "Eligibility & Exclusion" at bounding box center [209, 235] width 59 height 7
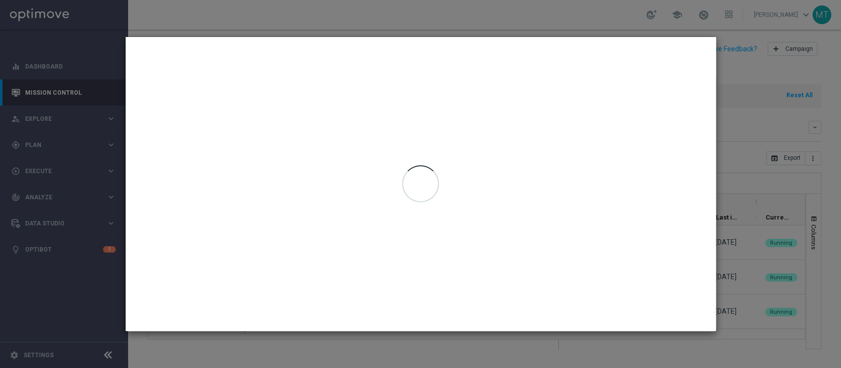
type input "[DATE] - [DATE]"
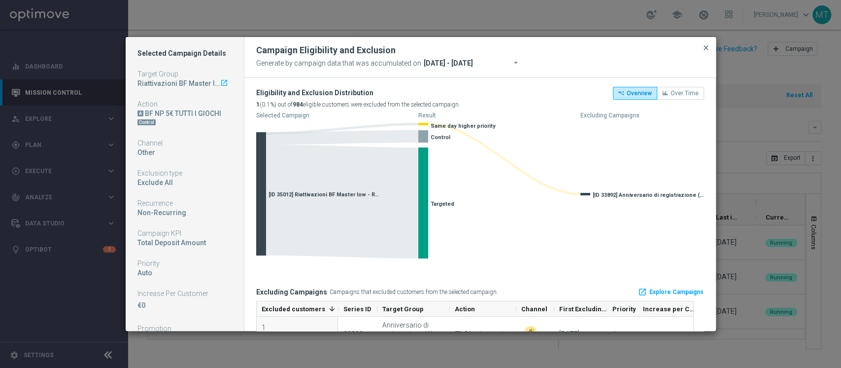
click at [708, 48] on span "close" at bounding box center [706, 48] width 8 height 8
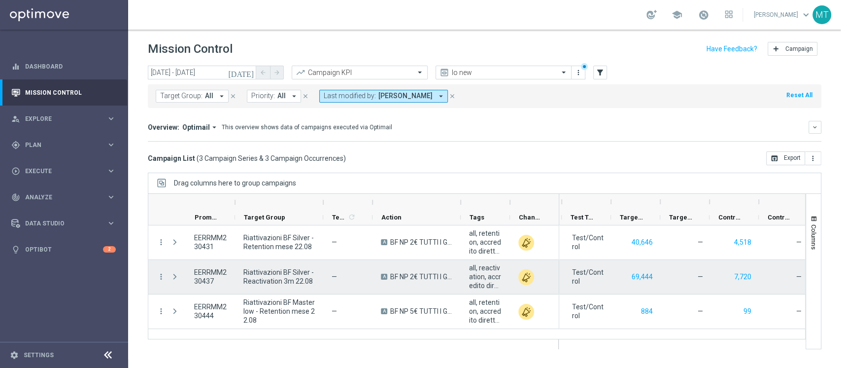
scroll to position [0, 244]
click at [740, 279] on button "7,720" at bounding box center [740, 277] width 19 height 12
click at [636, 278] on button "69,444" at bounding box center [640, 277] width 23 height 12
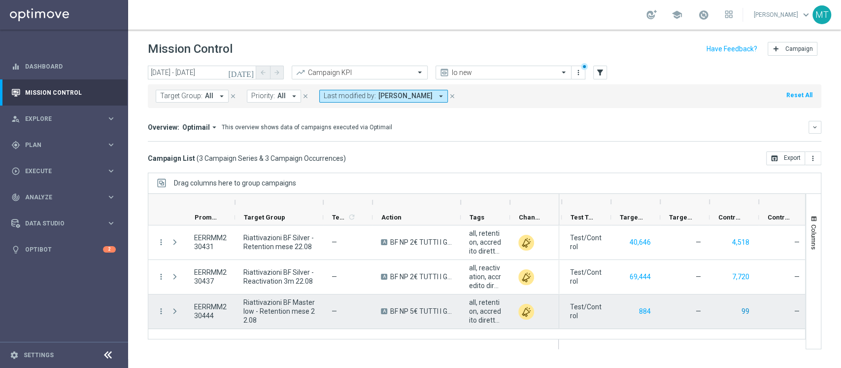
click at [750, 308] on button "99" at bounding box center [746, 311] width 10 height 12
click at [639, 309] on button "884" at bounding box center [645, 311] width 14 height 12
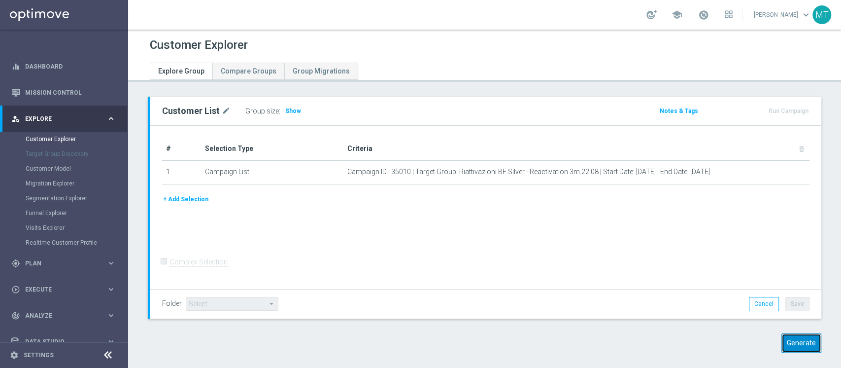
click at [782, 347] on button "Generate" at bounding box center [802, 342] width 40 height 19
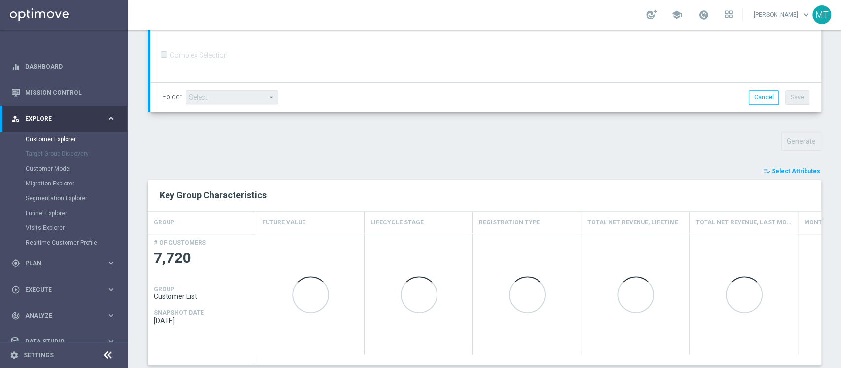
scroll to position [271, 0]
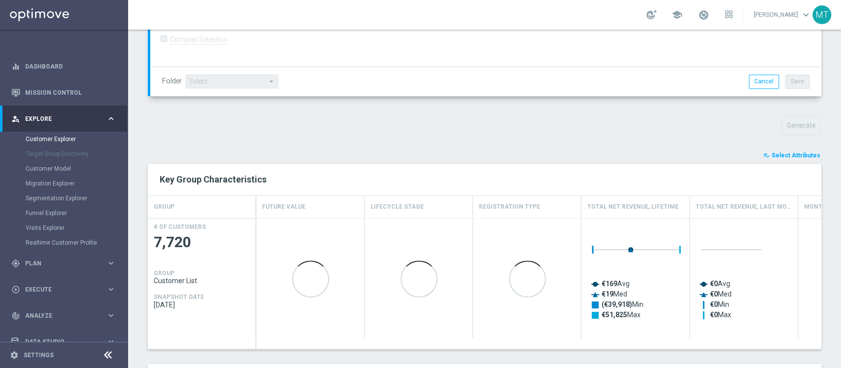
click at [797, 153] on span "Select Attributes" at bounding box center [796, 155] width 49 height 7
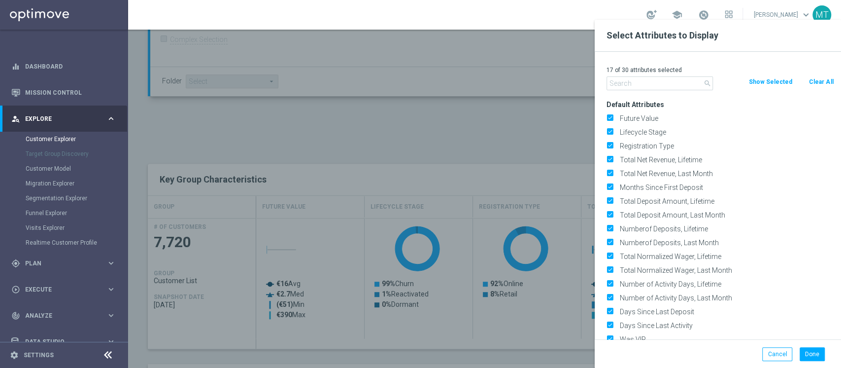
click at [813, 81] on button "Clear All" at bounding box center [821, 81] width 26 height 11
checkbox input "false"
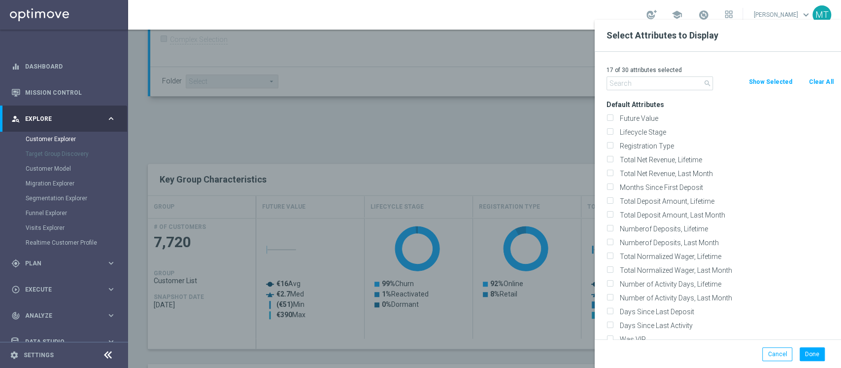
checkbox input "false"
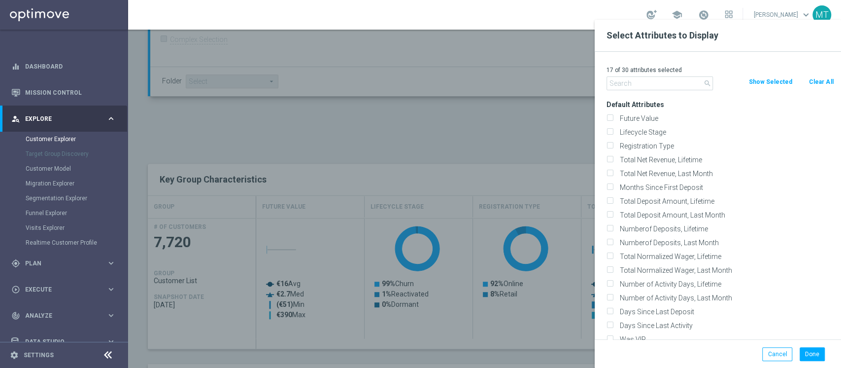
checkbox input "false"
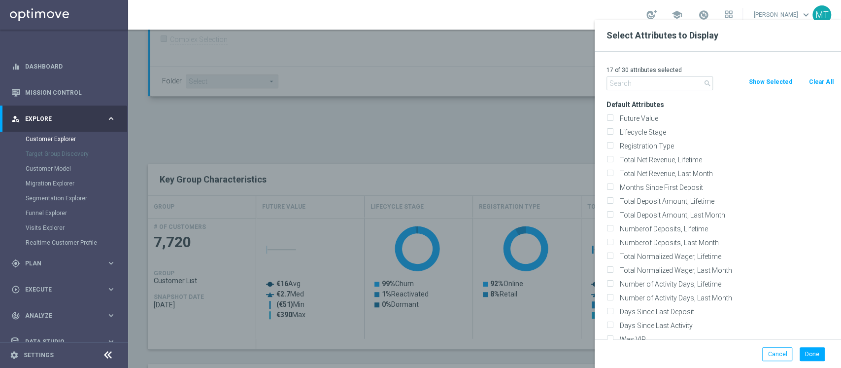
checkbox input "false"
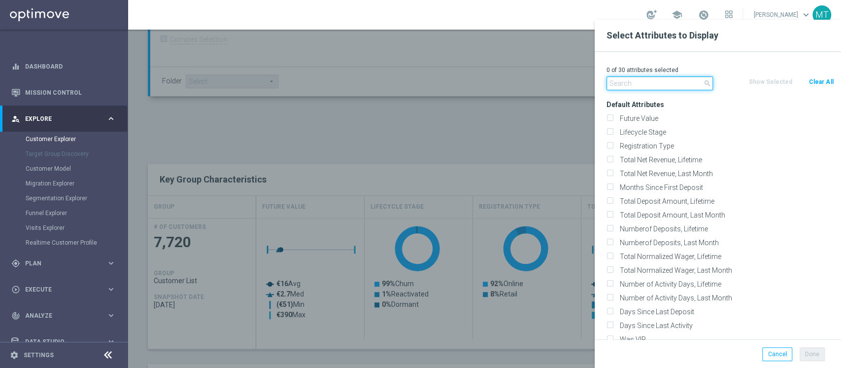
click at [655, 80] on input "text" at bounding box center [660, 83] width 106 height 14
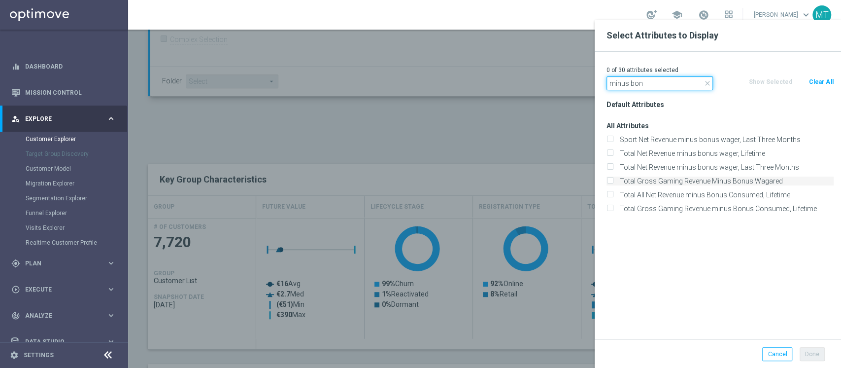
type input "minus bon"
click at [713, 178] on label "Total Gross Gaming Revenue Minus Bonus Wagared" at bounding box center [725, 180] width 217 height 9
click at [613, 179] on input "Total Gross Gaming Revenue Minus Bonus Wagared" at bounding box center [610, 182] width 6 height 6
checkbox input "true"
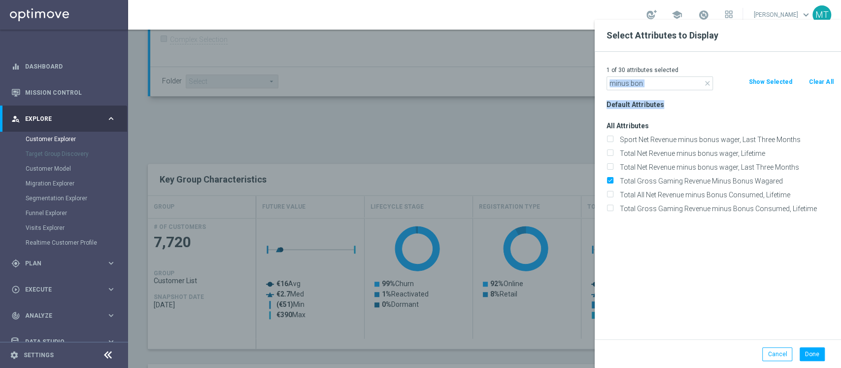
click at [659, 88] on div "1 of 30 attributes selected close minus bon Clear All Show Selected Default Att…" at bounding box center [718, 195] width 246 height 287
click at [659, 88] on input "minus bon" at bounding box center [660, 83] width 106 height 14
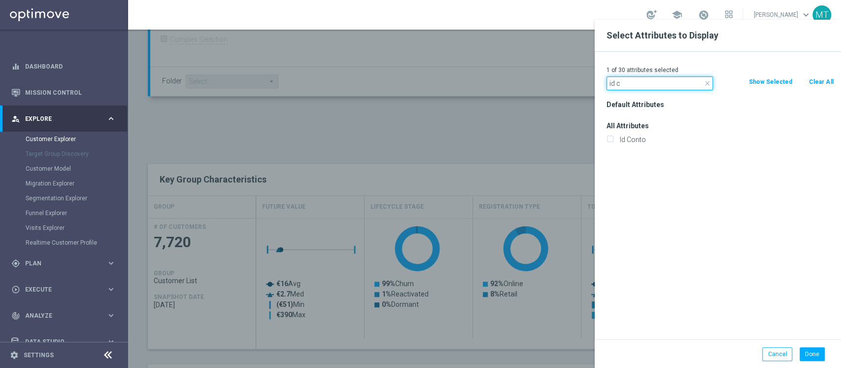
type input "id c"
drag, startPoint x: 645, startPoint y: 144, endPoint x: 638, endPoint y: 142, distance: 7.2
click at [638, 142] on div "Id Conto" at bounding box center [720, 140] width 242 height 14
click at [638, 142] on label "Id Conto" at bounding box center [725, 139] width 217 height 9
click at [613, 142] on input "Id Conto" at bounding box center [610, 141] width 6 height 6
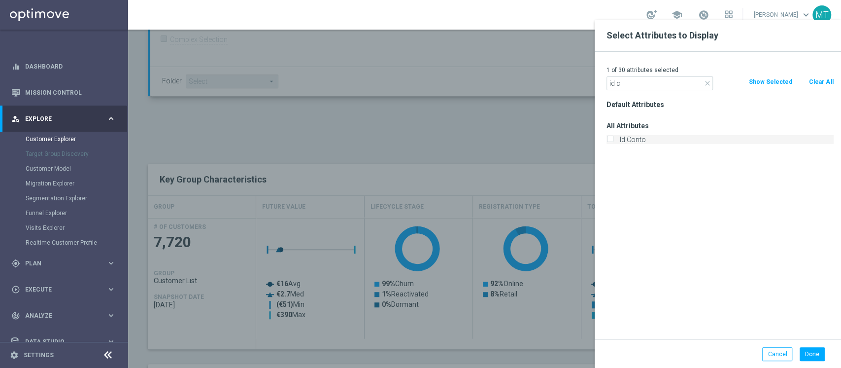
checkbox input "true"
click at [814, 352] on button "Done" at bounding box center [812, 354] width 25 height 14
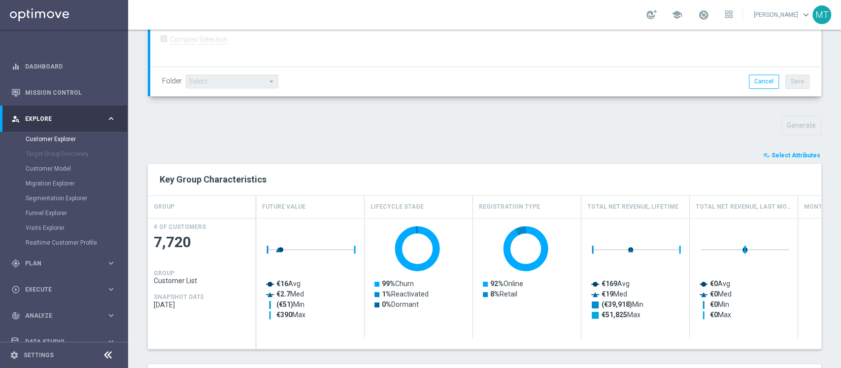
type input "Search"
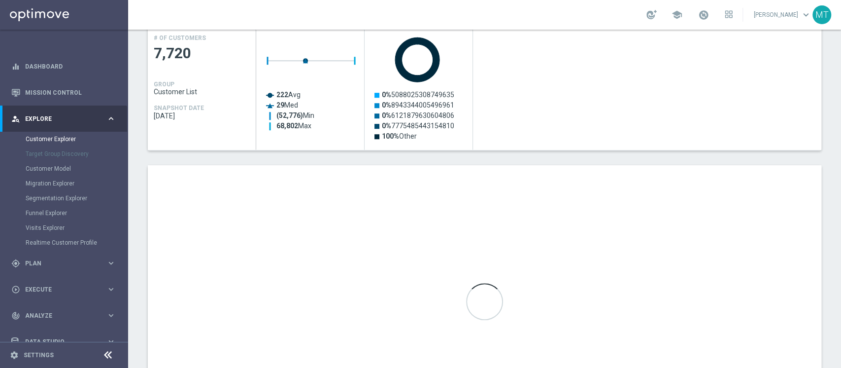
scroll to position [459, 0]
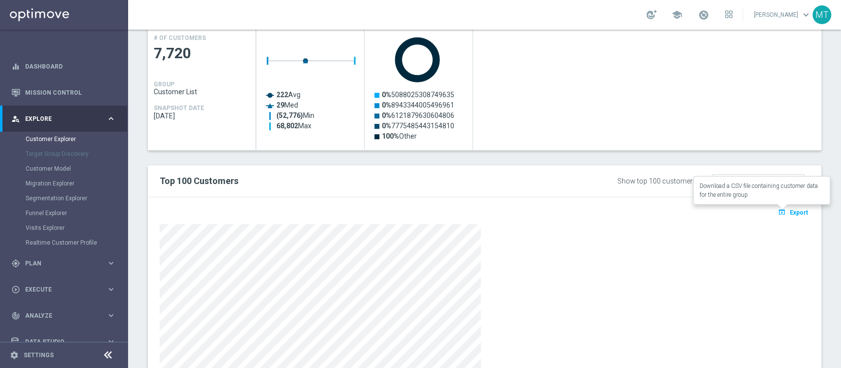
click at [792, 212] on span "Export" at bounding box center [799, 212] width 18 height 7
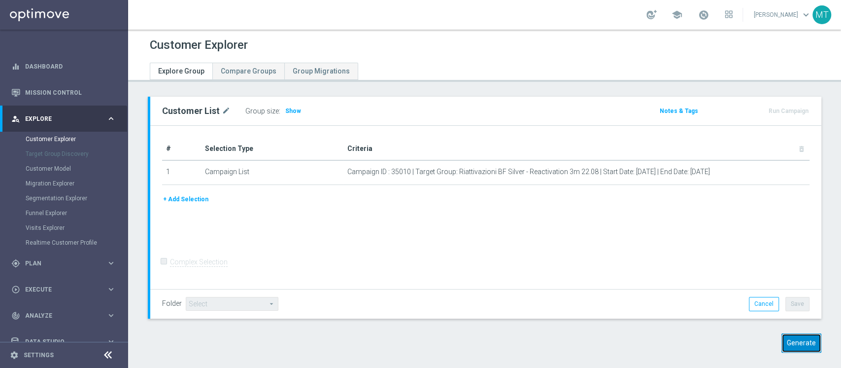
click at [782, 342] on button "Generate" at bounding box center [802, 342] width 40 height 19
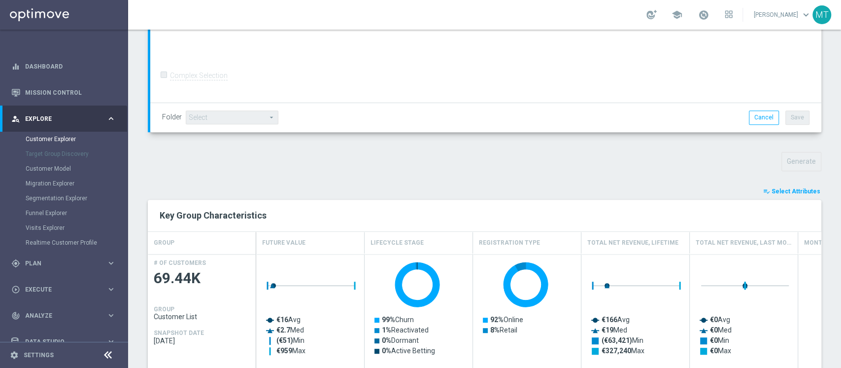
scroll to position [235, 0]
click at [783, 190] on span "Select Attributes" at bounding box center [796, 190] width 49 height 7
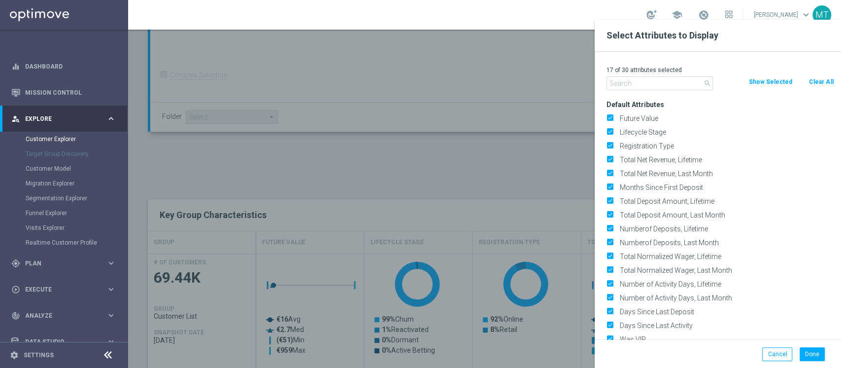
click at [816, 84] on button "Clear All" at bounding box center [821, 81] width 26 height 11
checkbox input "false"
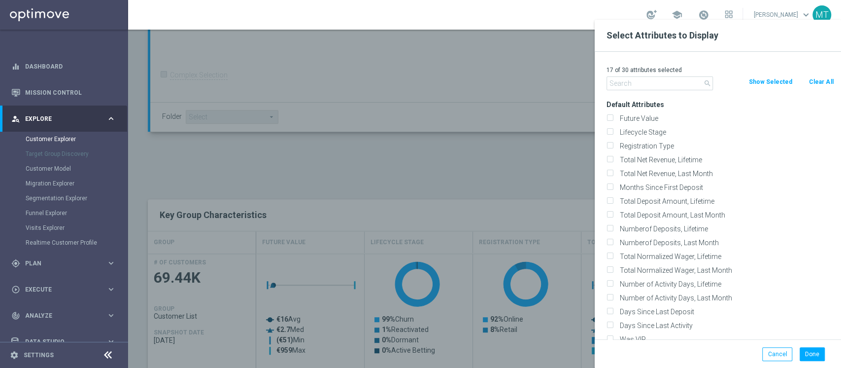
checkbox input "false"
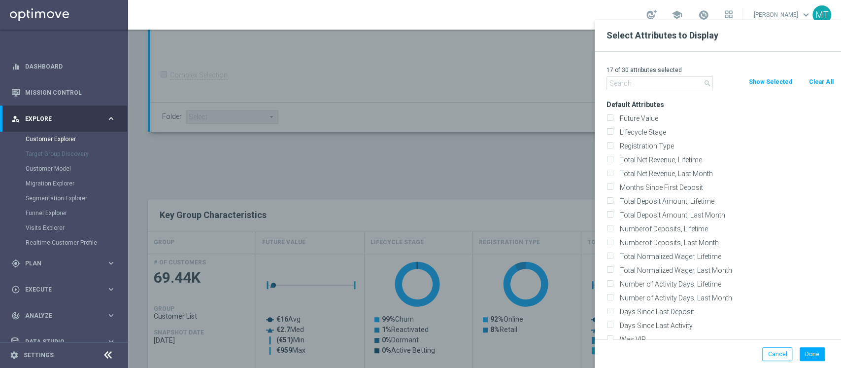
checkbox input "false"
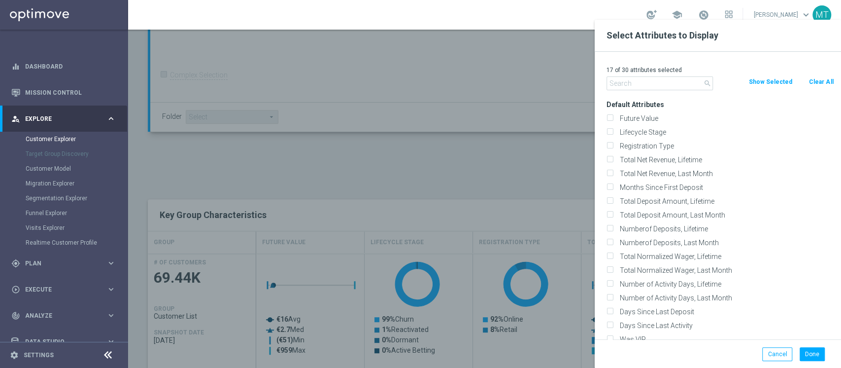
checkbox input "false"
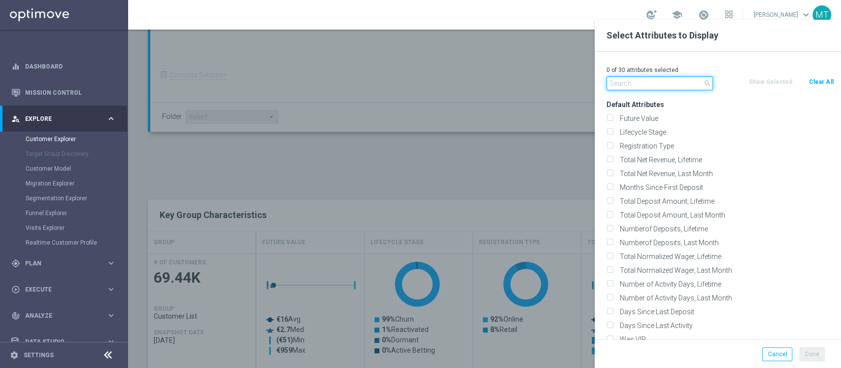
click at [636, 81] on input "text" at bounding box center [660, 83] width 106 height 14
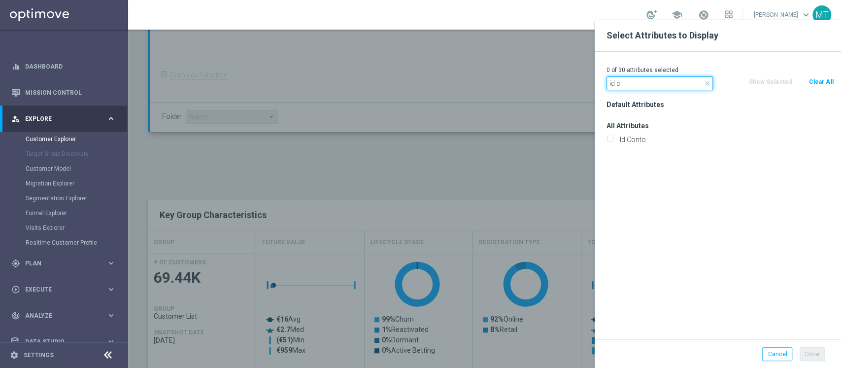
type input "id c"
click at [631, 144] on div "Id Conto" at bounding box center [720, 140] width 242 height 14
click at [629, 140] on label "Id Conto" at bounding box center [725, 139] width 217 height 9
click at [613, 140] on input "Id Conto" at bounding box center [610, 141] width 6 height 6
checkbox input "true"
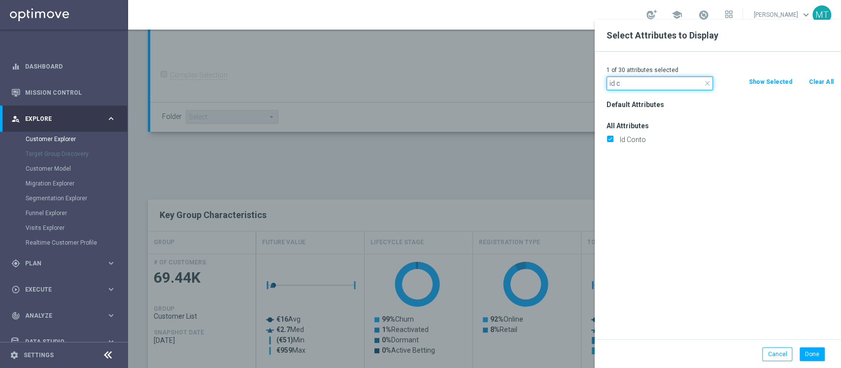
click at [634, 81] on input "id c" at bounding box center [660, 83] width 106 height 14
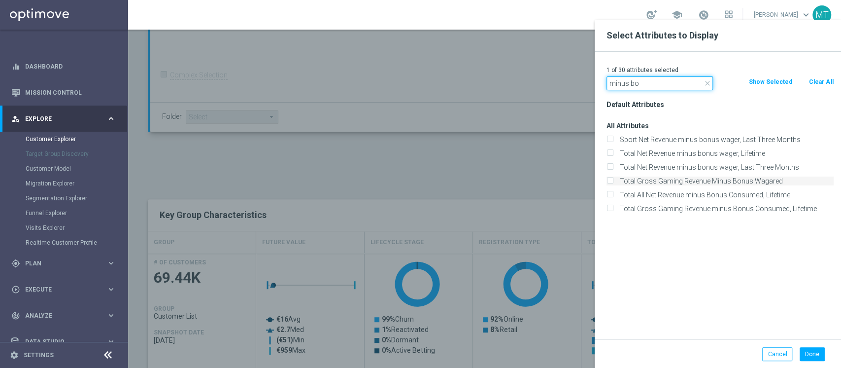
type input "minus bo"
click at [704, 181] on label "Total Gross Gaming Revenue Minus Bonus Wagared" at bounding box center [725, 180] width 217 height 9
click at [613, 181] on input "Total Gross Gaming Revenue Minus Bonus Wagared" at bounding box center [610, 182] width 6 height 6
checkbox input "true"
click at [816, 356] on button "Done" at bounding box center [812, 354] width 25 height 14
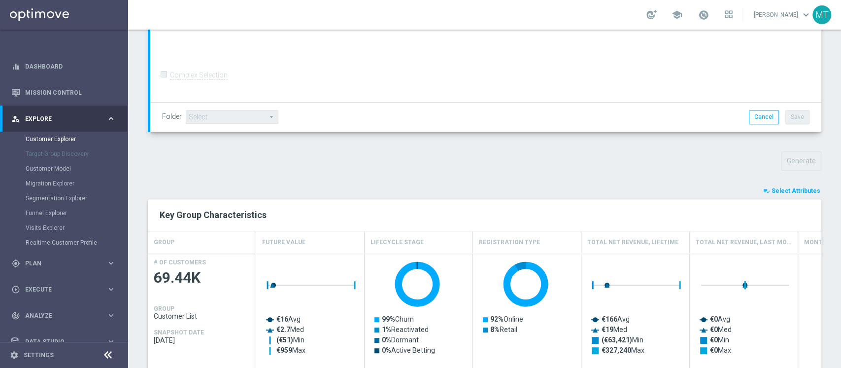
type input "Search"
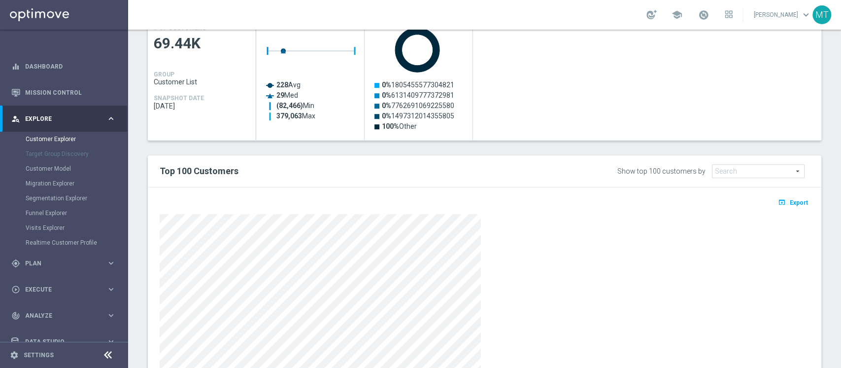
scroll to position [469, 0]
click at [790, 203] on span "Export" at bounding box center [799, 202] width 18 height 7
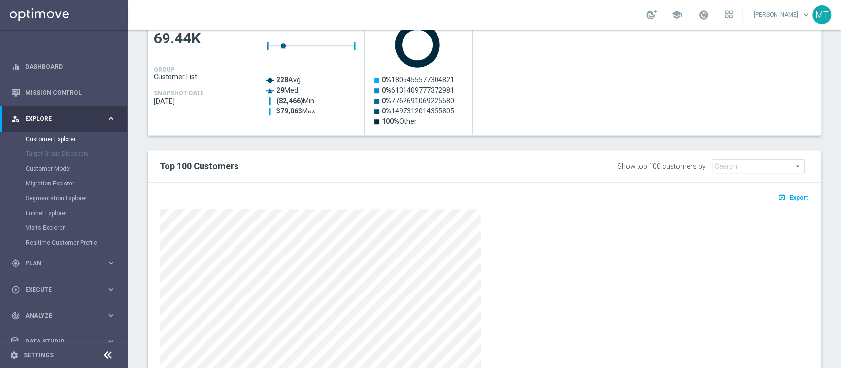
scroll to position [482, 0]
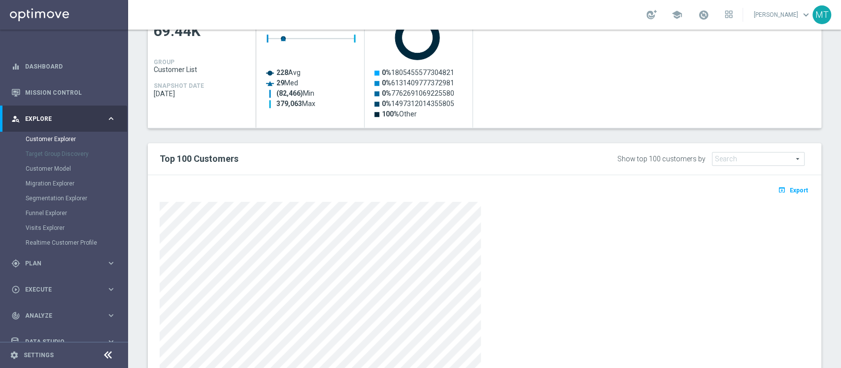
click at [785, 195] on div "open_in_browser Export" at bounding box center [484, 193] width 665 height 12
click at [790, 190] on span "Export" at bounding box center [799, 190] width 18 height 7
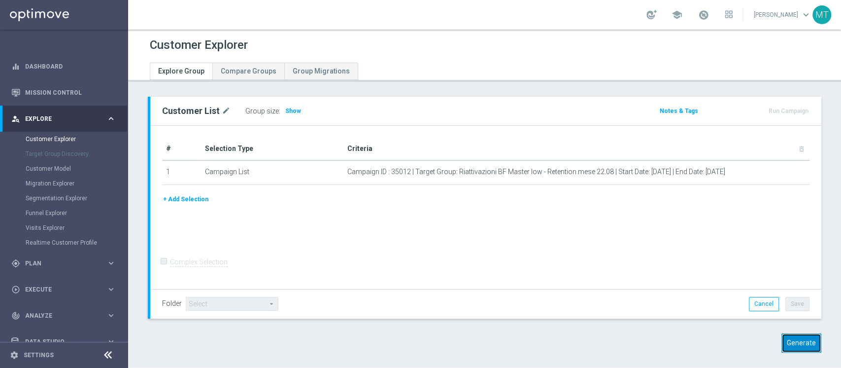
click at [791, 336] on button "Generate" at bounding box center [802, 342] width 40 height 19
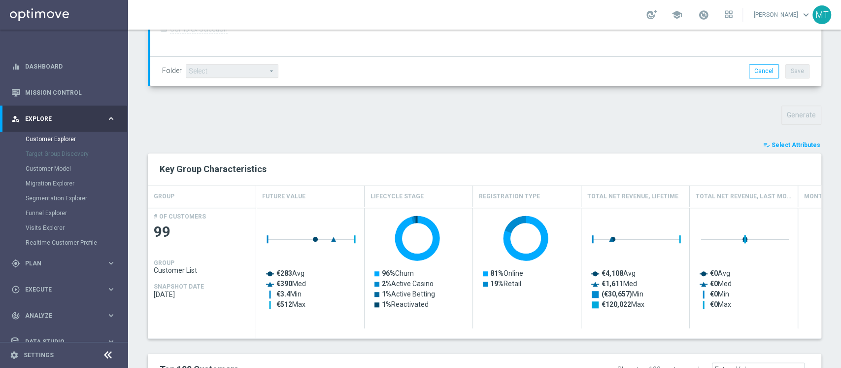
scroll to position [290, 0]
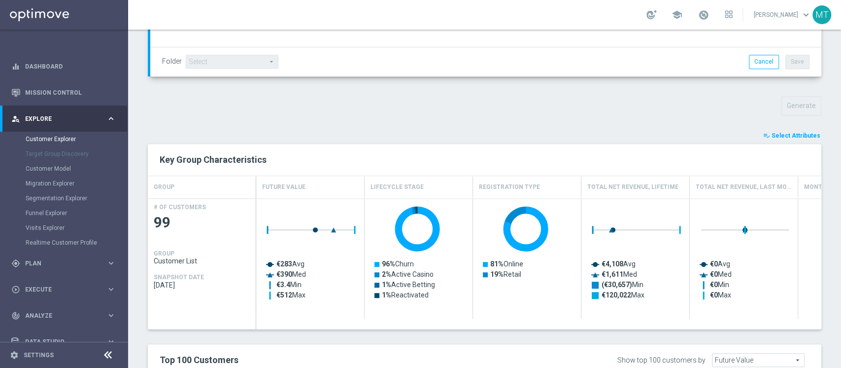
click at [764, 132] on icon "playlist_add_check" at bounding box center [766, 135] width 7 height 7
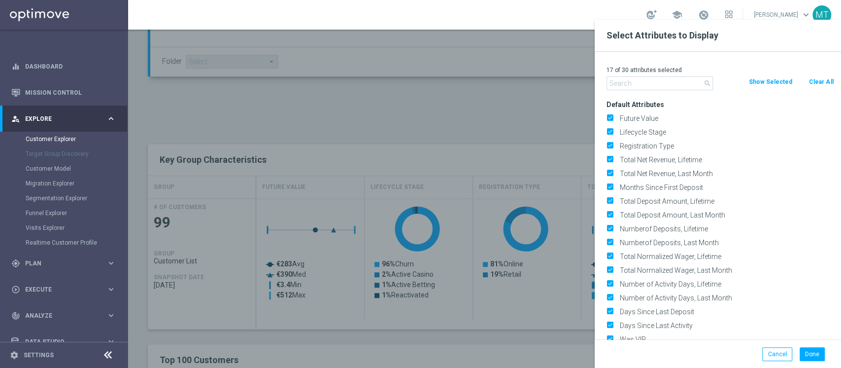
click at [813, 77] on button "Clear All" at bounding box center [821, 81] width 26 height 11
checkbox input "false"
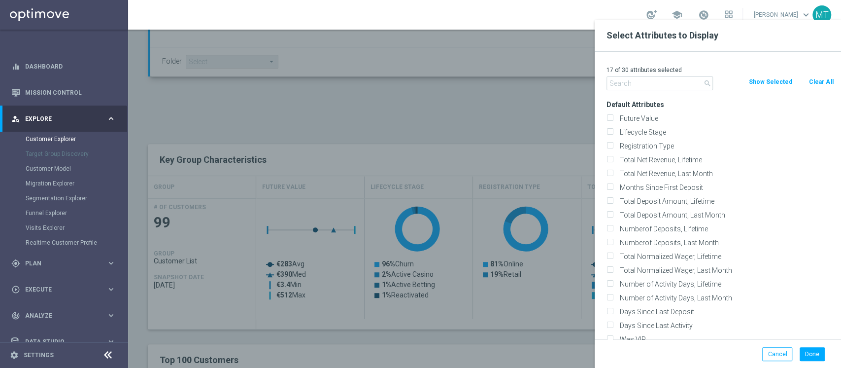
checkbox input "false"
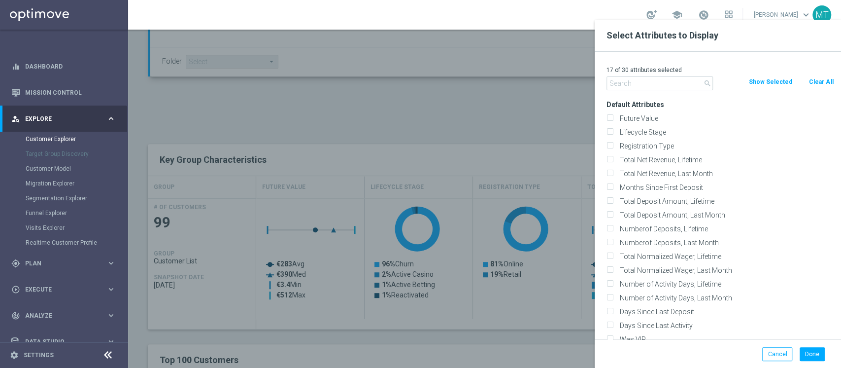
checkbox input "false"
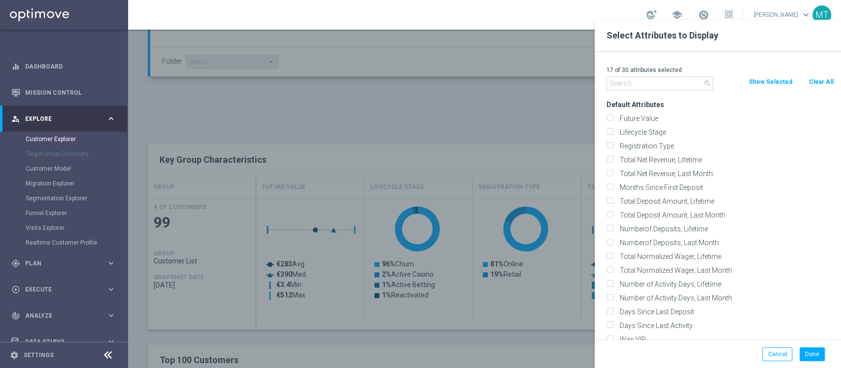
checkbox input "false"
drag, startPoint x: 678, startPoint y: 74, endPoint x: 670, endPoint y: 84, distance: 12.6
click at [670, 84] on div "0 of 30 attributes selected search Clear All Show Selected Default Attributes F…" at bounding box center [718, 195] width 246 height 287
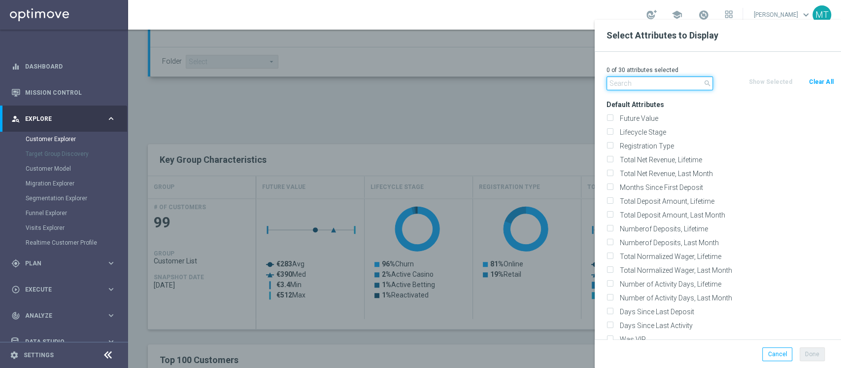
click at [670, 84] on input "text" at bounding box center [660, 83] width 106 height 14
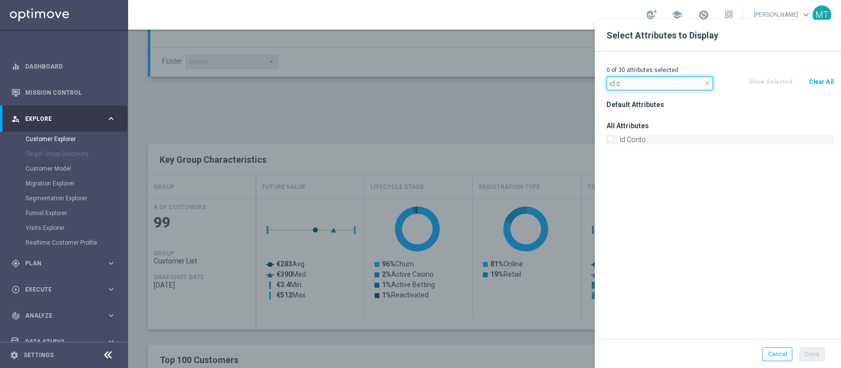
type input "id c"
click at [636, 140] on label "Id Conto" at bounding box center [725, 139] width 217 height 9
click at [613, 140] on input "Id Conto" at bounding box center [610, 141] width 6 height 6
checkbox input "true"
click at [625, 83] on input "id c" at bounding box center [660, 83] width 106 height 14
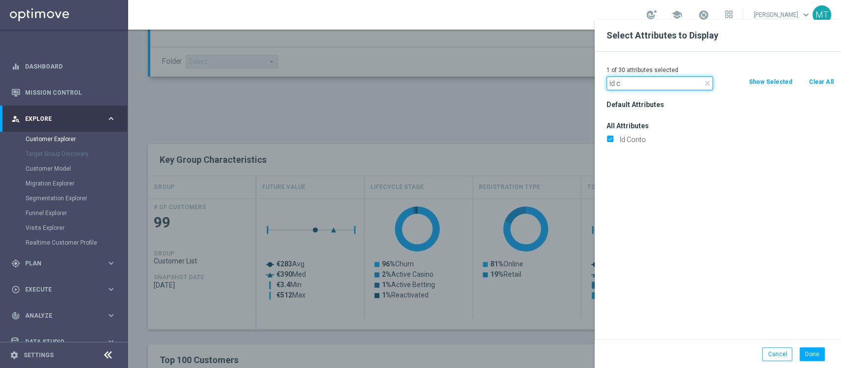
click at [625, 83] on input "id c" at bounding box center [660, 83] width 106 height 14
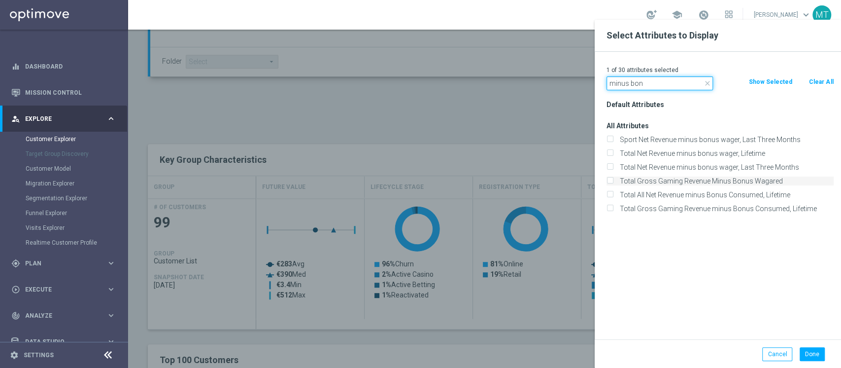
type input "minus bon"
click at [682, 176] on label "Total Gross Gaming Revenue Minus Bonus Wagared" at bounding box center [725, 180] width 217 height 9
click at [613, 179] on input "Total Gross Gaming Revenue Minus Bonus Wagared" at bounding box center [610, 182] width 6 height 6
checkbox input "true"
click at [817, 349] on button "Done" at bounding box center [812, 354] width 25 height 14
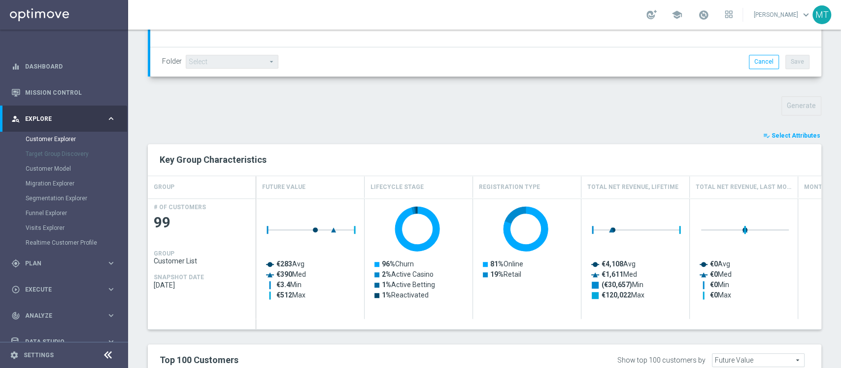
type input "Search"
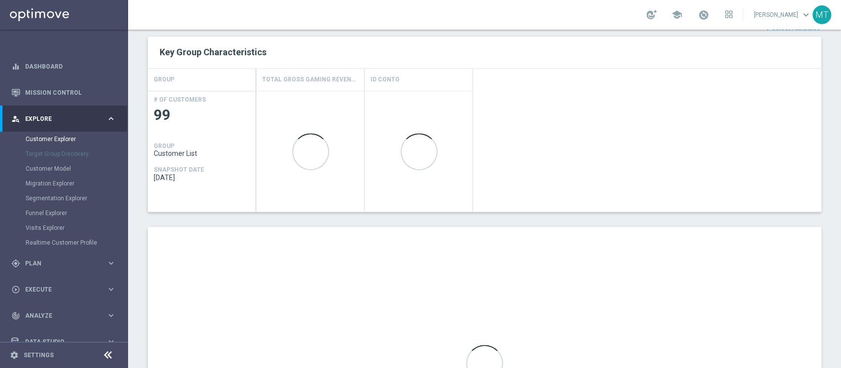
scroll to position [398, 0]
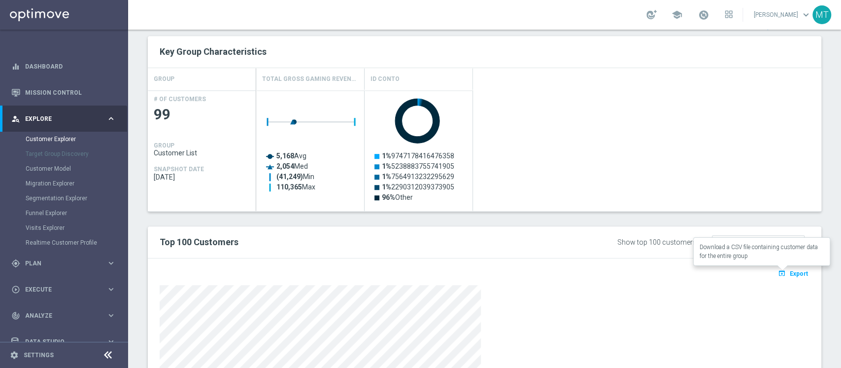
click at [779, 271] on icon "open_in_browser" at bounding box center [783, 273] width 10 height 8
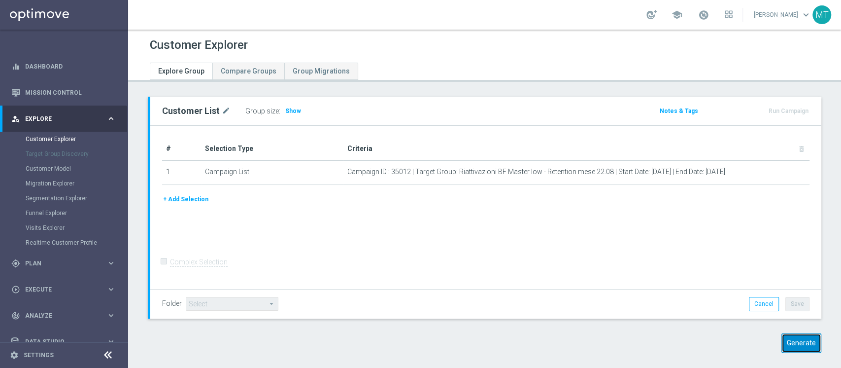
click at [790, 340] on button "Generate" at bounding box center [802, 342] width 40 height 19
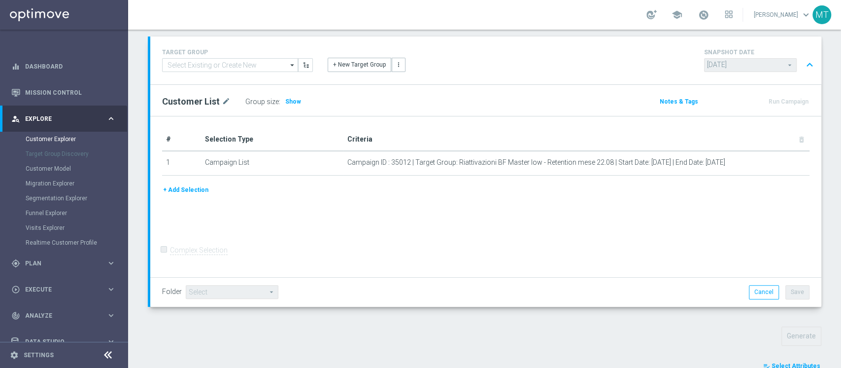
scroll to position [284, 0]
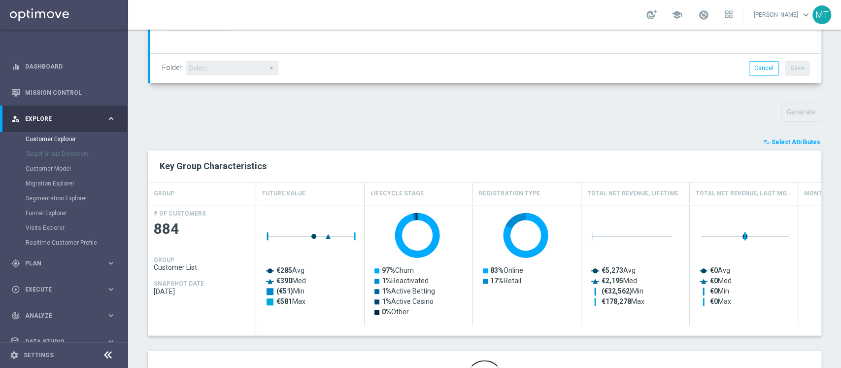
click at [778, 142] on span "Select Attributes" at bounding box center [796, 141] width 49 height 7
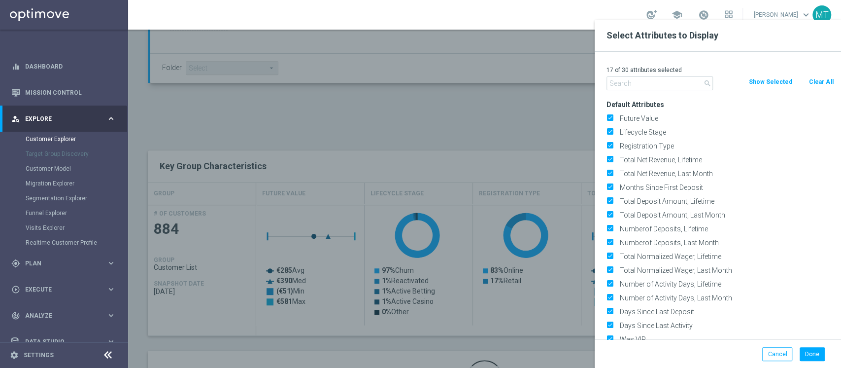
click at [812, 80] on button "Clear All" at bounding box center [821, 81] width 26 height 11
checkbox input "false"
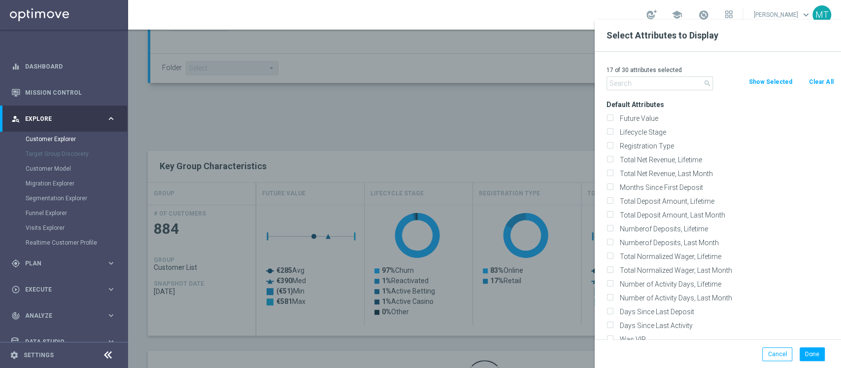
checkbox input "false"
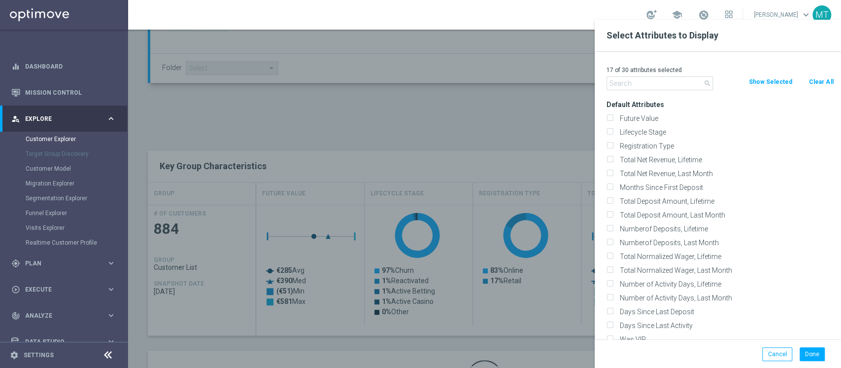
checkbox input "false"
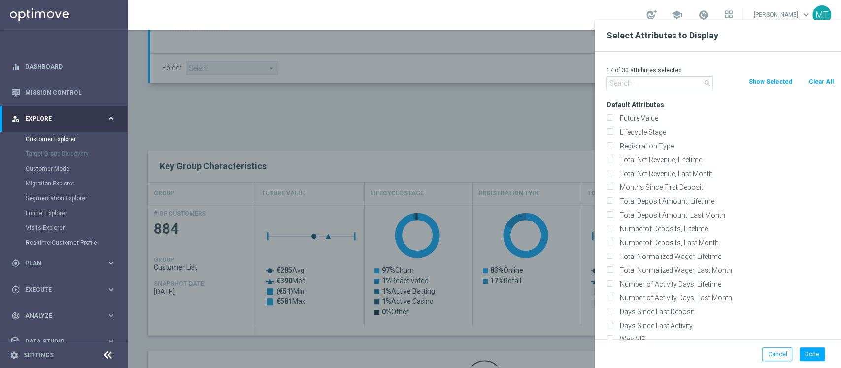
checkbox input "false"
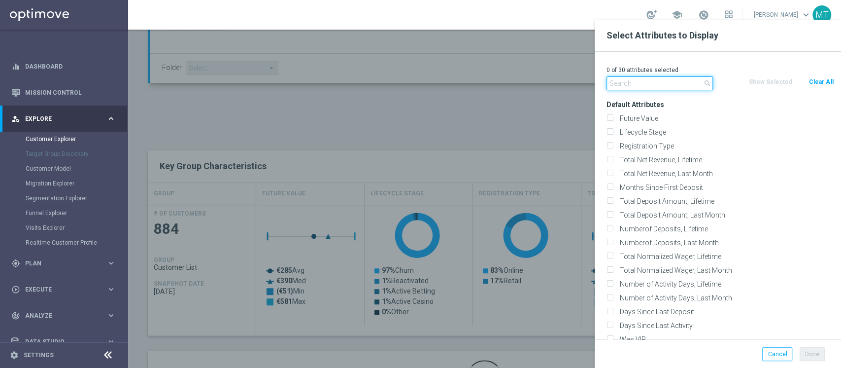
click at [686, 83] on input "text" at bounding box center [660, 83] width 106 height 14
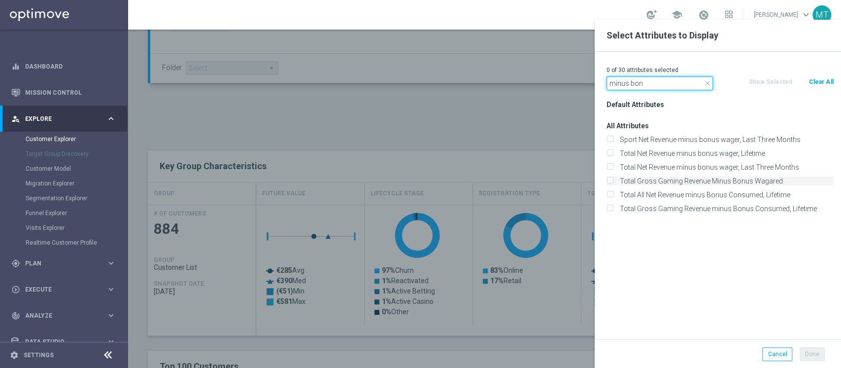
type input "minus bon"
click at [707, 180] on label "Total Gross Gaming Revenue Minus Bonus Wagared" at bounding box center [725, 180] width 217 height 9
click at [613, 180] on input "Total Gross Gaming Revenue Minus Bonus Wagared" at bounding box center [610, 182] width 6 height 6
checkbox input "true"
click at [646, 84] on input "minus bon" at bounding box center [660, 83] width 106 height 14
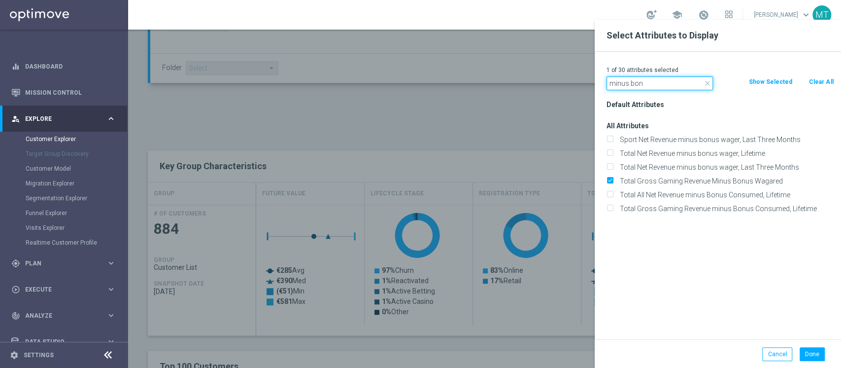
click at [646, 84] on input "minus bon" at bounding box center [660, 83] width 106 height 14
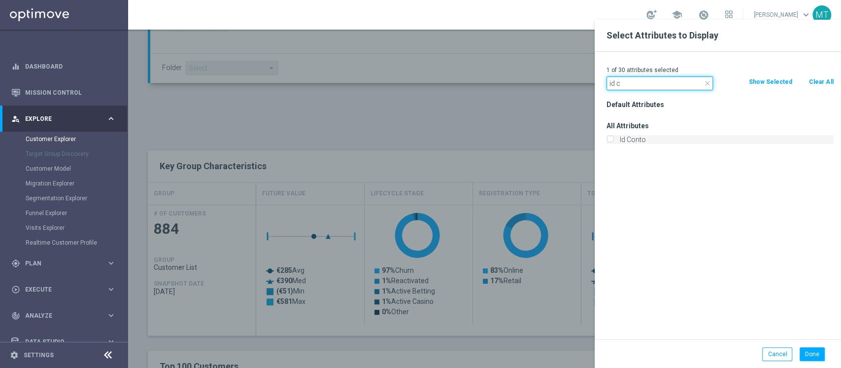
type input "id c"
click at [627, 135] on label "Id Conto" at bounding box center [725, 139] width 217 height 9
click at [613, 138] on input "Id Conto" at bounding box center [610, 141] width 6 height 6
checkbox input "true"
click at [814, 357] on button "Done" at bounding box center [812, 354] width 25 height 14
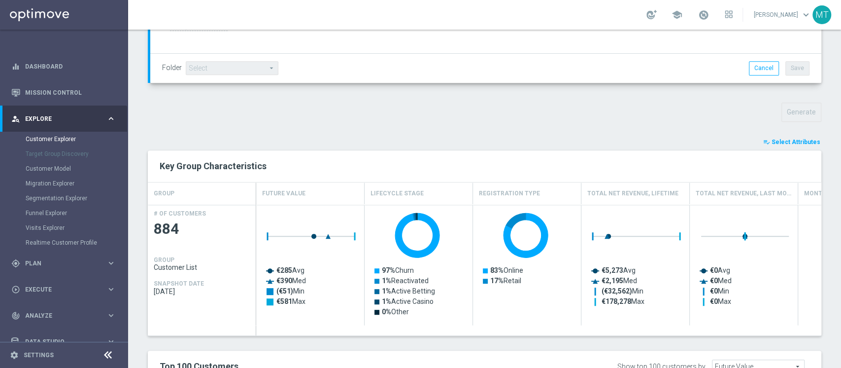
type input "Search"
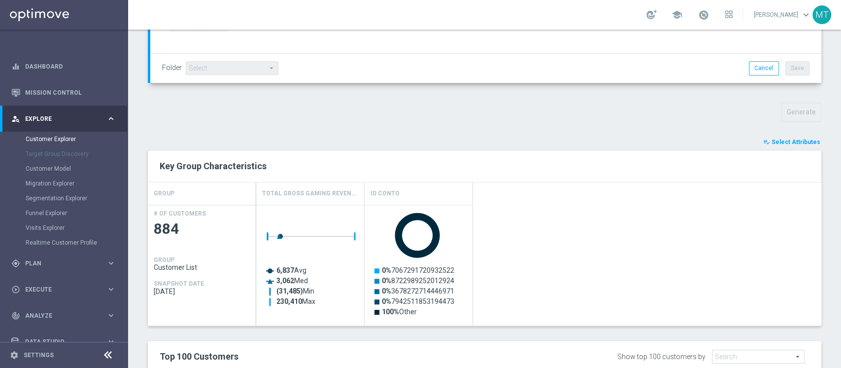
scroll to position [440, 0]
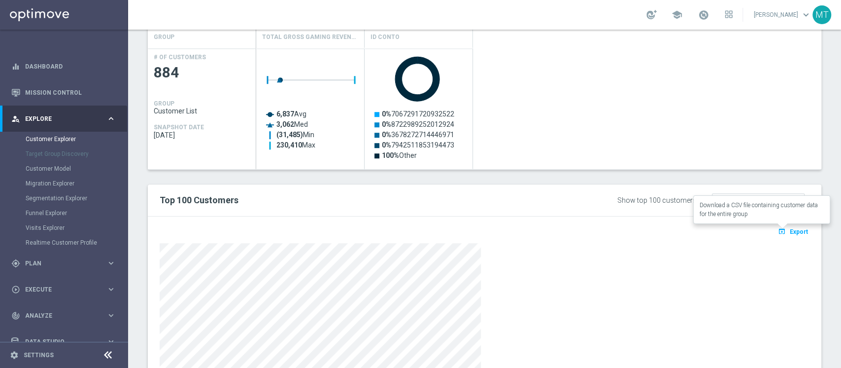
click at [790, 231] on span "Export" at bounding box center [799, 231] width 18 height 7
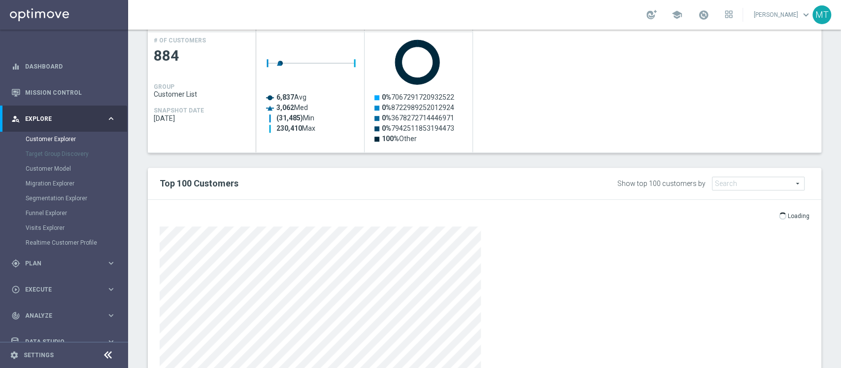
scroll to position [454, 0]
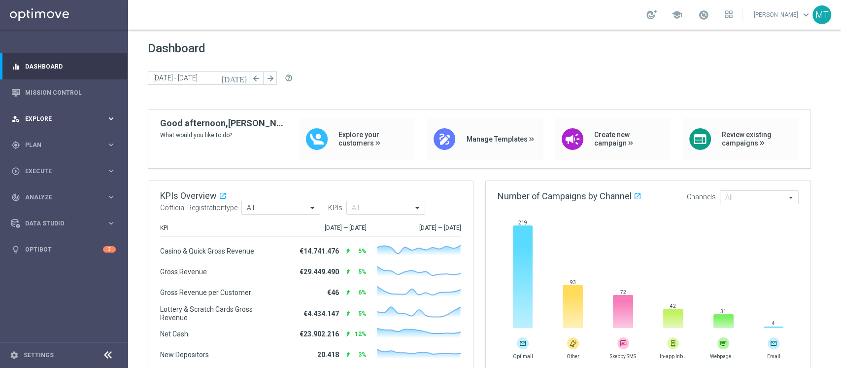
click at [47, 125] on div "person_search Explore keyboard_arrow_right" at bounding box center [63, 118] width 127 height 26
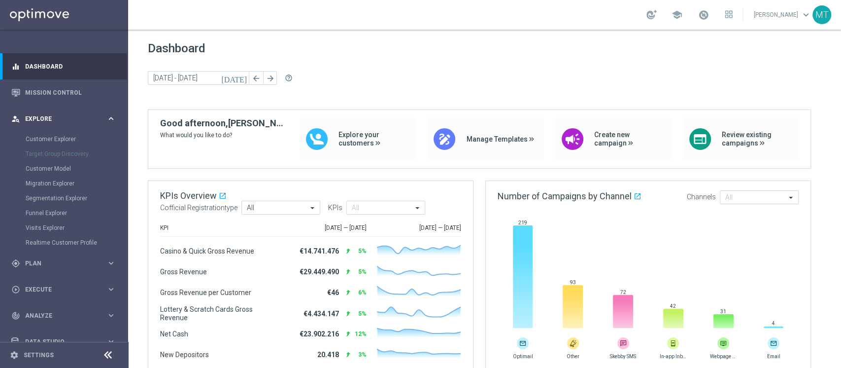
click at [47, 125] on div "person_search Explore keyboard_arrow_right" at bounding box center [63, 118] width 127 height 26
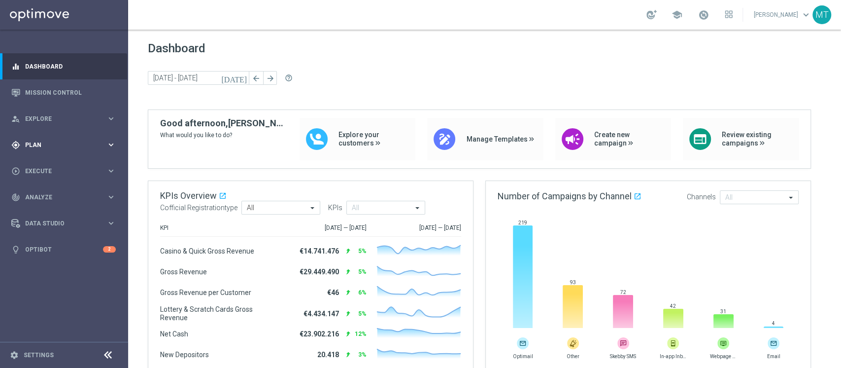
click at [46, 138] on div "gps_fixed Plan keyboard_arrow_right" at bounding box center [63, 145] width 127 height 26
click at [36, 165] on link "Target Groups" at bounding box center [64, 165] width 77 height 8
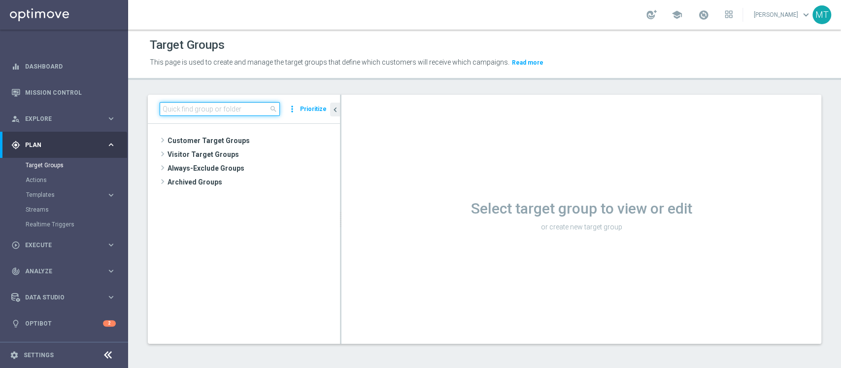
click at [169, 104] on input at bounding box center [220, 109] width 120 height 14
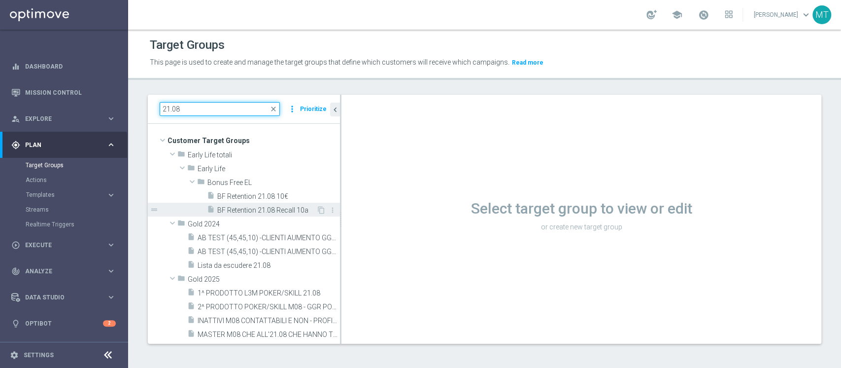
type input "21.08"
click at [248, 210] on span "BF Retention 21.08 Recall 10a" at bounding box center [266, 210] width 99 height 8
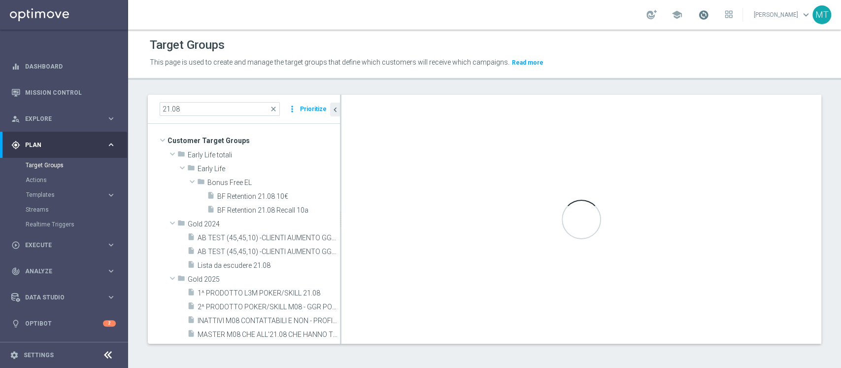
click at [709, 12] on span at bounding box center [703, 14] width 11 height 11
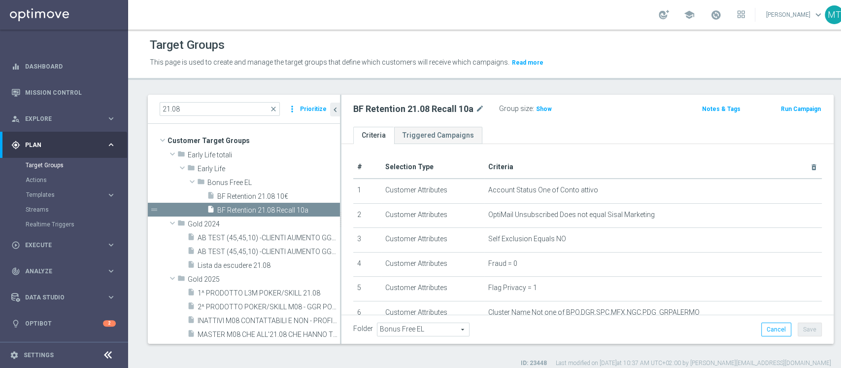
click at [538, 114] on div "Group size : Show" at bounding box center [548, 109] width 99 height 14
click at [542, 107] on span "Show" at bounding box center [544, 108] width 16 height 7
click at [427, 109] on h2 "BF Retention 21.08 Recall 10a" at bounding box center [413, 109] width 120 height 12
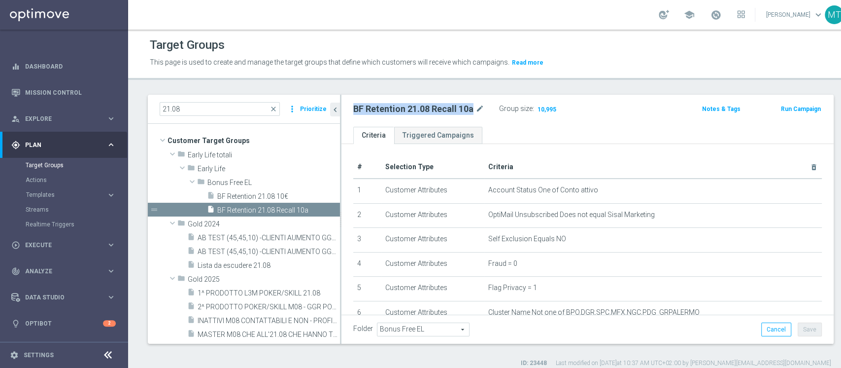
copy div "BF Retention 21.08 Recall 10a"
click at [54, 194] on span "Templates" at bounding box center [61, 195] width 70 height 6
click at [37, 210] on link "Optimail" at bounding box center [67, 210] width 72 height 8
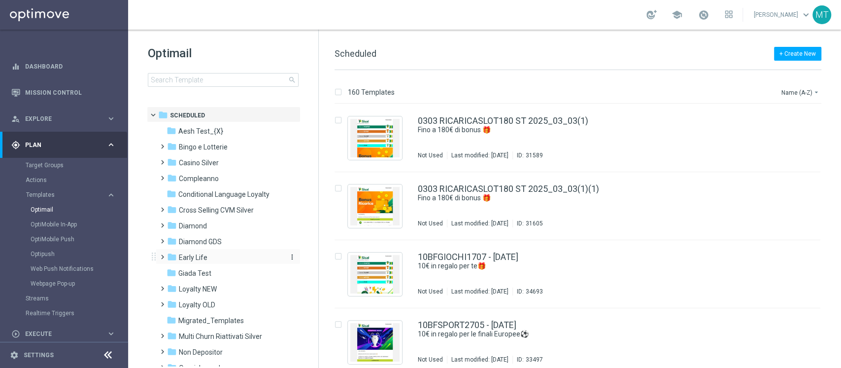
click at [201, 260] on span "Early Life" at bounding box center [193, 257] width 29 height 9
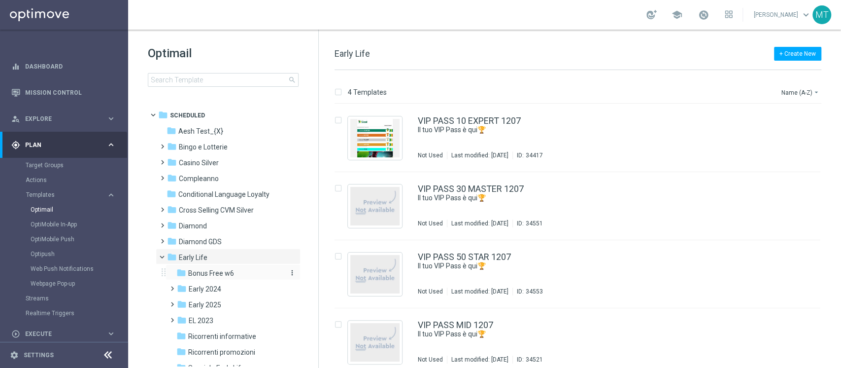
click at [212, 271] on span "Bonus Free w6" at bounding box center [211, 273] width 46 height 9
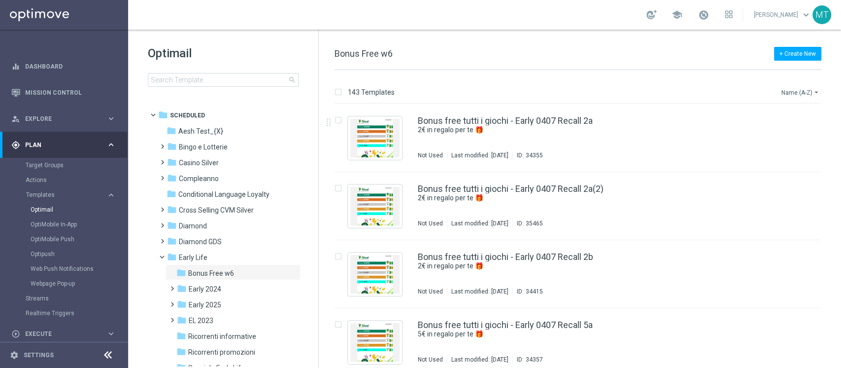
click at [815, 89] on icon "arrow_drop_down" at bounding box center [817, 92] width 8 height 8
click at [754, 133] on span "Date Modified (Newest)" at bounding box center [784, 136] width 66 height 7
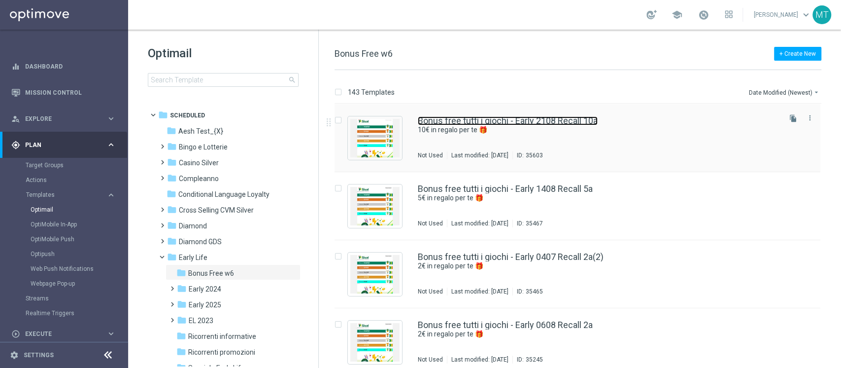
click at [537, 124] on link "Bonus free tutti i giochi - Early 2108 Recall 10a" at bounding box center [508, 120] width 180 height 9
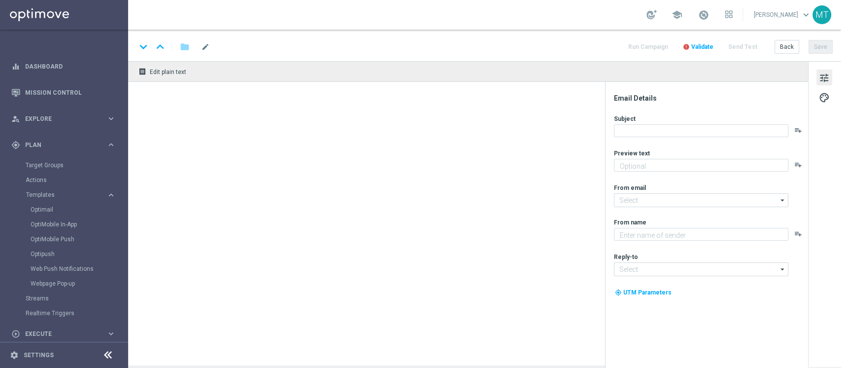
type textarea "10€ in regalo per te 🎁"
type input "newsletter@comunicazioni.sisal.it"
type textarea "Sisal"
type input "info@sisal.it"
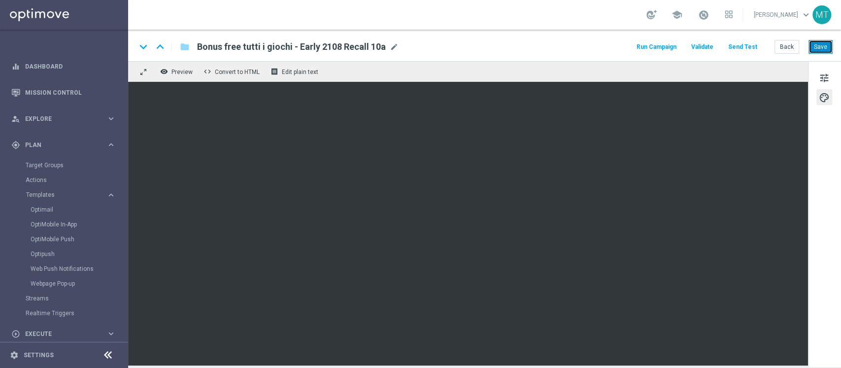
click at [825, 52] on button "Save" at bounding box center [821, 47] width 24 height 14
click at [665, 48] on button "Run Campaign" at bounding box center [656, 46] width 43 height 13
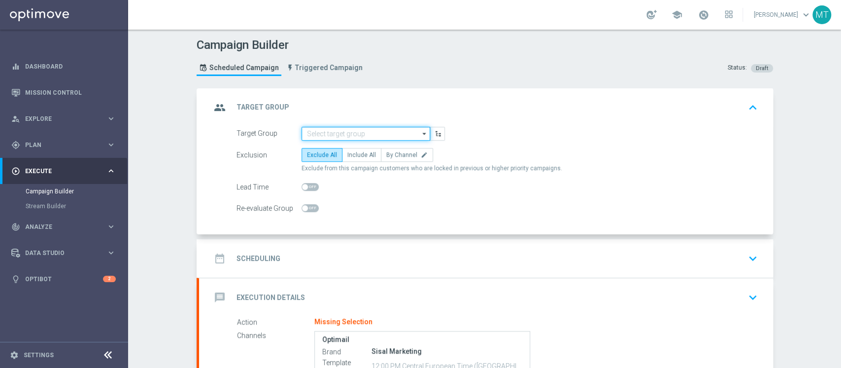
click at [327, 131] on input at bounding box center [366, 134] width 129 height 14
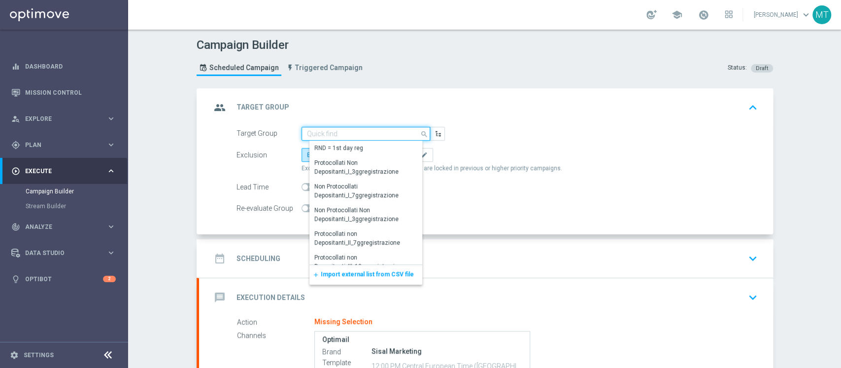
paste input "BF Retention 21.08 Recall 10a"
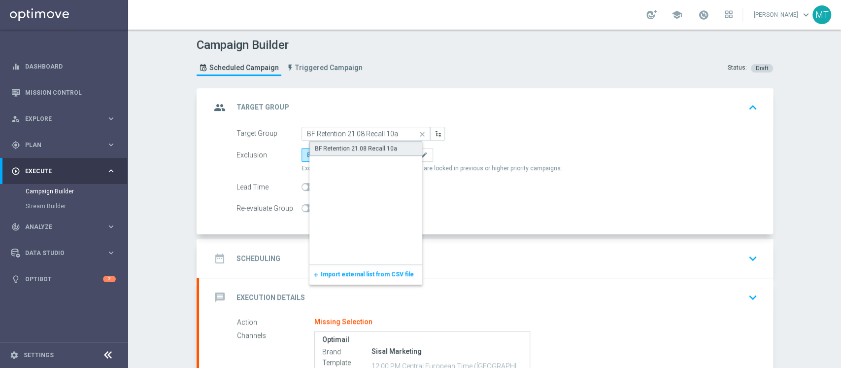
click at [353, 141] on div "BF Retention 21.08 Recall 10a" at bounding box center [374, 148] width 129 height 15
type input "BF Retention 21.08 Recall 10a"
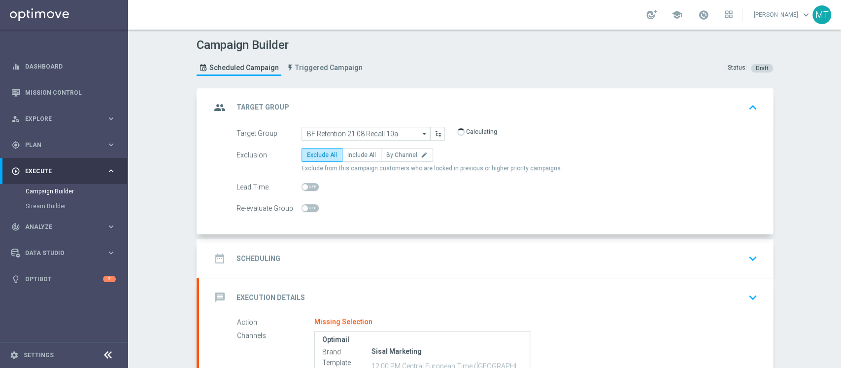
click at [384, 270] on div "date_range Scheduling keyboard_arrow_down" at bounding box center [486, 258] width 574 height 38
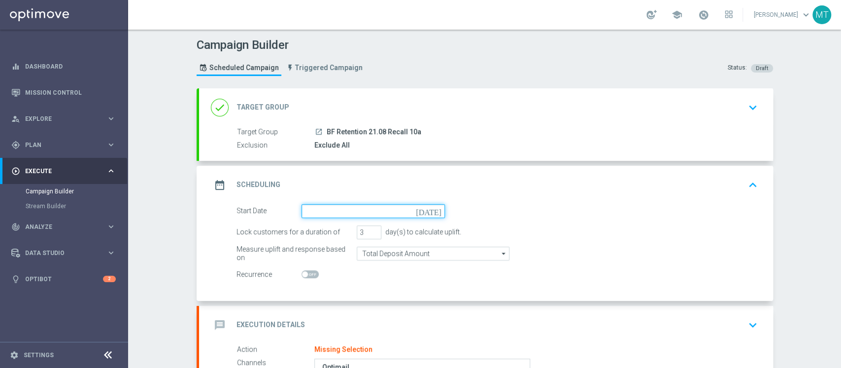
click at [333, 208] on input at bounding box center [373, 211] width 143 height 14
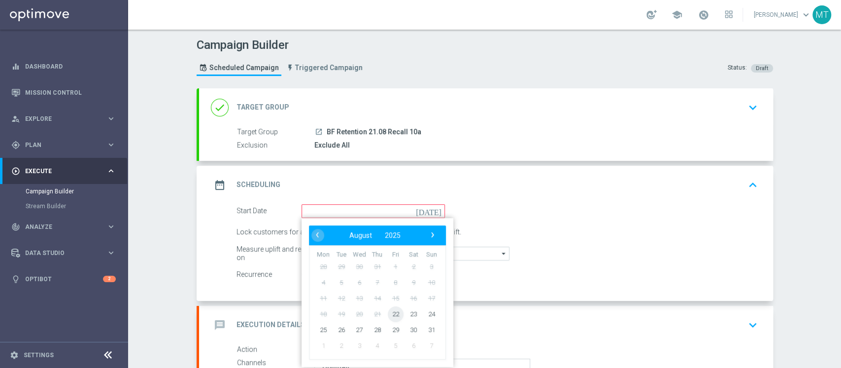
click at [389, 317] on span "22" at bounding box center [395, 314] width 16 height 16
type input "22 Aug 2025"
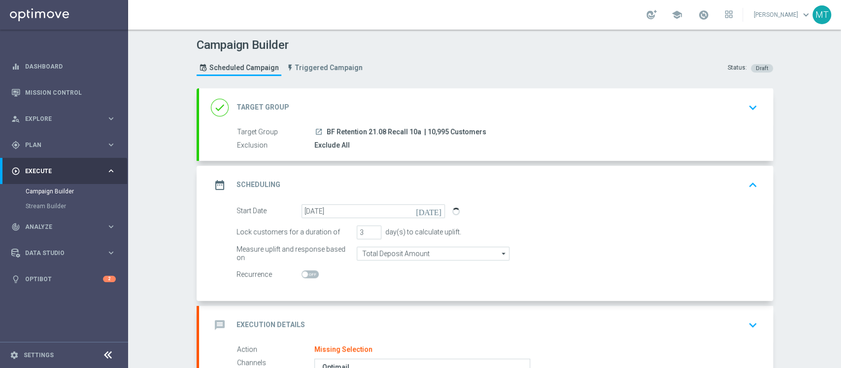
click at [394, 330] on div "message Execution Details keyboard_arrow_down" at bounding box center [486, 324] width 551 height 19
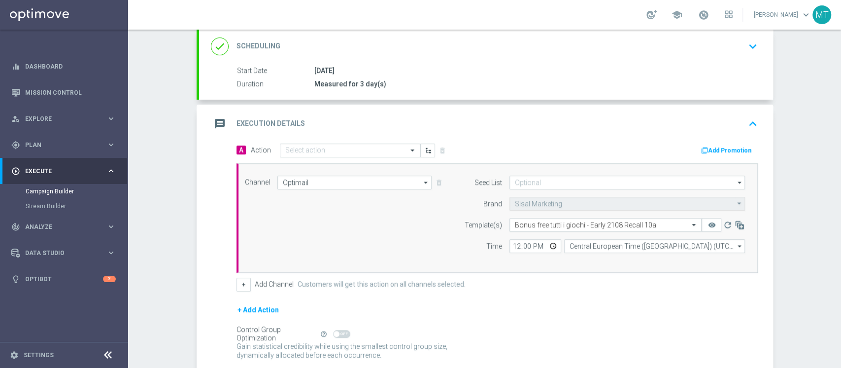
scroll to position [142, 0]
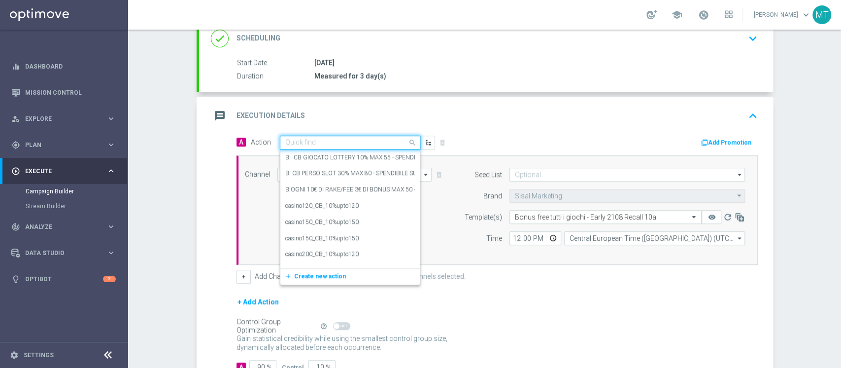
click at [291, 137] on div "Quick find" at bounding box center [350, 143] width 140 height 14
type input "bf e"
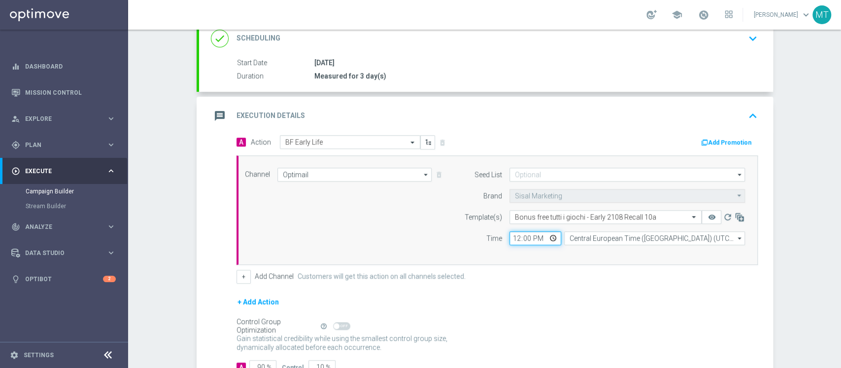
click at [510, 238] on input "12:00" at bounding box center [536, 238] width 52 height 14
type input "17:00"
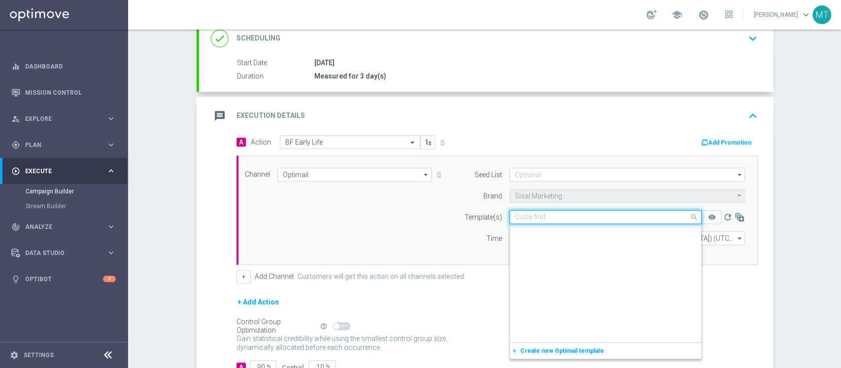
click at [537, 214] on input "text" at bounding box center [596, 217] width 162 height 8
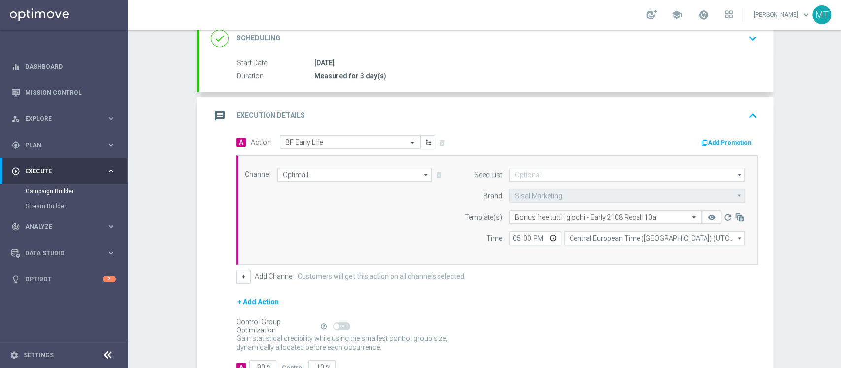
click at [452, 228] on div "Seed List arrow_drop_down Drag here to set row groups Drag here to set column l…" at bounding box center [602, 210] width 301 height 85
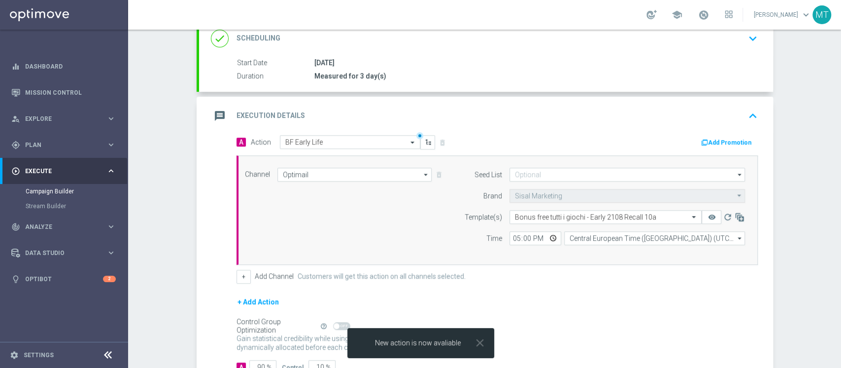
scroll to position [212, 0]
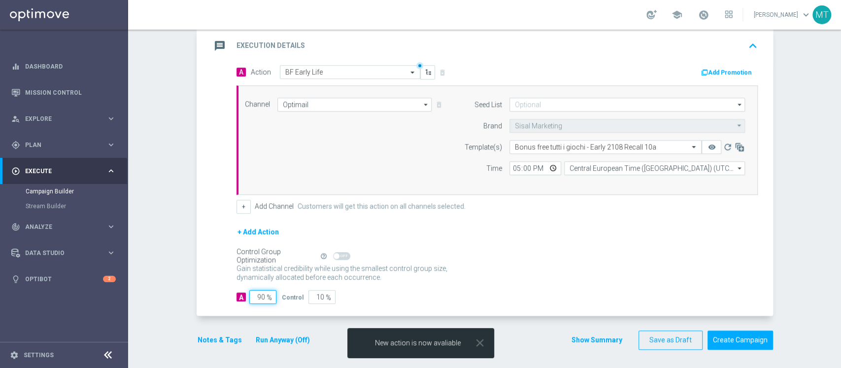
click at [255, 298] on input "90" at bounding box center [262, 297] width 27 height 14
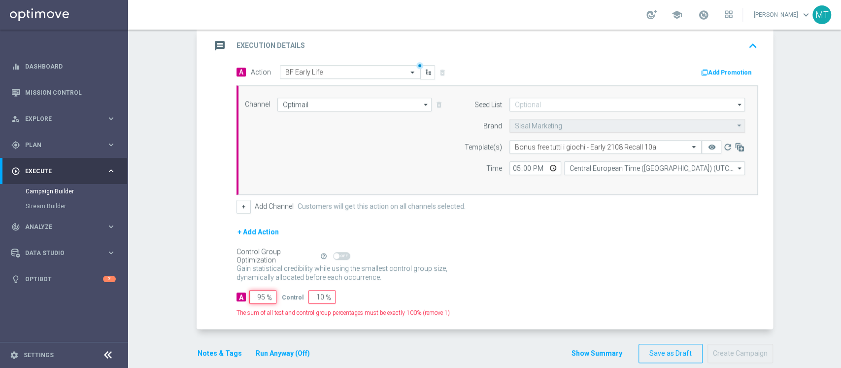
type input "96"
type input "4"
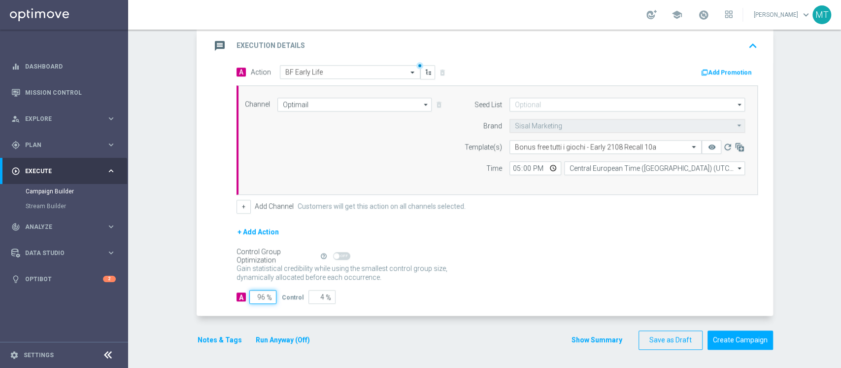
type input "97"
type input "3"
type input "98"
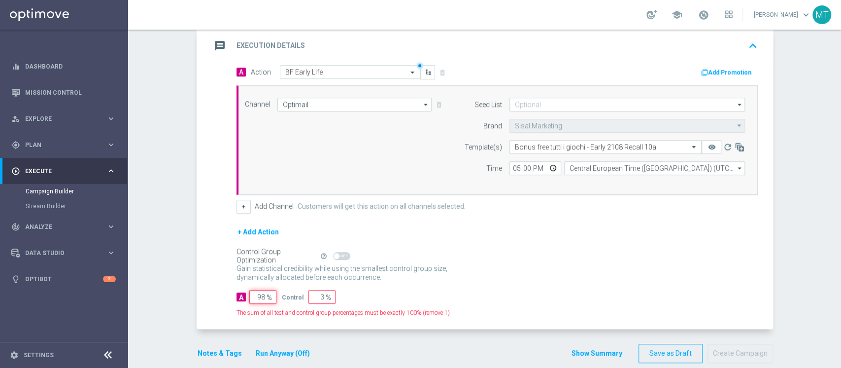
type input "2"
type input "99"
type input "1"
type input "100"
type input "0"
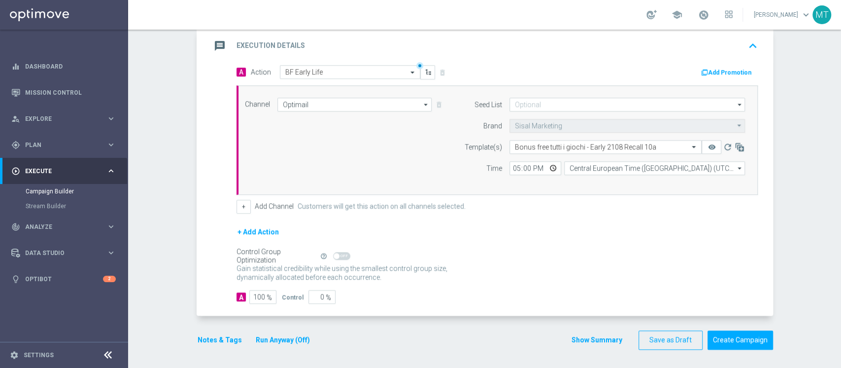
click at [224, 338] on button "Notes & Tags" at bounding box center [220, 340] width 46 height 12
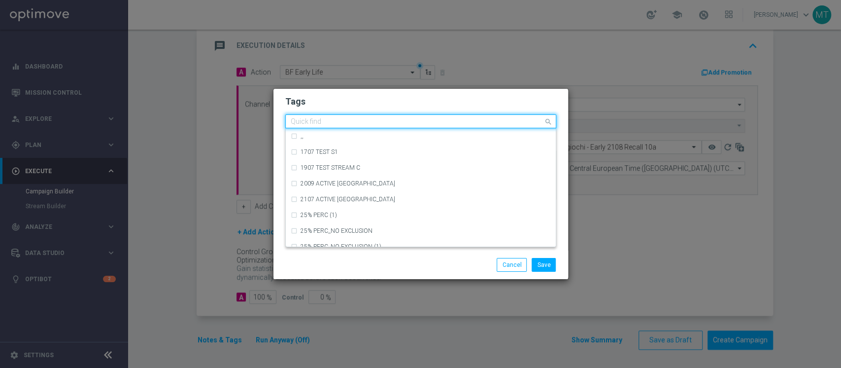
click at [323, 122] on input "text" at bounding box center [417, 122] width 253 height 8
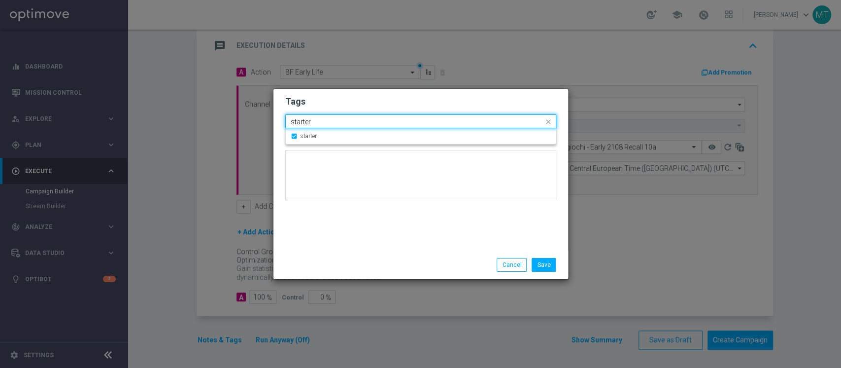
click at [323, 122] on input "starter" at bounding box center [417, 122] width 253 height 8
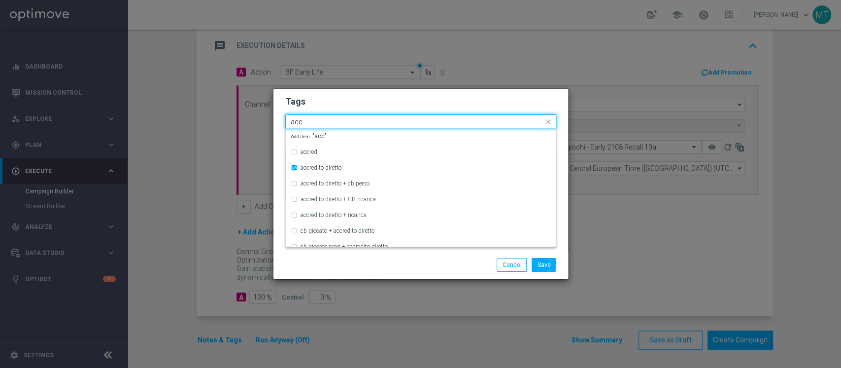
click at [323, 122] on input "acc" at bounding box center [417, 122] width 253 height 8
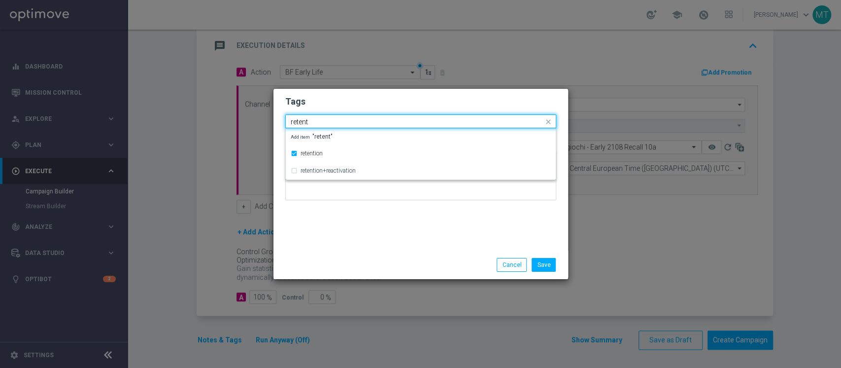
click at [315, 126] on div "retent" at bounding box center [416, 123] width 254 height 10
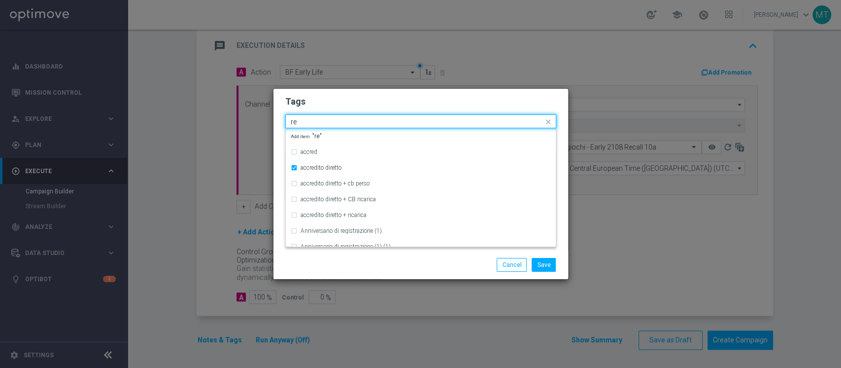
type input "r"
click at [310, 125] on input "all" at bounding box center [417, 122] width 253 height 8
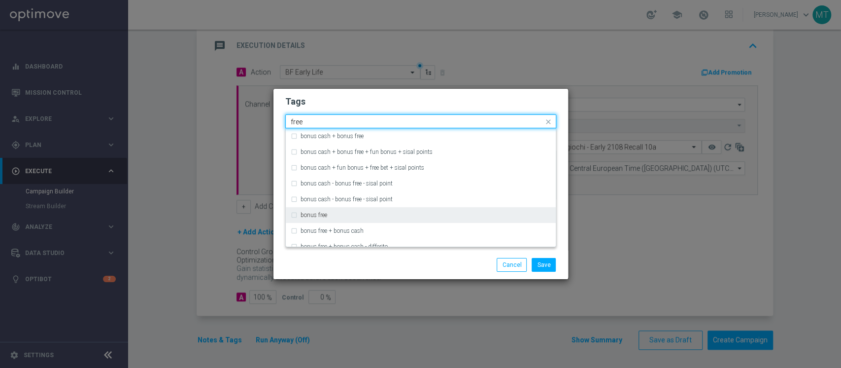
click at [335, 211] on div "bonus free" at bounding box center [421, 215] width 260 height 16
type input "free"
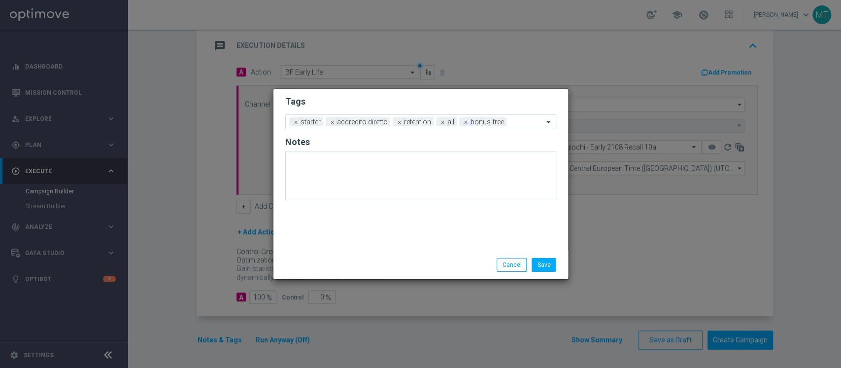
click at [429, 267] on div "Save Cancel" at bounding box center [468, 265] width 191 height 14
click at [540, 258] on button "Save" at bounding box center [544, 265] width 24 height 14
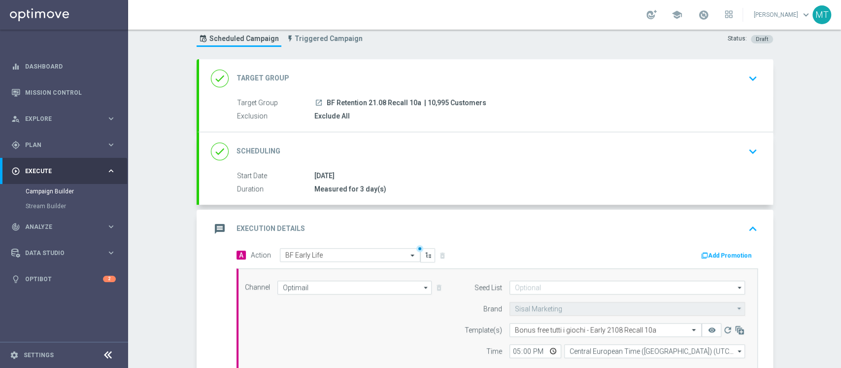
scroll to position [0, 0]
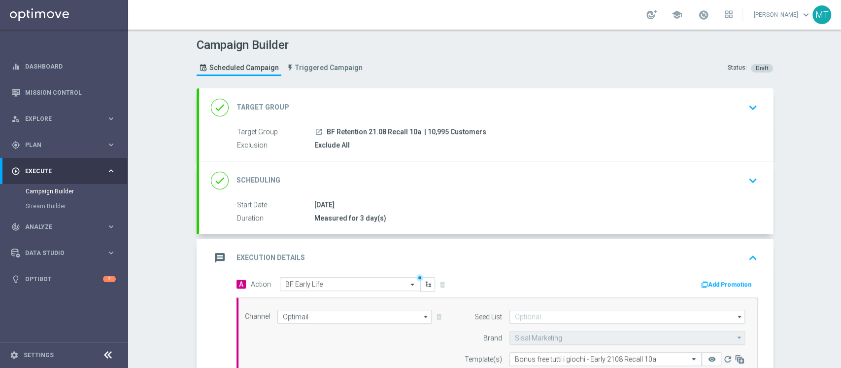
click at [484, 174] on div "done Scheduling keyboard_arrow_down" at bounding box center [486, 180] width 551 height 19
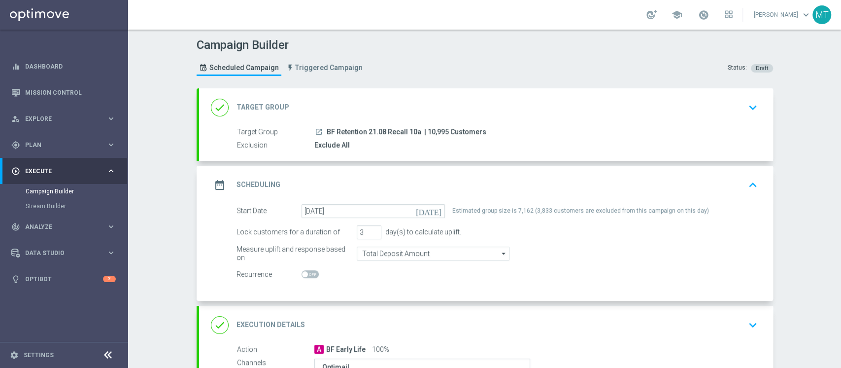
click at [479, 95] on div "done Target Group keyboard_arrow_down" at bounding box center [486, 107] width 574 height 38
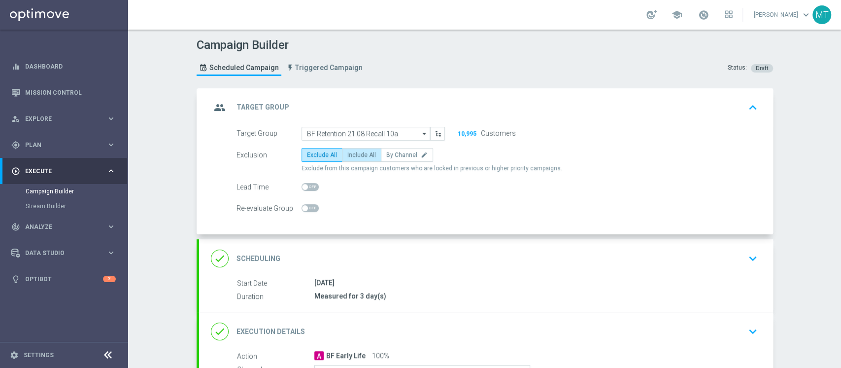
click at [351, 158] on label "Include All" at bounding box center [361, 155] width 39 height 14
click at [351, 158] on input "Include All" at bounding box center [350, 156] width 6 height 6
radio input "true"
click at [414, 95] on div "group Target Group keyboard_arrow_up" at bounding box center [486, 107] width 574 height 38
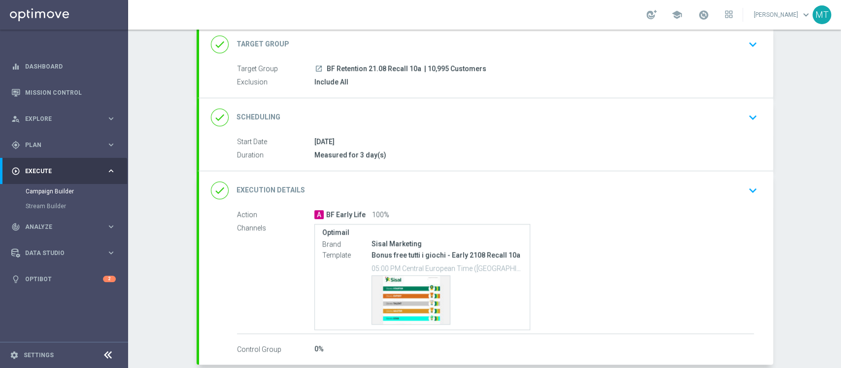
scroll to position [64, 0]
click at [426, 107] on div "done Scheduling keyboard_arrow_down" at bounding box center [486, 116] width 551 height 19
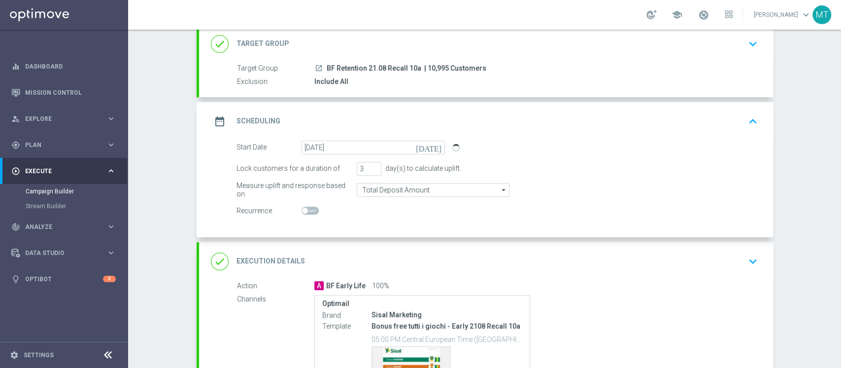
click at [451, 120] on div "date_range Scheduling keyboard_arrow_up" at bounding box center [486, 121] width 551 height 19
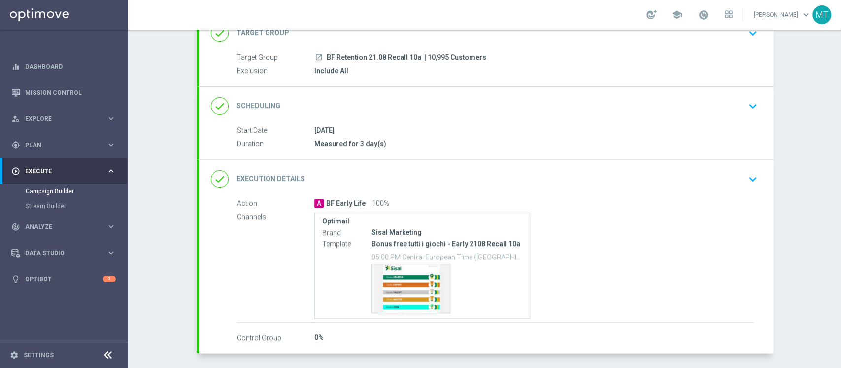
scroll to position [112, 0]
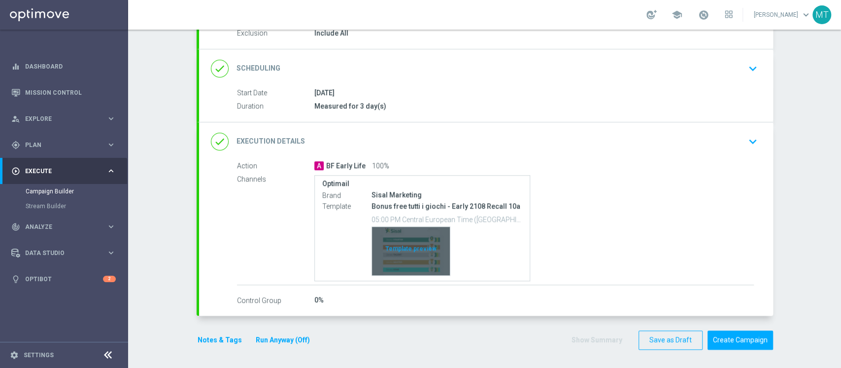
click at [400, 249] on div "Template preview" at bounding box center [411, 251] width 78 height 48
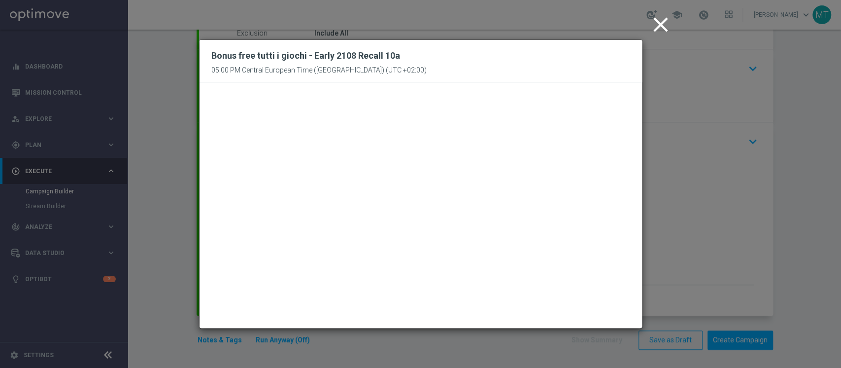
click at [659, 21] on icon "close" at bounding box center [661, 24] width 25 height 25
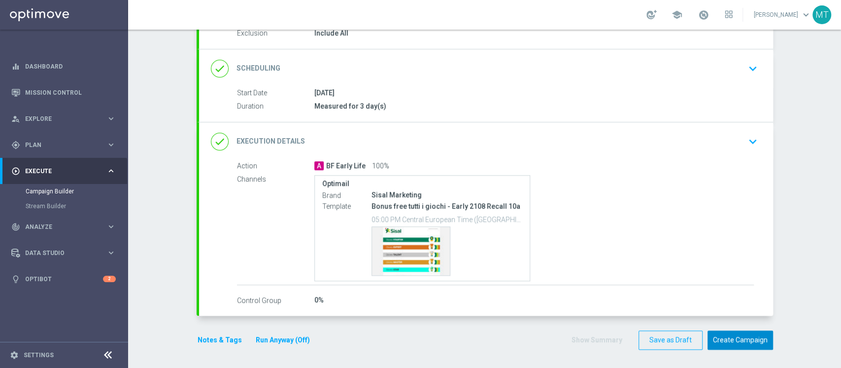
click at [757, 338] on button "Create Campaign" at bounding box center [741, 339] width 66 height 19
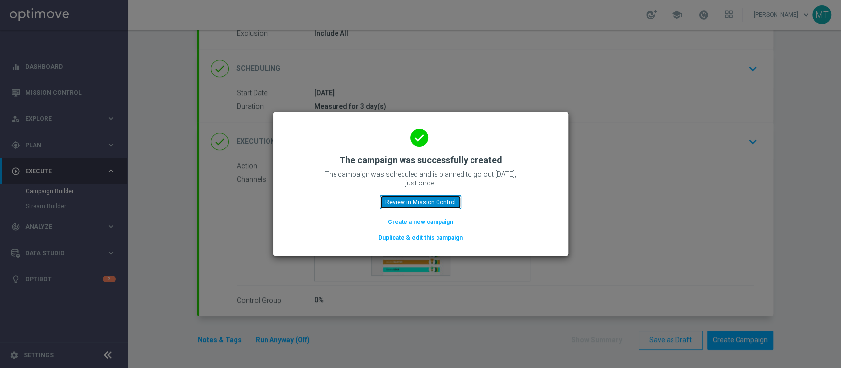
click at [444, 195] on button "Review in Mission Control" at bounding box center [420, 202] width 81 height 14
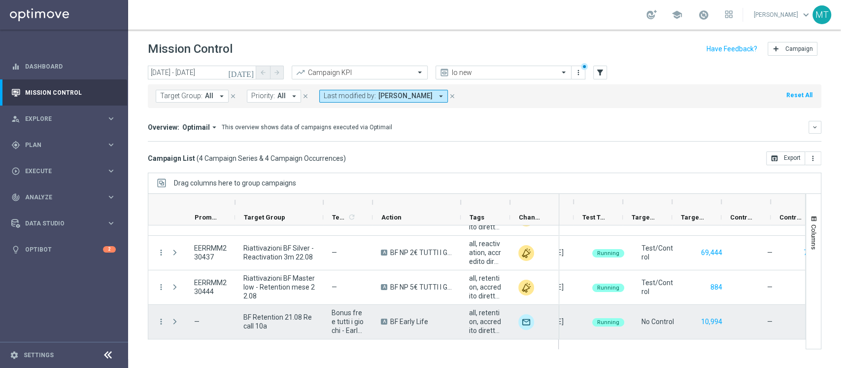
scroll to position [0, 239]
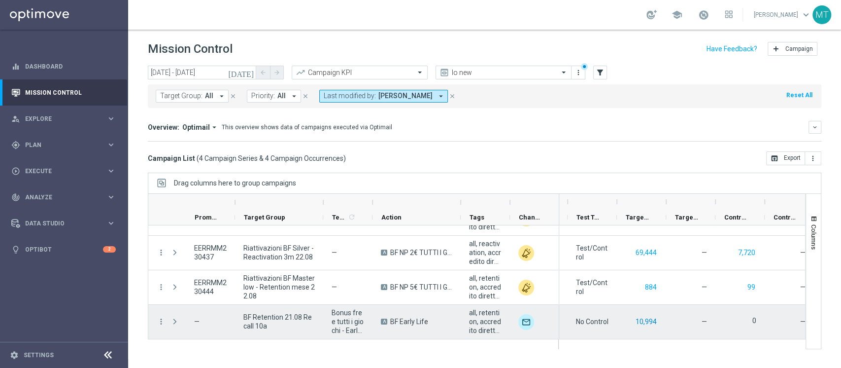
click at [644, 321] on button "10,994" at bounding box center [646, 321] width 23 height 12
click at [643, 321] on button "10,994" at bounding box center [646, 321] width 23 height 12
click at [647, 317] on button "10,994" at bounding box center [646, 321] width 23 height 12
click at [641, 316] on button "10,994" at bounding box center [646, 321] width 23 height 12
click at [280, 316] on span "BF Retention 21.08 Recall 10a" at bounding box center [278, 321] width 71 height 18
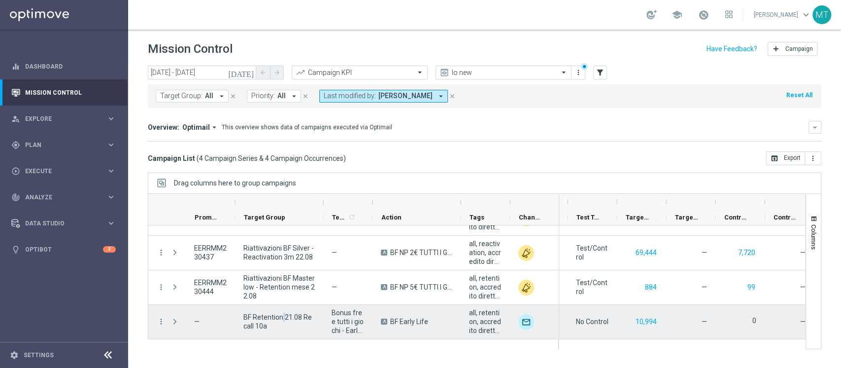
click at [280, 316] on span "BF Retention 21.08 Recall 10a" at bounding box center [278, 321] width 71 height 18
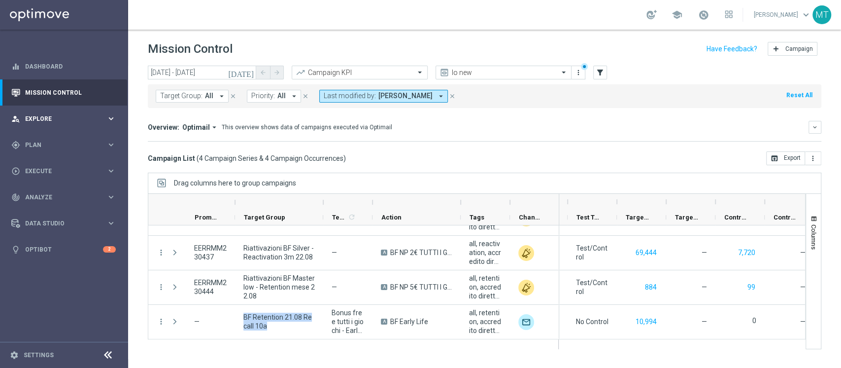
click at [73, 122] on div "person_search Explore" at bounding box center [58, 118] width 95 height 9
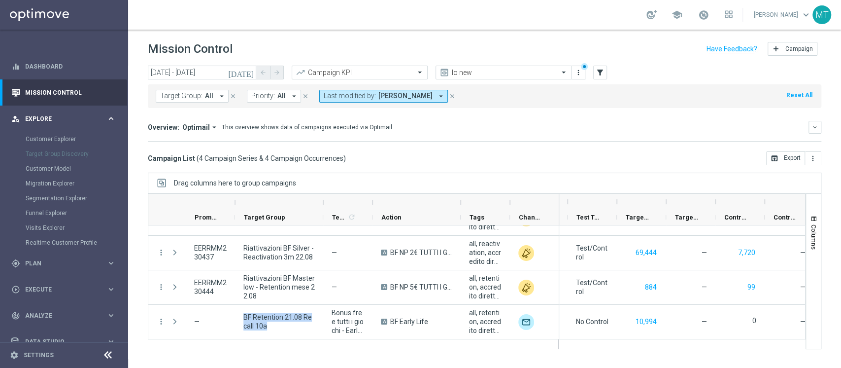
click at [73, 122] on div "person_search Explore" at bounding box center [58, 118] width 95 height 9
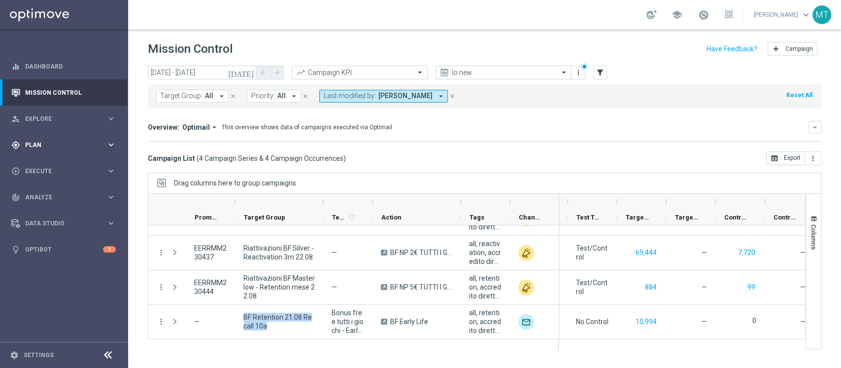
click at [52, 150] on div "gps_fixed Plan keyboard_arrow_right" at bounding box center [63, 145] width 127 height 26
click at [47, 160] on div "Target Groups" at bounding box center [77, 165] width 102 height 15
click at [45, 164] on link "Target Groups" at bounding box center [64, 165] width 77 height 8
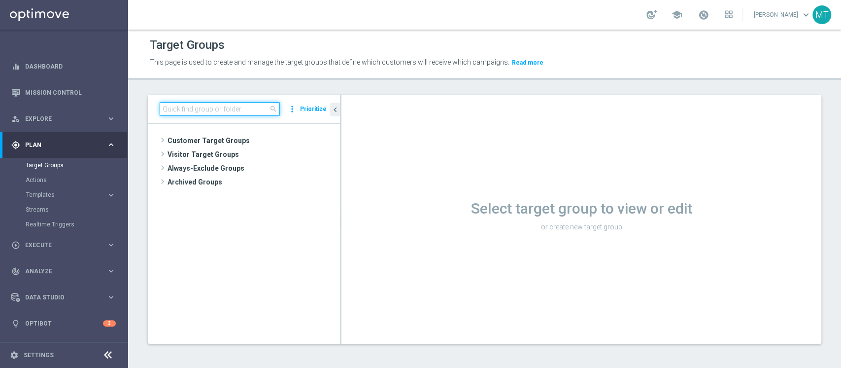
click at [193, 105] on input at bounding box center [220, 109] width 120 height 14
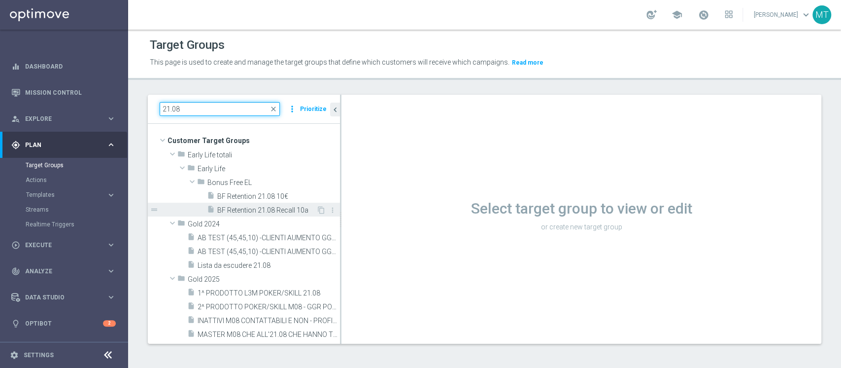
type input "21.08"
click at [246, 207] on span "BF Retention 21.08 Recall 10a" at bounding box center [266, 210] width 99 height 8
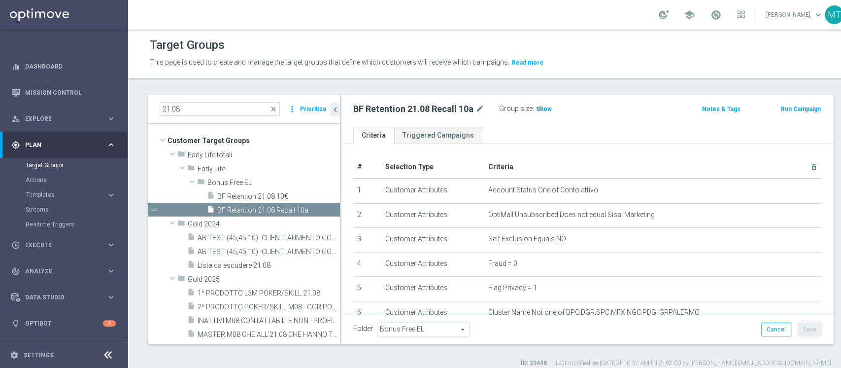
click at [542, 111] on span "Show" at bounding box center [544, 108] width 16 height 7
click at [549, 112] on span "10,995" at bounding box center [547, 109] width 21 height 9
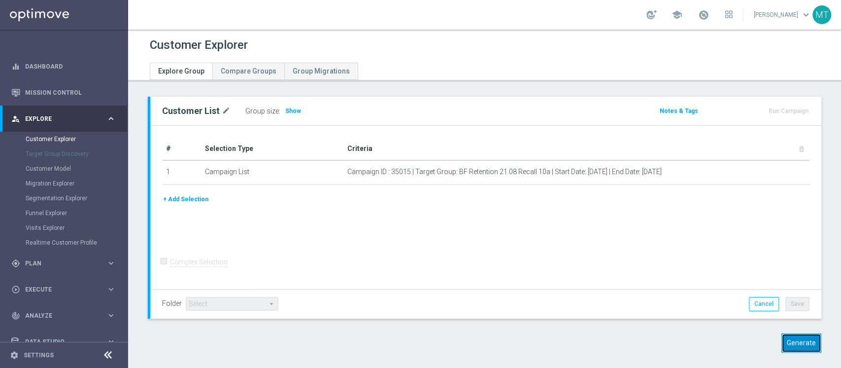
click at [782, 339] on button "Generate" at bounding box center [802, 342] width 40 height 19
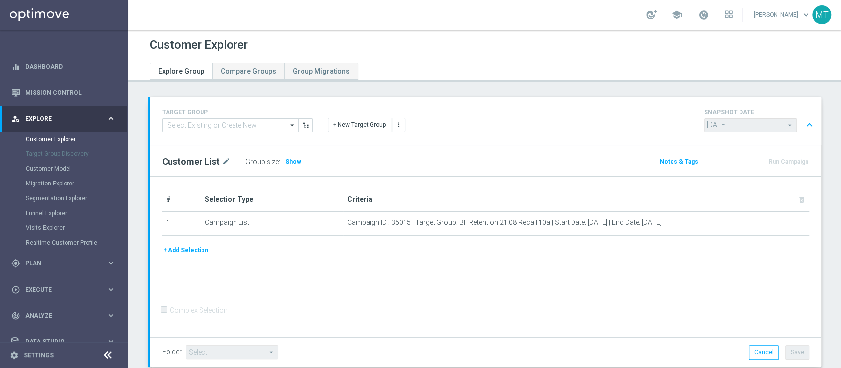
scroll to position [194, 0]
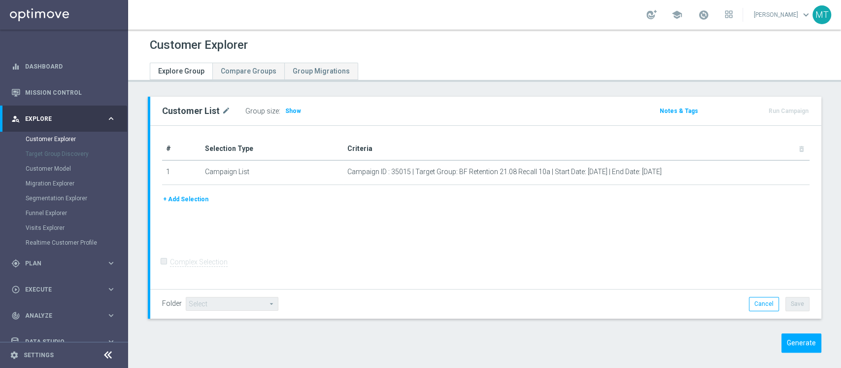
scroll to position [8, 0]
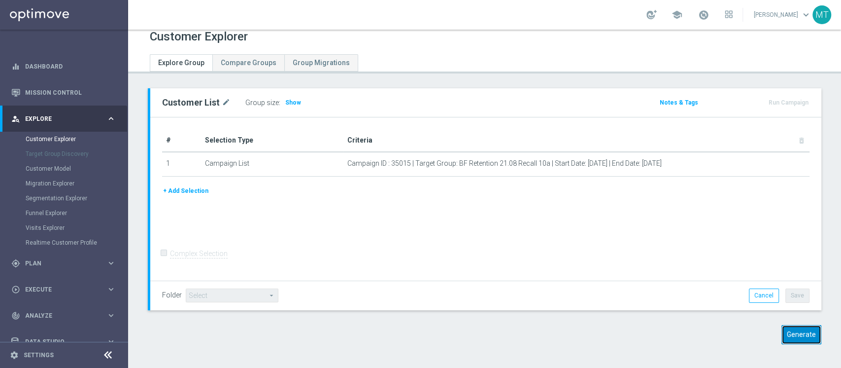
click at [792, 331] on button "Generate" at bounding box center [802, 334] width 40 height 19
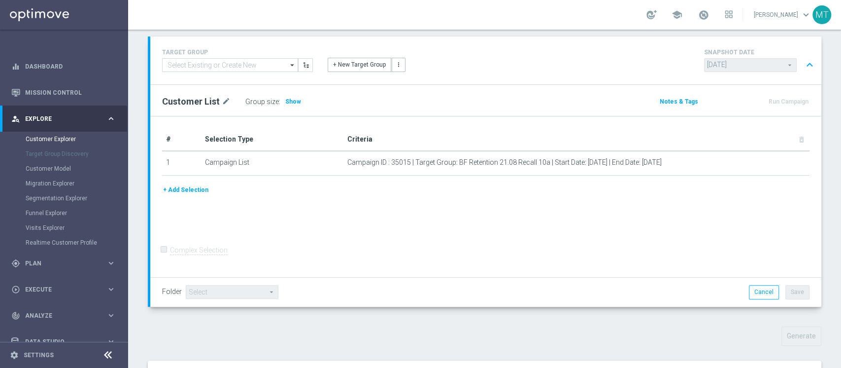
scroll to position [194, 0]
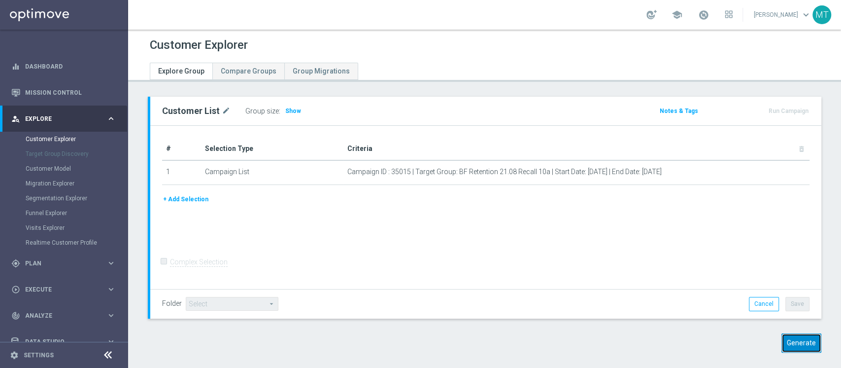
click at [798, 341] on button "Generate" at bounding box center [802, 342] width 40 height 19
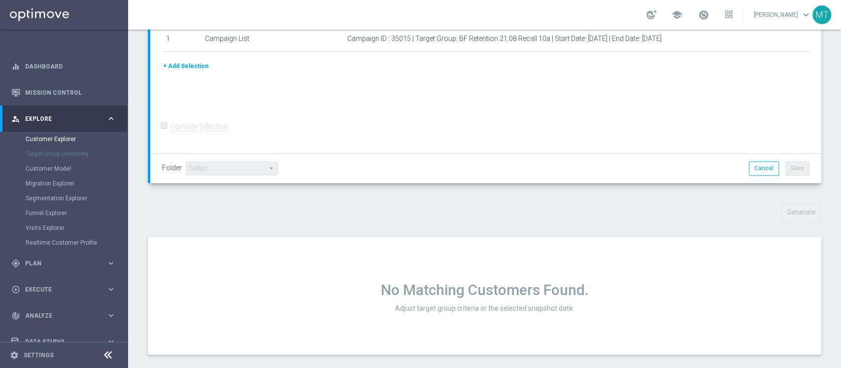
scroll to position [186, 0]
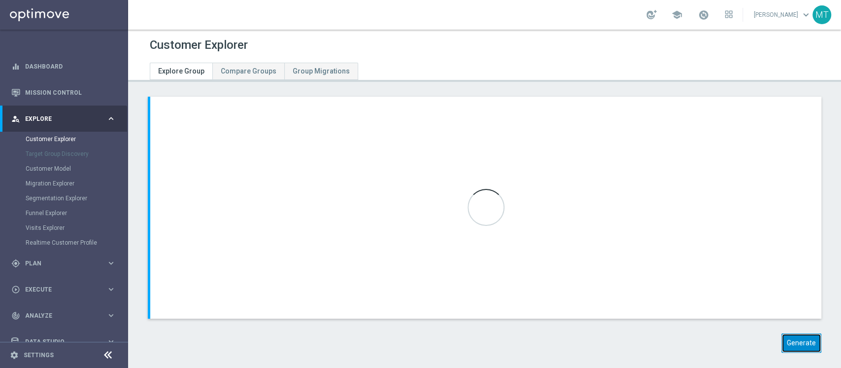
click at [782, 348] on button "Generate" at bounding box center [802, 342] width 40 height 19
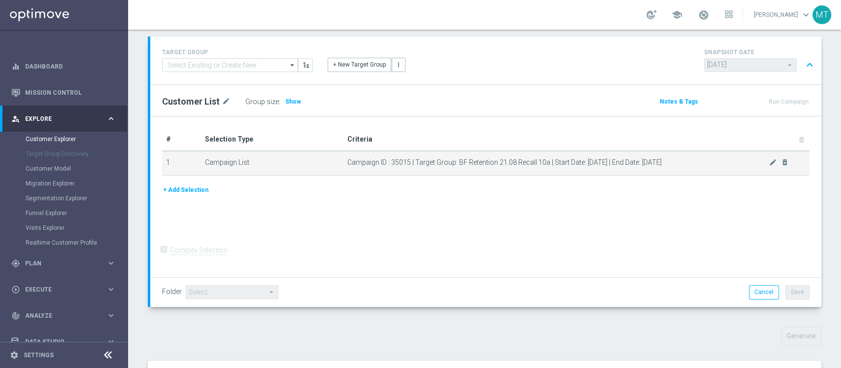
scroll to position [194, 0]
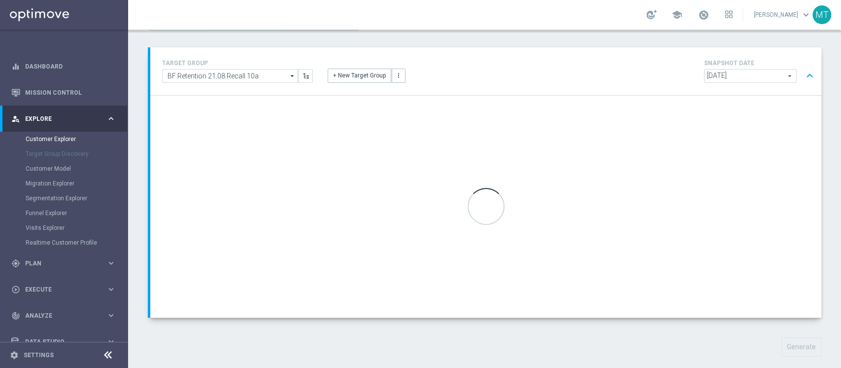
scroll to position [52, 0]
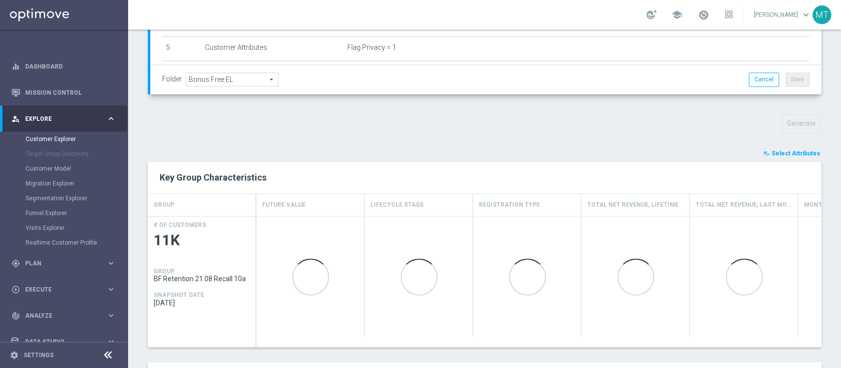
scroll to position [293, 0]
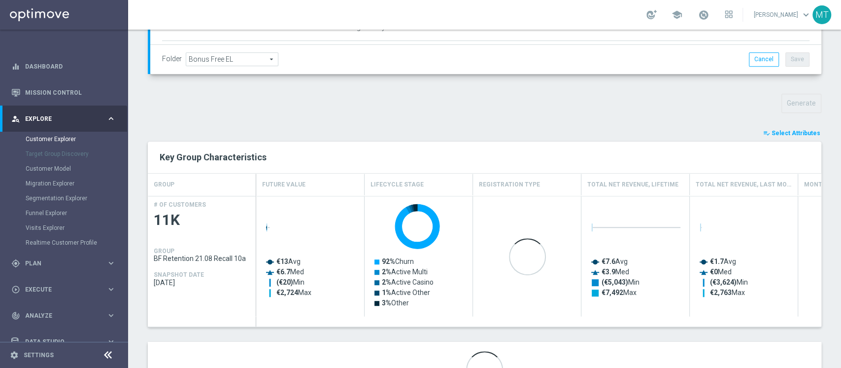
click at [796, 135] on span "Select Attributes" at bounding box center [796, 133] width 49 height 7
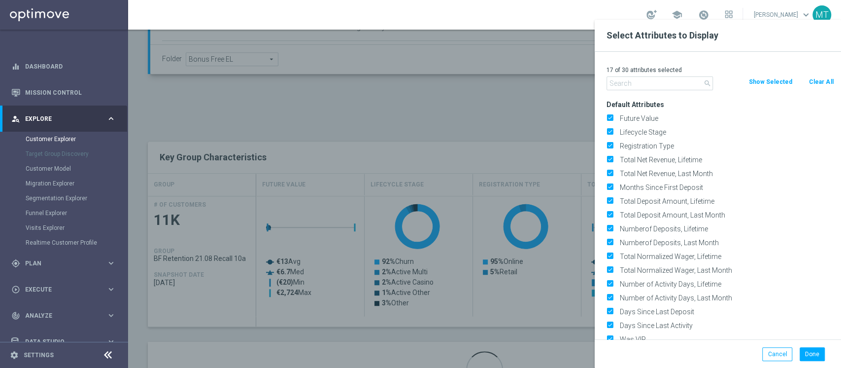
click at [813, 77] on button "Clear All" at bounding box center [821, 81] width 26 height 11
checkbox input "false"
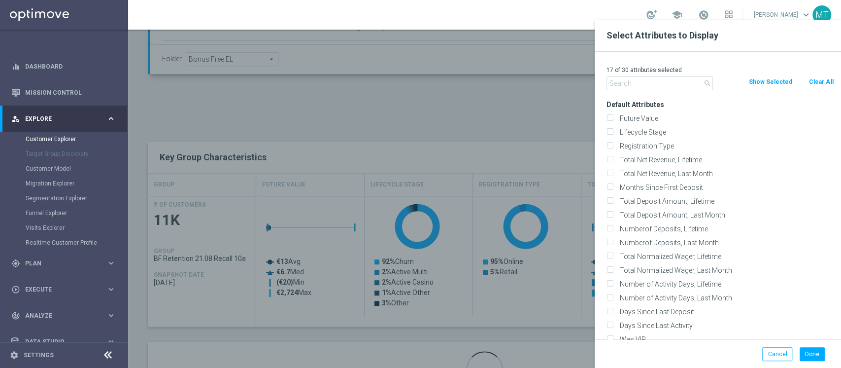
checkbox input "false"
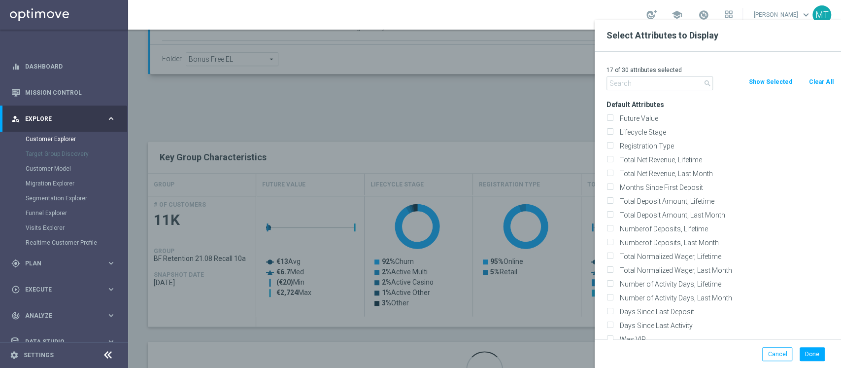
checkbox input "false"
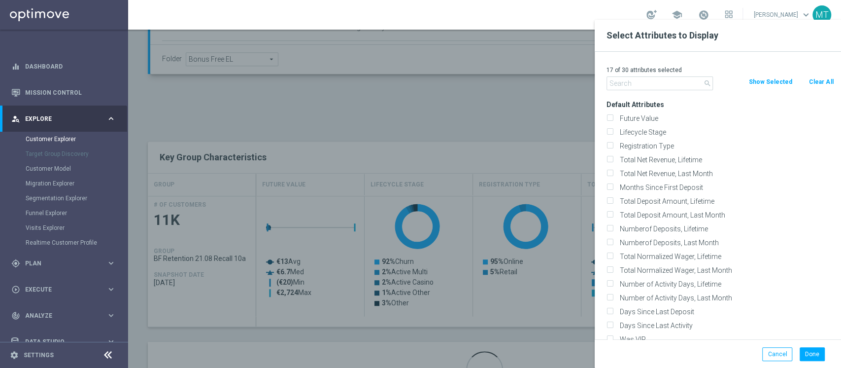
checkbox input "false"
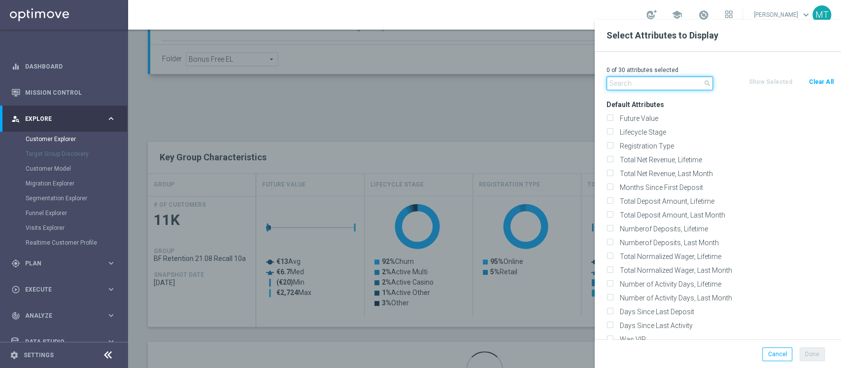
click at [694, 89] on input "text" at bounding box center [660, 83] width 106 height 14
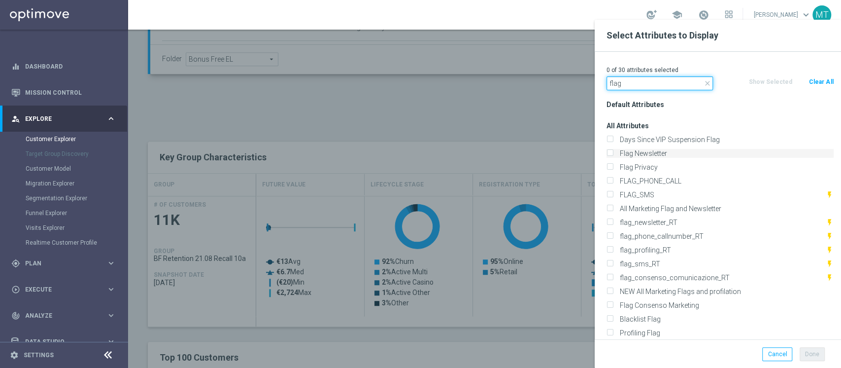
type input "flag"
click at [652, 156] on label "Flag Newsletter" at bounding box center [725, 153] width 217 height 9
click at [613, 156] on input "Flag Newsletter" at bounding box center [610, 154] width 6 height 6
checkbox input "true"
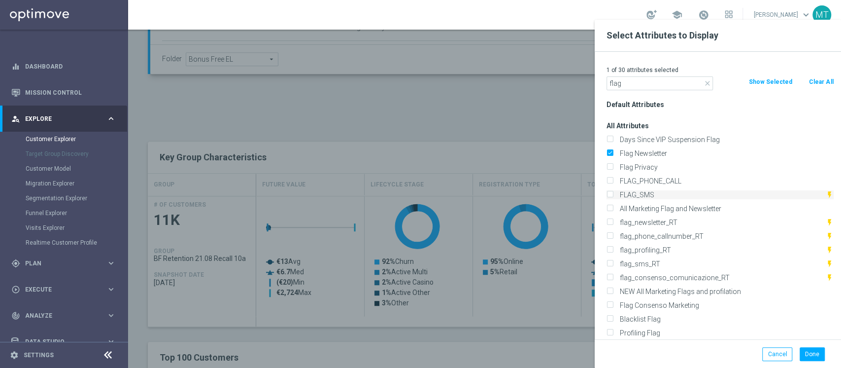
click at [640, 196] on label "FLAG_SMS" at bounding box center [721, 194] width 209 height 9
click at [613, 196] on input "FLAG_SMS" at bounding box center [610, 196] width 6 height 6
checkbox input "true"
click at [652, 333] on label "Profiling Flag" at bounding box center [725, 332] width 217 height 9
click at [613, 333] on input "Profiling Flag" at bounding box center [610, 334] width 6 height 6
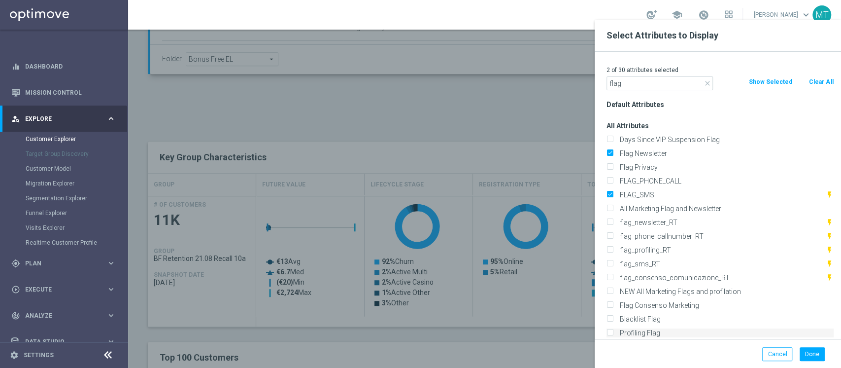
checkbox input "true"
click at [641, 84] on input "flag" at bounding box center [660, 83] width 106 height 14
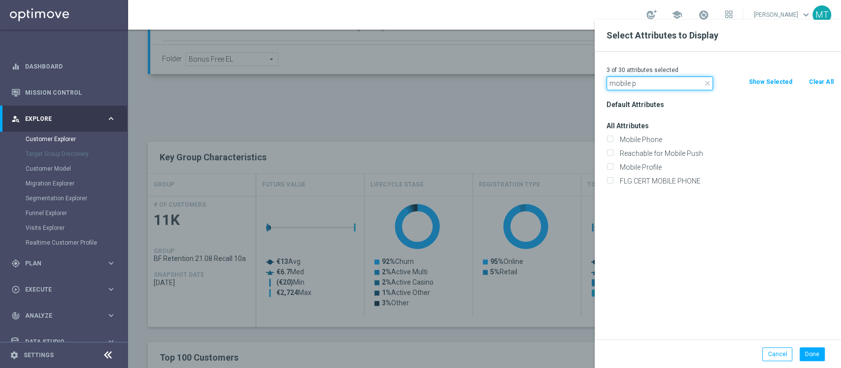
type input "mobile p"
click at [652, 144] on div "Mobile Phone" at bounding box center [720, 140] width 242 height 14
click at [651, 141] on label "Mobile Phone" at bounding box center [725, 139] width 217 height 9
click at [613, 141] on input "Mobile Phone" at bounding box center [610, 141] width 6 height 6
checkbox input "true"
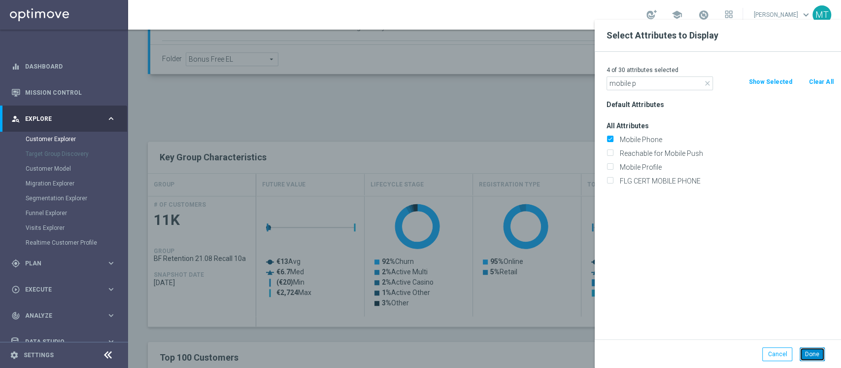
click at [806, 355] on button "Done" at bounding box center [812, 354] width 25 height 14
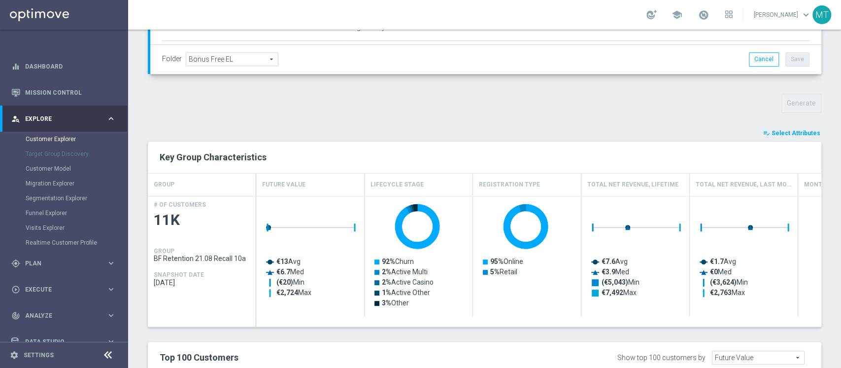
type input "Search"
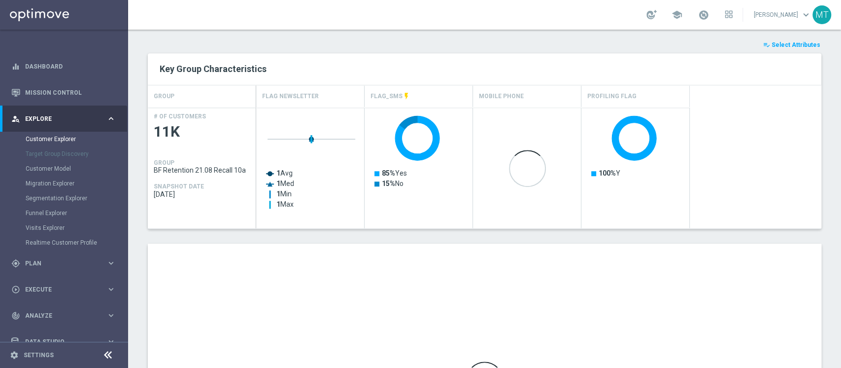
scroll to position [390, 0]
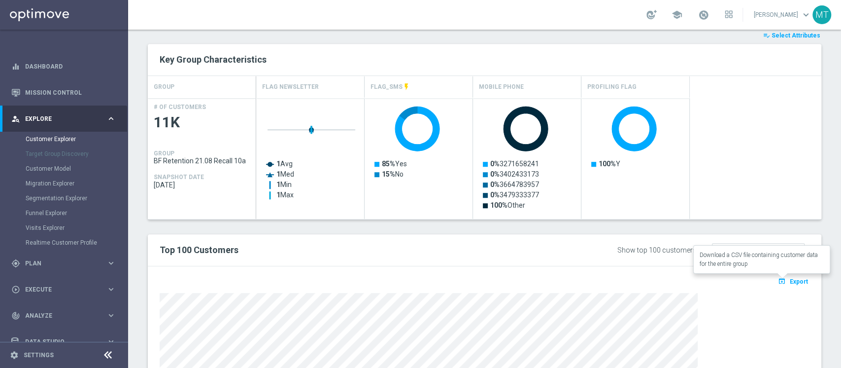
click at [792, 275] on button "open_in_browser Export" at bounding box center [793, 281] width 33 height 13
